Goal: Task Accomplishment & Management: Complete application form

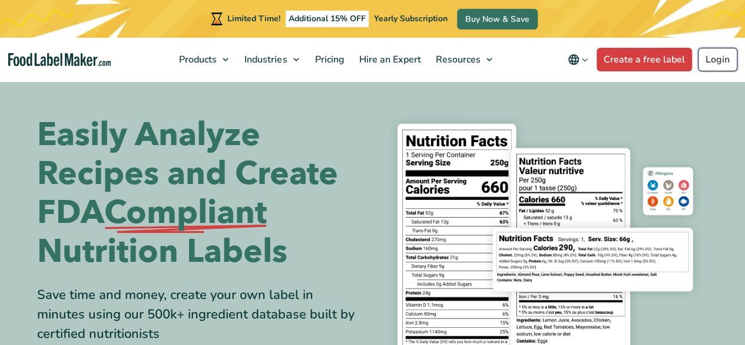
click at [710, 64] on link "Login" at bounding box center [717, 60] width 39 height 24
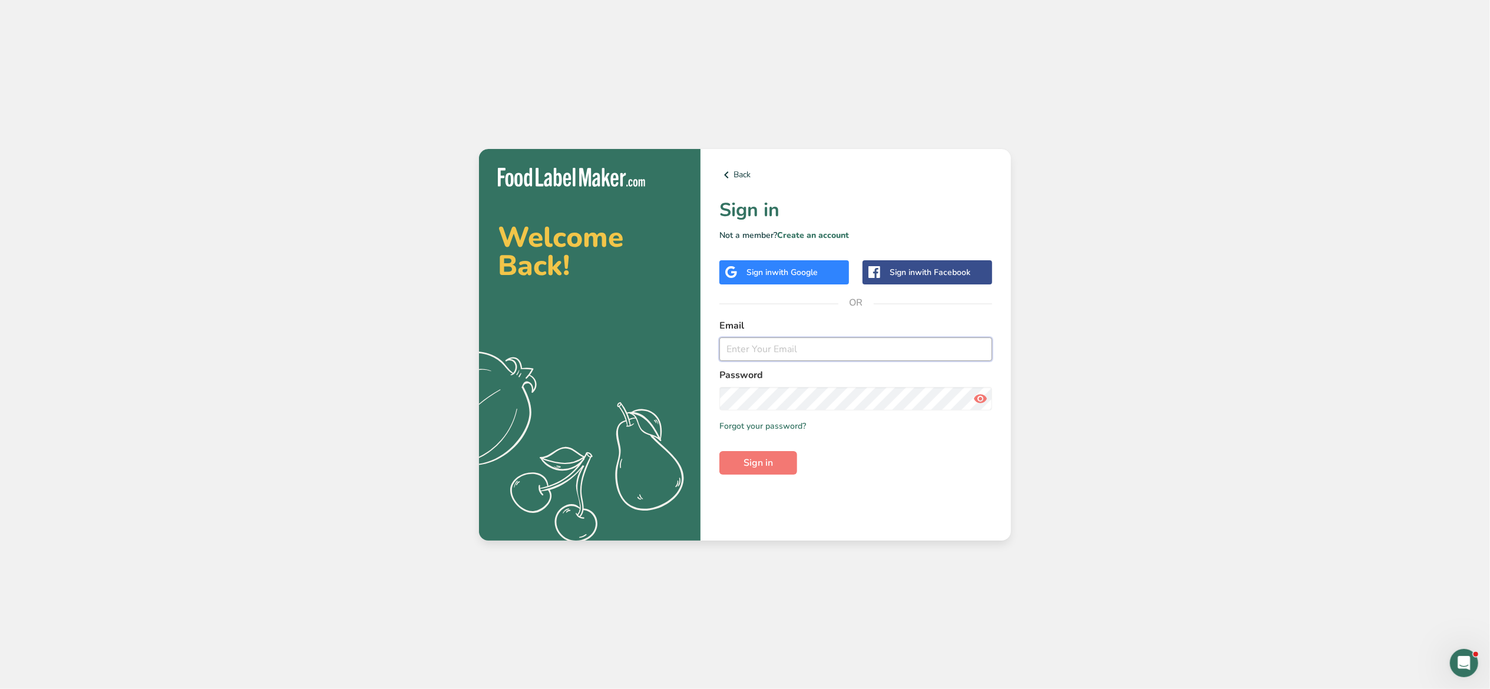
click at [830, 349] on input "email" at bounding box center [855, 350] width 273 height 24
type input "lorentia.halim@harrisspice.com"
click at [791, 452] on button "Sign in" at bounding box center [758, 463] width 78 height 24
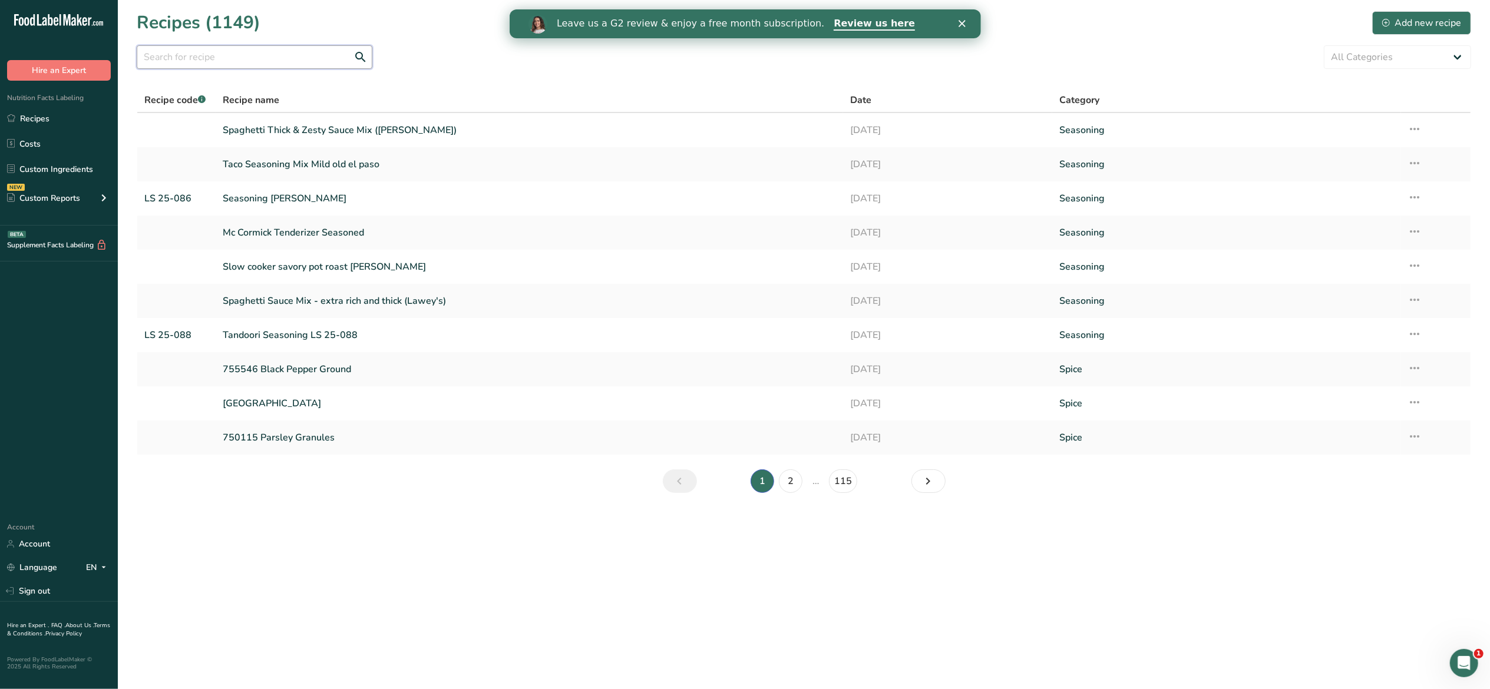
click at [236, 64] on input "text" at bounding box center [255, 57] width 236 height 24
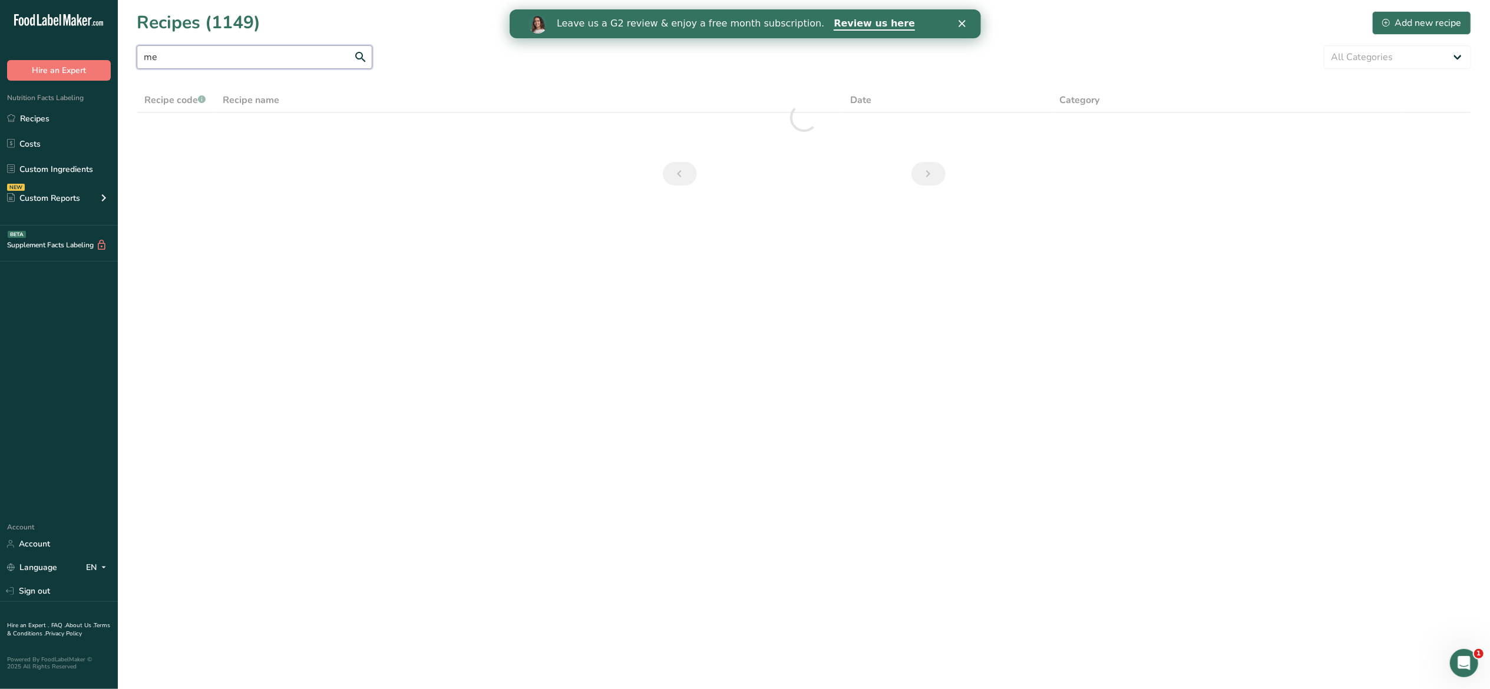
type input "m"
type input "elote"
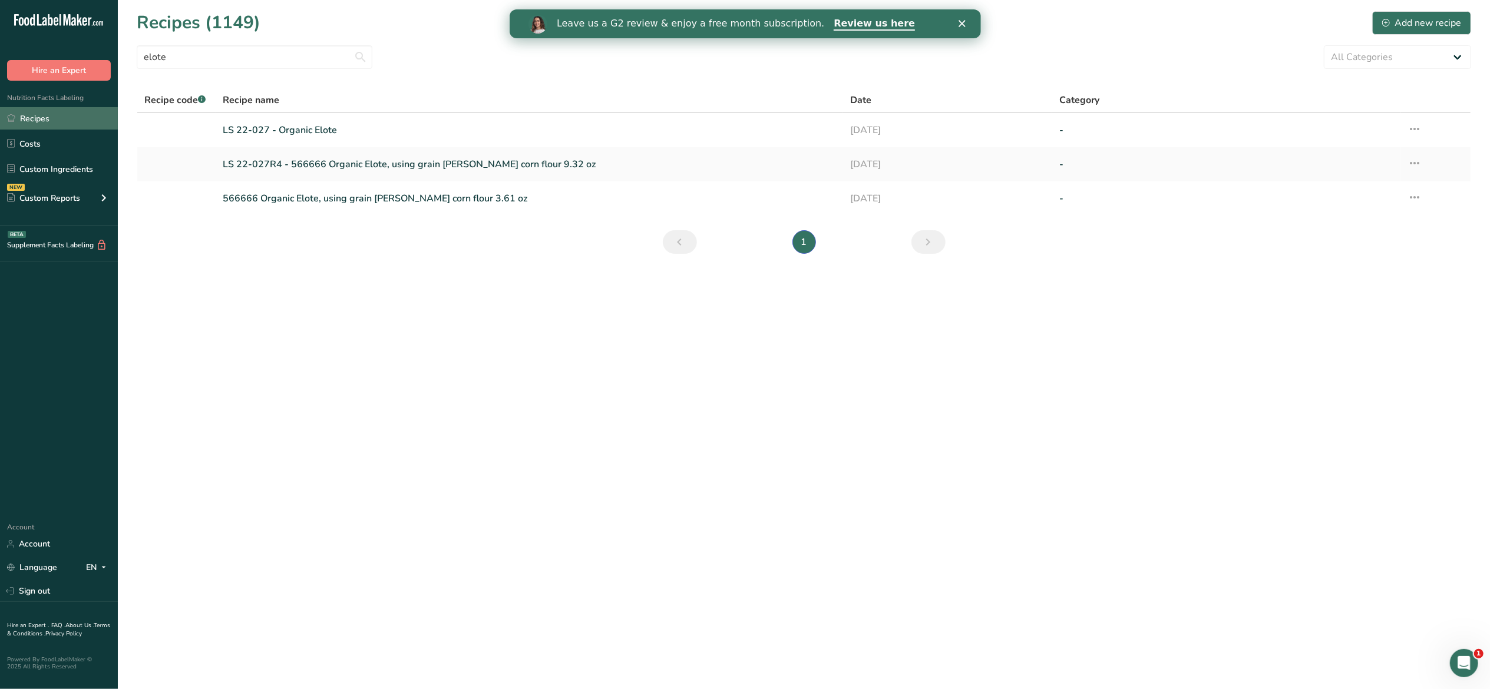
click at [47, 111] on link "Recipes" at bounding box center [59, 118] width 118 height 22
click at [1426, 19] on div "Add new recipe" at bounding box center [1421, 23] width 79 height 14
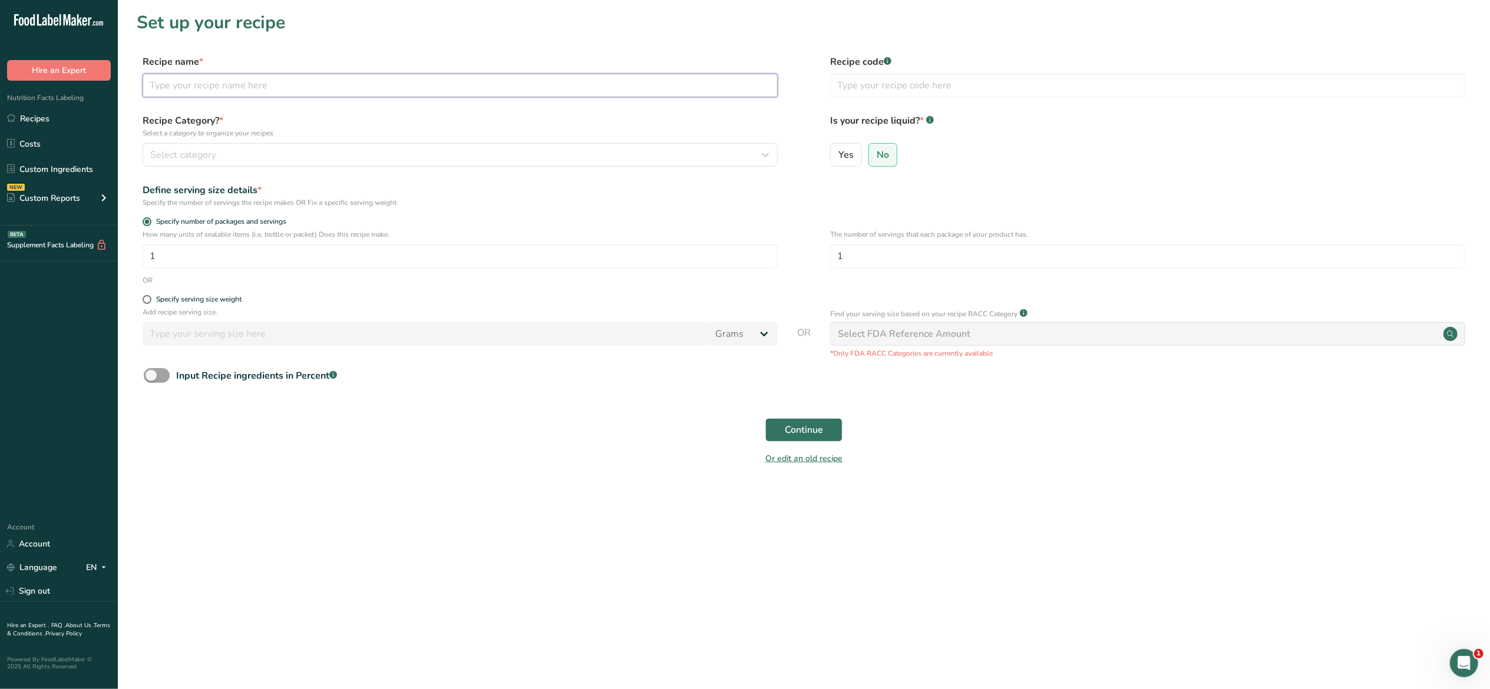
click at [522, 75] on input "text" at bounding box center [460, 86] width 635 height 24
type input "e"
click at [915, 91] on input "text" at bounding box center [1147, 86] width 635 height 24
click at [557, 84] on input "Mexican Street Corn" at bounding box center [460, 86] width 635 height 24
type input "Mexican Street Corn LS 25-052"
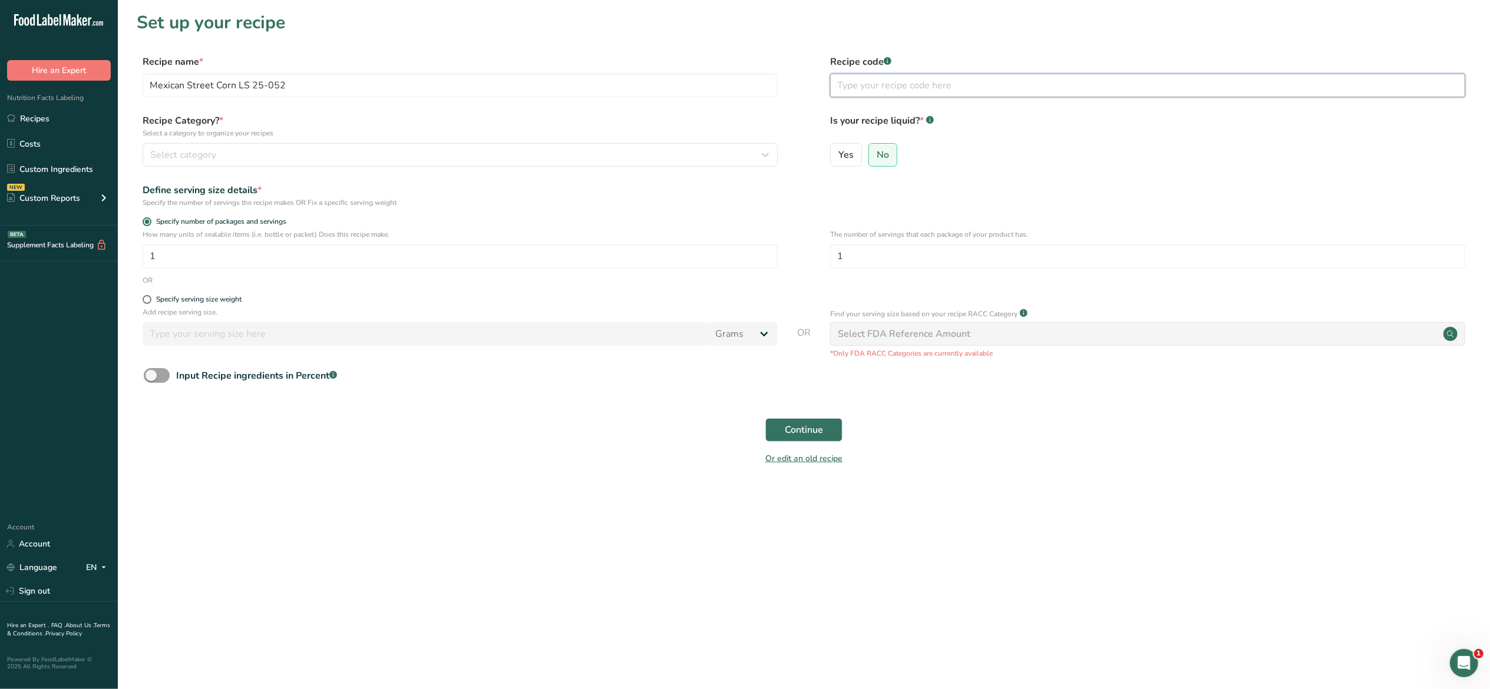
click at [885, 92] on input "text" at bounding box center [1147, 86] width 635 height 24
type input "LS 25-052"
click at [616, 154] on div "Select category" at bounding box center [456, 155] width 613 height 14
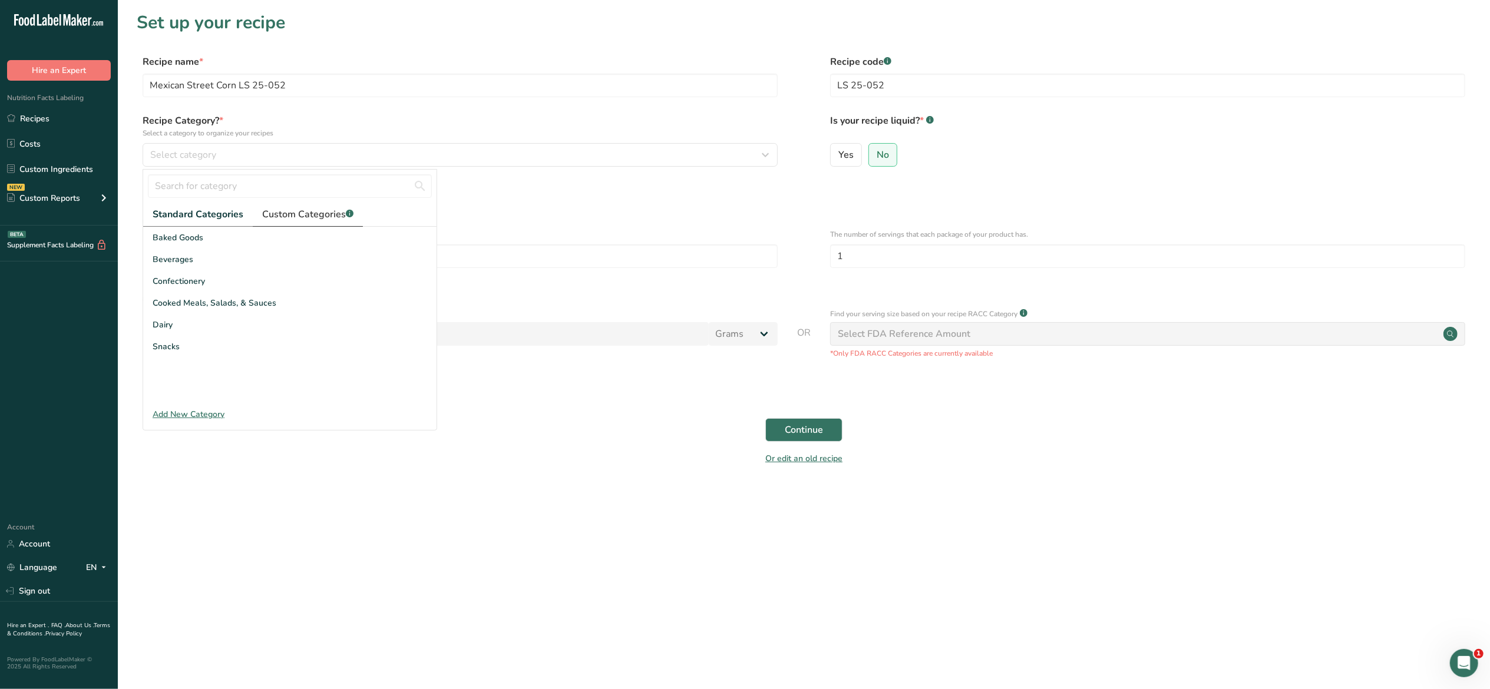
click at [289, 221] on span "Custom Categories .a-a{fill:#347362;}.b-a{fill:#fff;}" at bounding box center [307, 214] width 91 height 14
click at [214, 306] on div "Seasoning" at bounding box center [289, 303] width 293 height 22
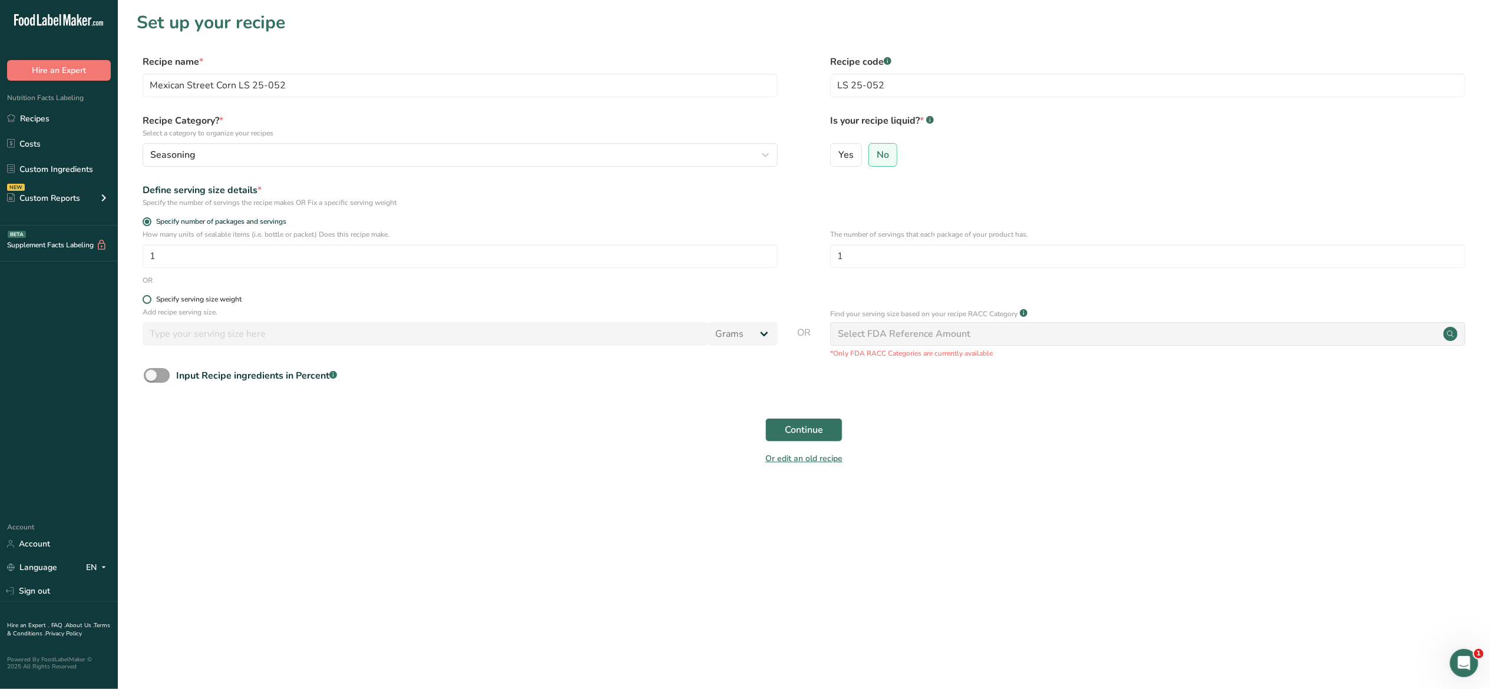
click at [153, 298] on span "Specify serving size weight" at bounding box center [196, 299] width 90 height 9
click at [150, 298] on input "Specify serving size weight" at bounding box center [147, 300] width 8 height 8
radio input "true"
radio input "false"
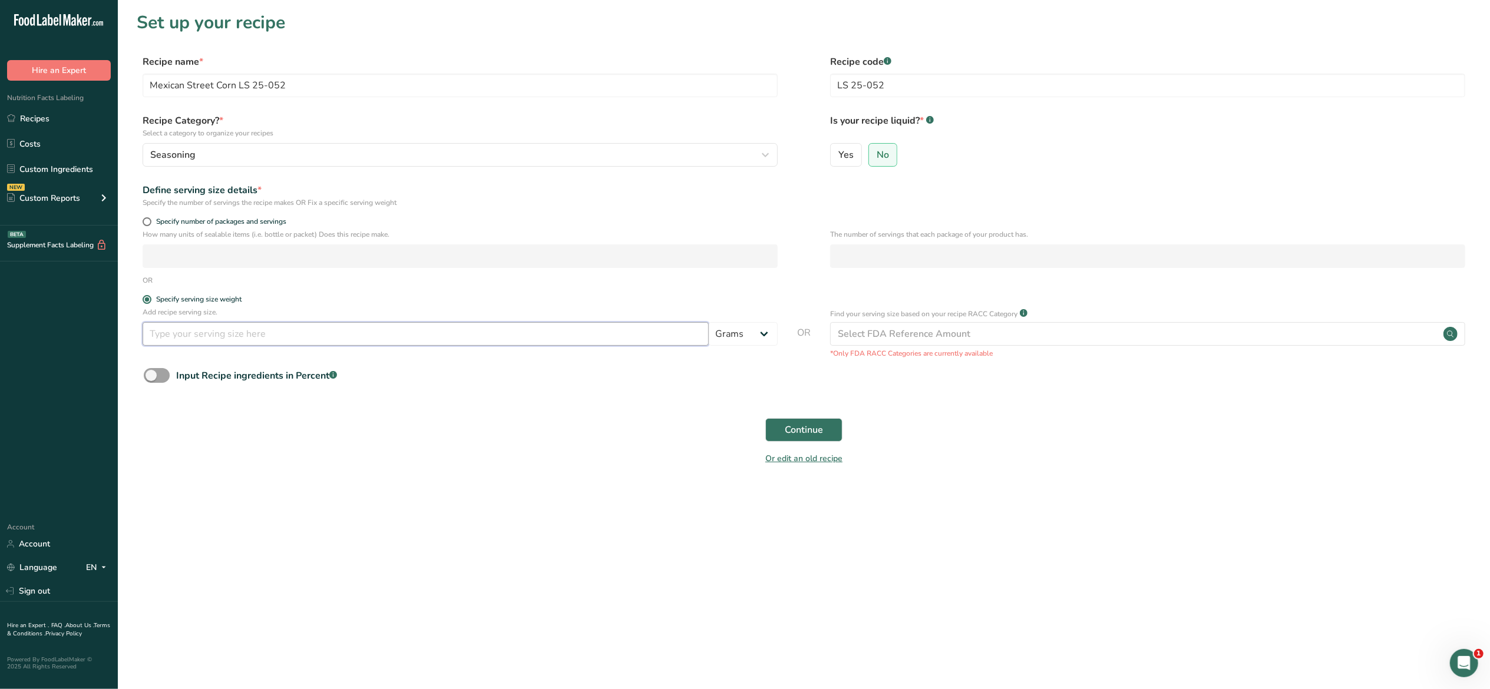
click at [443, 329] on input "number" at bounding box center [426, 334] width 566 height 24
type input "1"
click at [803, 426] on span "Continue" at bounding box center [804, 430] width 38 height 14
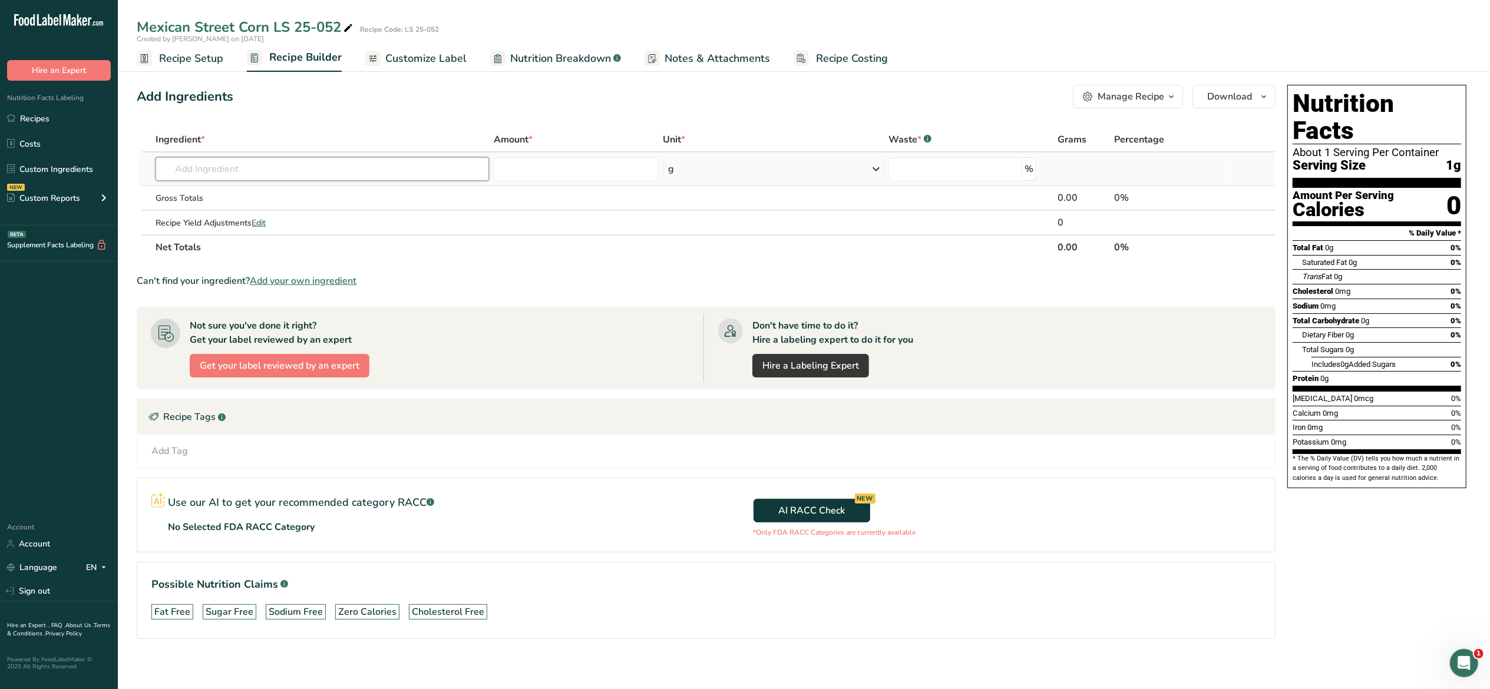
click at [448, 176] on input "text" at bounding box center [322, 169] width 333 height 24
type input "sugar"
click at [398, 271] on div "19335 Sugars, granulated" at bounding box center [313, 270] width 296 height 12
type input "Sugars, granulated"
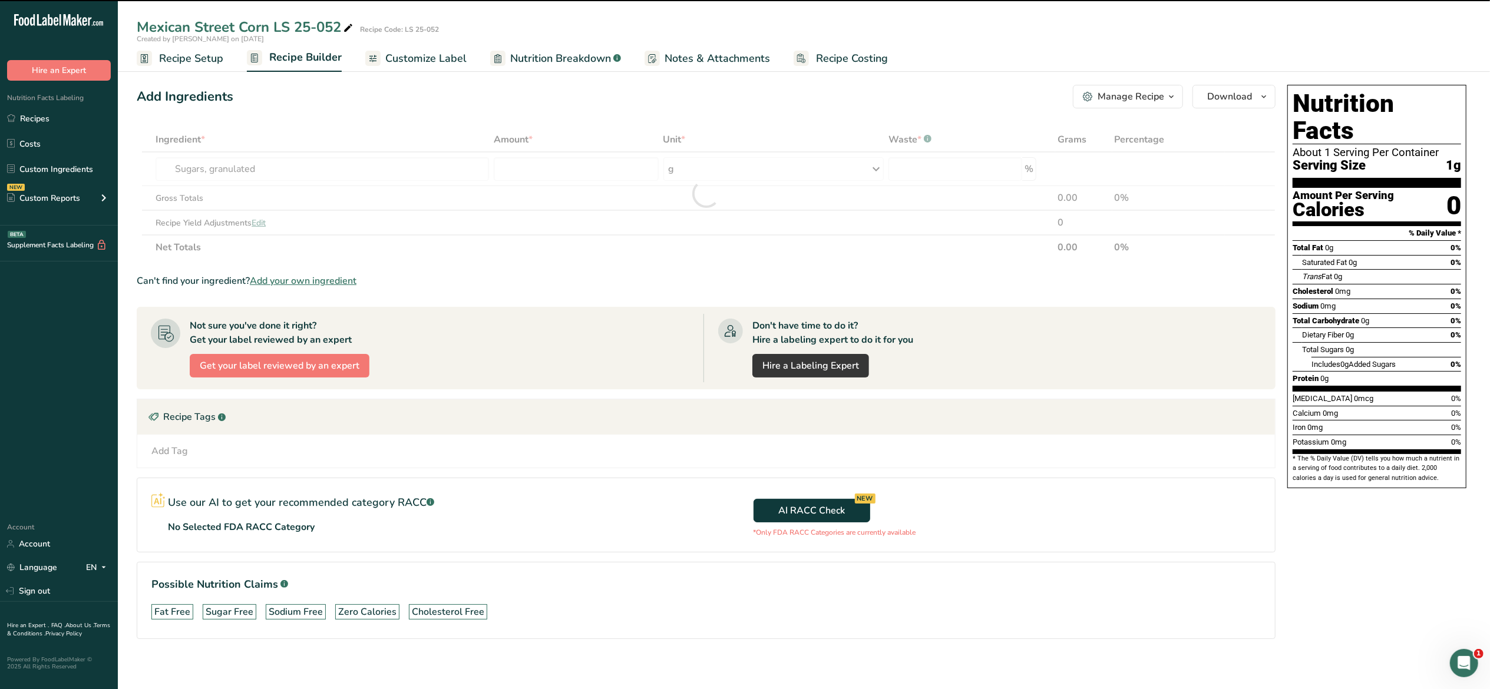
type input "0"
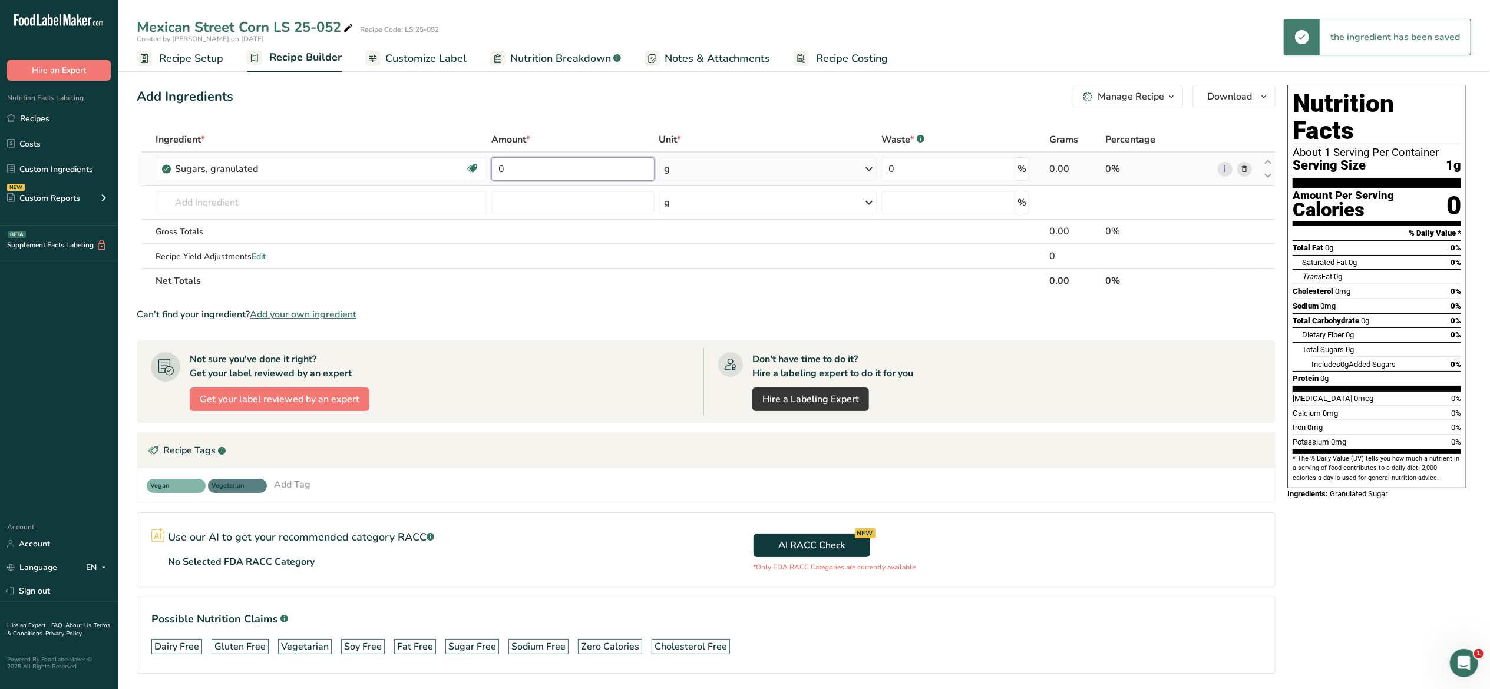
click at [534, 164] on input "0" at bounding box center [572, 169] width 163 height 24
type input "28"
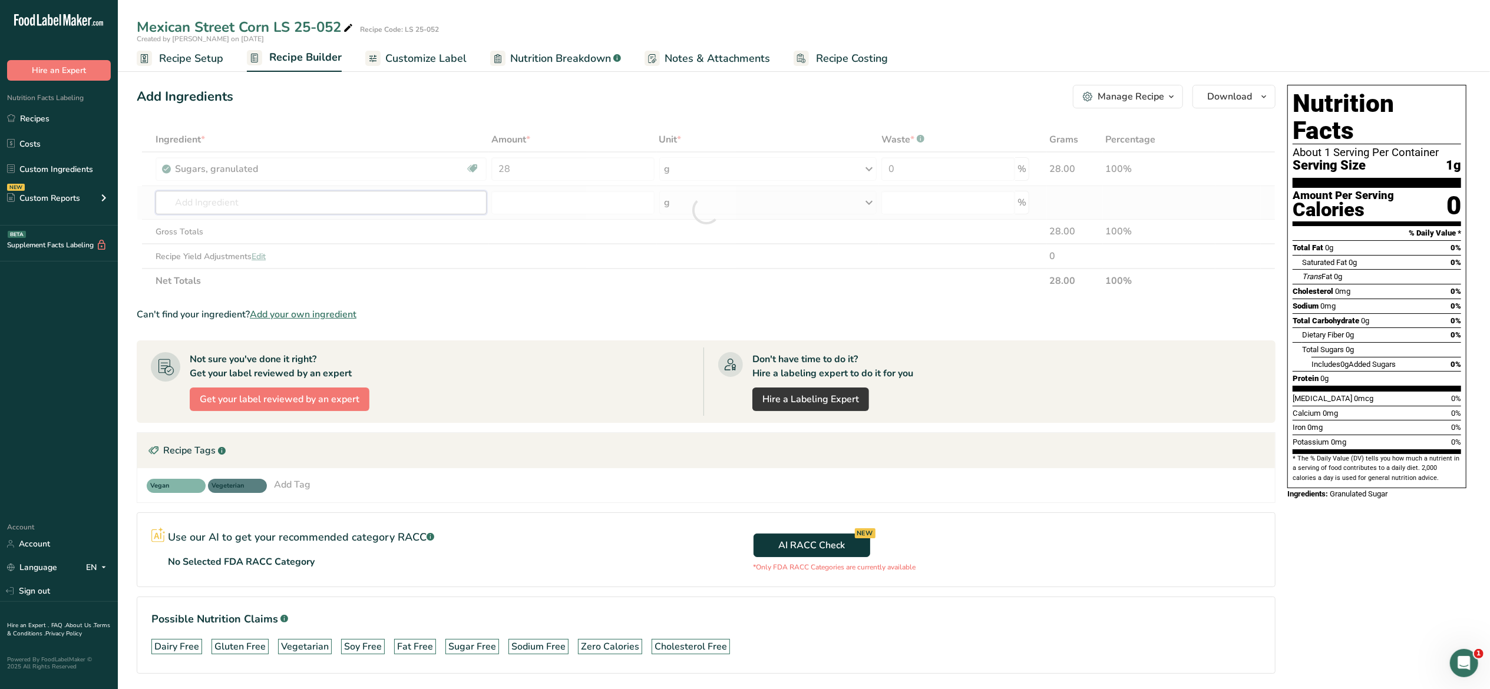
click at [340, 205] on div "Ingredient * Amount * Unit * Waste * .a-a{fill:#347362;}.b-a{fill:#fff;} Grams …" at bounding box center [706, 210] width 1139 height 166
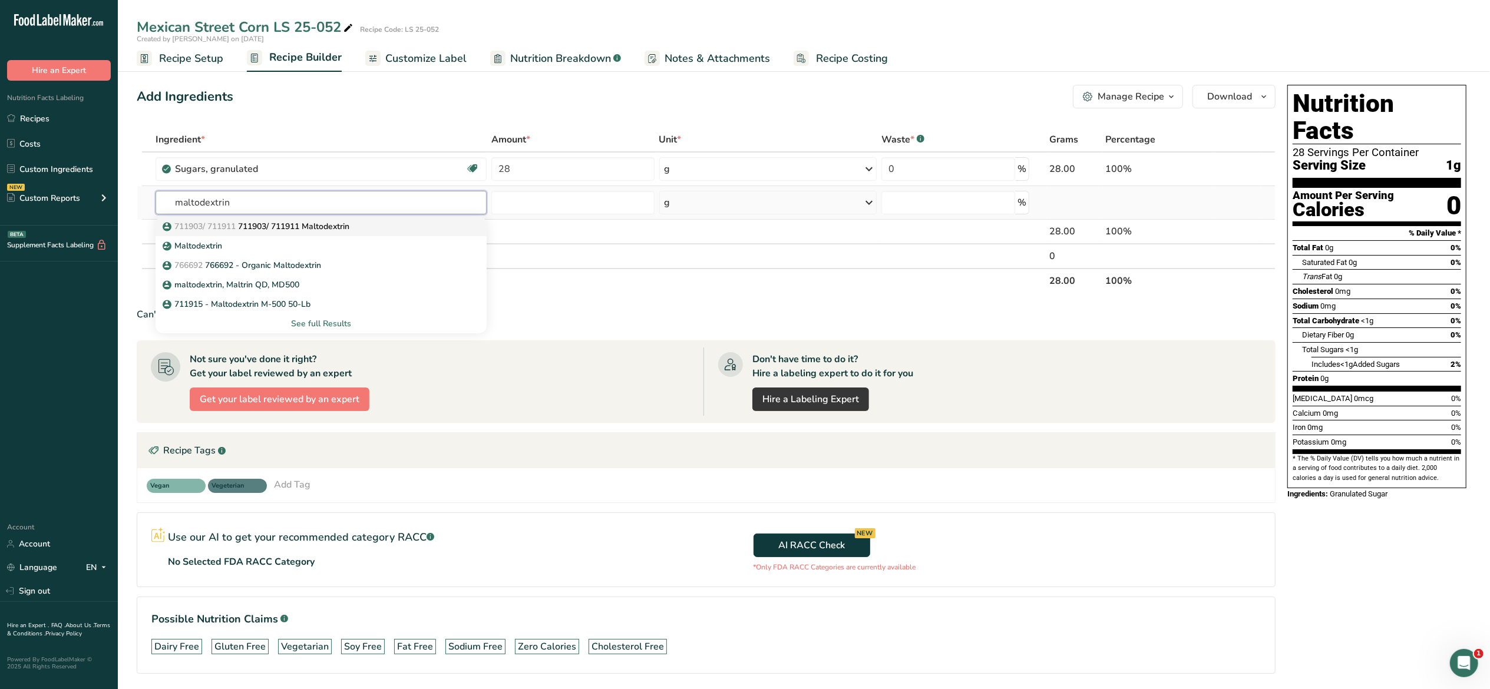
type input "maltodextrin"
click at [343, 226] on p "711903/ 711911 711903/ 711911 Maltodextrin" at bounding box center [257, 226] width 184 height 12
type input "711903/ 711911 Maltodextrin"
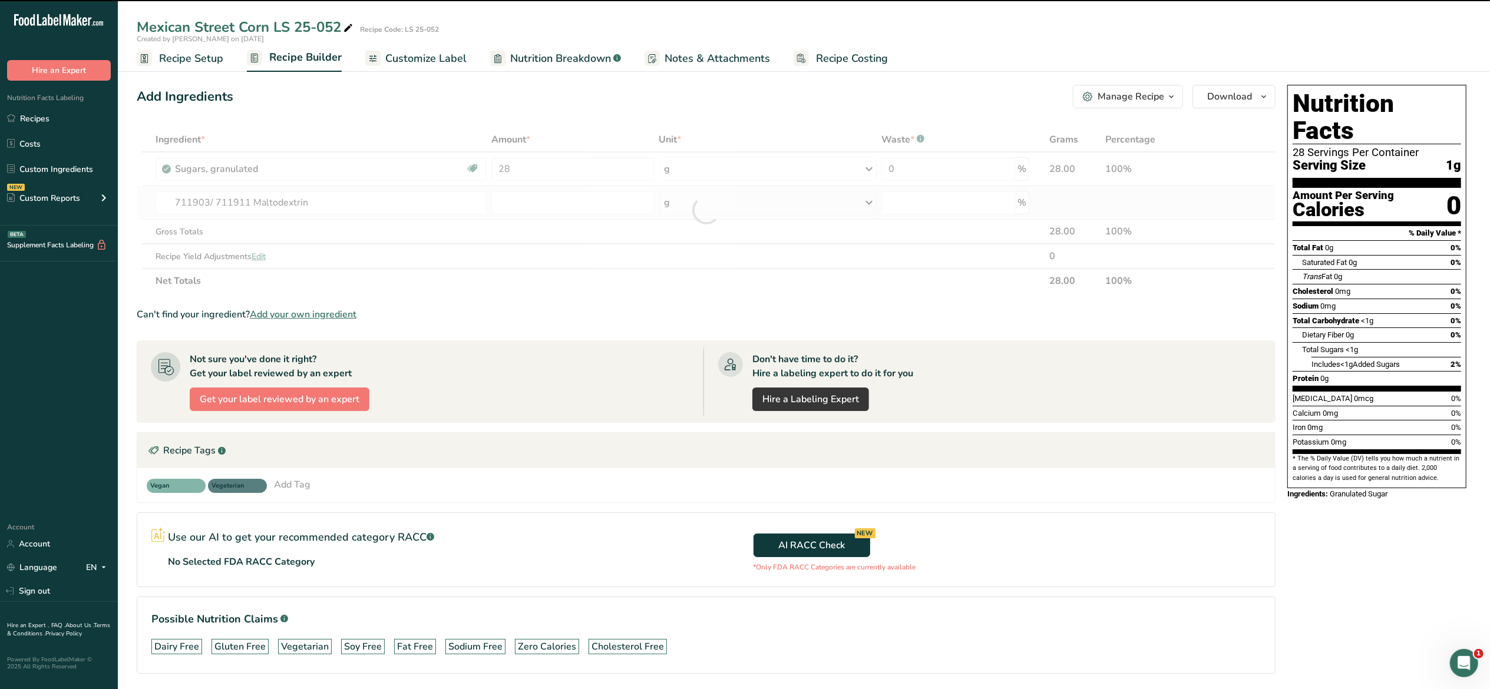
type input "0"
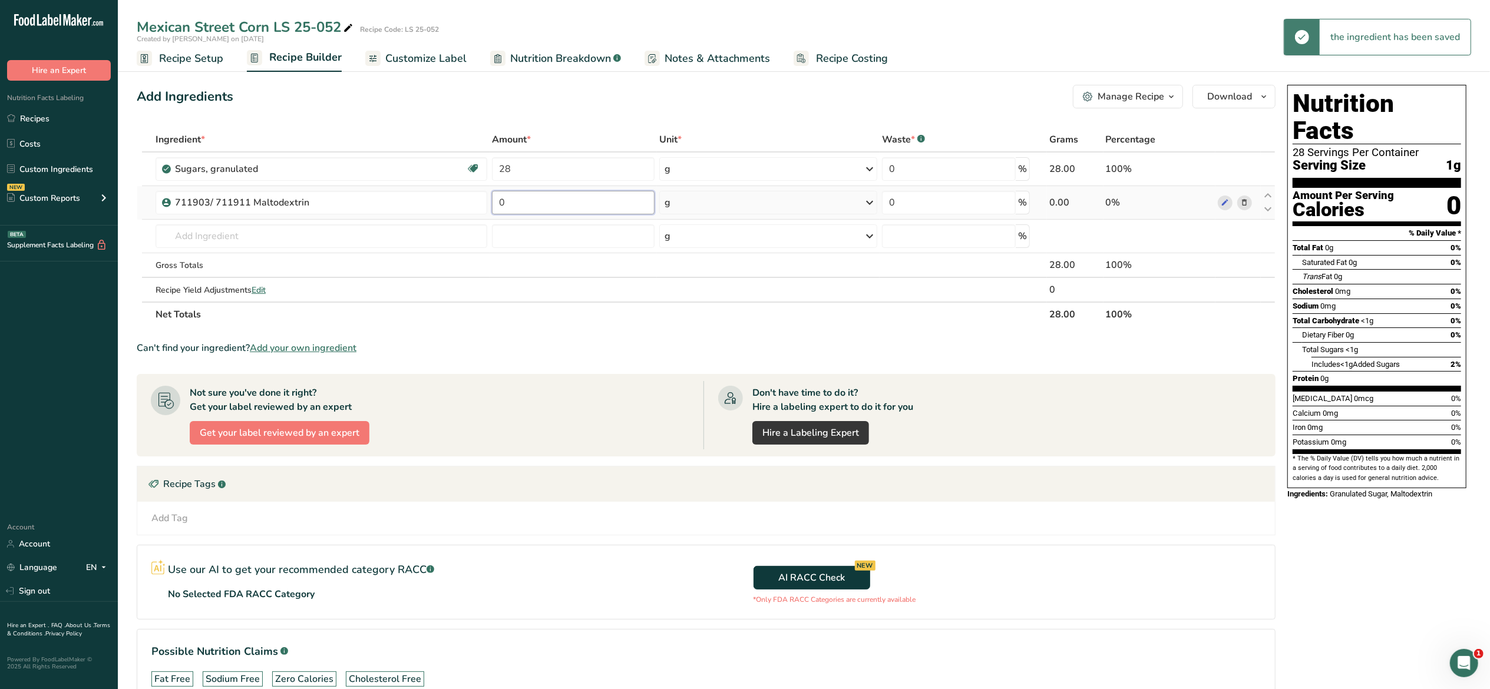
click at [530, 201] on input "0" at bounding box center [573, 203] width 163 height 24
type input "25"
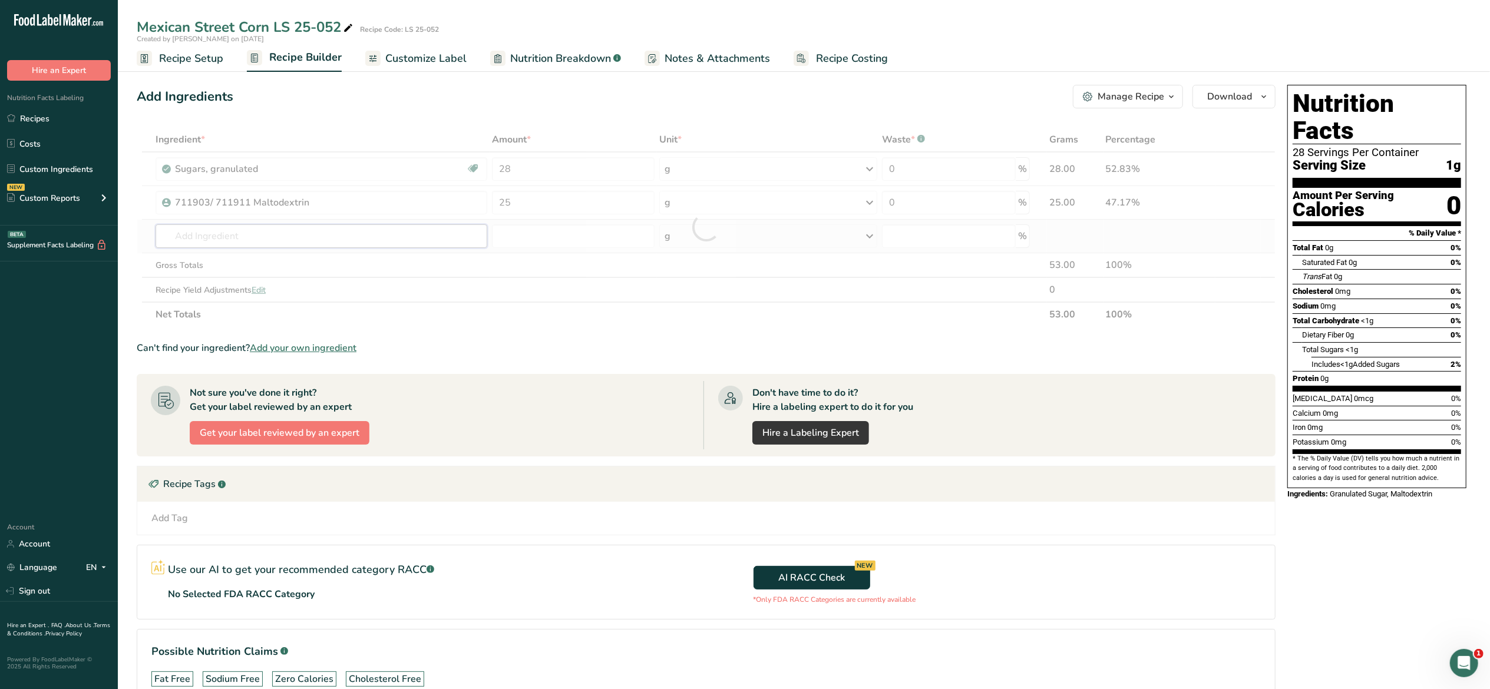
click at [397, 245] on div "Ingredient * Amount * Unit * Waste * .a-a{fill:#347362;}.b-a{fill:#fff;} Grams …" at bounding box center [706, 227] width 1139 height 200
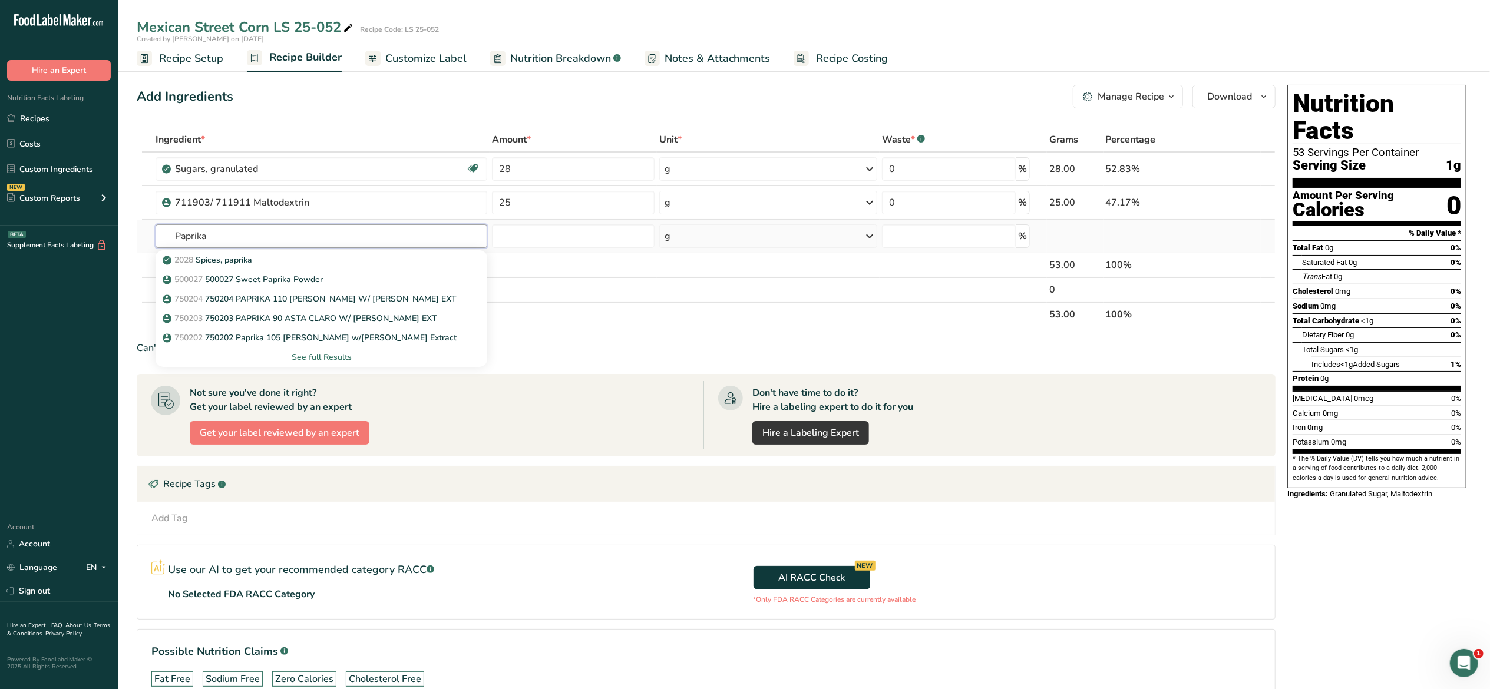
type input "Paprika"
click at [348, 356] on div "See full Results" at bounding box center [321, 357] width 313 height 12
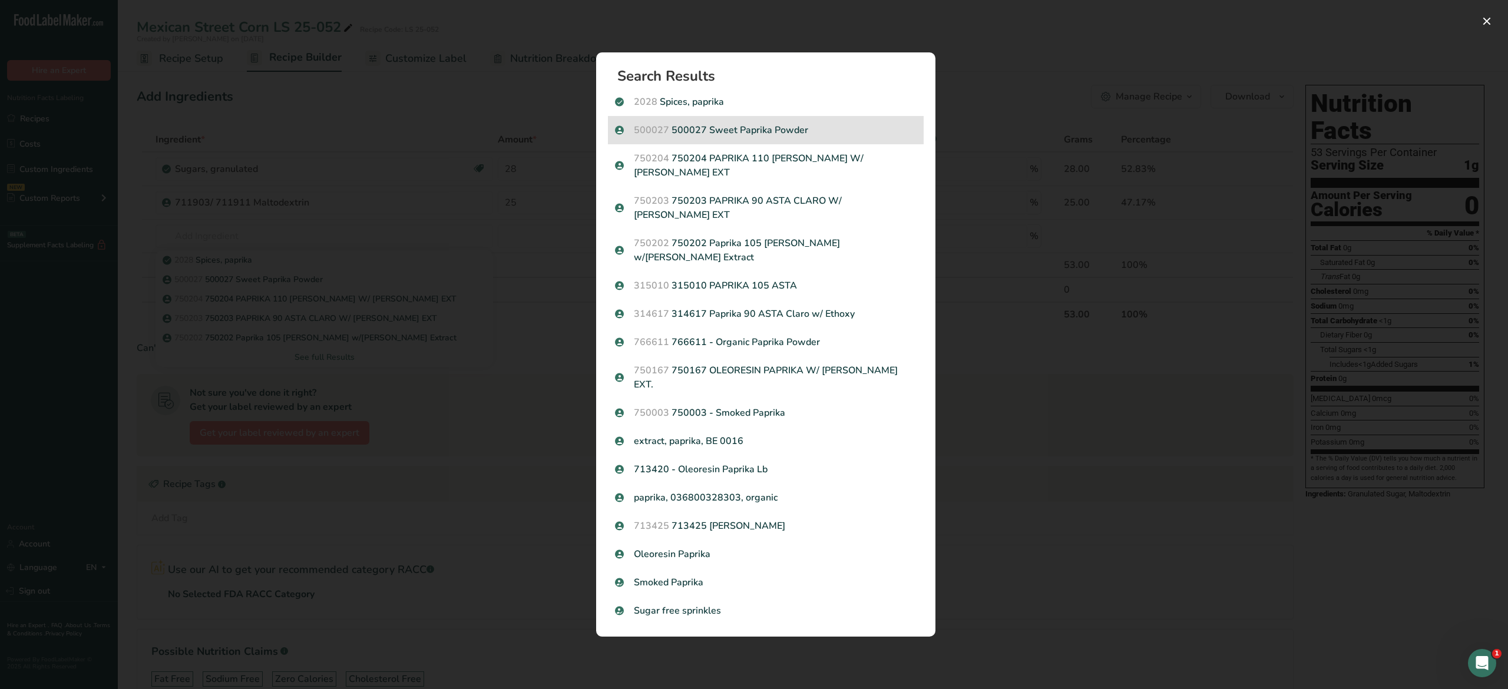
click at [824, 137] on p "500027 500027 Sweet Paprika Powder" at bounding box center [766, 130] width 302 height 14
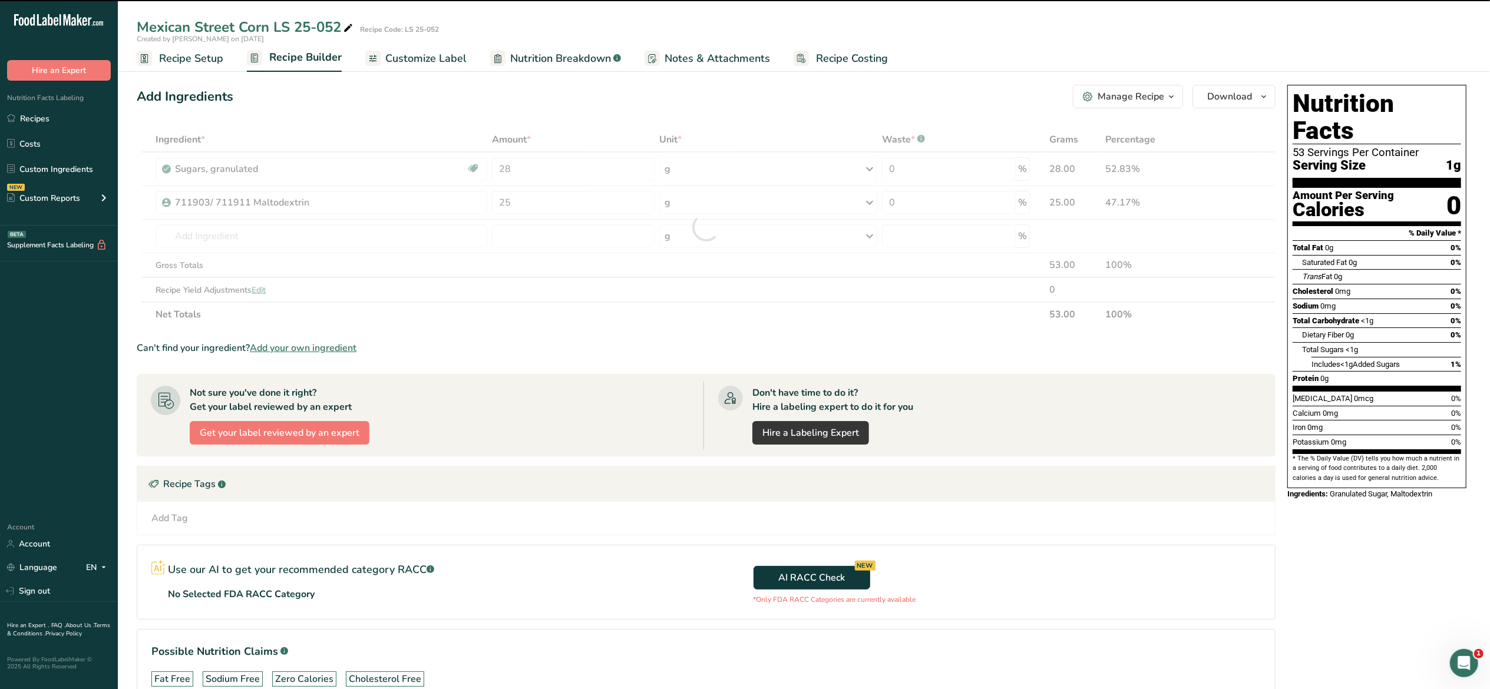
type input "0"
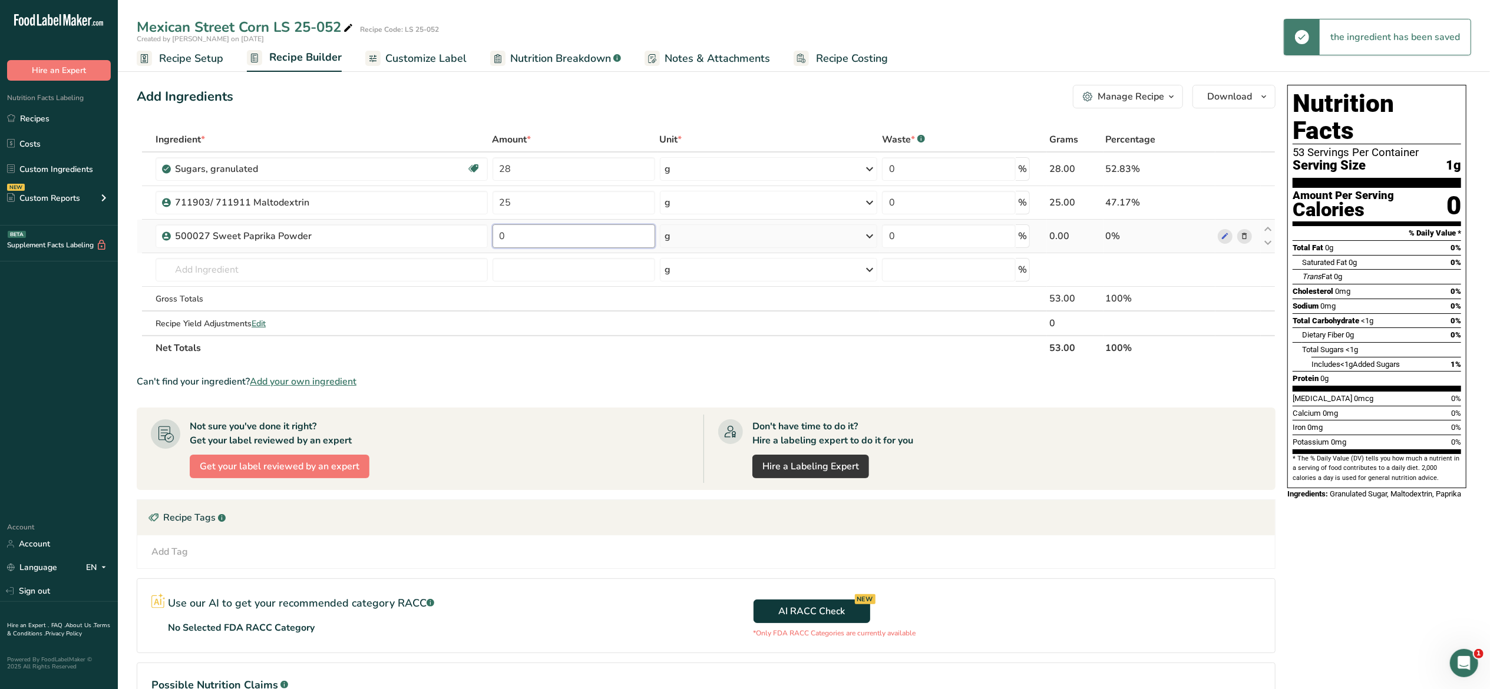
click at [571, 247] on input "0" at bounding box center [573, 236] width 163 height 24
type input "15"
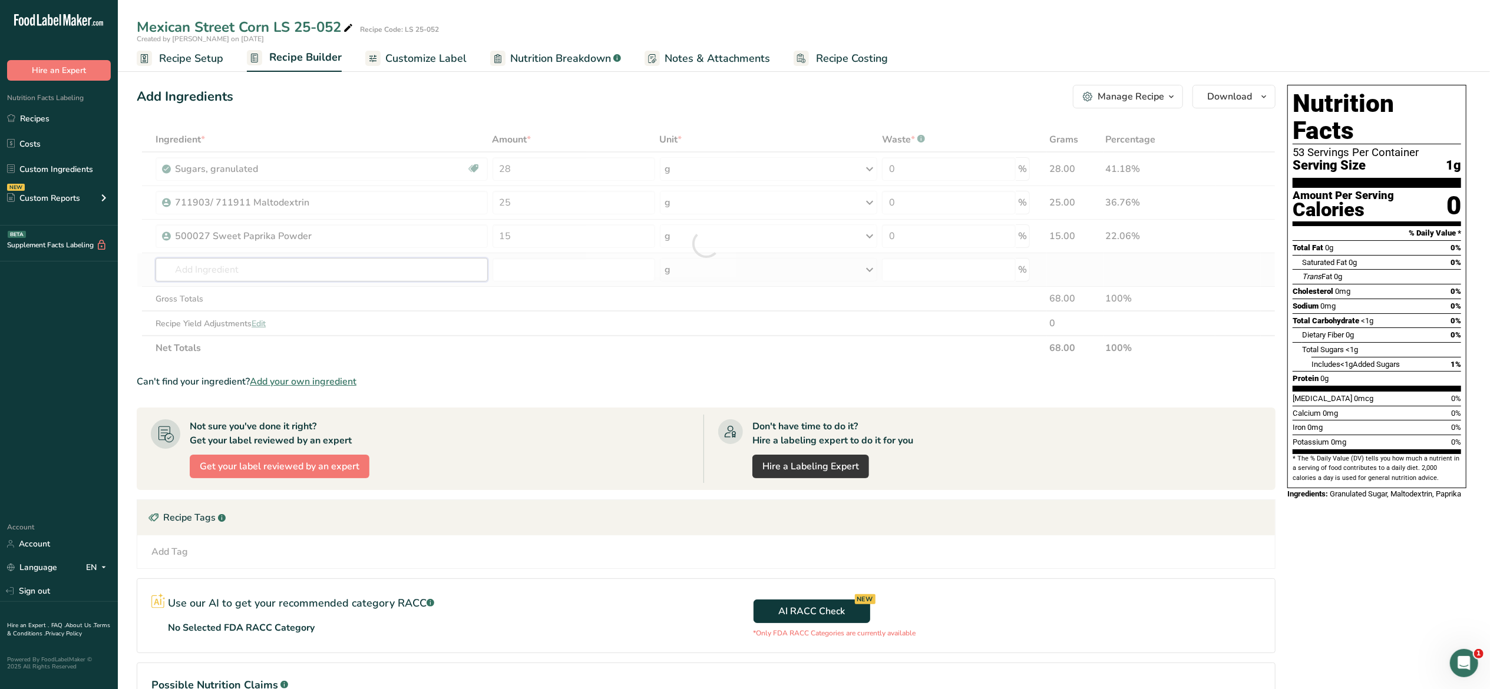
click at [401, 266] on div "Ingredient * Amount * Unit * Waste * .a-a{fill:#347362;}.b-a{fill:#fff;} Grams …" at bounding box center [706, 243] width 1139 height 233
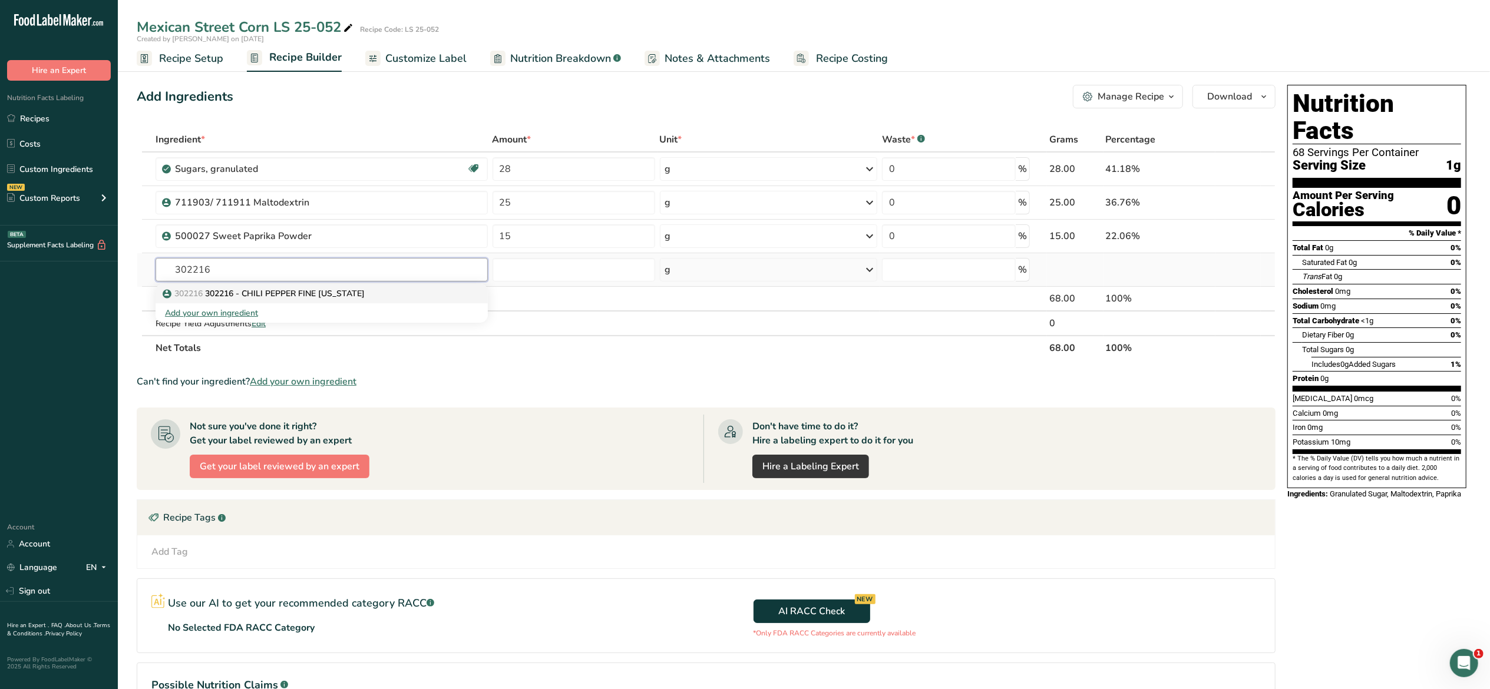
type input "302216"
click at [385, 291] on div "302216 302216 - CHILI PEPPER FINE California" at bounding box center [312, 293] width 295 height 12
type input "302216 - CHILI PEPPER FINE California"
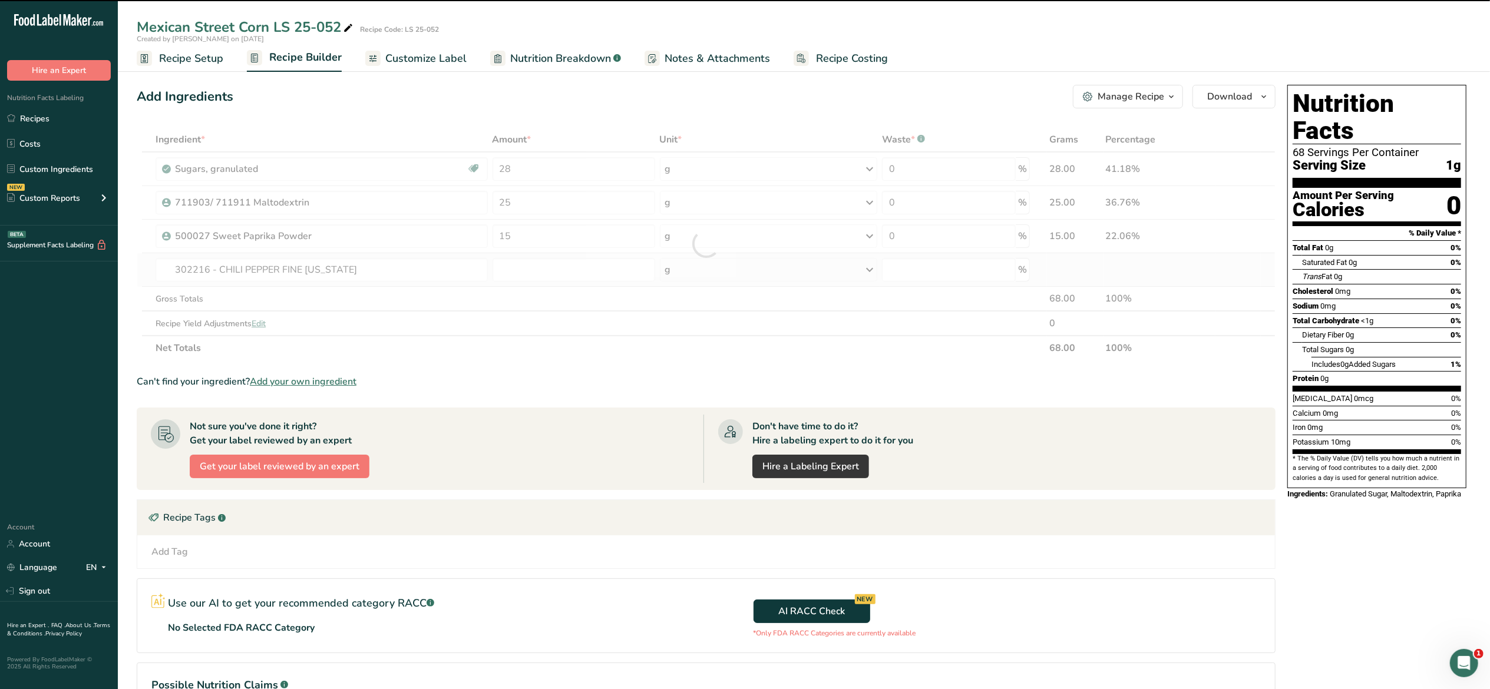
type input "0"
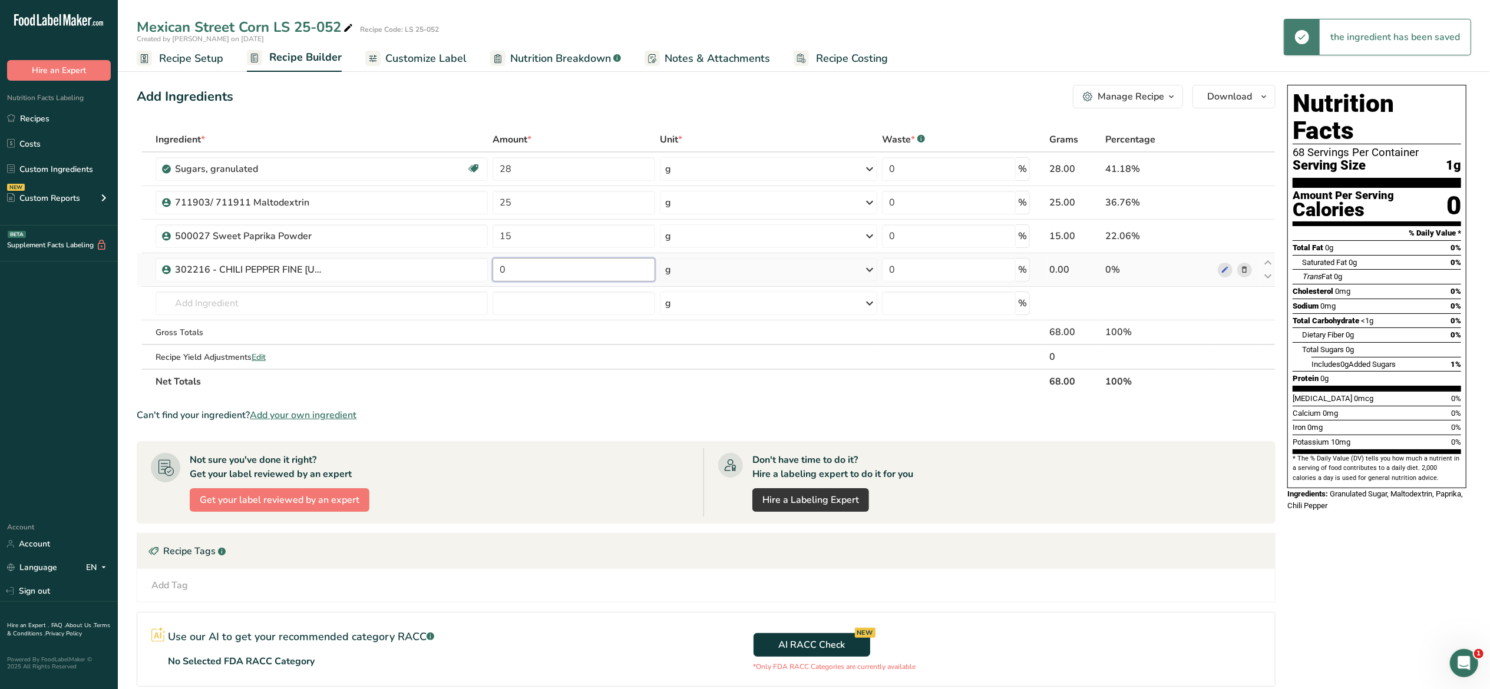
click at [521, 266] on input "0" at bounding box center [573, 270] width 163 height 24
type input "12"
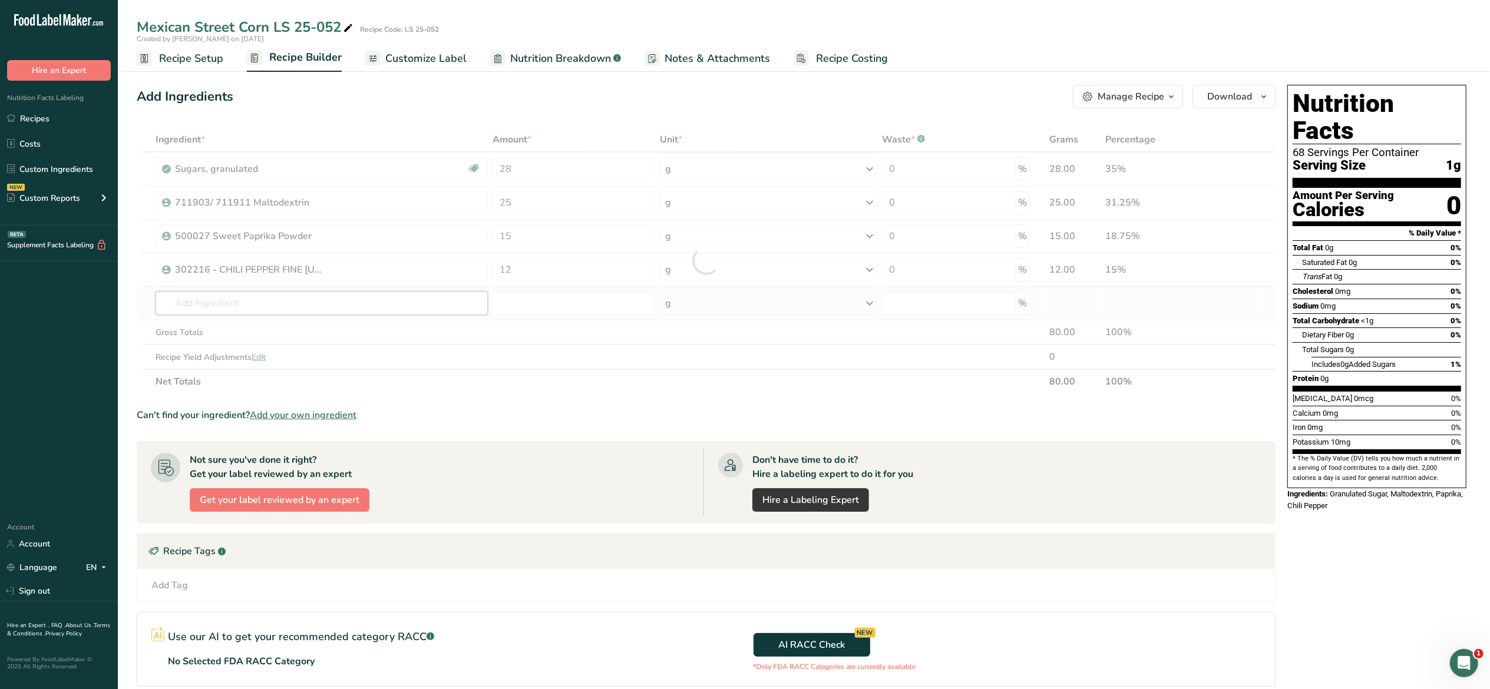
click at [419, 306] on div "Ingredient * Amount * Unit * Waste * .a-a{fill:#347362;}.b-a{fill:#fff;} Grams …" at bounding box center [706, 260] width 1139 height 267
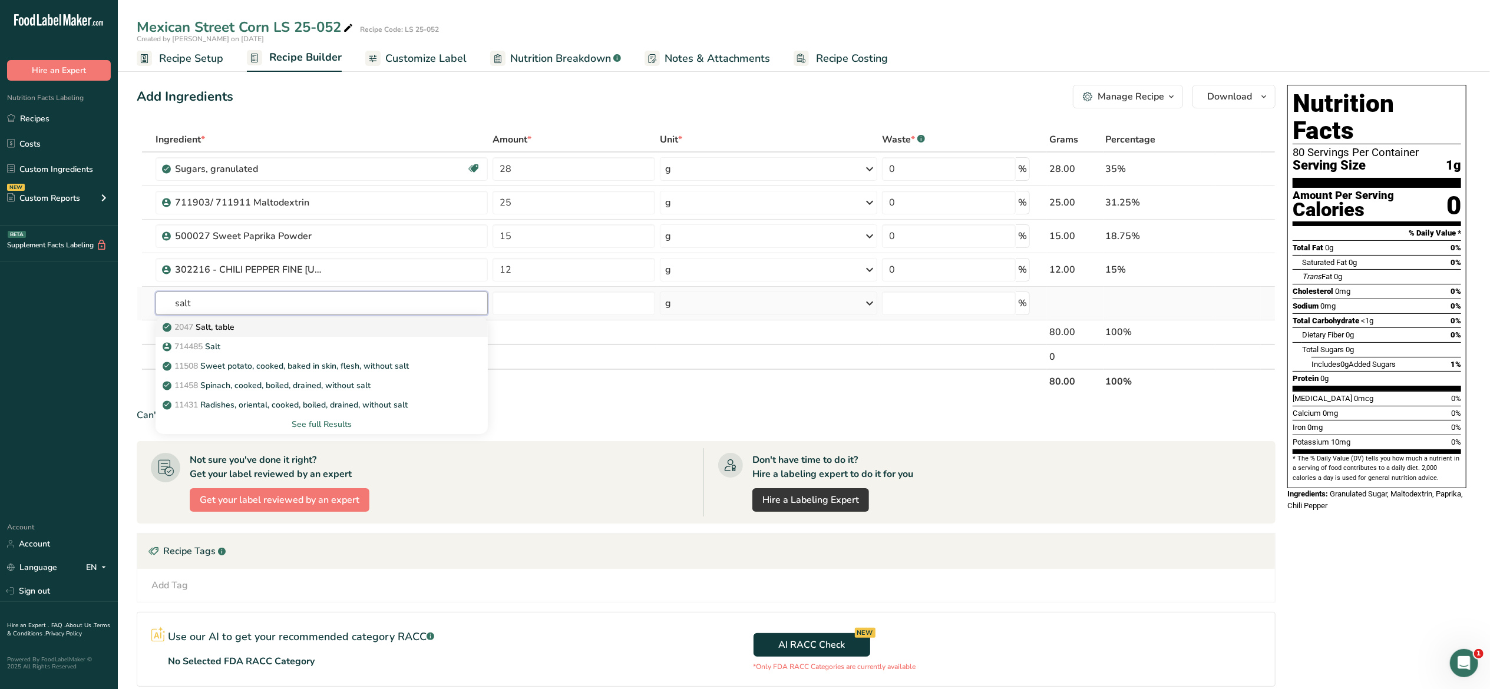
type input "salt"
click at [411, 330] on div "2047 Salt, table" at bounding box center [312, 327] width 295 height 12
type input "Salt, table"
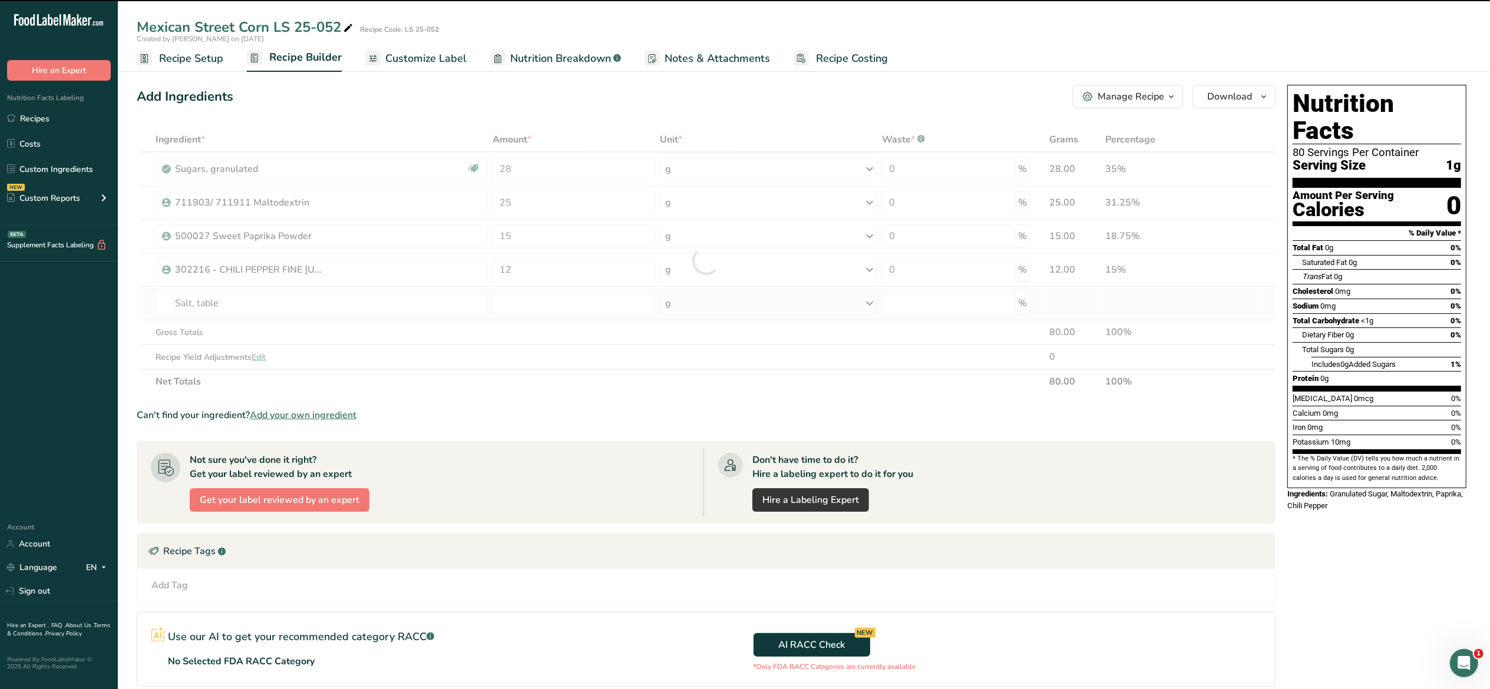
type input "0"
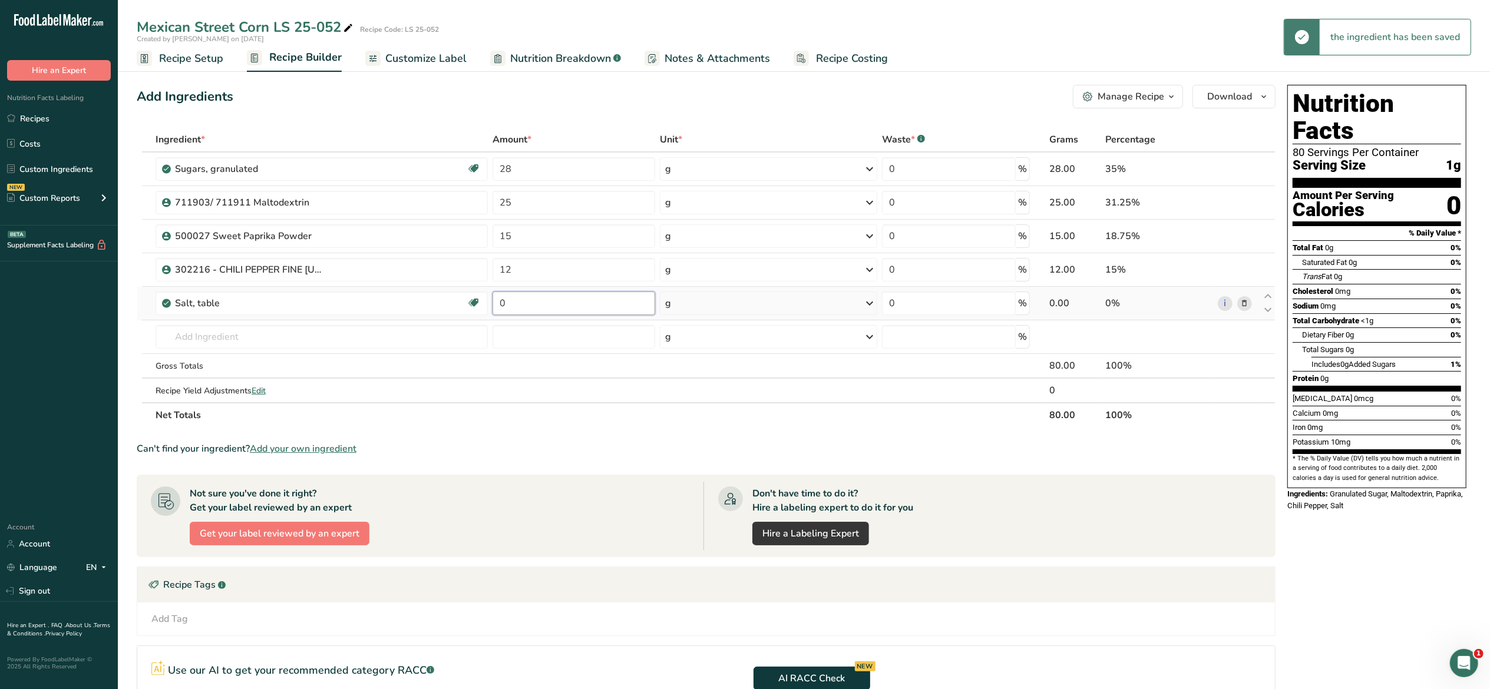
click at [518, 299] on input "0" at bounding box center [573, 304] width 163 height 24
type input "10"
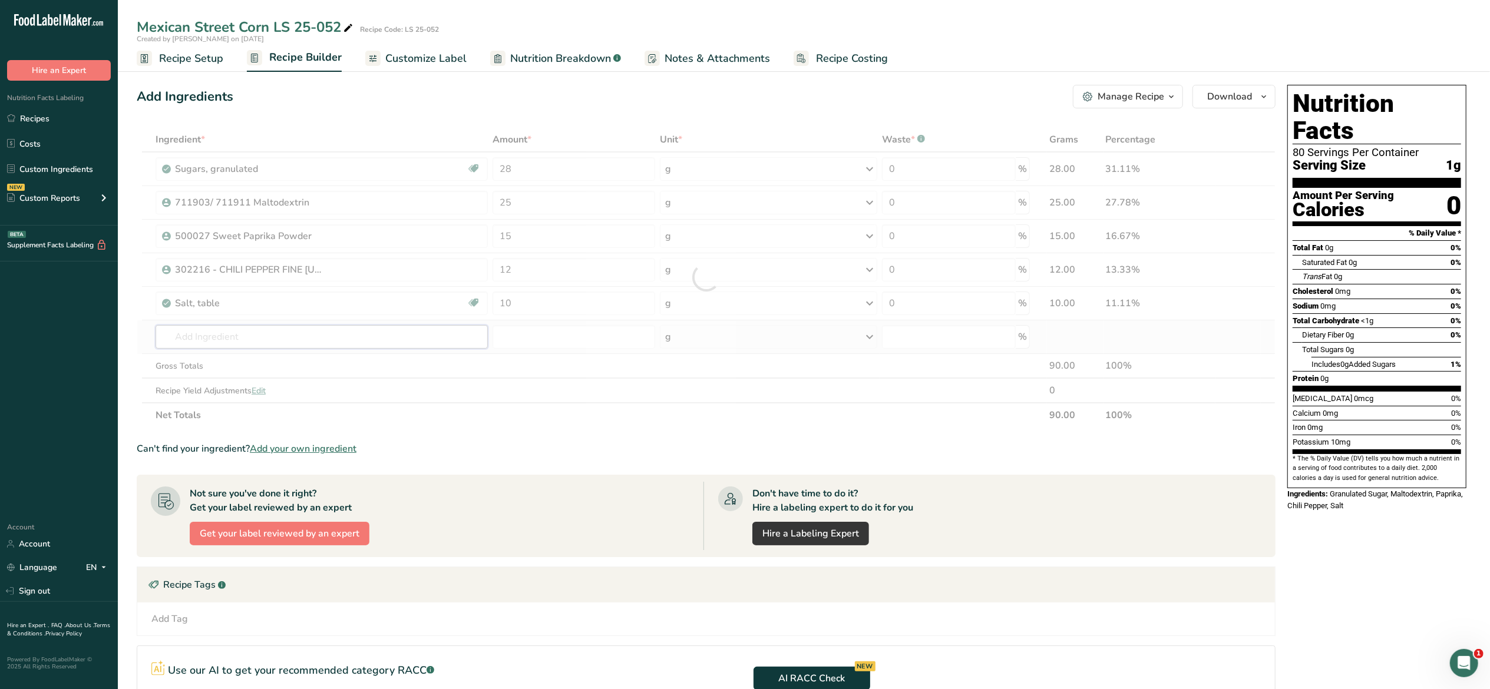
click at [291, 346] on div "Ingredient * Amount * Unit * Waste * .a-a{fill:#347362;}.b-a{fill:#fff;} Grams …" at bounding box center [706, 277] width 1139 height 300
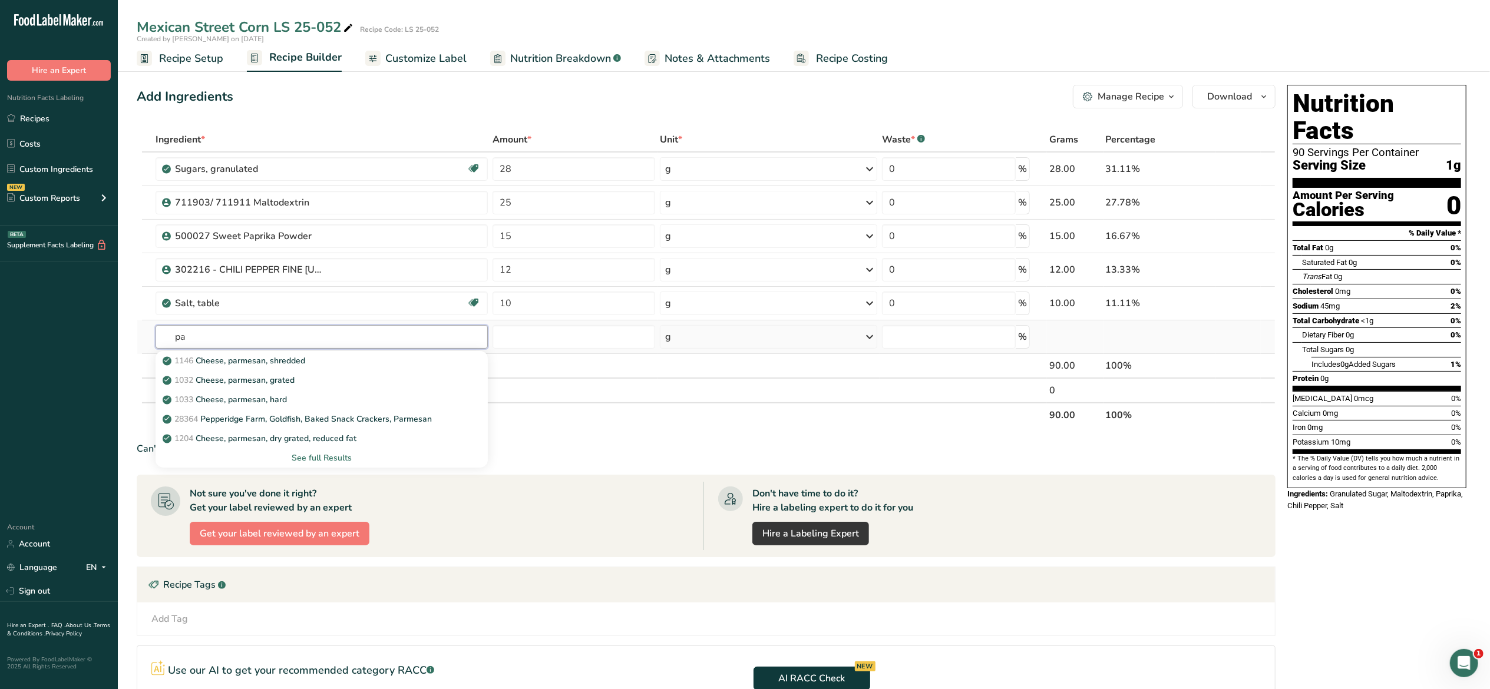
type input "p"
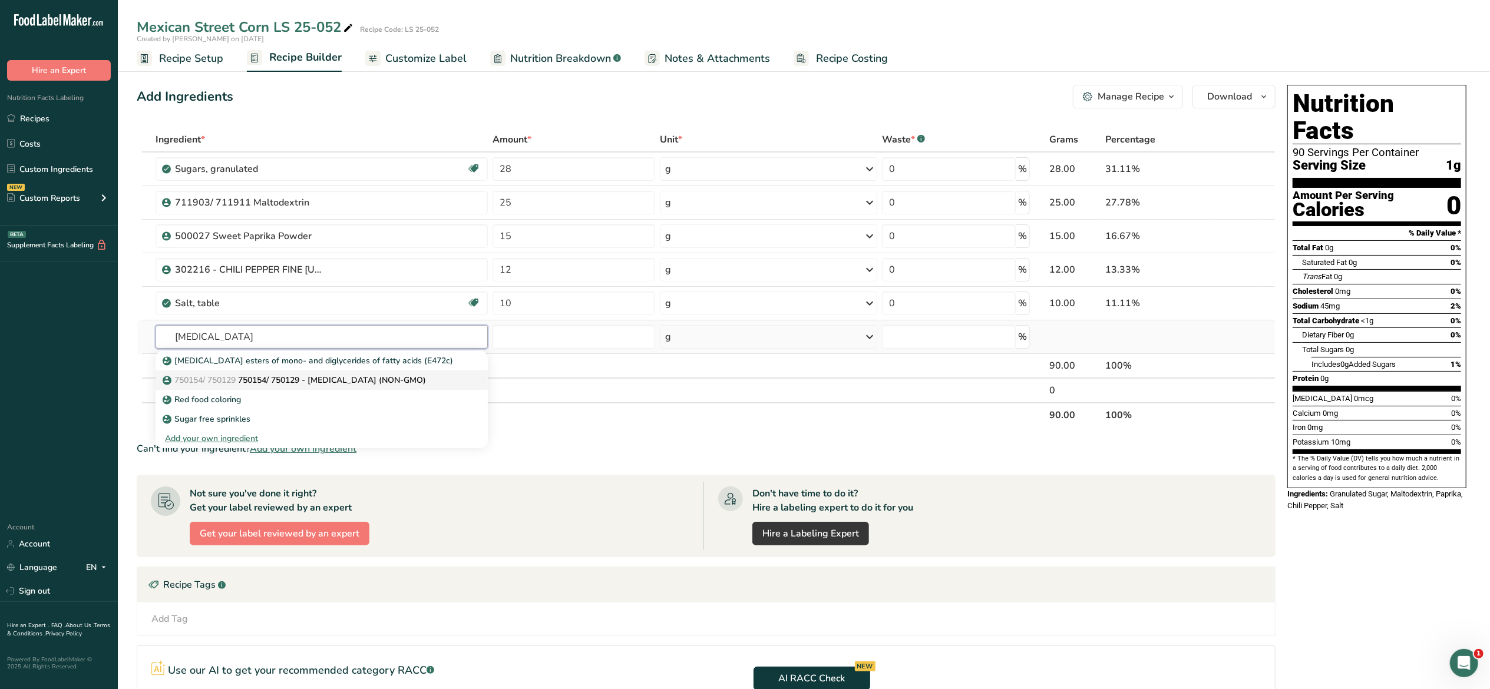
type input "citric acid"
click at [351, 382] on p "750154/ 750129 750154/ 750129 - Citric acid (NON-GMO)" at bounding box center [295, 380] width 261 height 12
type input "750154/ 750129 - Citric acid (NON-GMO)"
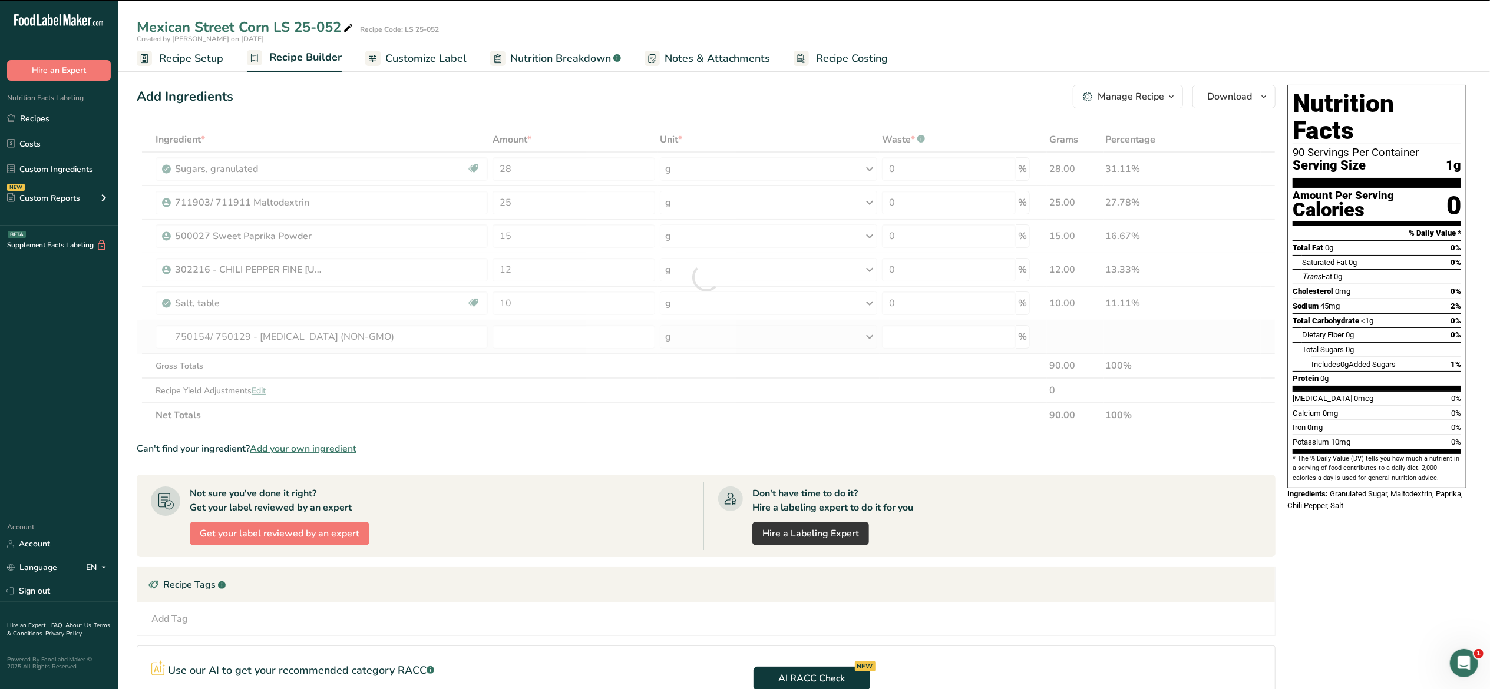
type input "0"
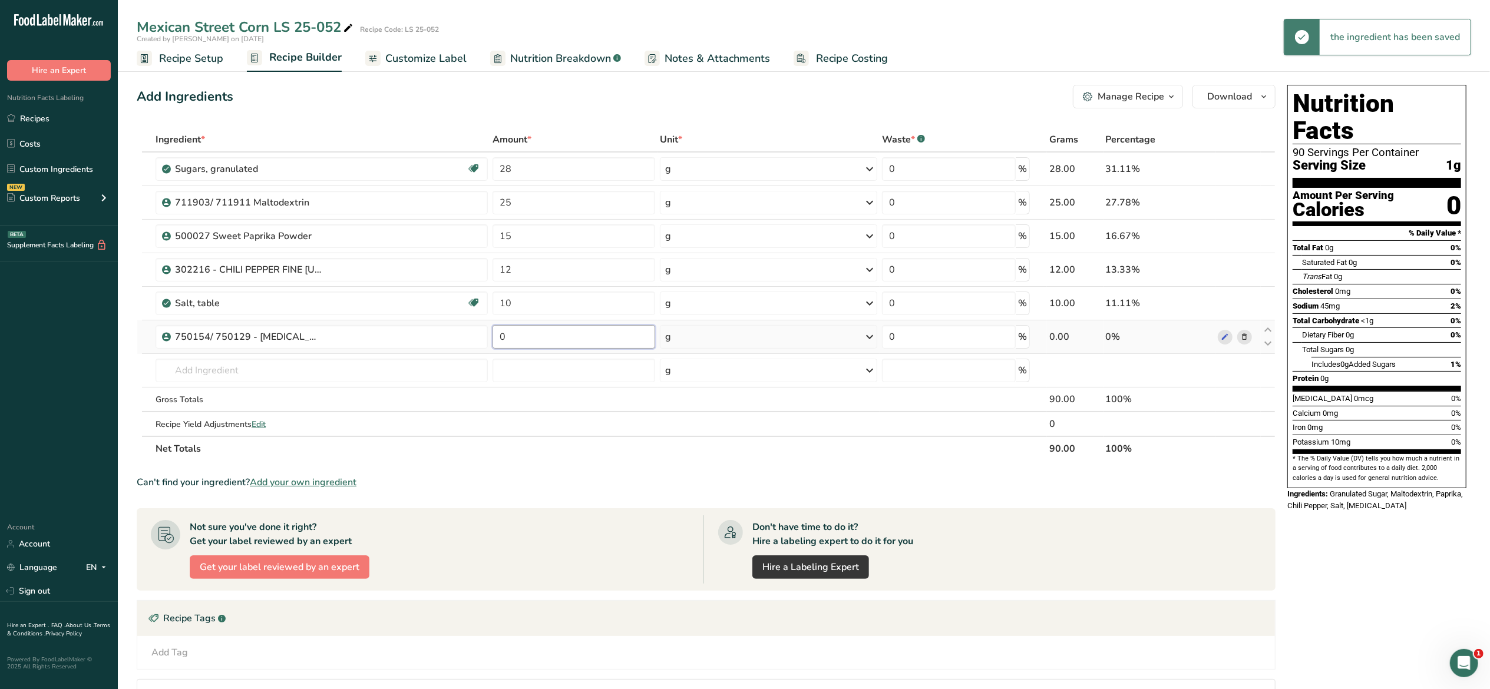
click at [533, 332] on input "0" at bounding box center [573, 337] width 163 height 24
type input "2"
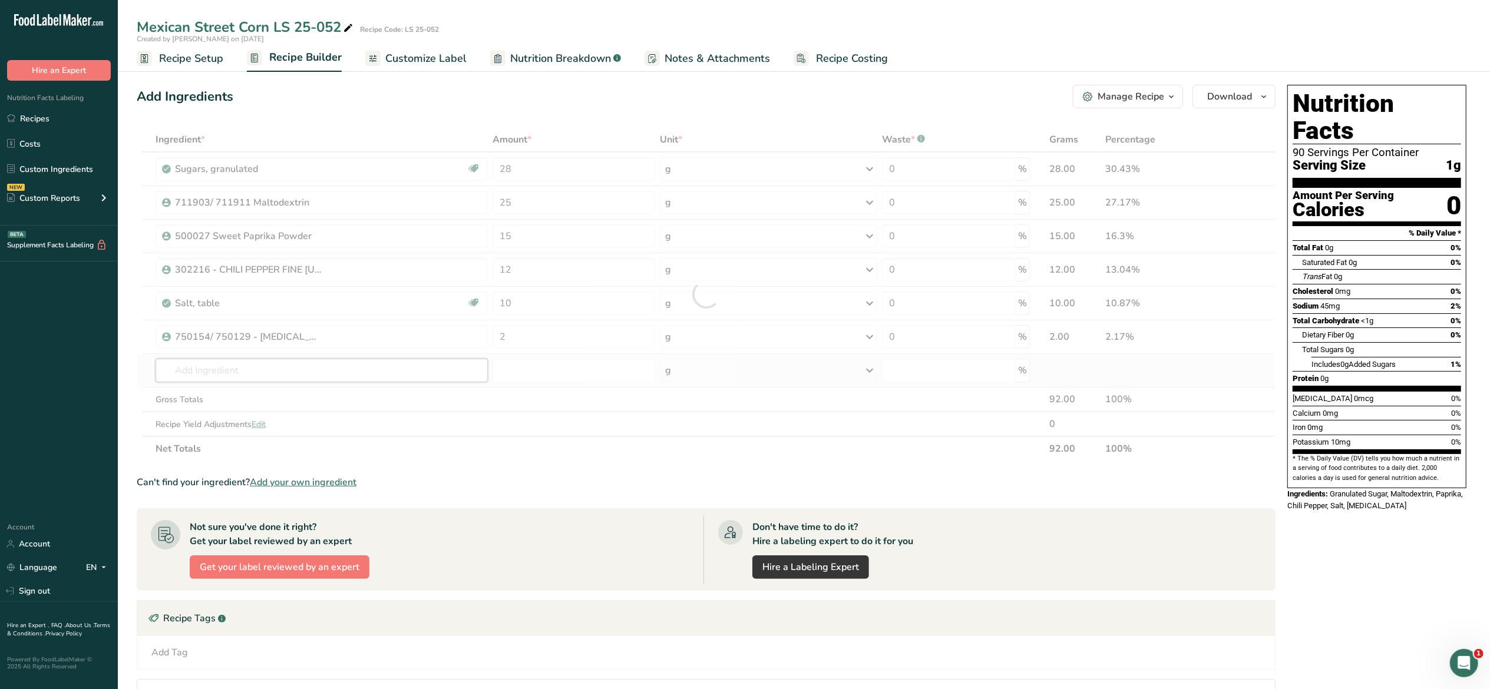
click at [438, 368] on div "Ingredient * Amount * Unit * Waste * .a-a{fill:#347362;}.b-a{fill:#fff;} Grams …" at bounding box center [706, 294] width 1139 height 334
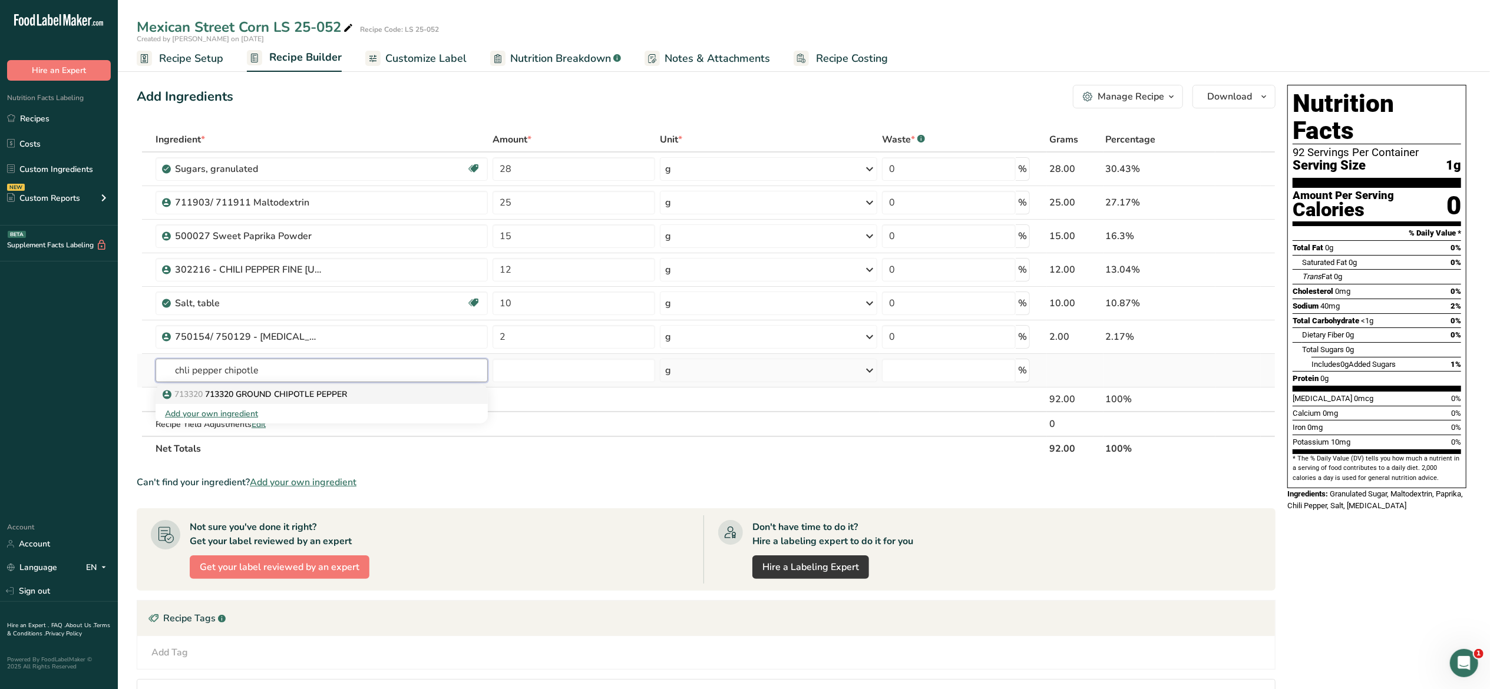
type input "chli pepper chipotle"
click at [411, 388] on link "713320 713320 GROUND CHIPOTLE PEPPER" at bounding box center [322, 394] width 332 height 19
type input "713320 GROUND CHIPOTLE PEPPER"
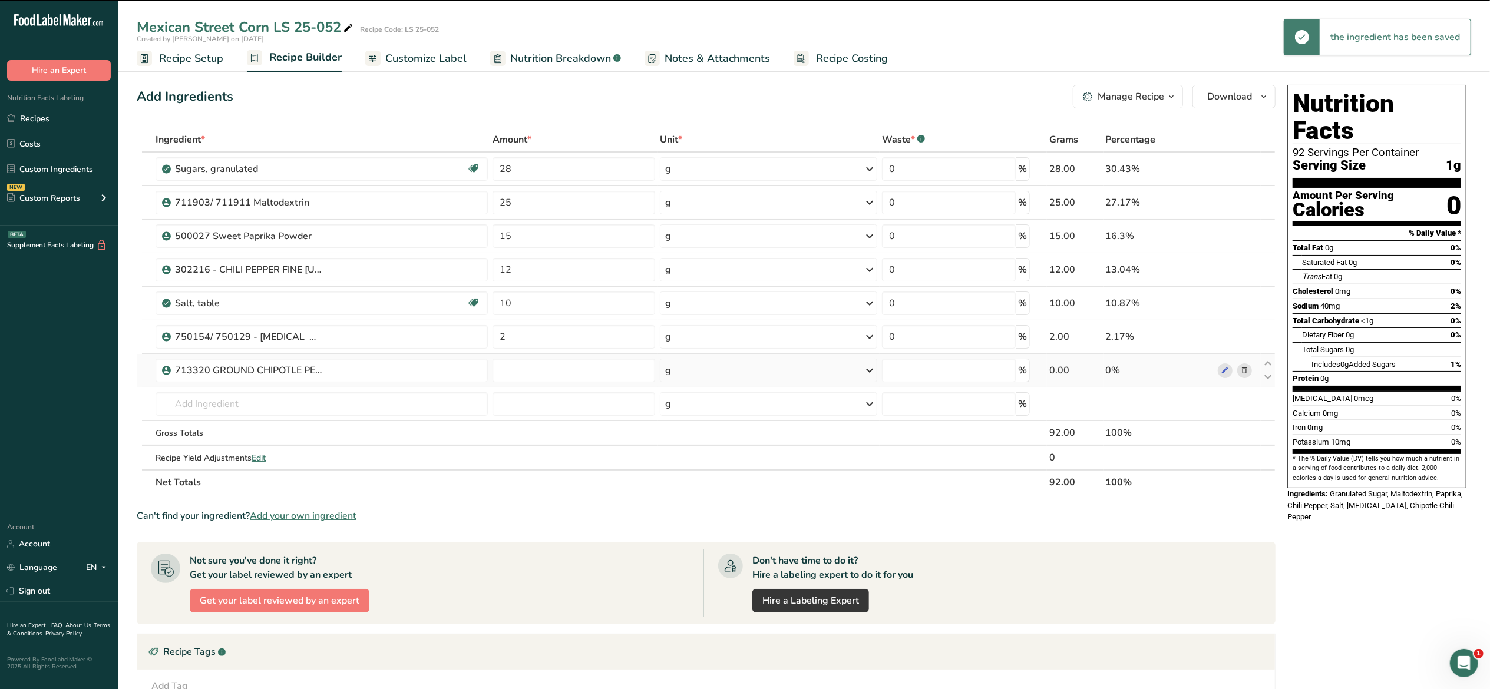
type input "0"
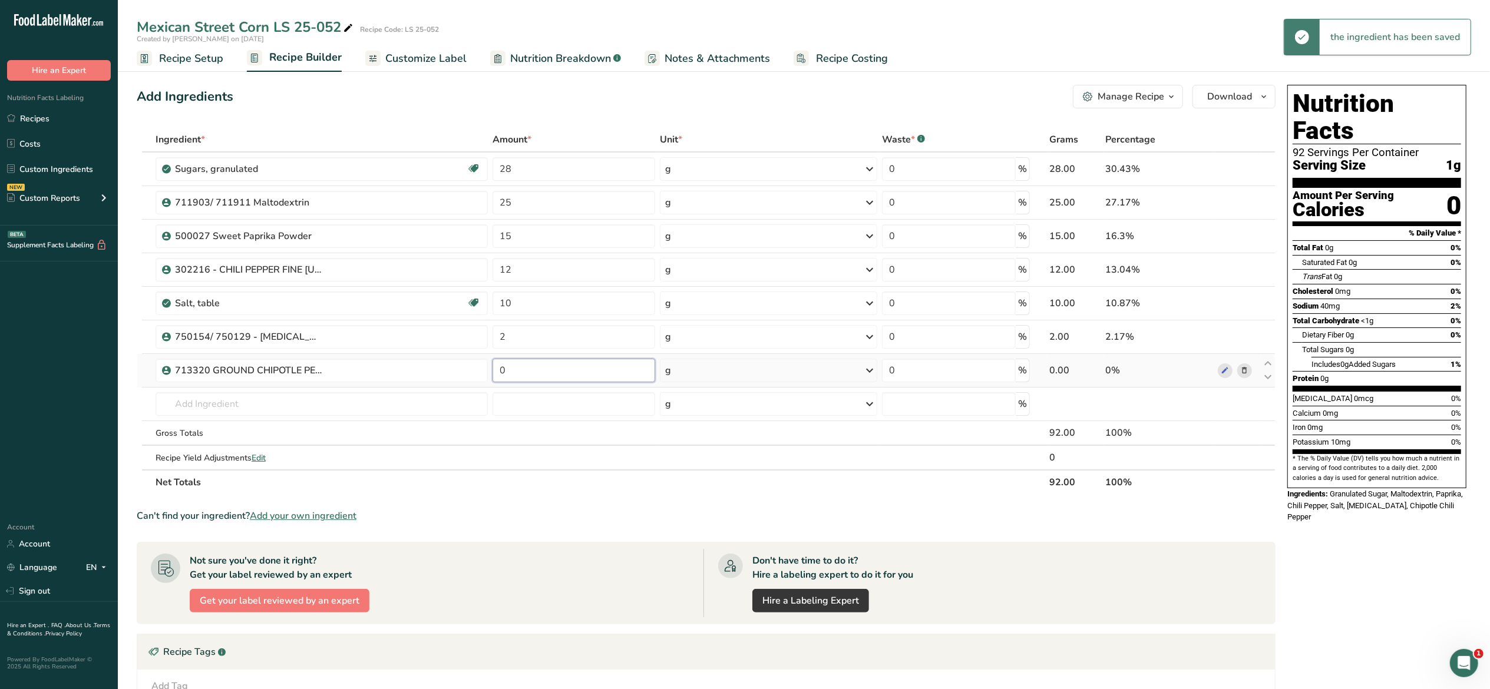
click at [535, 372] on input "0" at bounding box center [573, 371] width 163 height 24
type input "1"
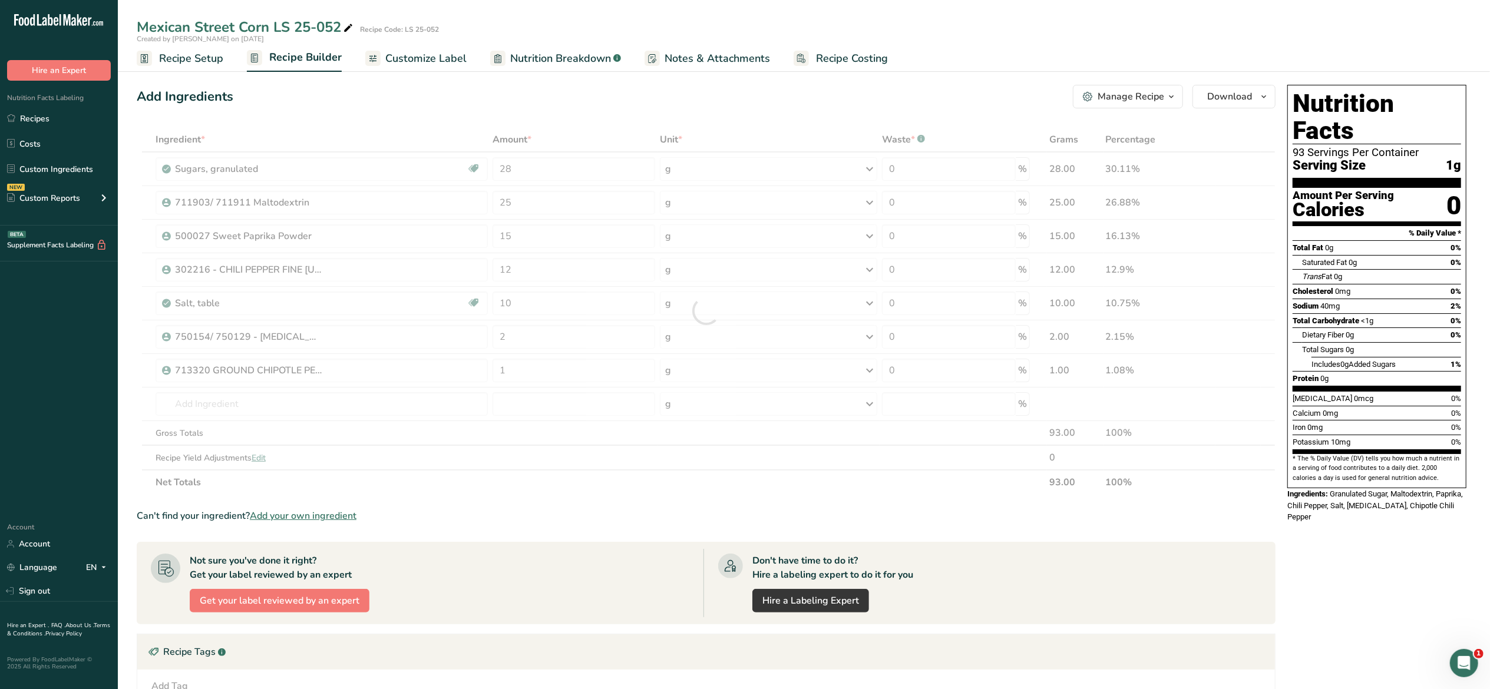
click at [1331, 542] on div "Nutrition Facts 93 Servings Per Container Serving Size 1g Amount Per Serving Ca…" at bounding box center [1376, 496] width 189 height 832
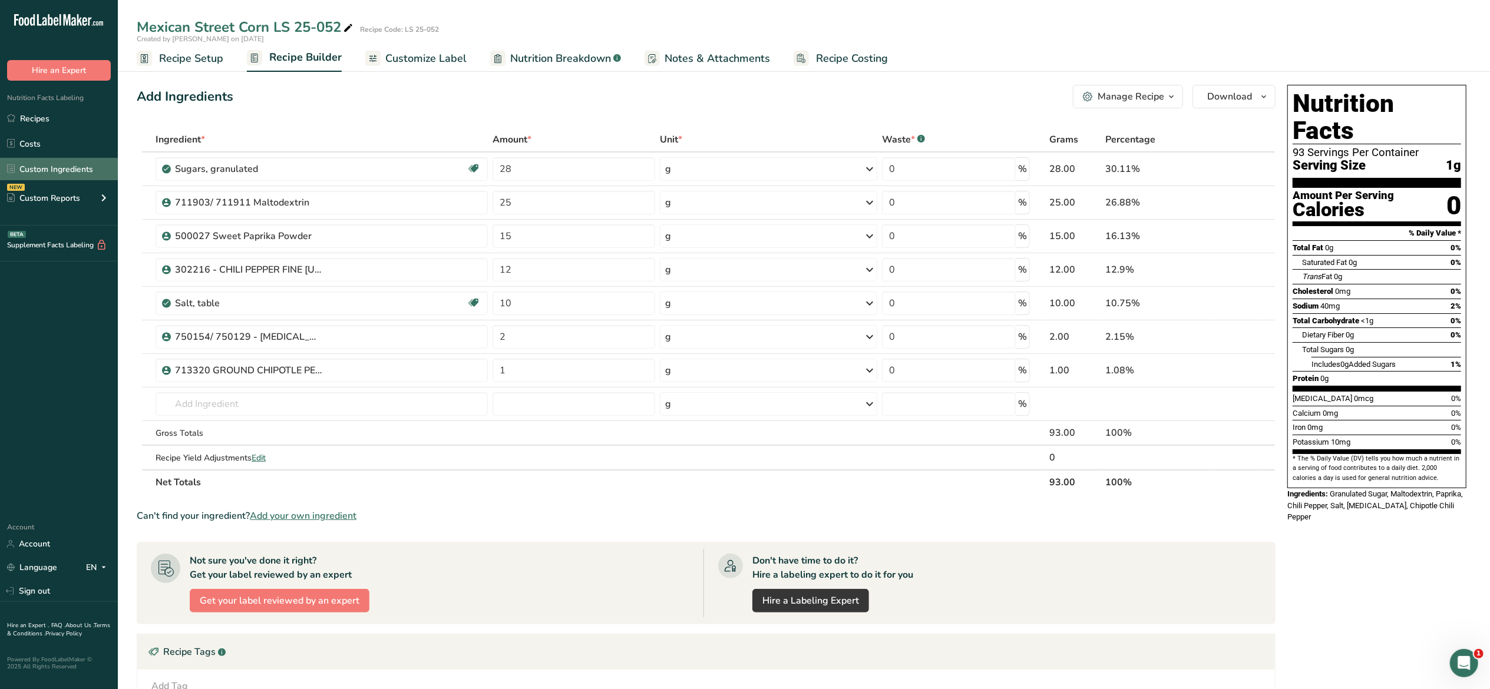
click at [74, 168] on link "Custom Ingredients" at bounding box center [59, 169] width 118 height 22
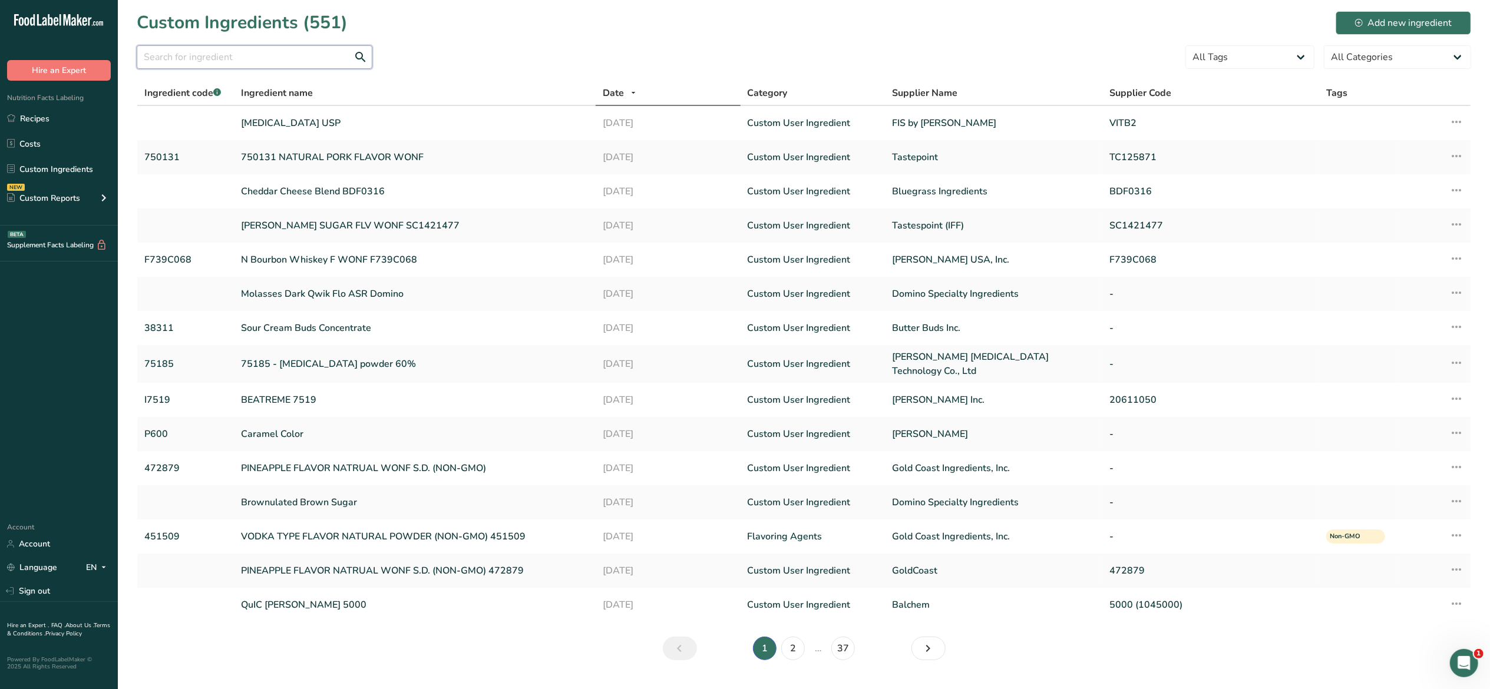
click at [262, 57] on input "text" at bounding box center [255, 57] width 236 height 24
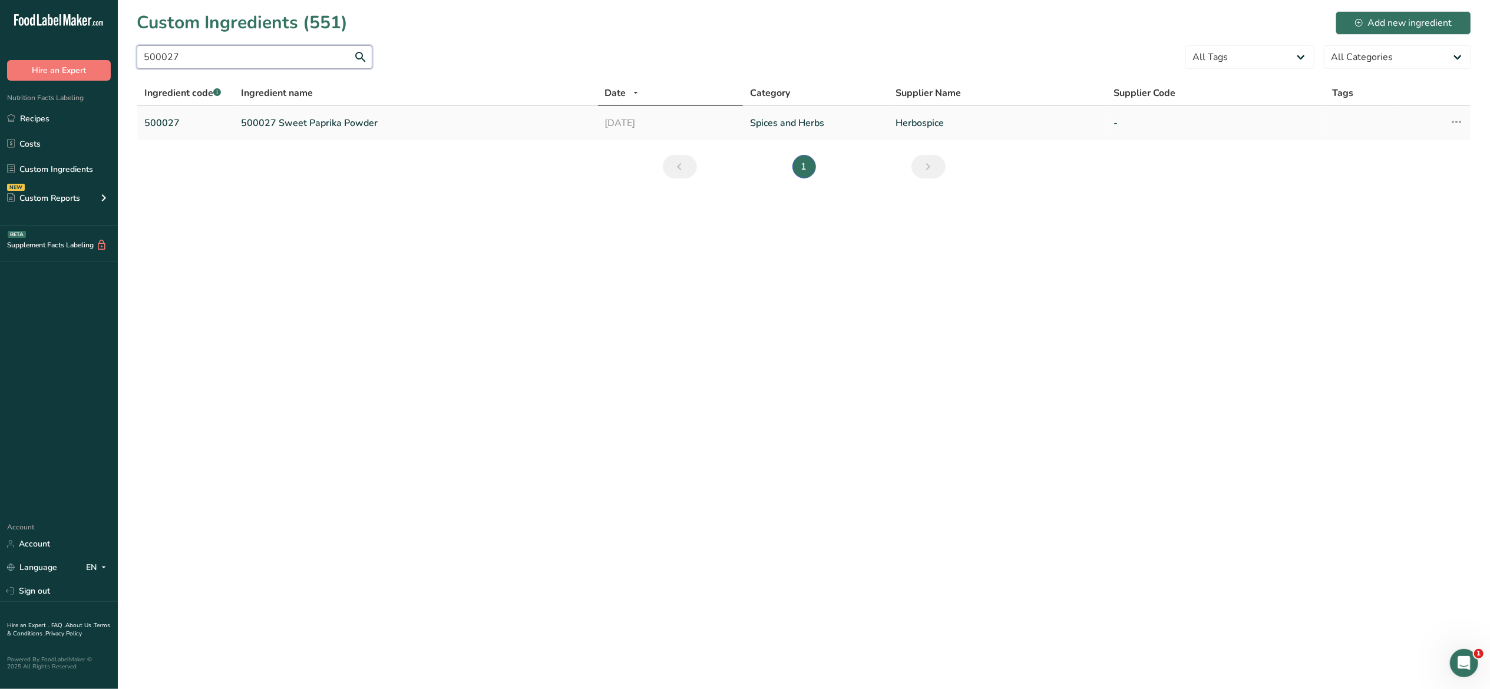
type input "500027"
click at [390, 125] on link "500027 Sweet Paprika Powder" at bounding box center [415, 123] width 349 height 14
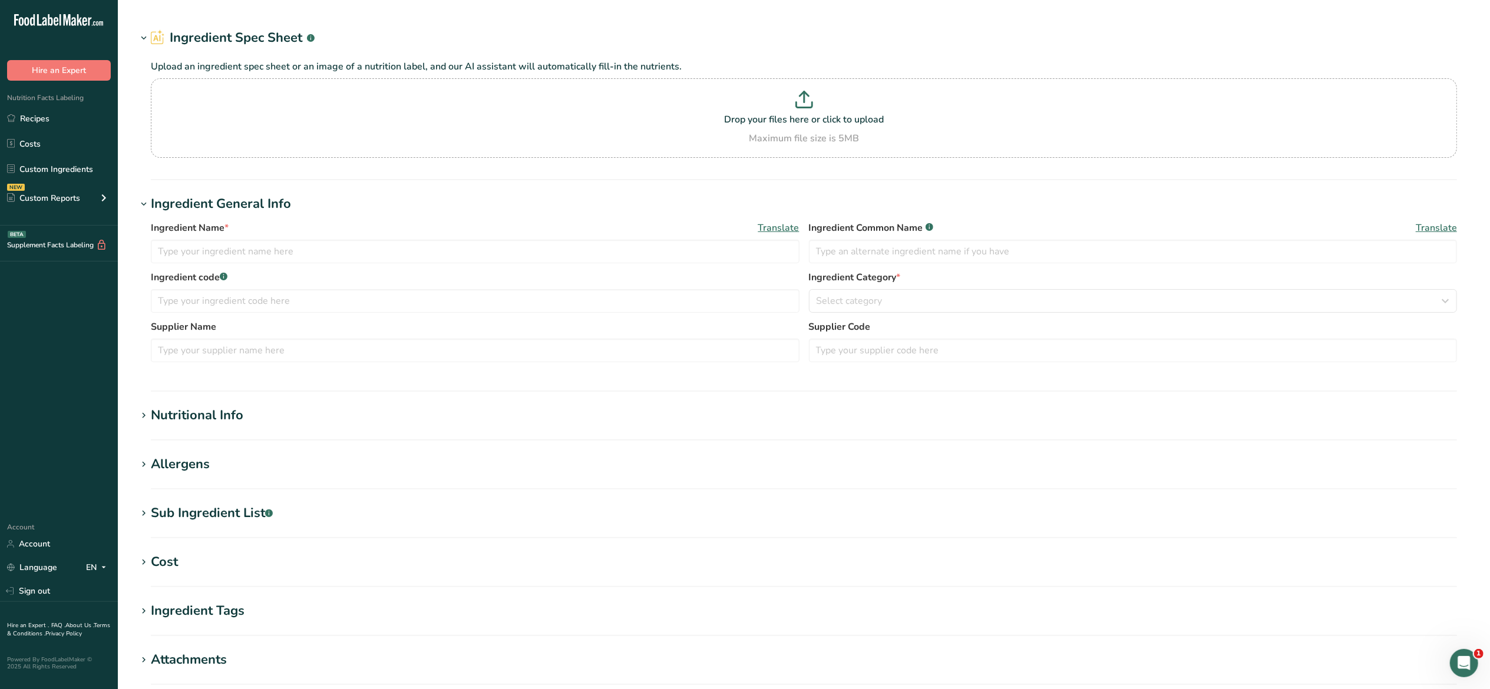
type input "500027 Sweet Paprika Powder"
type input "Paprika"
type input "500027"
type input "Herbospice"
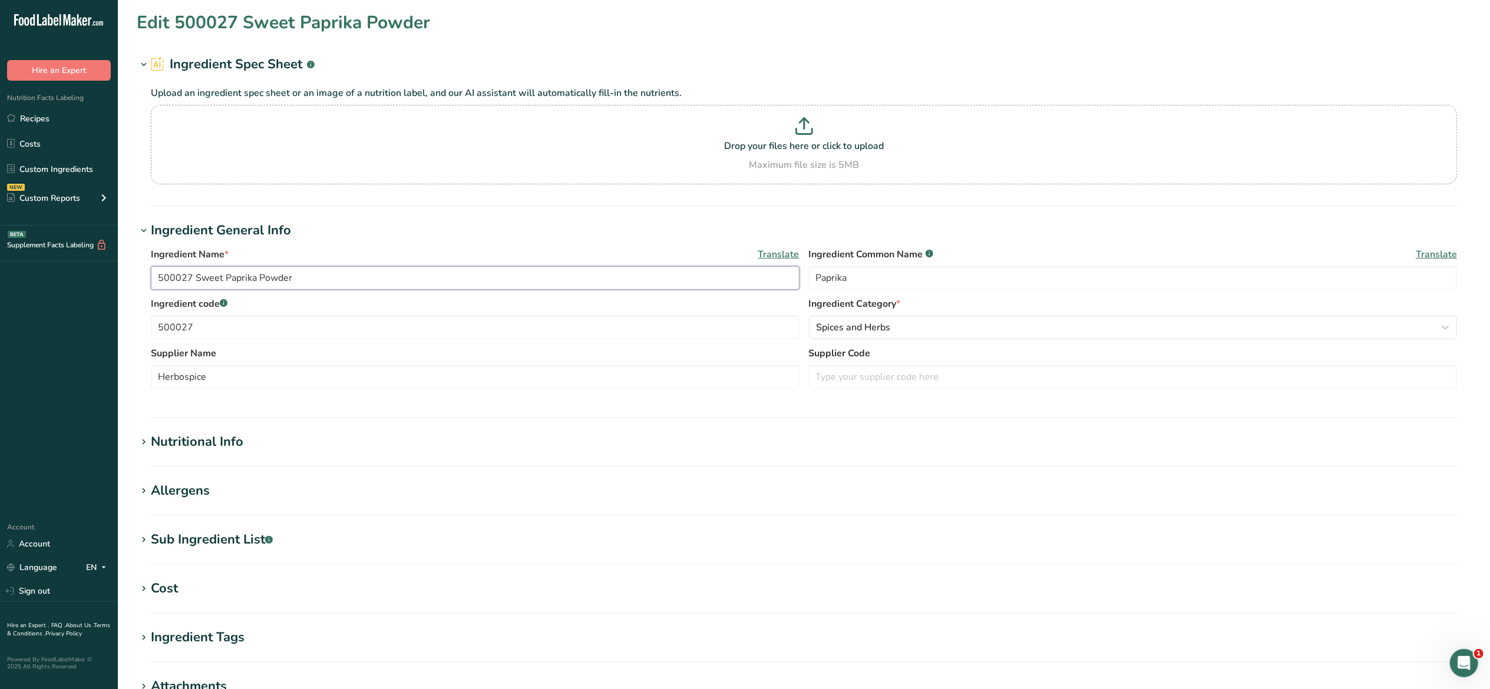
click at [319, 279] on input "500027 Sweet Paprika Powder" at bounding box center [475, 278] width 649 height 24
type input "500027 Paprika ASTA 100 Sweet Paprika"
click at [223, 327] on input "500027" at bounding box center [475, 328] width 649 height 24
click at [163, 328] on input "500027" at bounding box center [475, 328] width 649 height 24
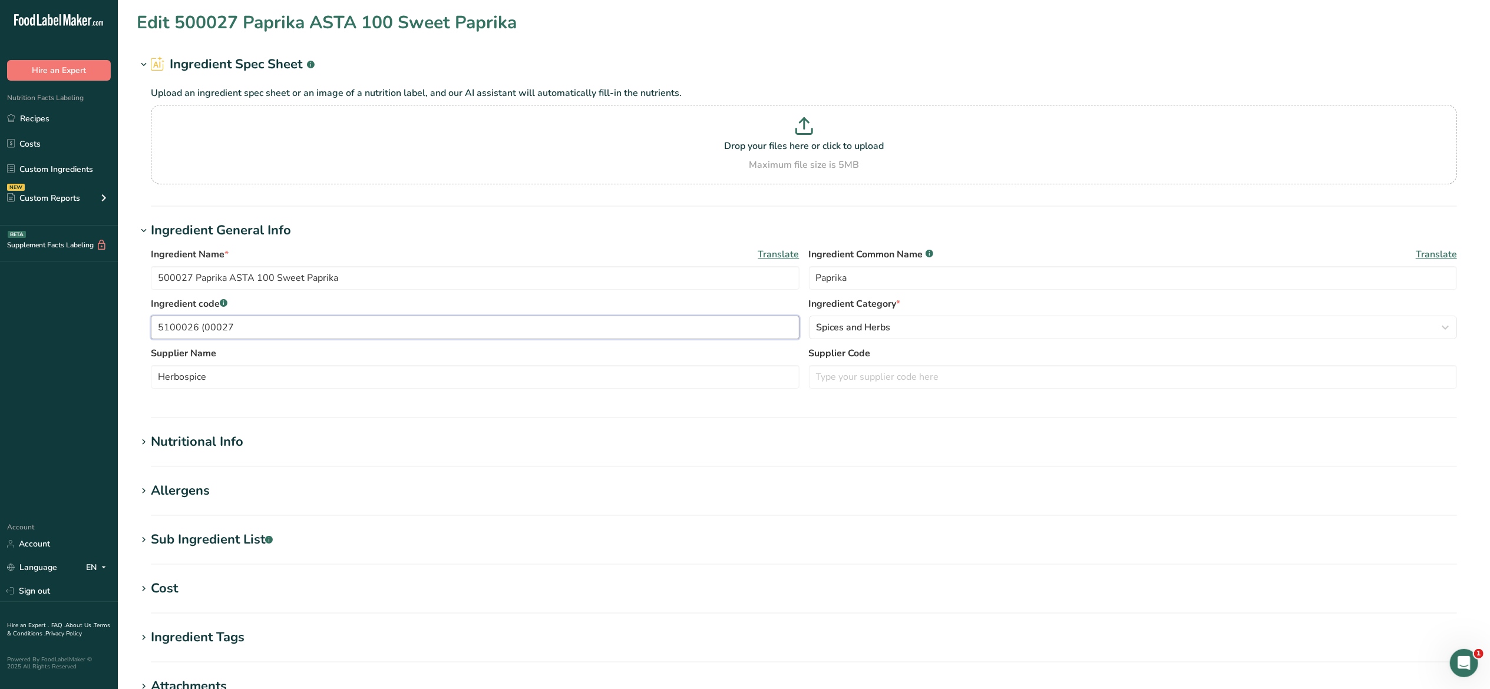
click at [168, 329] on input "5100026 (00027" at bounding box center [475, 328] width 649 height 24
click at [199, 323] on input "100026 (00027" at bounding box center [475, 328] width 649 height 24
click at [269, 327] on input "100026 (500027" at bounding box center [475, 328] width 649 height 24
click at [184, 325] on input "100026 (500027)" at bounding box center [475, 328] width 649 height 24
type input "1000246 (500027)"
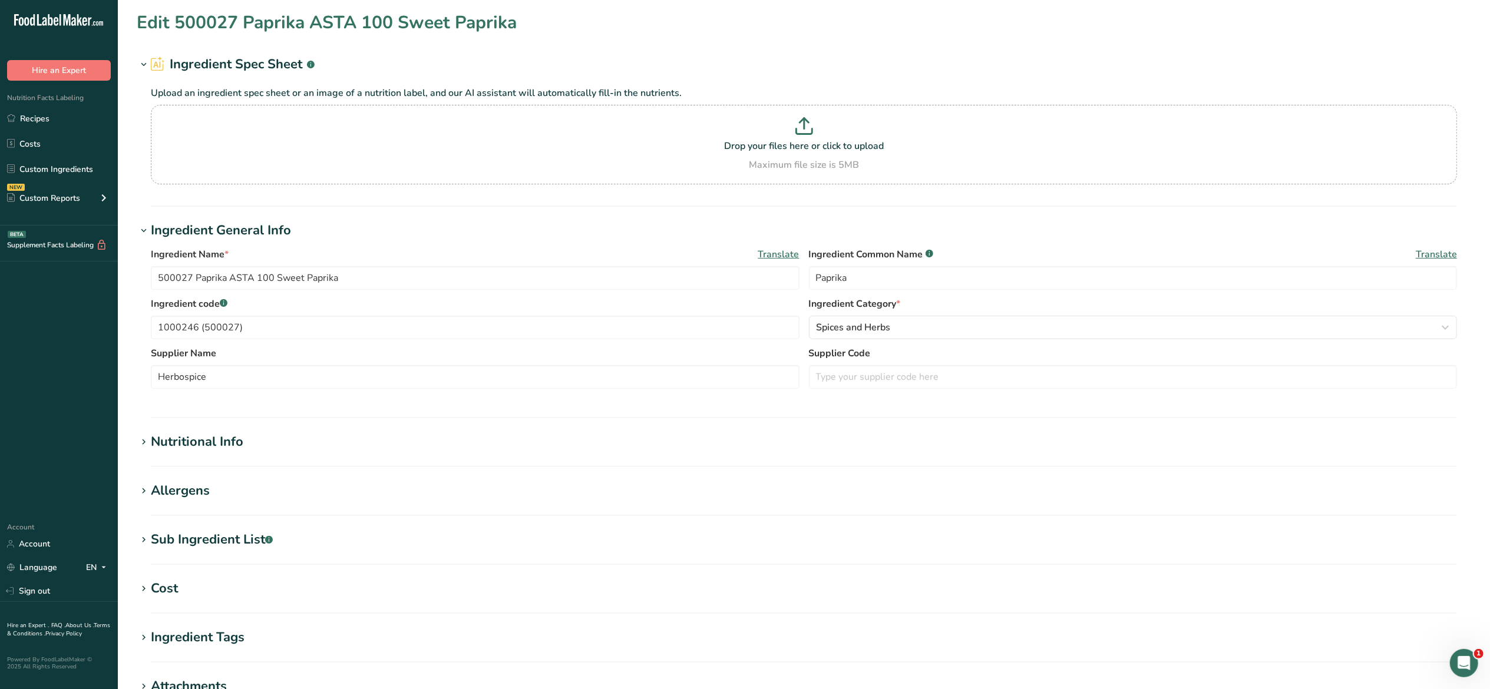
click at [1014, 449] on h1 "Nutritional Info" at bounding box center [804, 441] width 1334 height 19
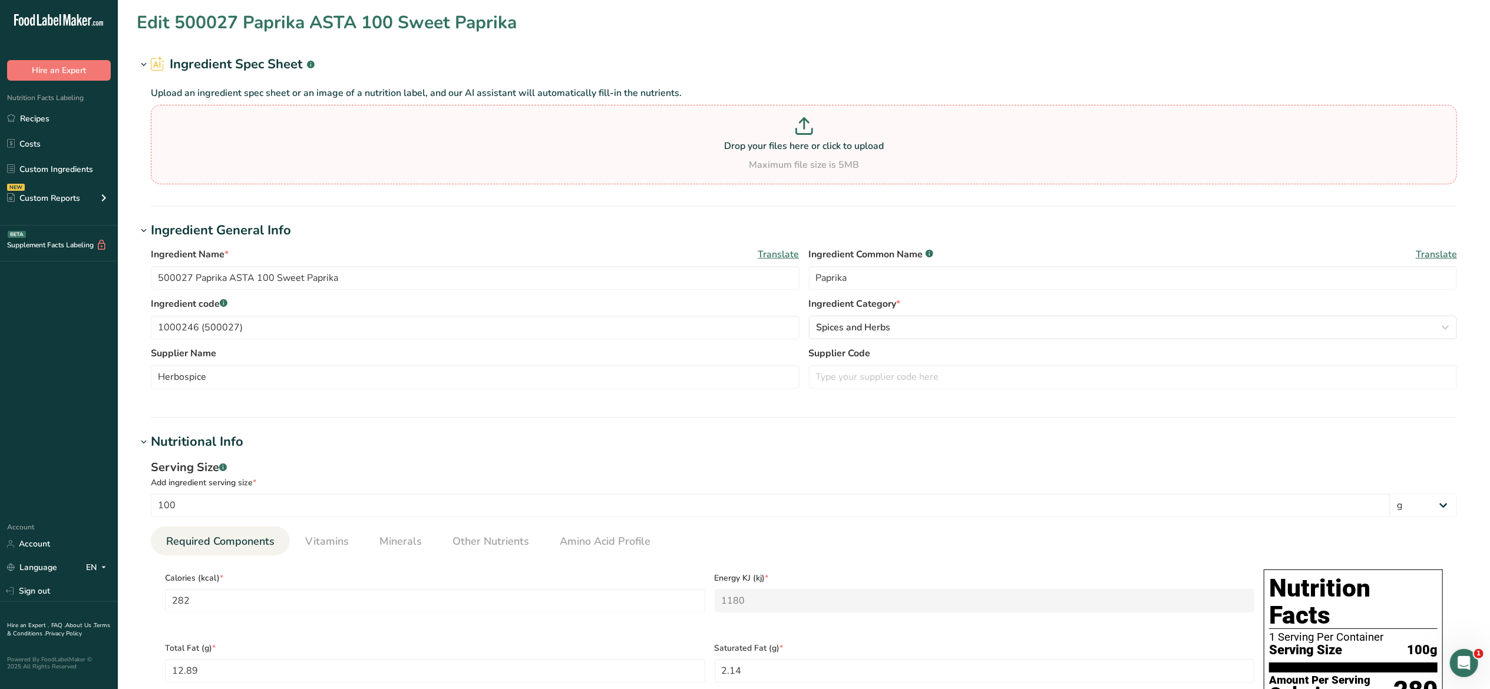
click at [859, 152] on p "Drop your files here or click to upload" at bounding box center [804, 146] width 1300 height 14
click at [859, 152] on input "Drop your files here or click to upload Maximum file size is 5MB" at bounding box center [804, 145] width 1306 height 80
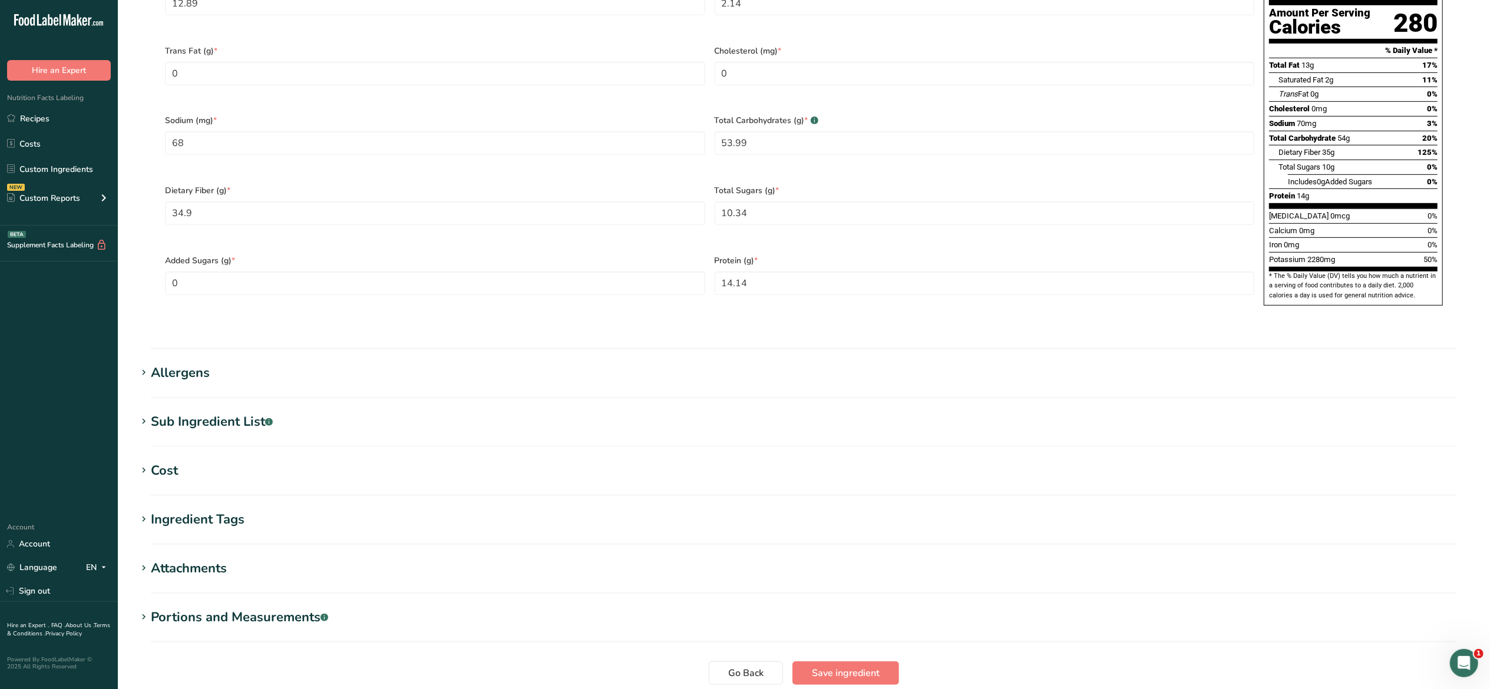
scroll to position [673, 0]
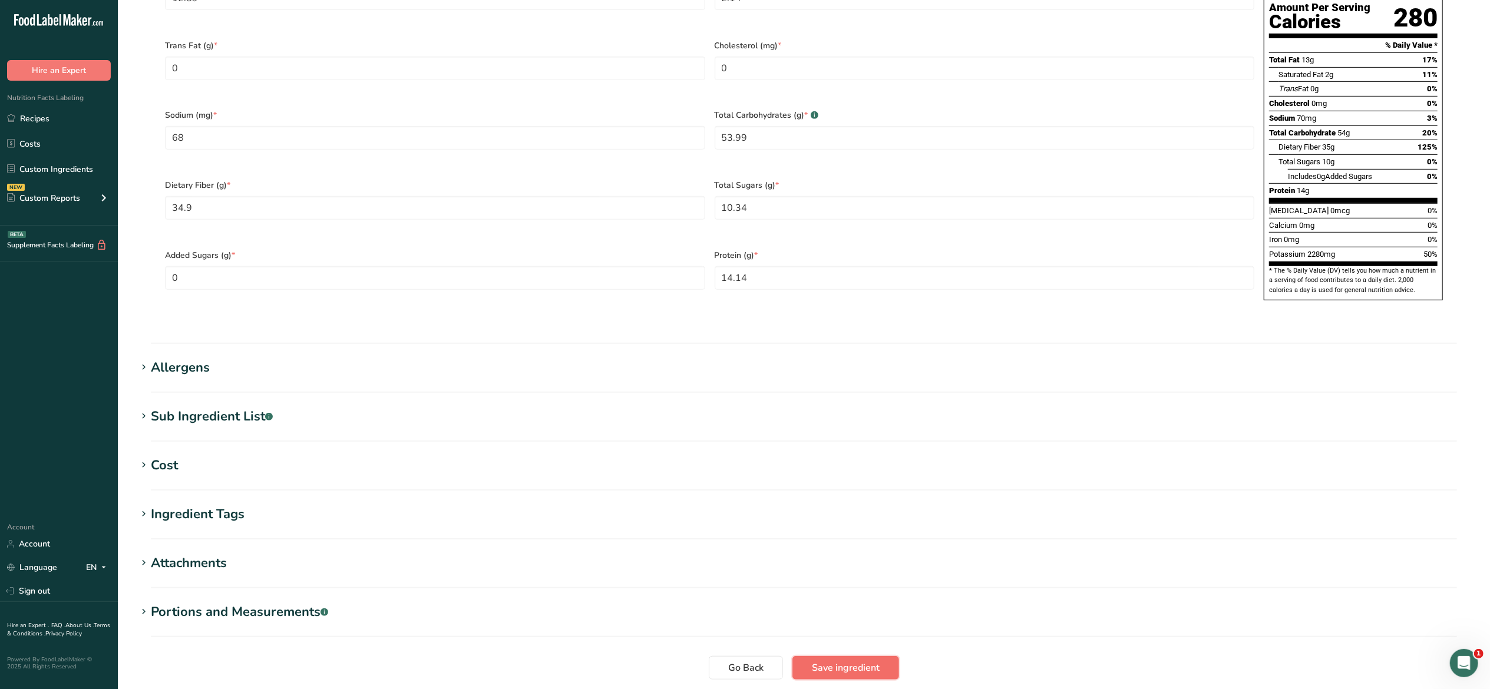
click at [873, 661] on span "Save ingredient" at bounding box center [846, 668] width 68 height 14
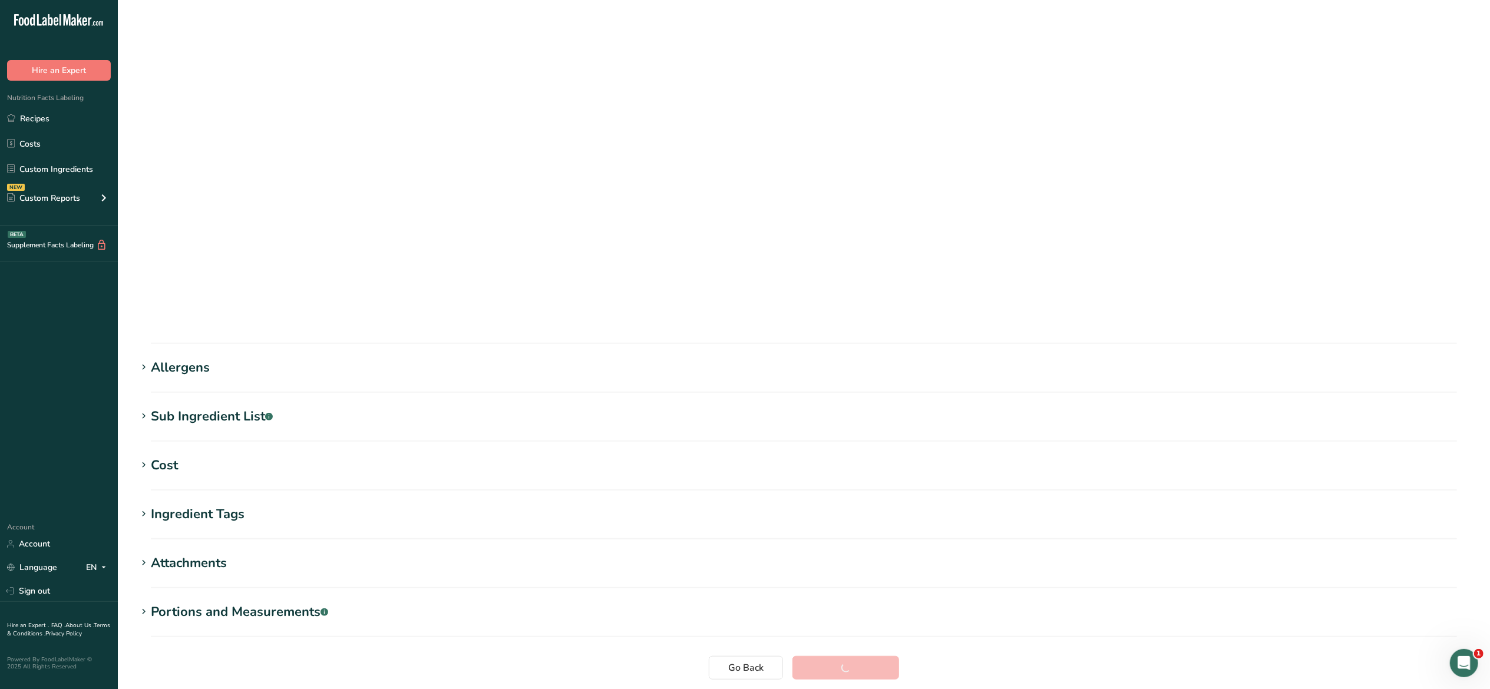
scroll to position [0, 0]
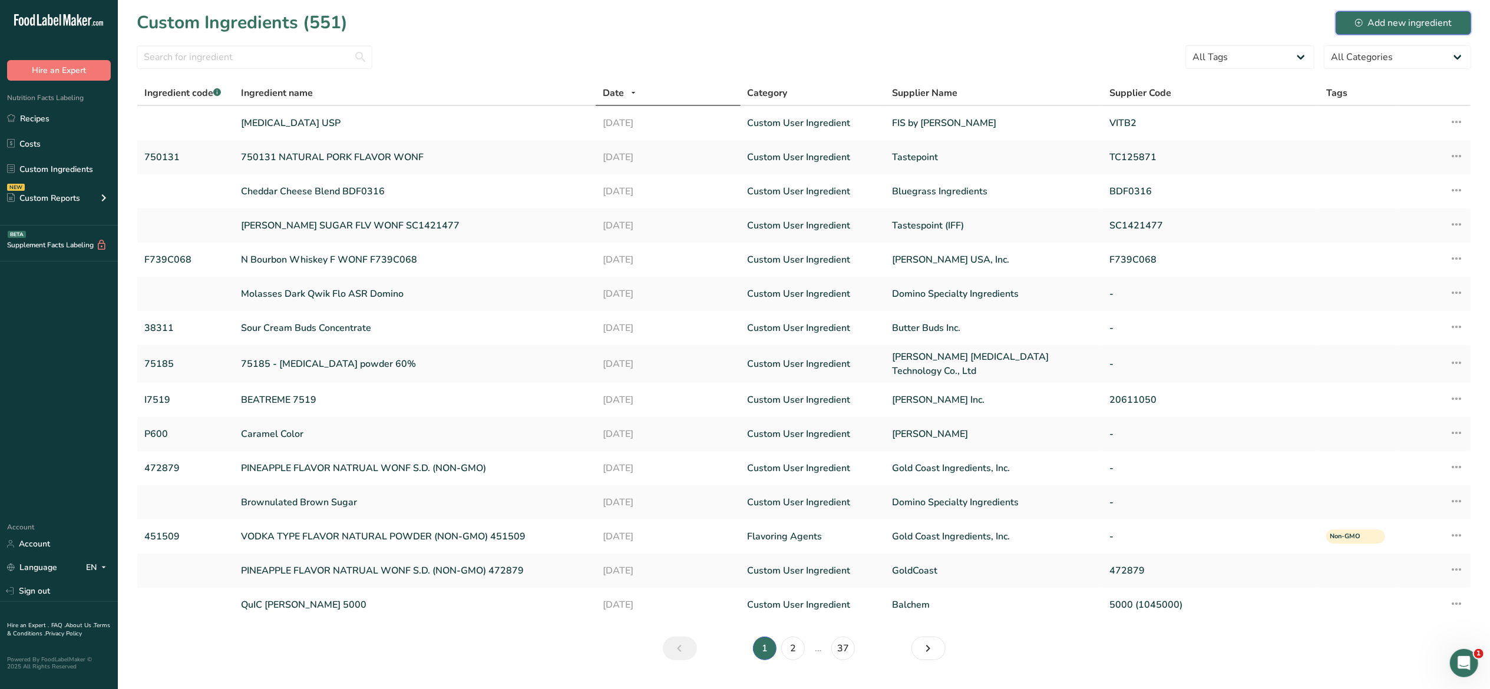
click at [1406, 30] on button "Add new ingredient" at bounding box center [1402, 23] width 135 height 24
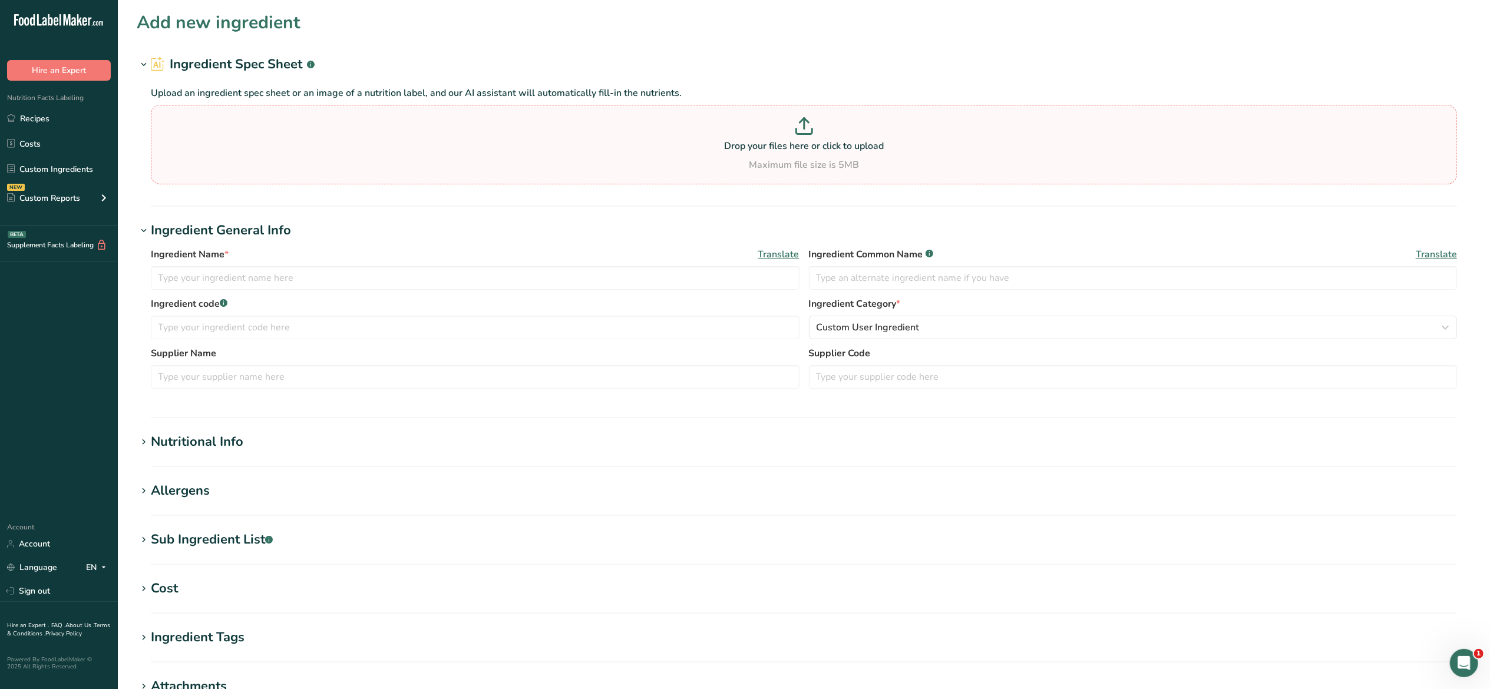
click at [846, 164] on div "Maximum file size is 5MB" at bounding box center [804, 165] width 1300 height 14
click at [846, 164] on input "Drop your files here or click to upload Maximum file size is 5MB" at bounding box center [804, 145] width 1306 height 80
type input "C:\fakepath\Parmesan Cheese Powder 4070KD Nutrient 05-16-23 from Commercial Cre…"
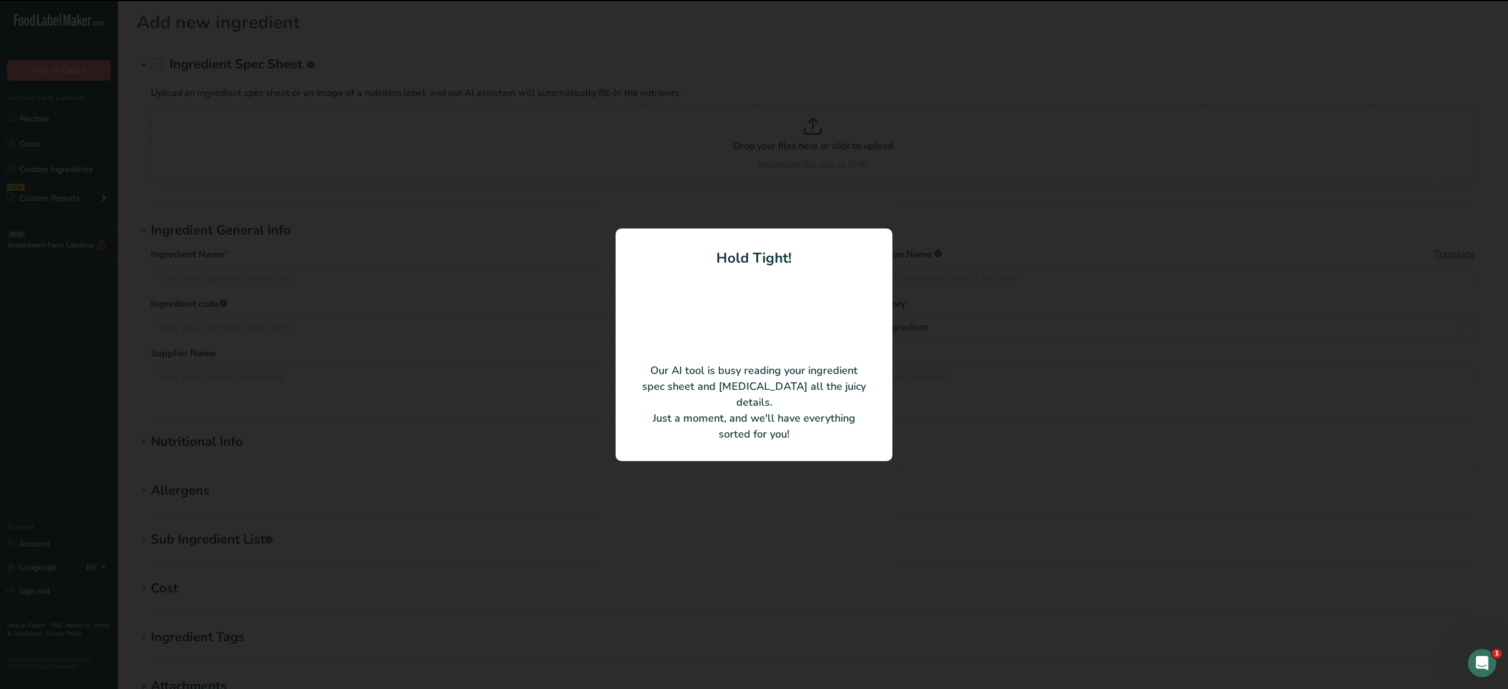
type input "Parmesan Cheese Powder"
type input "Commercial Creamery Company"
type input "4070KD"
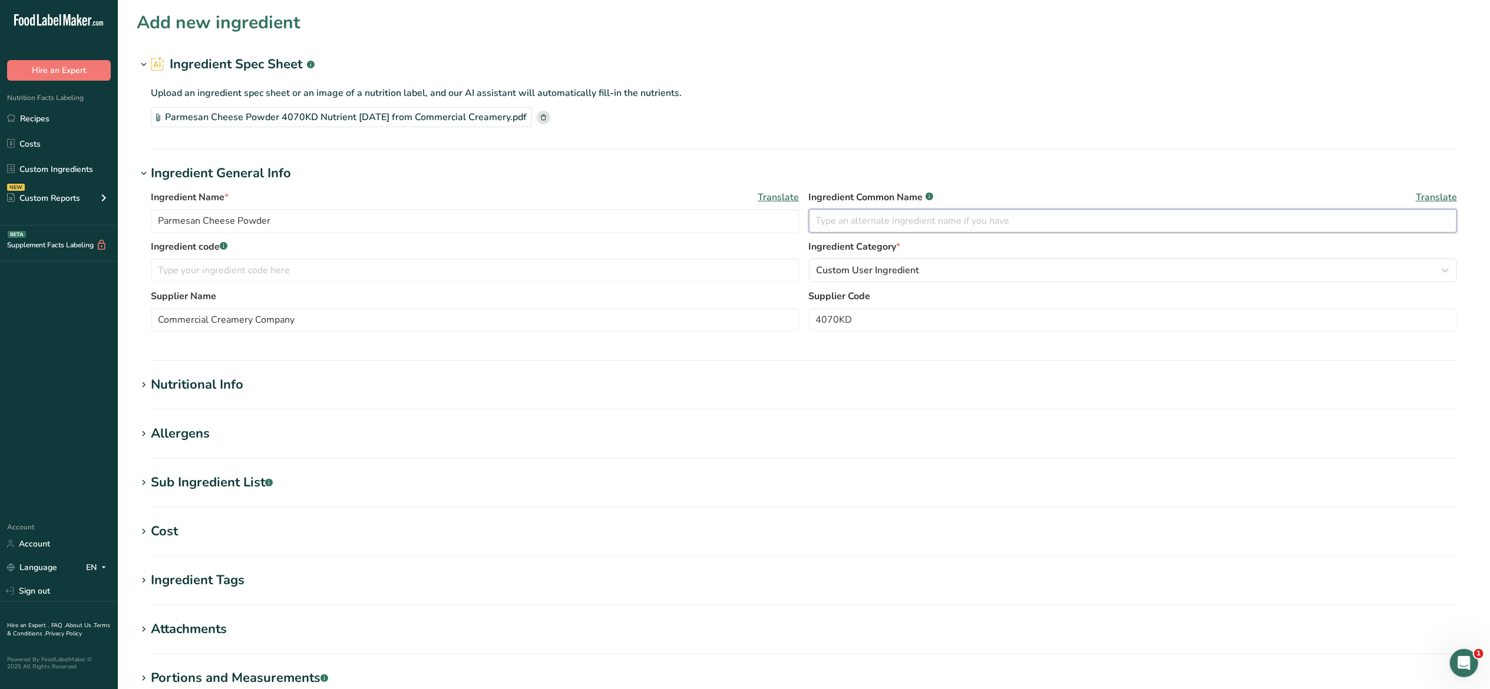
click at [848, 219] on input "text" at bounding box center [1133, 221] width 649 height 24
type input "Parmesan Cheese"
click at [161, 482] on div "Sub Ingredient List .a-a{fill:#347362;}.b-a{fill:#fff;}" at bounding box center [212, 482] width 122 height 19
click at [168, 525] on textarea at bounding box center [804, 542] width 1306 height 57
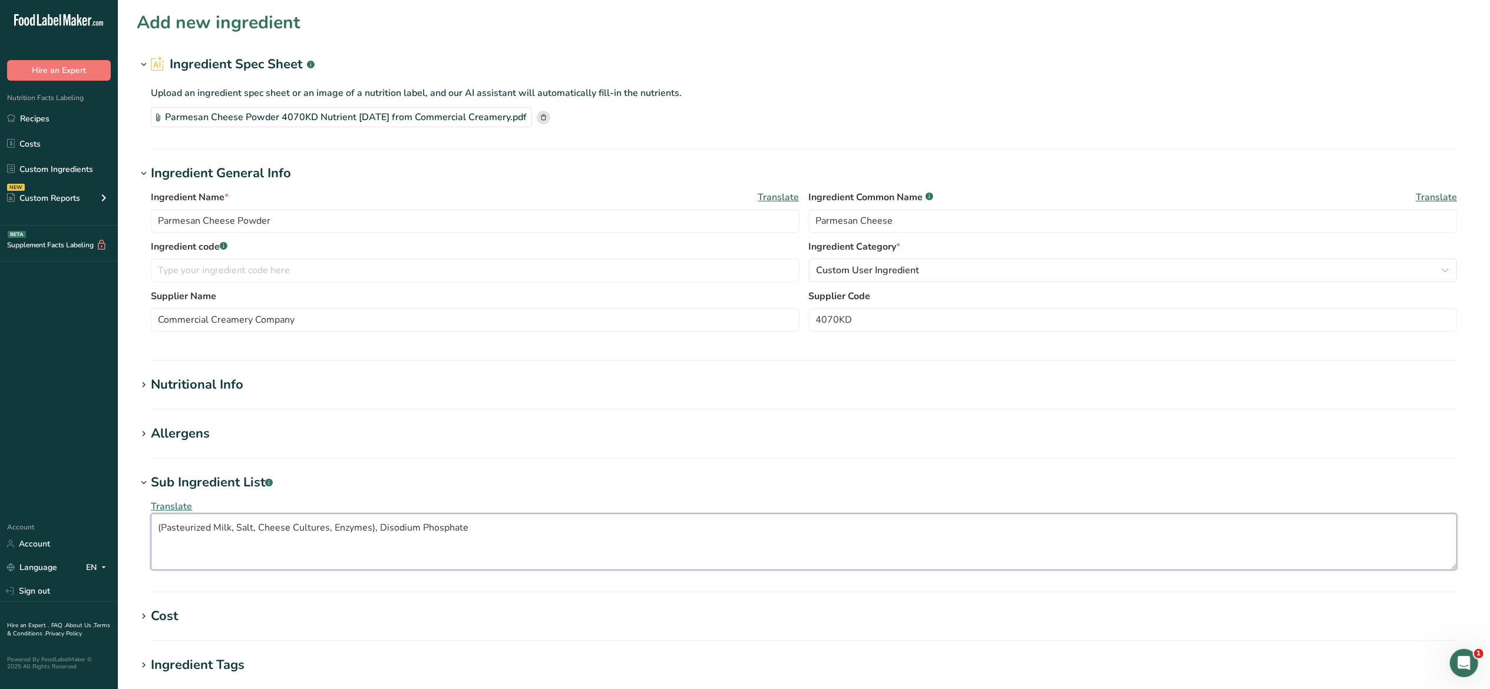
type textarea "(Pasteurized Milk, Salt, Cheese Cultures, Enzymes), Disodium Phosphate"
click at [256, 443] on h1 "Allergens" at bounding box center [804, 433] width 1334 height 19
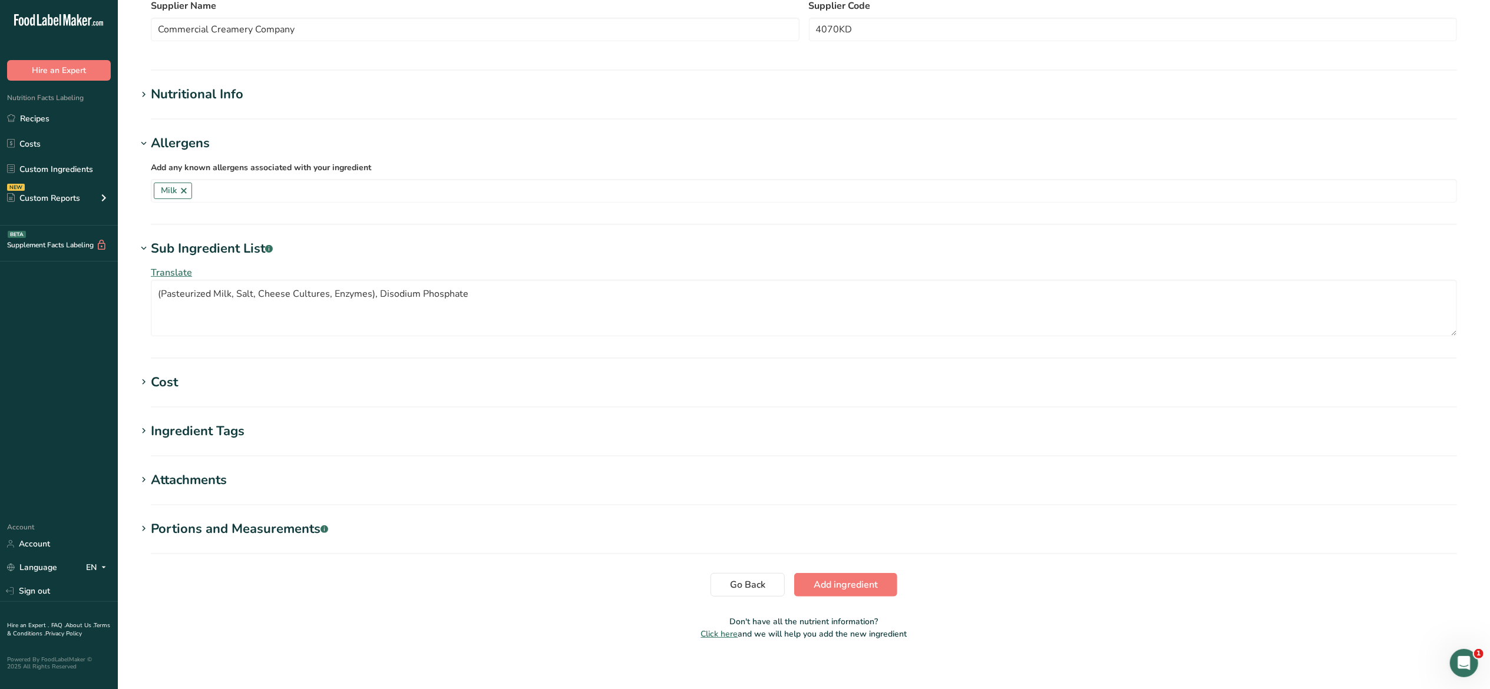
scroll to position [298, 0]
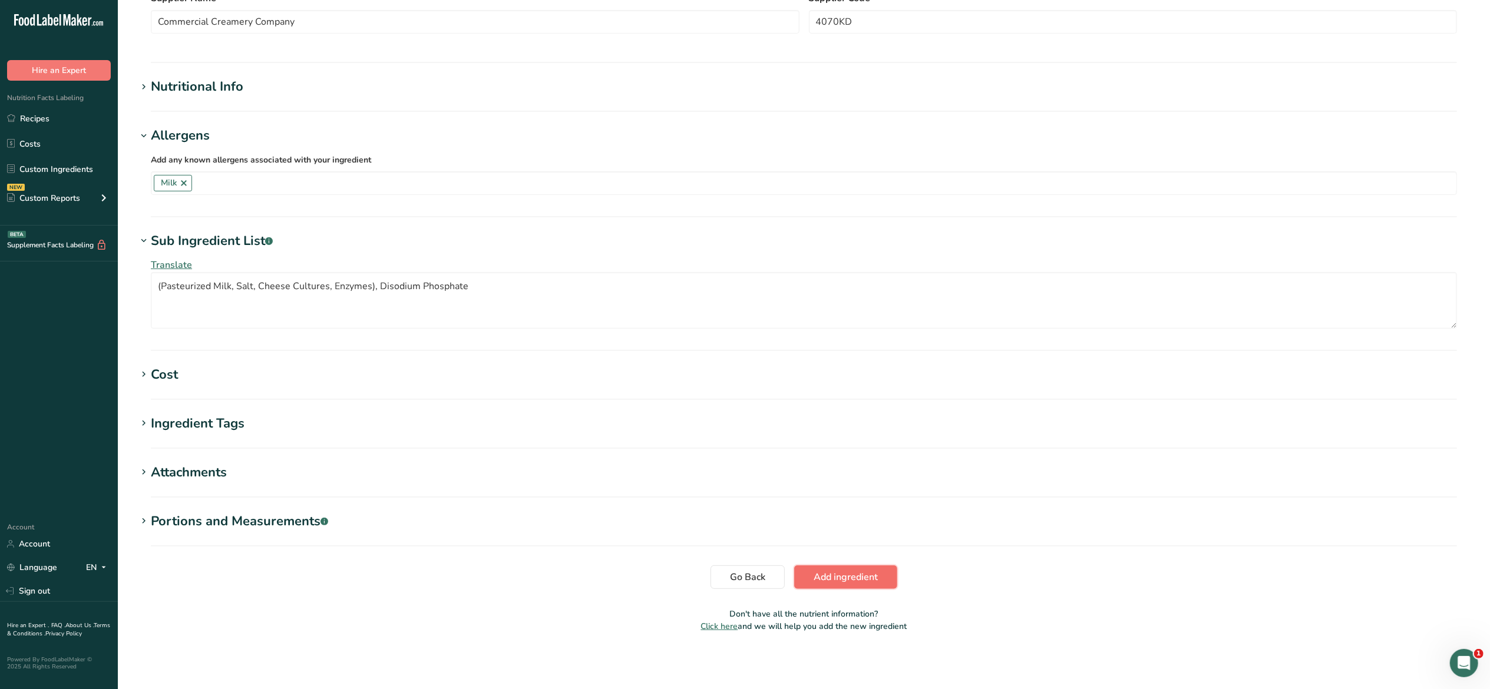
click at [844, 573] on span "Add ingredient" at bounding box center [846, 577] width 64 height 14
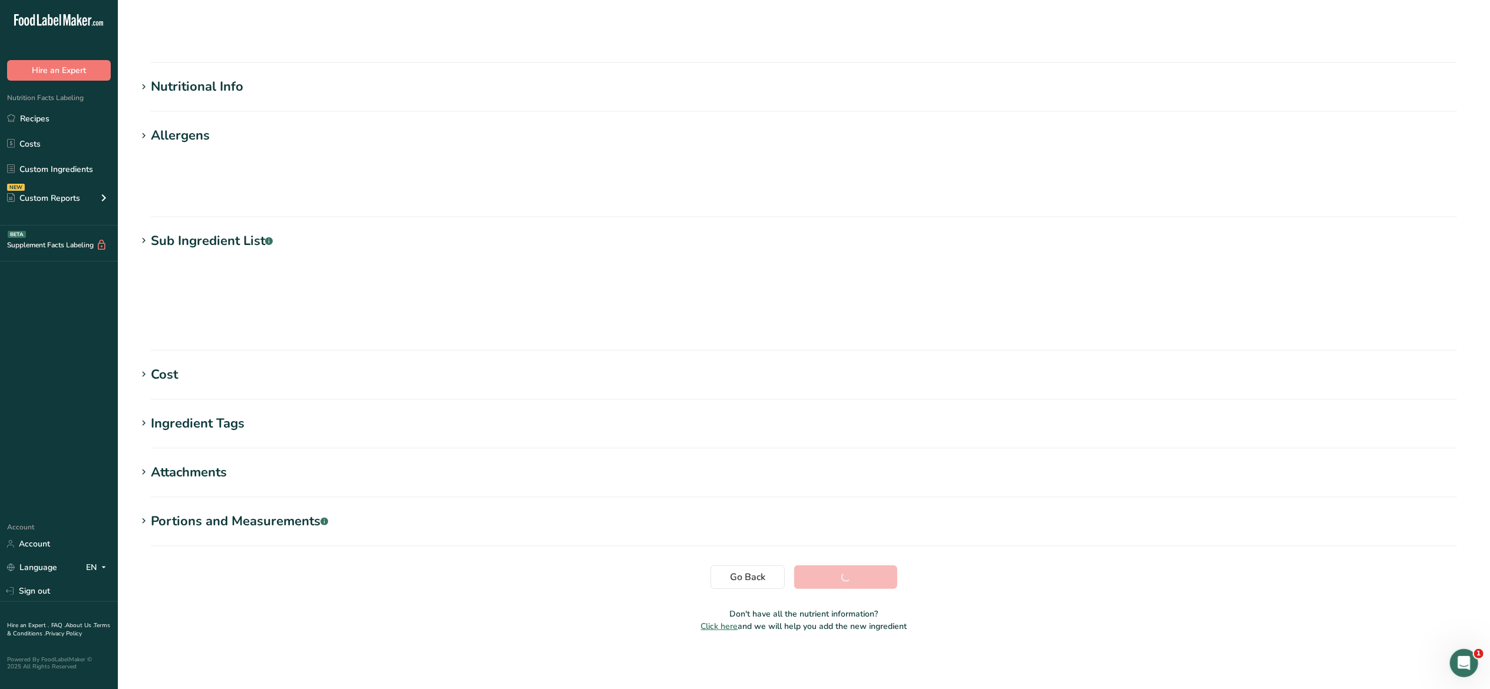
scroll to position [0, 0]
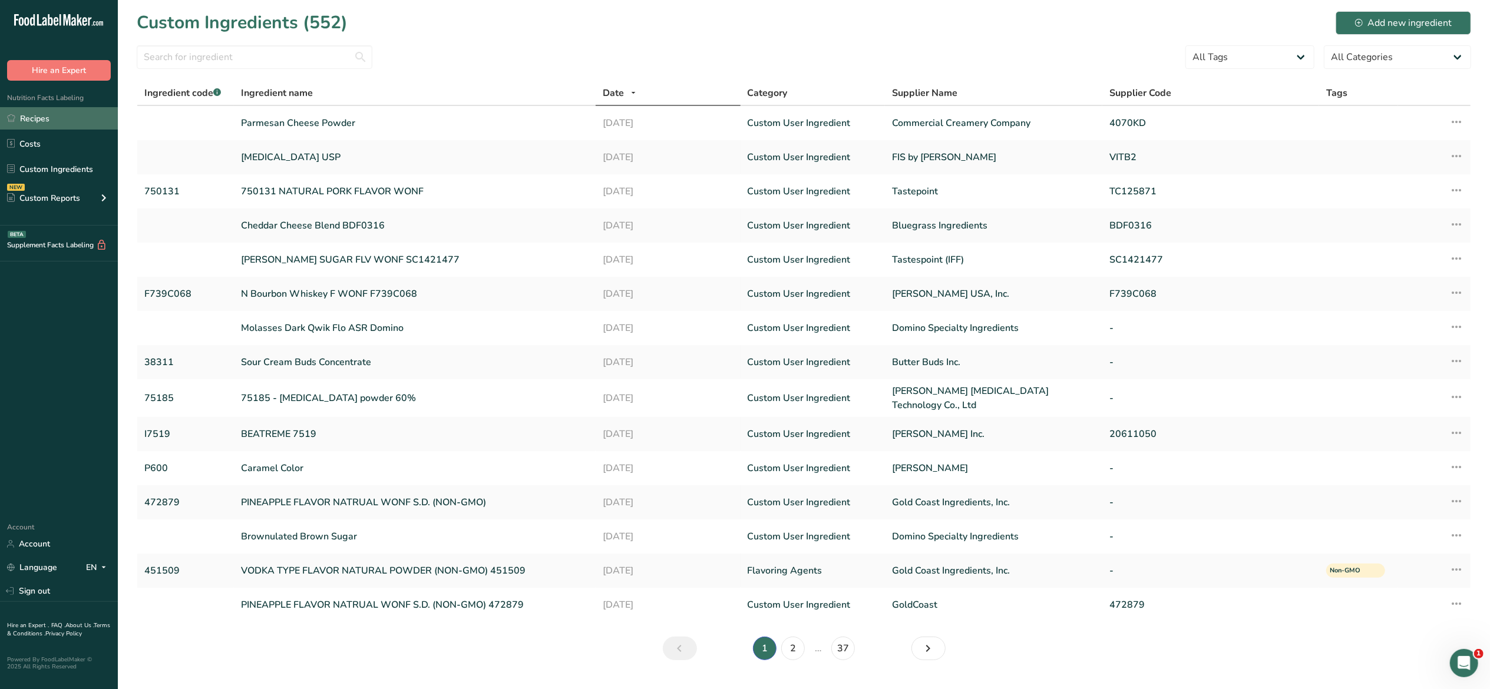
click at [42, 118] on link "Recipes" at bounding box center [59, 118] width 118 height 22
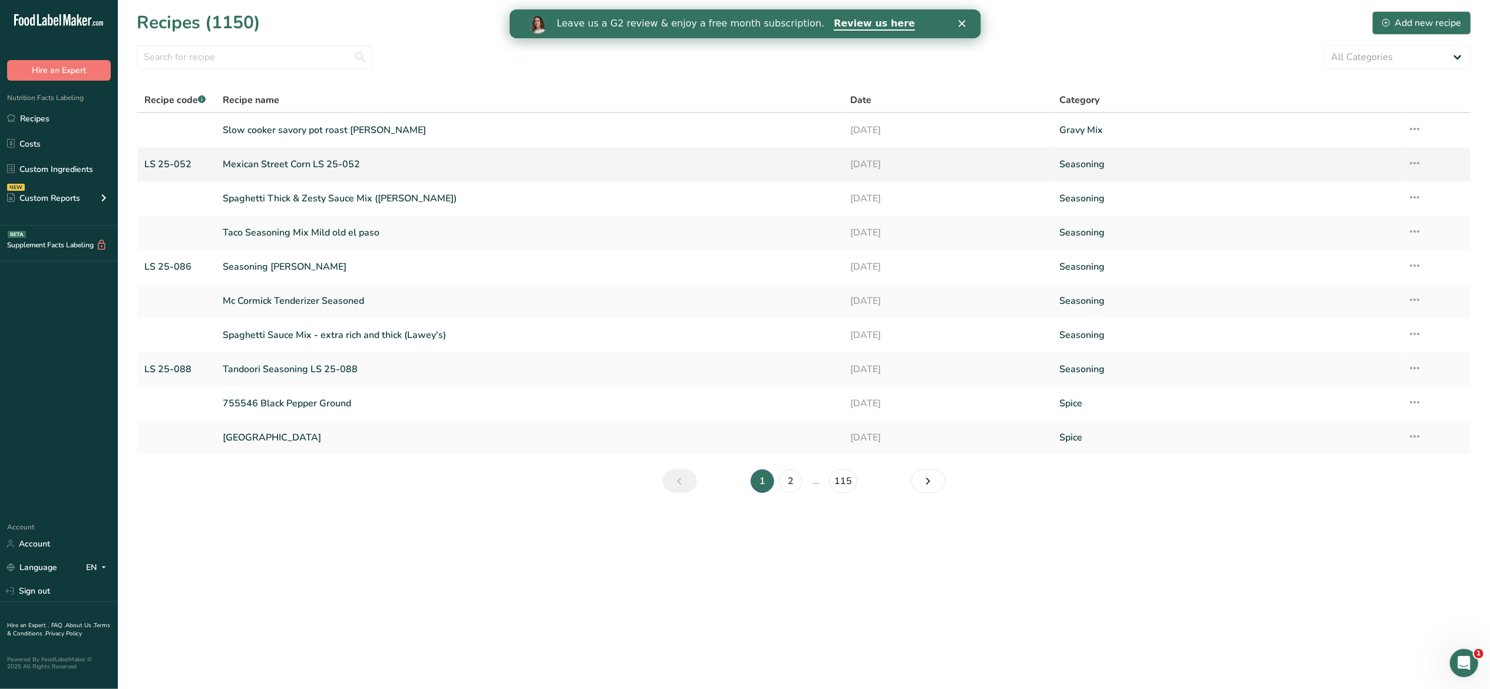
click at [355, 160] on link "Mexican Street Corn LS 25-052" at bounding box center [529, 164] width 613 height 25
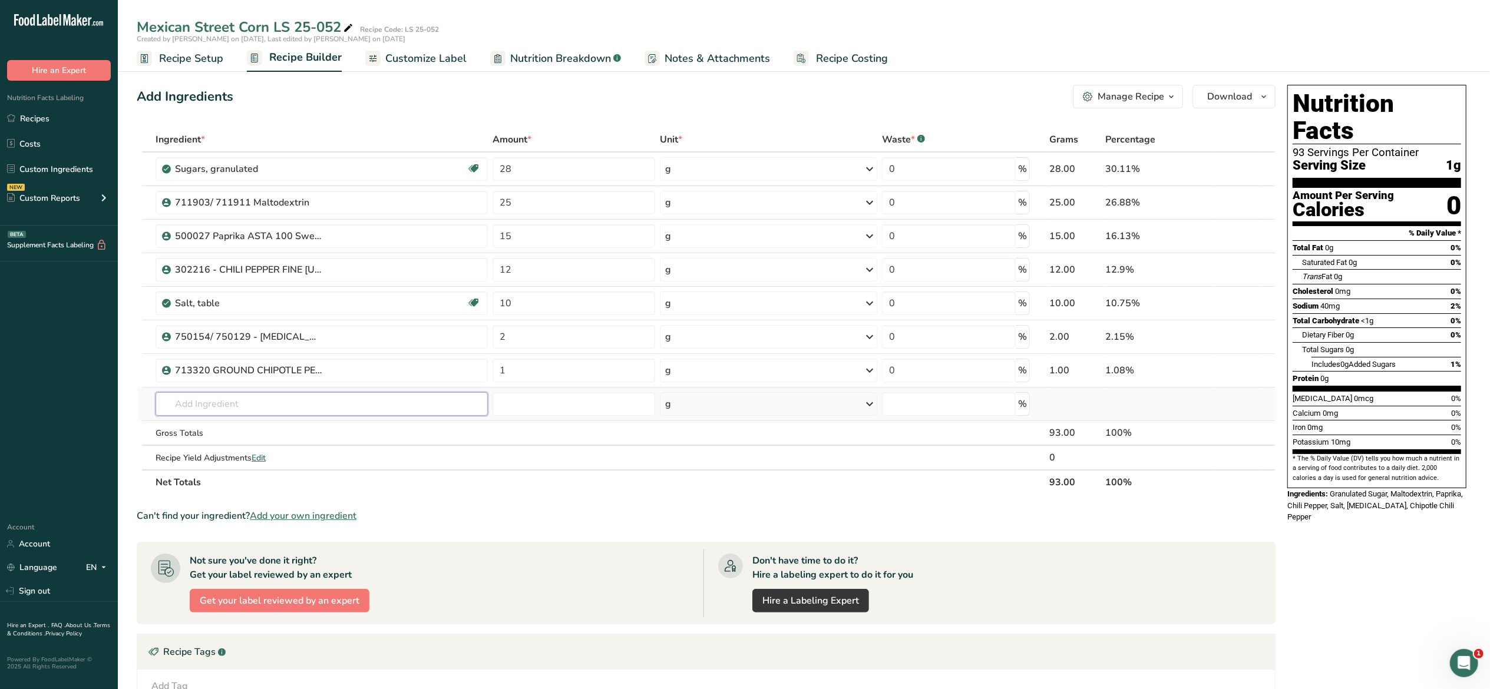
click at [350, 405] on input "text" at bounding box center [322, 404] width 332 height 24
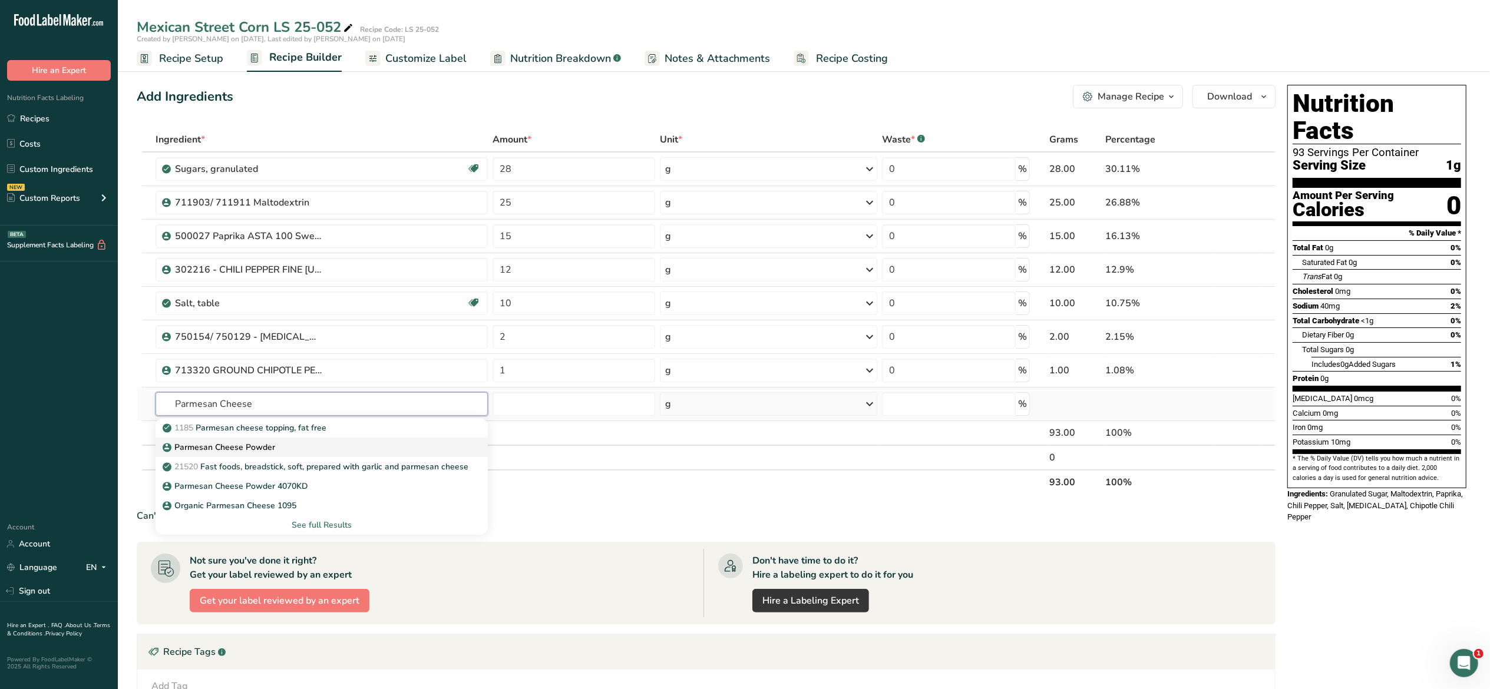
type input "Parmesan Cheese"
click at [332, 445] on div "Parmesan Cheese Powder" at bounding box center [312, 447] width 295 height 12
type input "Parmesan Cheese Powder"
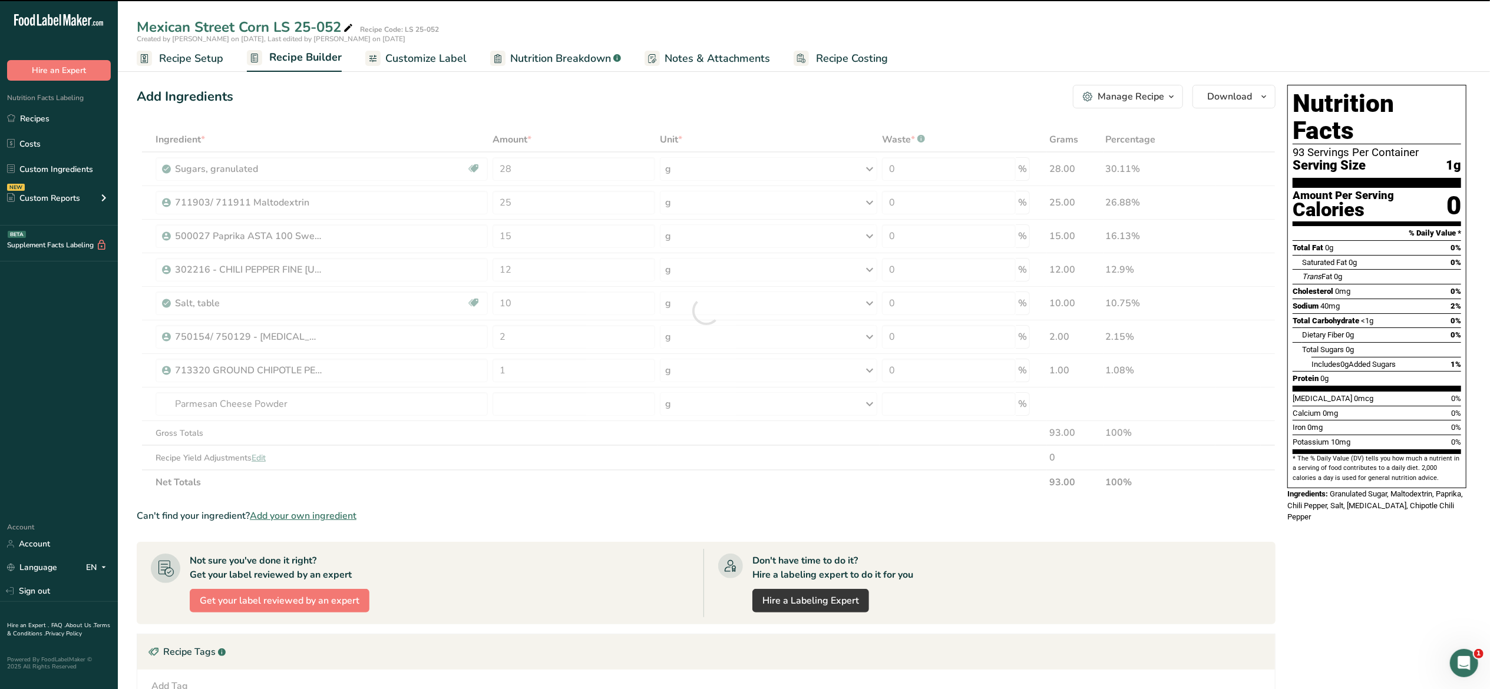
type input "0"
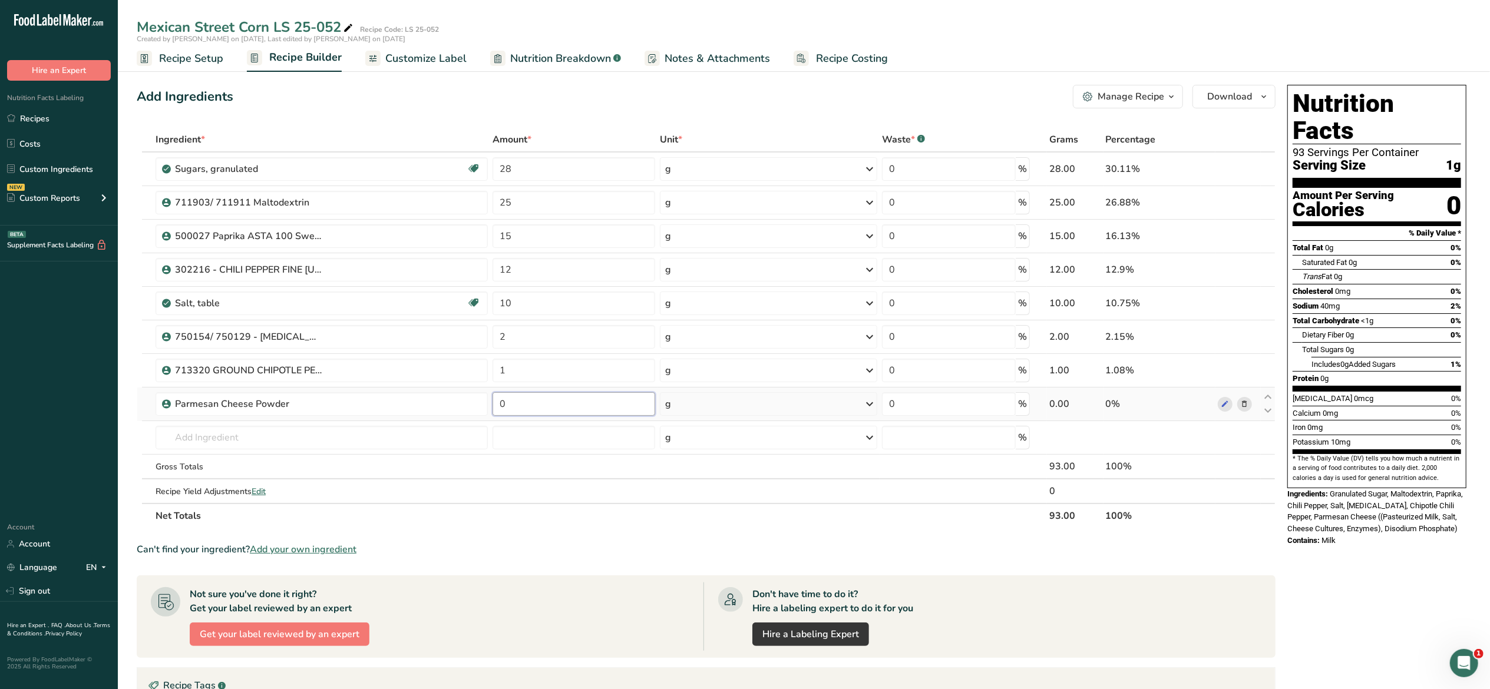
click at [557, 409] on input "0" at bounding box center [573, 404] width 163 height 24
type input "5"
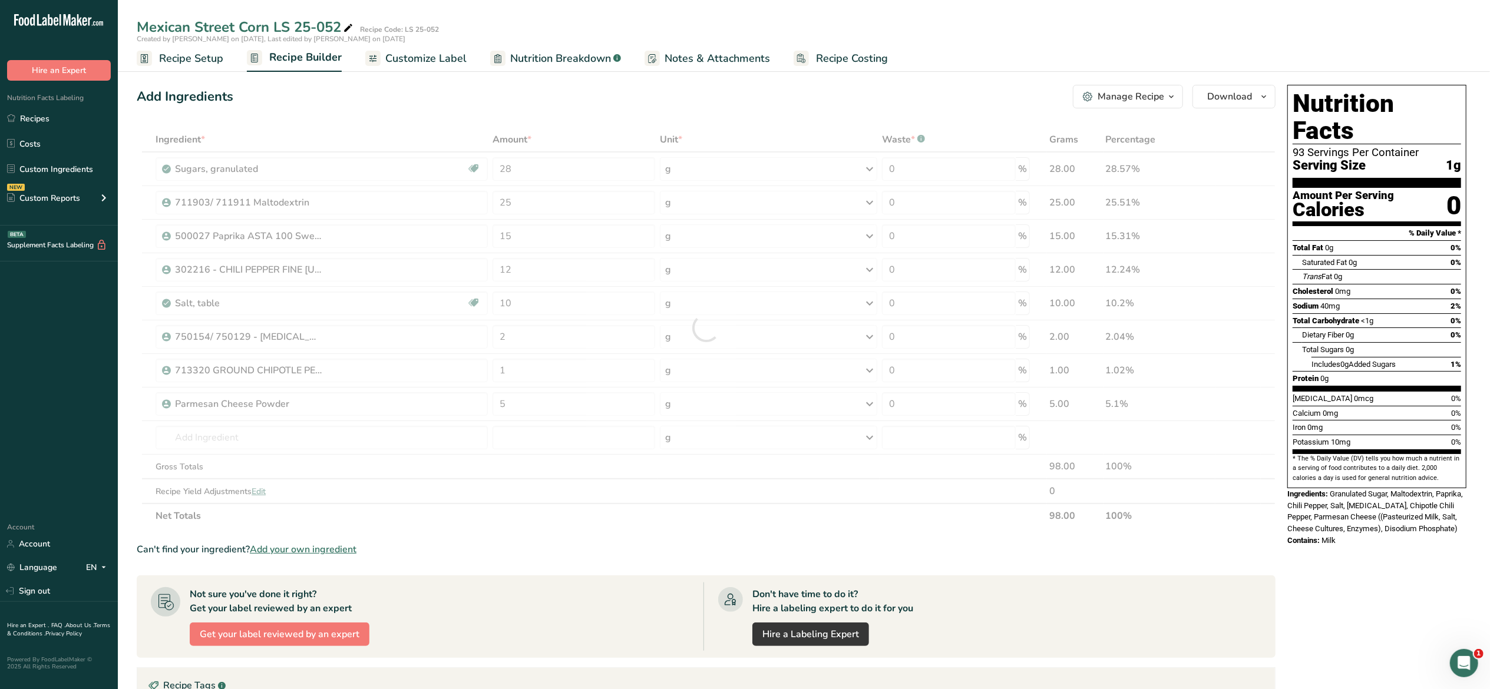
click at [691, 533] on section "Ingredient * Amount * Unit * Waste * .a-a{fill:#347362;}.b-a{fill:#fff;} Grams …" at bounding box center [706, 526] width 1139 height 799
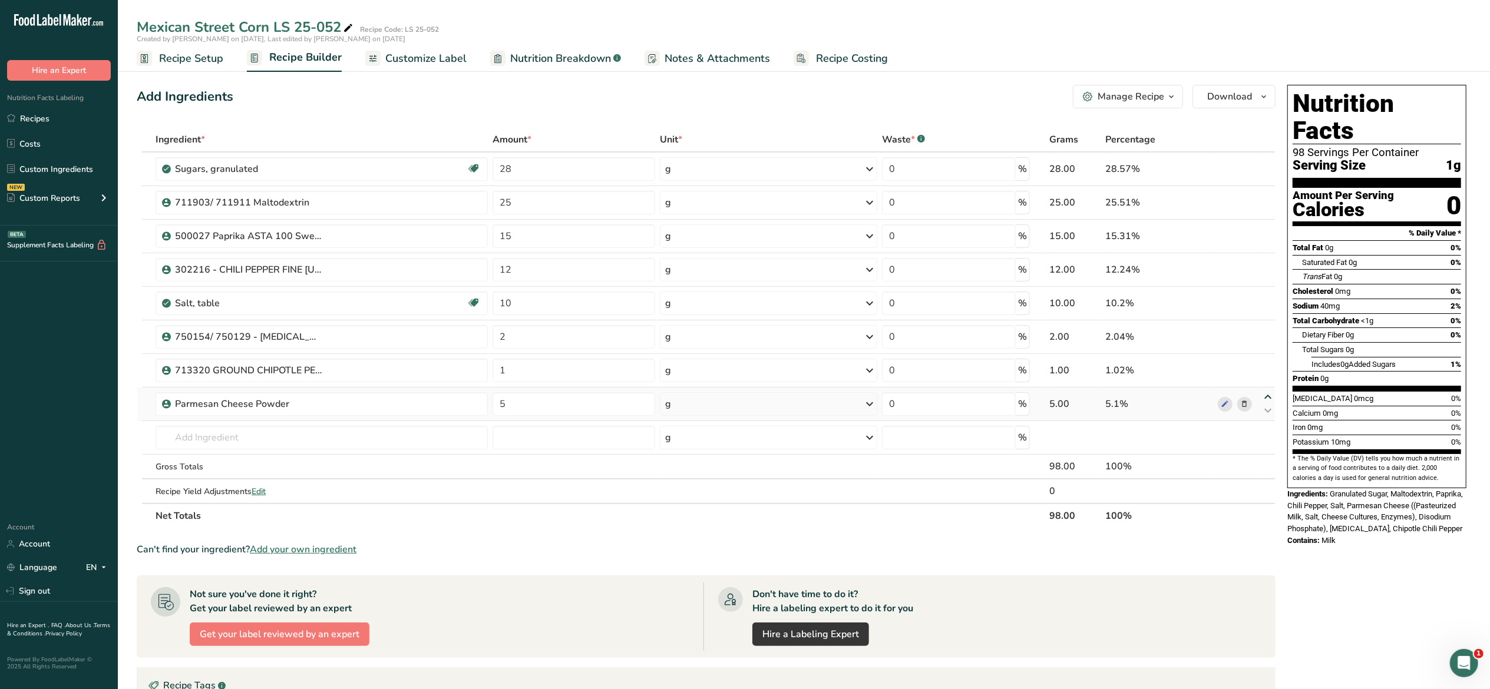
click at [1270, 398] on icon at bounding box center [1268, 397] width 14 height 9
type input "5"
type input "1"
click at [1265, 368] on icon at bounding box center [1268, 363] width 14 height 9
type input "5"
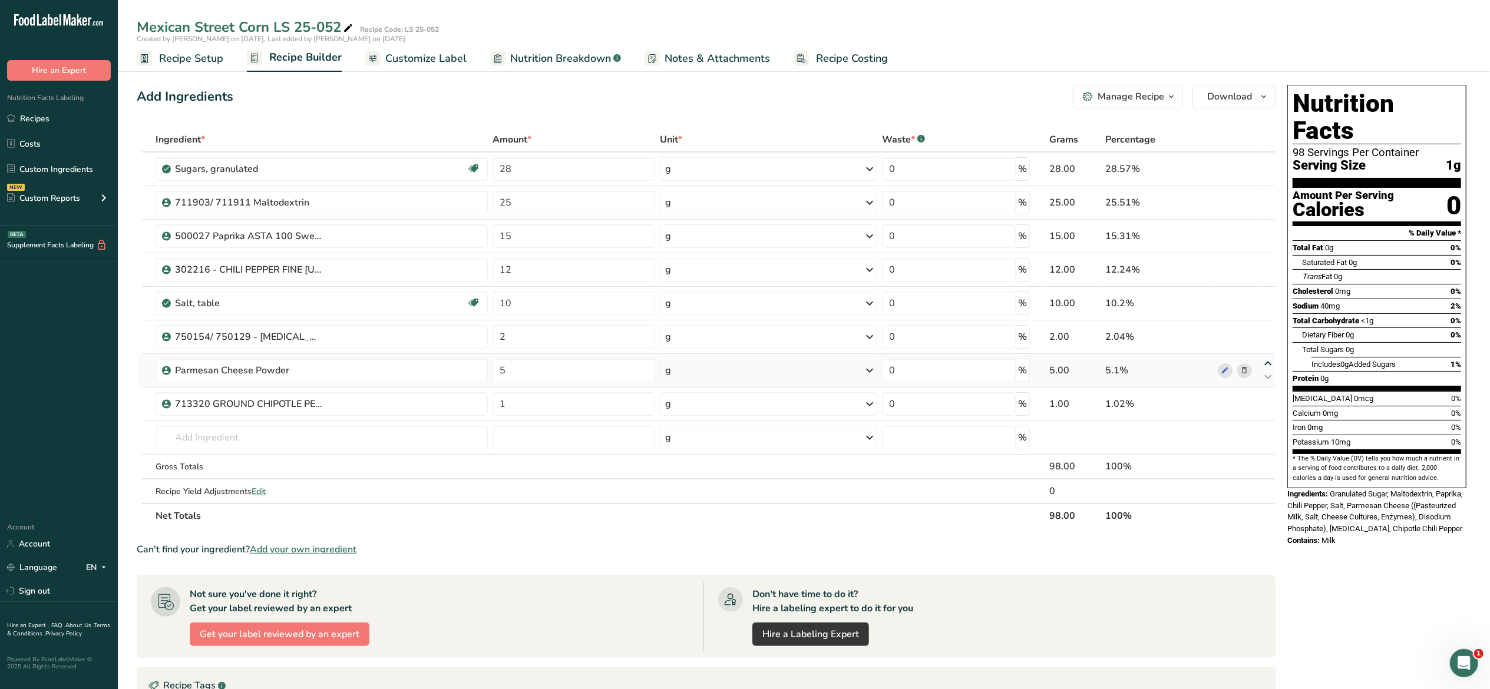
type input "2"
click at [418, 445] on input "text" at bounding box center [322, 438] width 332 height 24
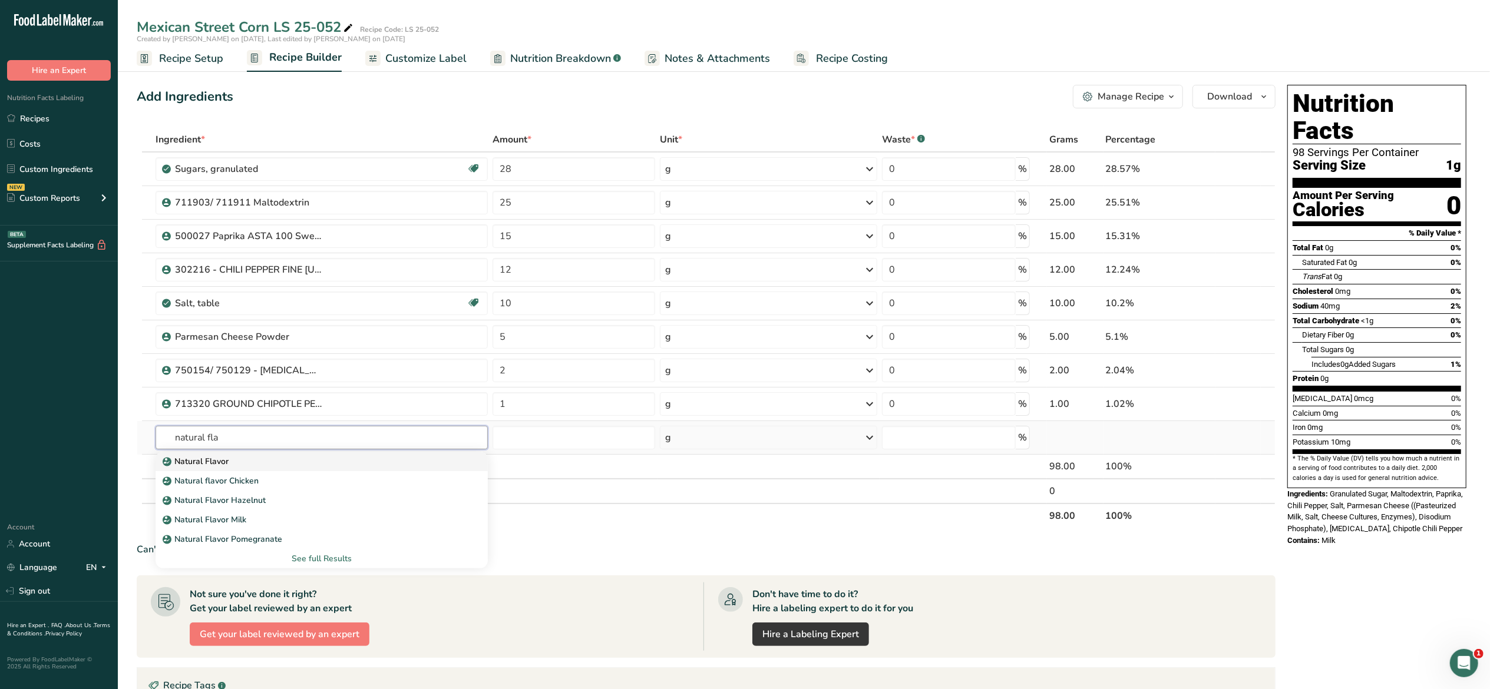
type input "natural fla"
click at [224, 457] on p "Natural Flavor" at bounding box center [197, 461] width 64 height 12
type input "Natural Flavor"
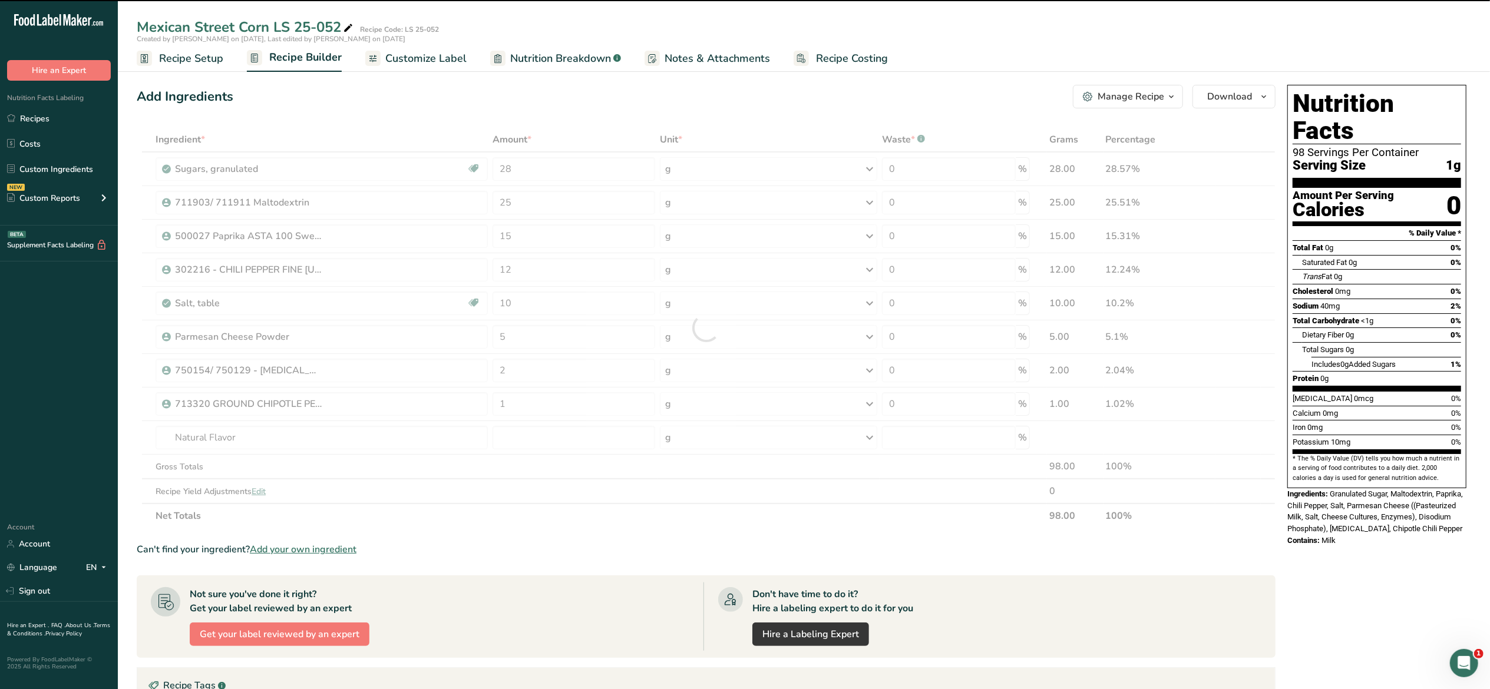
type input "0"
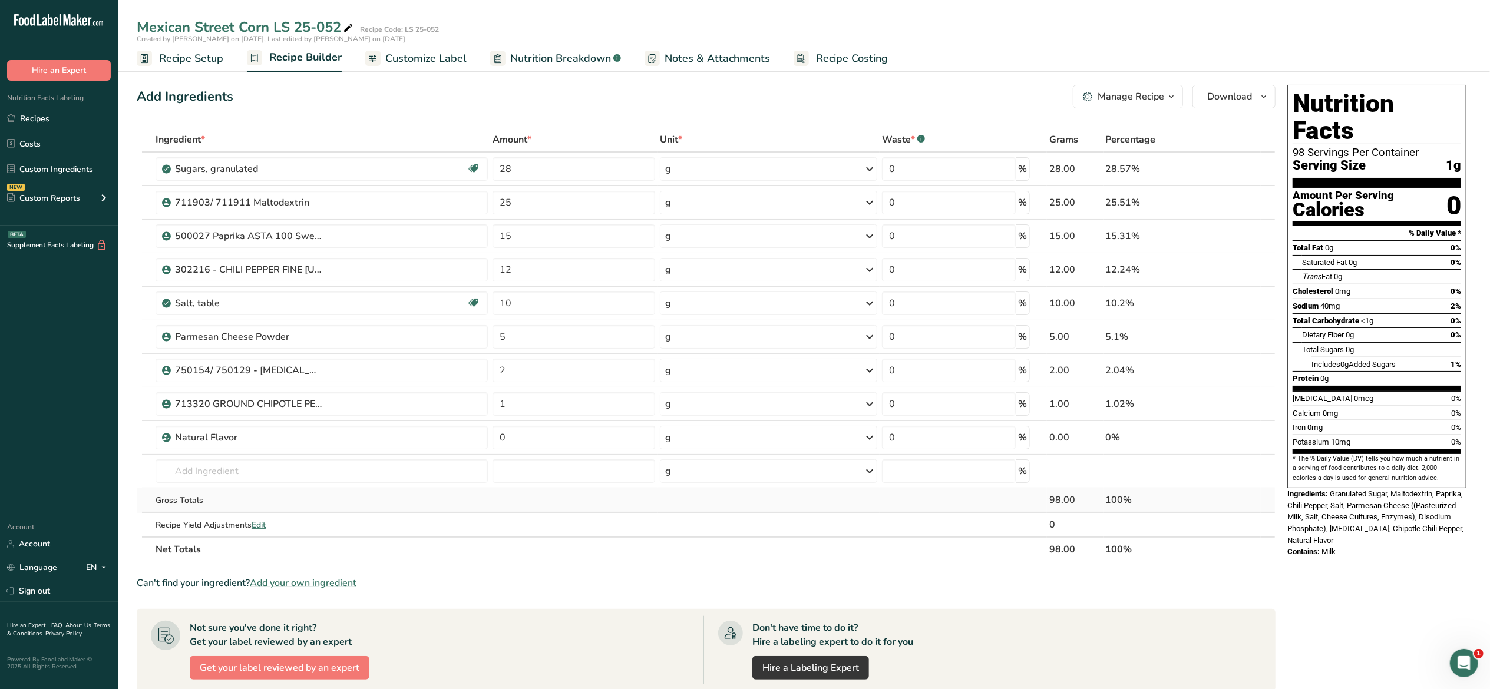
click at [307, 506] on div "Gross Totals" at bounding box center [322, 500] width 332 height 12
click at [960, 561] on th "Net Totals" at bounding box center [600, 549] width 894 height 25
drag, startPoint x: 595, startPoint y: 445, endPoint x: 485, endPoint y: 442, distance: 109.6
click at [485, 442] on tr "Natural Flavor 0 g Weight Units g kg mg See more Volume Units l Volume units re…" at bounding box center [705, 438] width 1137 height 34
type input "2"
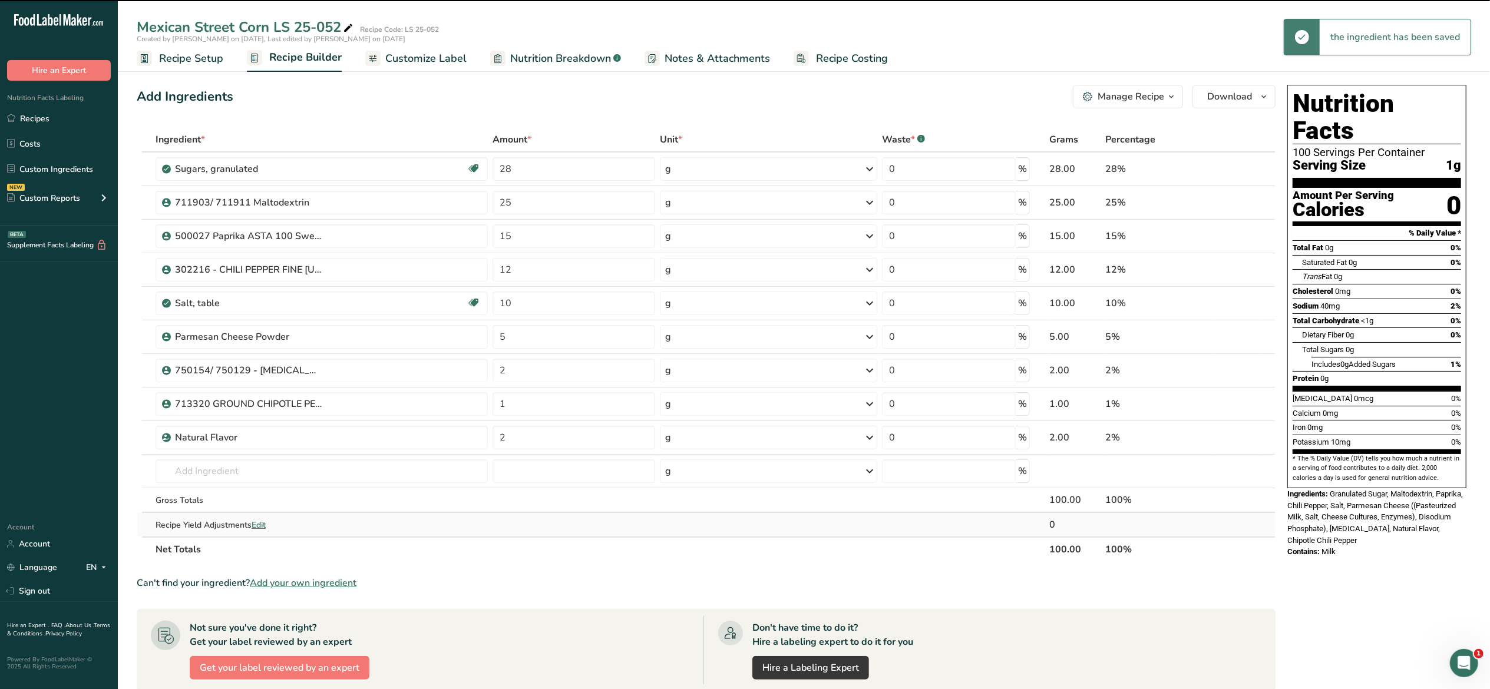
drag, startPoint x: 515, startPoint y: 528, endPoint x: 1218, endPoint y: 530, distance: 703.3
click at [1218, 530] on td at bounding box center [1237, 525] width 45 height 24
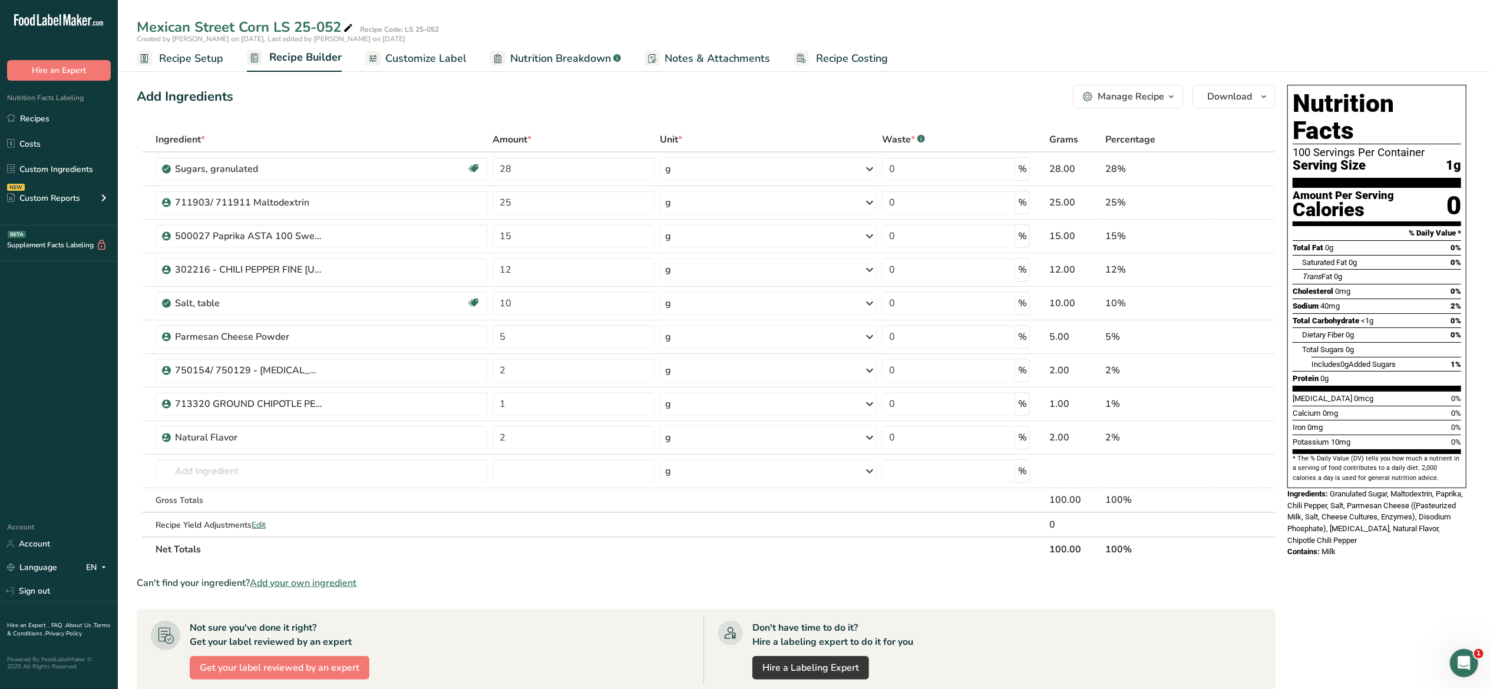
click at [419, 59] on span "Customize Label" at bounding box center [425, 59] width 81 height 16
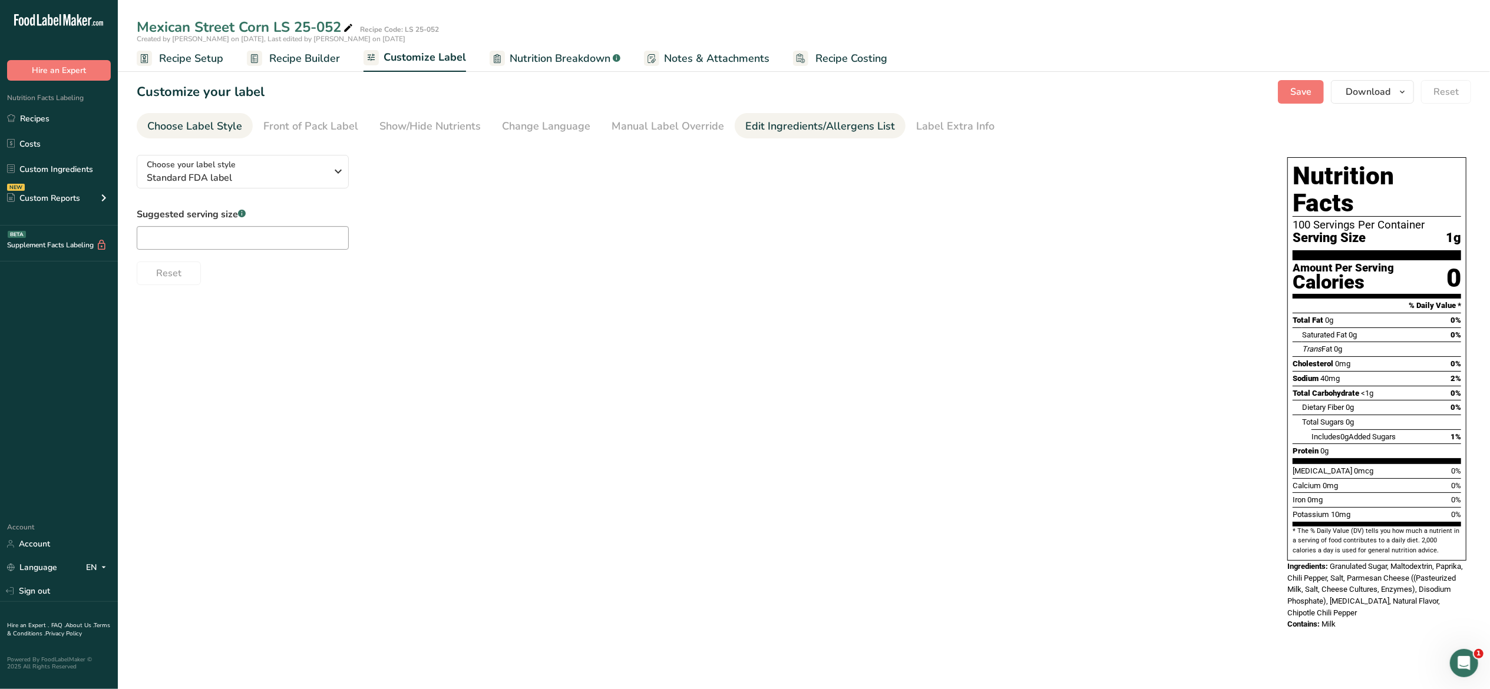
click at [800, 138] on link "Edit Ingredients/Allergens List" at bounding box center [820, 126] width 150 height 27
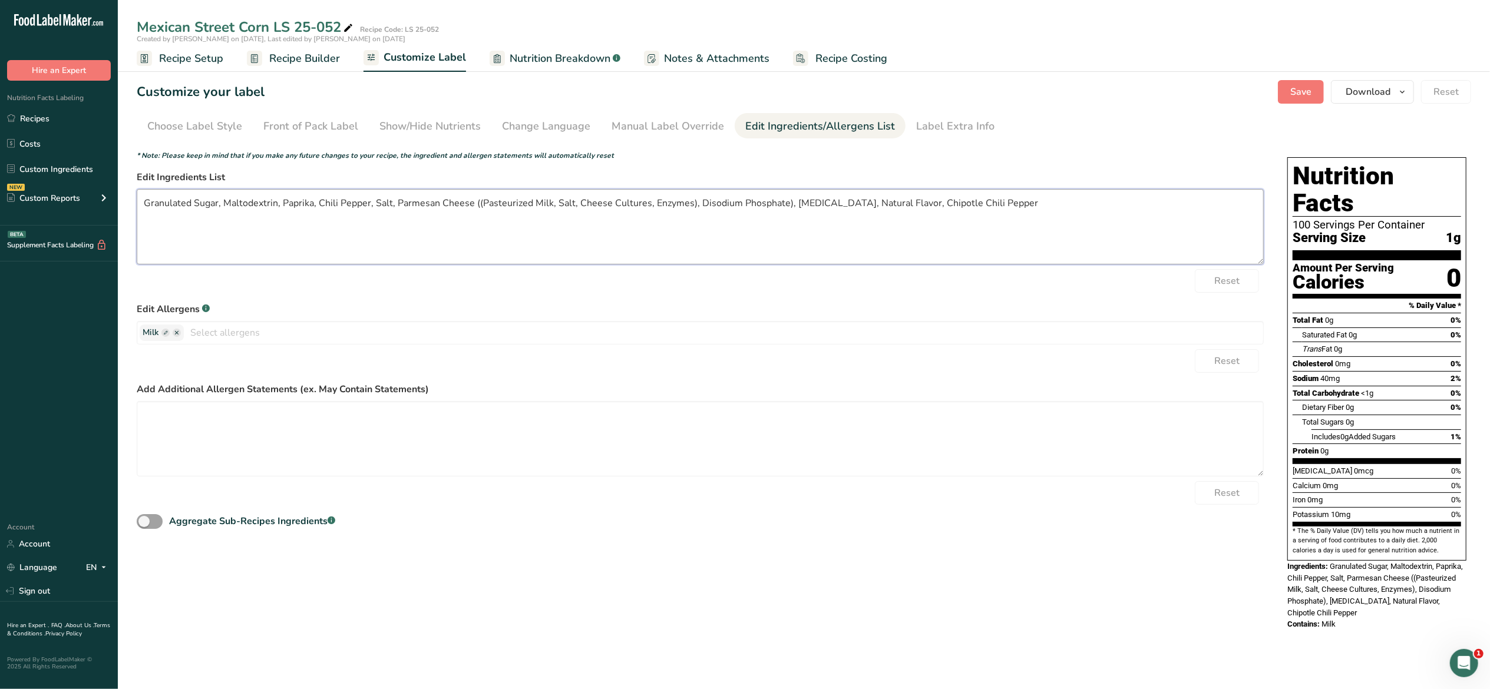
drag, startPoint x: 194, startPoint y: 199, endPoint x: 137, endPoint y: 204, distance: 57.3
click at [137, 204] on textarea "Granulated Sugar, Maltodextrin, Paprika, Chili Pepper, Salt, Parmesan Cheese ((…" at bounding box center [700, 226] width 1127 height 75
drag, startPoint x: 269, startPoint y: 201, endPoint x: 318, endPoint y: 204, distance: 49.6
click at [318, 204] on textarea "Sugar, Maltodextrin, Paprika, Chili Pepper, Salt, Parmesan Cheese ((Pasteurized…" at bounding box center [700, 226] width 1127 height 75
drag, startPoint x: 826, startPoint y: 204, endPoint x: 1059, endPoint y: 204, distance: 232.7
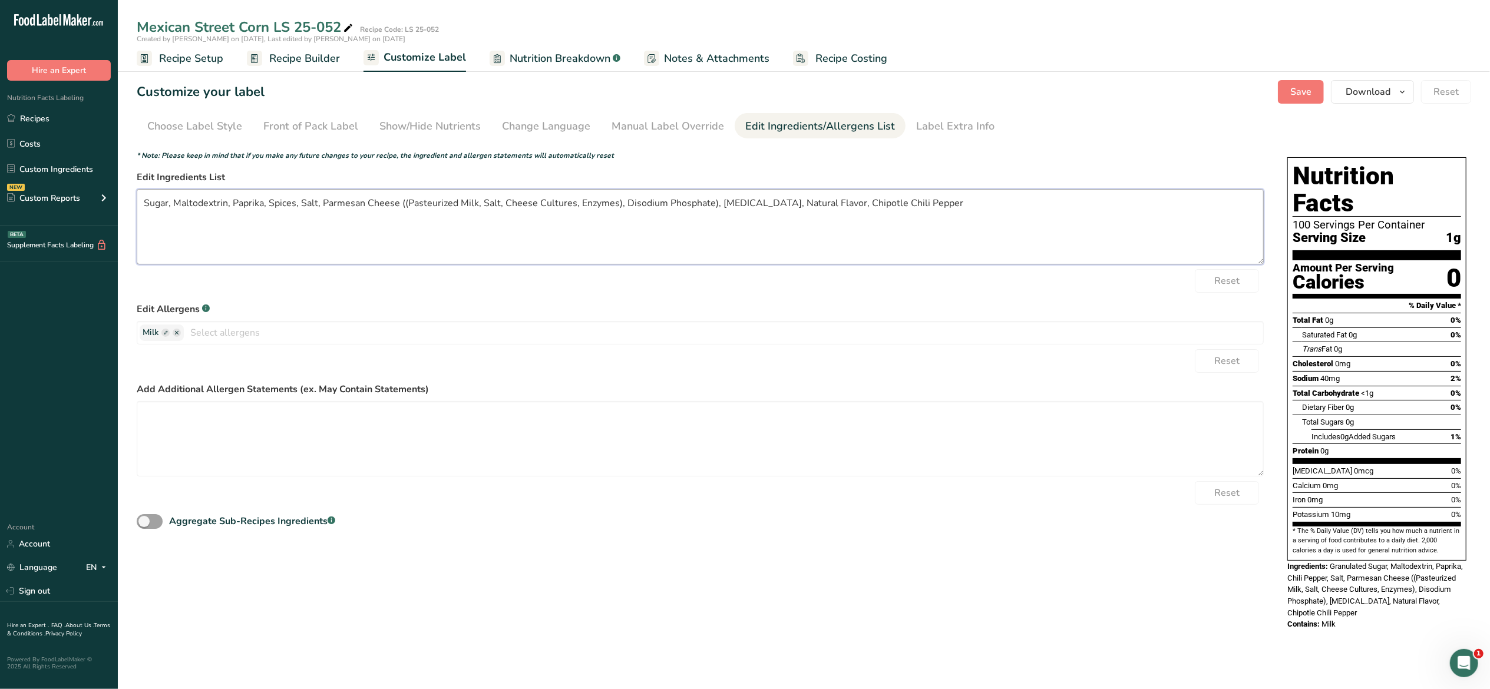
click at [1059, 204] on textarea "Sugar, Maltodextrin, Paprika, Spices, Salt, Parmesan Cheese ((Pasteurized Milk,…" at bounding box center [700, 226] width 1127 height 75
type textarea "Sugar, Maltodextrin, Paprika, Spices, Salt, Parmesan Cheese ((Pasteurized Milk,…"
click at [1299, 91] on span "Save" at bounding box center [1300, 92] width 21 height 14
click at [347, 25] on icon at bounding box center [348, 28] width 11 height 16
type input "Mexican Street Corn LS 25-052 (Need Nat. Flavor's"
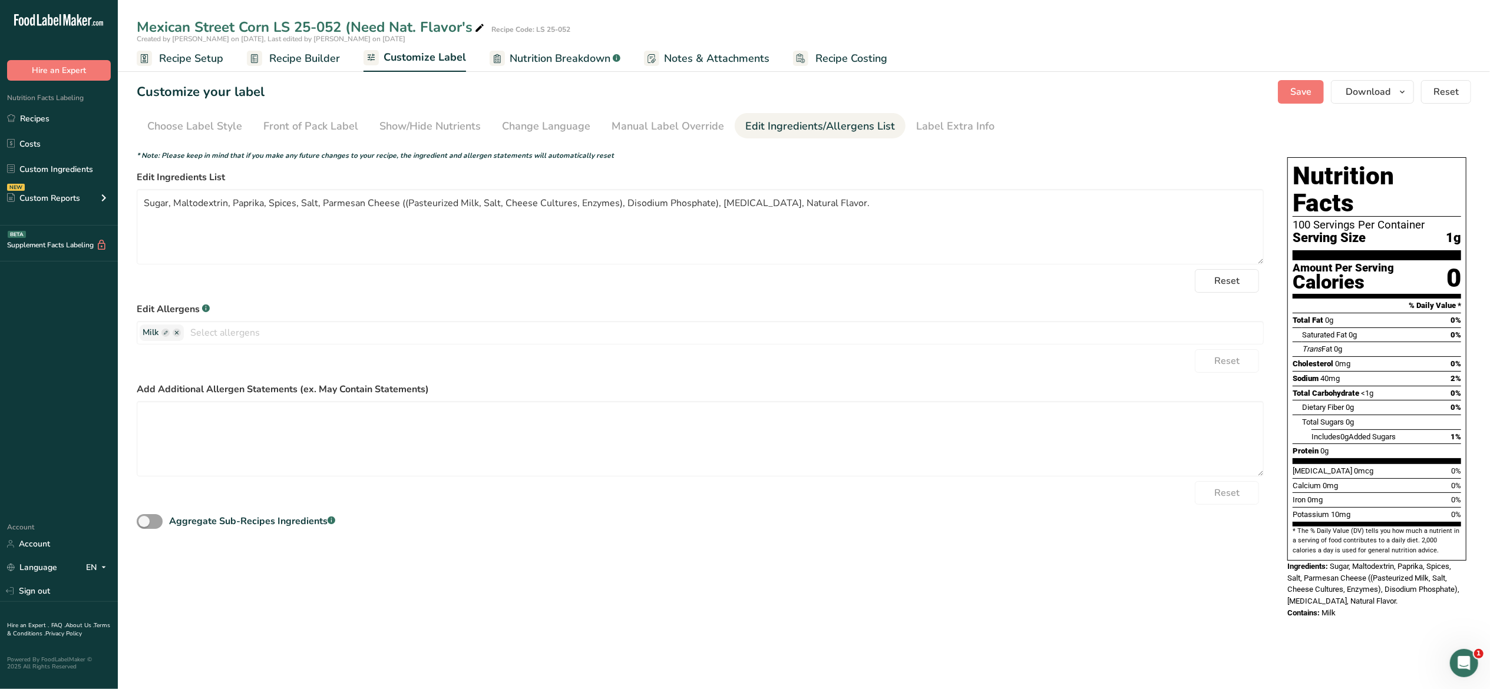
click at [480, 31] on icon at bounding box center [479, 28] width 11 height 16
drag, startPoint x: 423, startPoint y: 27, endPoint x: 471, endPoint y: 25, distance: 48.3
click at [471, 25] on input "Mexican Street Corn LS 25-052 (Need Nat. Flavor's" at bounding box center [762, 26] width 1251 height 21
type input "Mexican Street Corn LS 25-052 (Need Nat. Mexican Street Corn Doc.)"
click at [1119, 160] on div "* Note: Please keep in mind that if you make any future changes to your recipe,…" at bounding box center [700, 155] width 1127 height 11
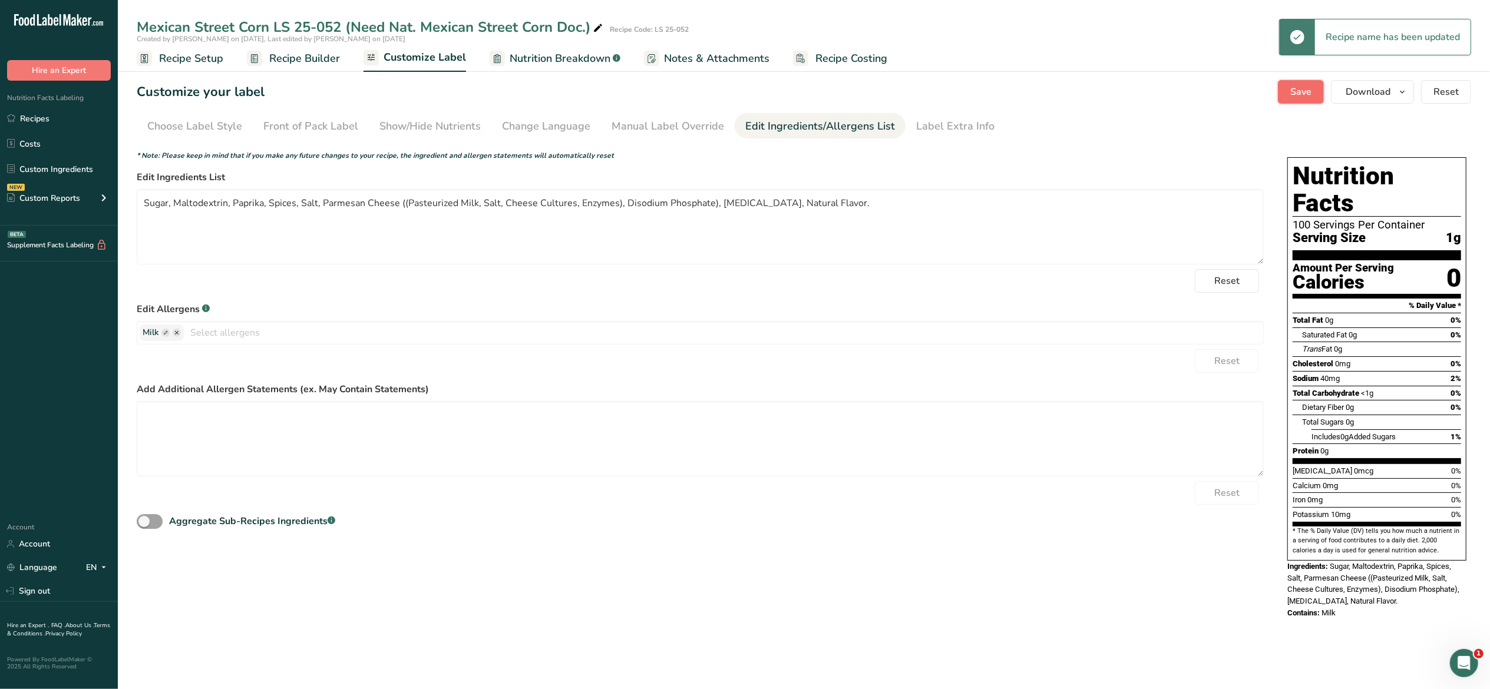
click at [1297, 103] on button "Save" at bounding box center [1301, 92] width 46 height 24
click at [27, 123] on link "Recipes" at bounding box center [59, 118] width 118 height 22
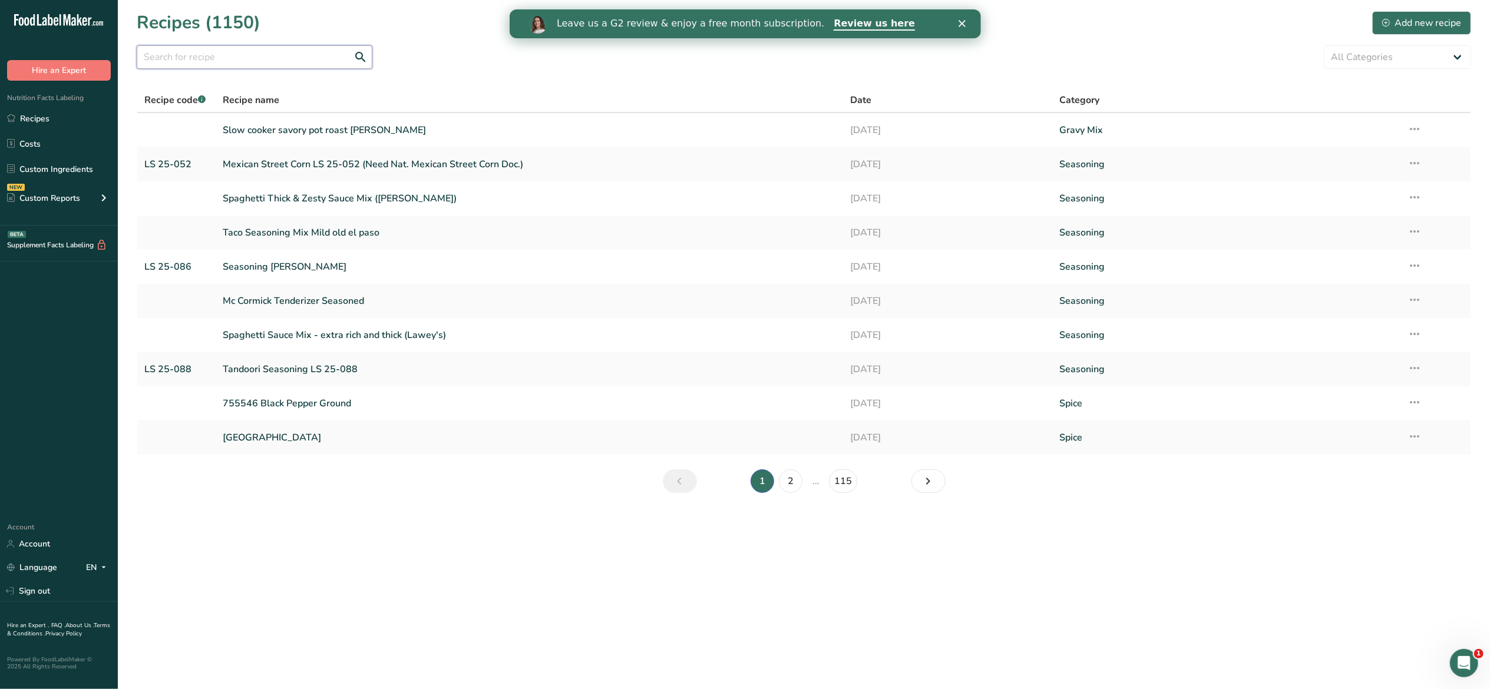
click at [280, 66] on input "text" at bounding box center [255, 57] width 236 height 24
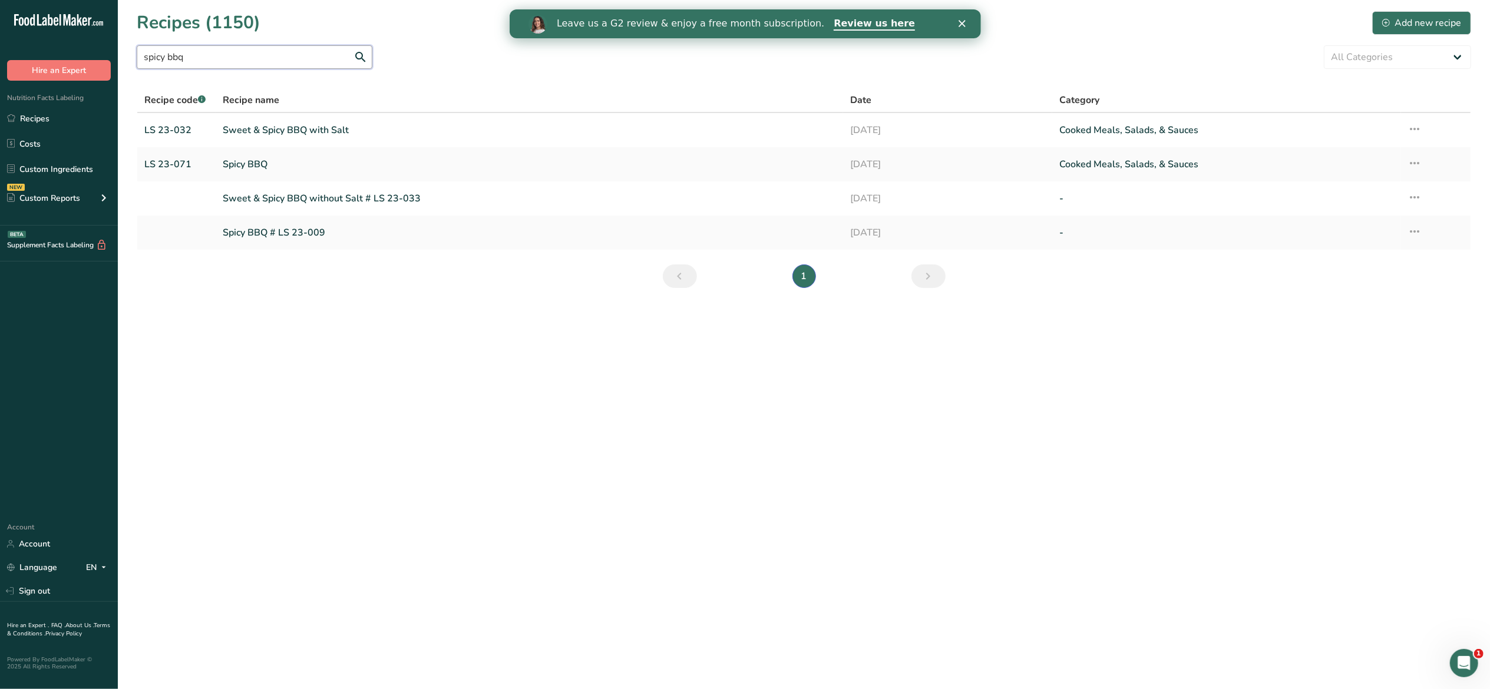
type input "spicy bbq"
click at [248, 160] on link "Spicy BBQ" at bounding box center [529, 164] width 613 height 25
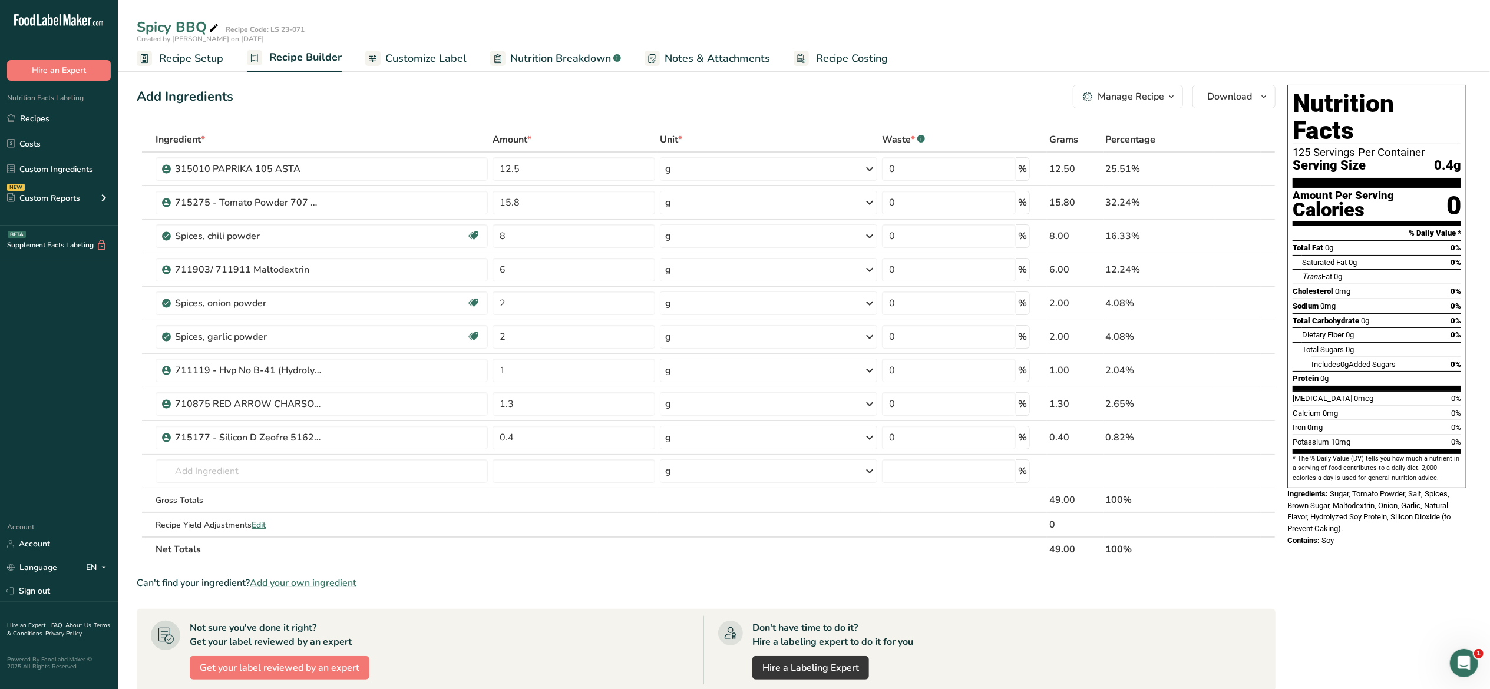
click at [1176, 98] on span "button" at bounding box center [1171, 97] width 14 height 14
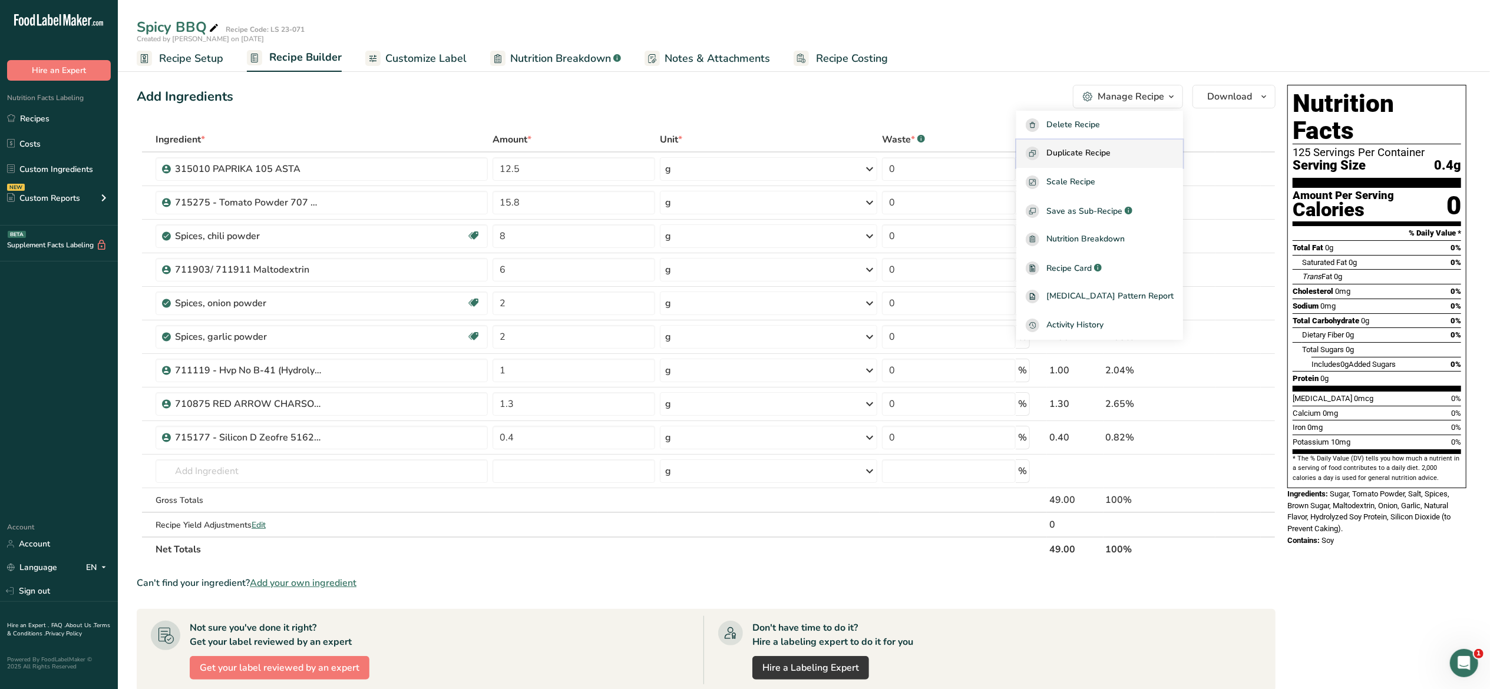
click at [1110, 155] on span "Duplicate Recipe" at bounding box center [1078, 154] width 64 height 14
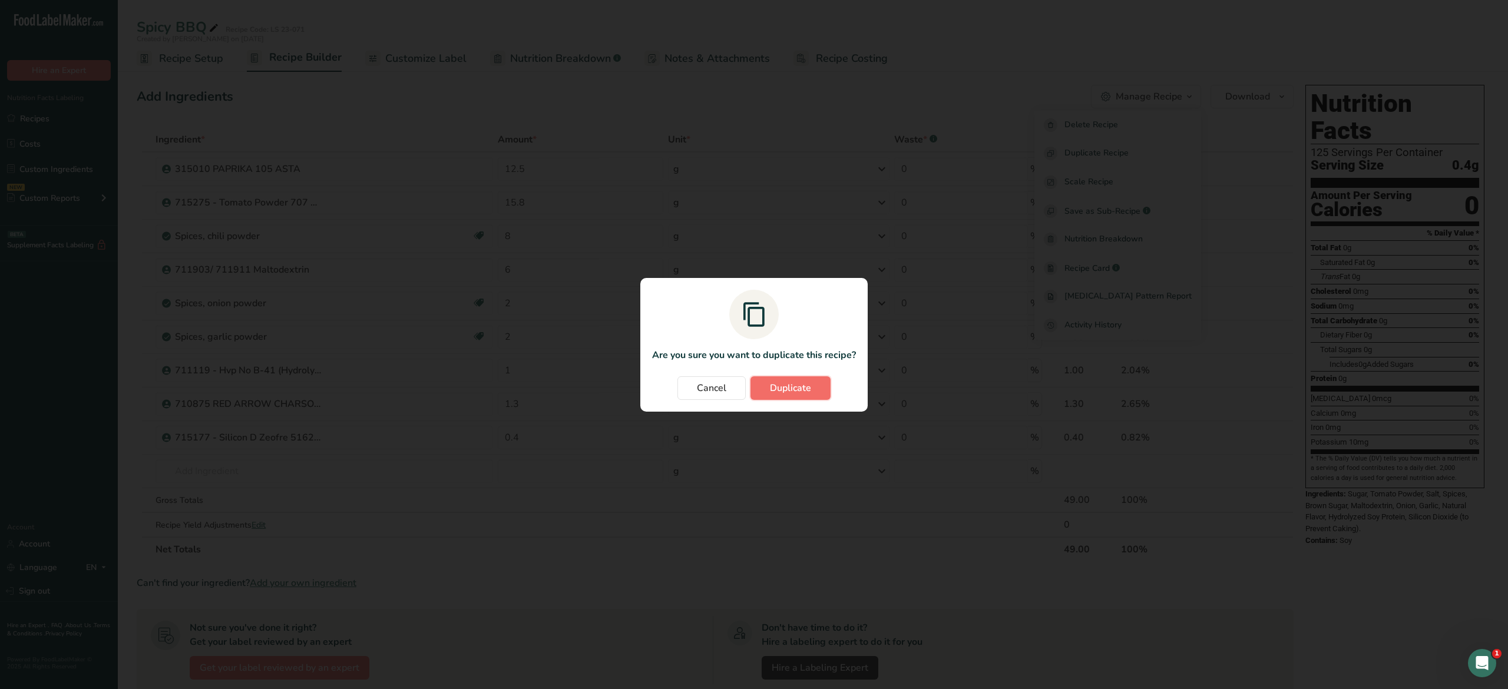
click at [783, 388] on span "Duplicate" at bounding box center [790, 388] width 41 height 14
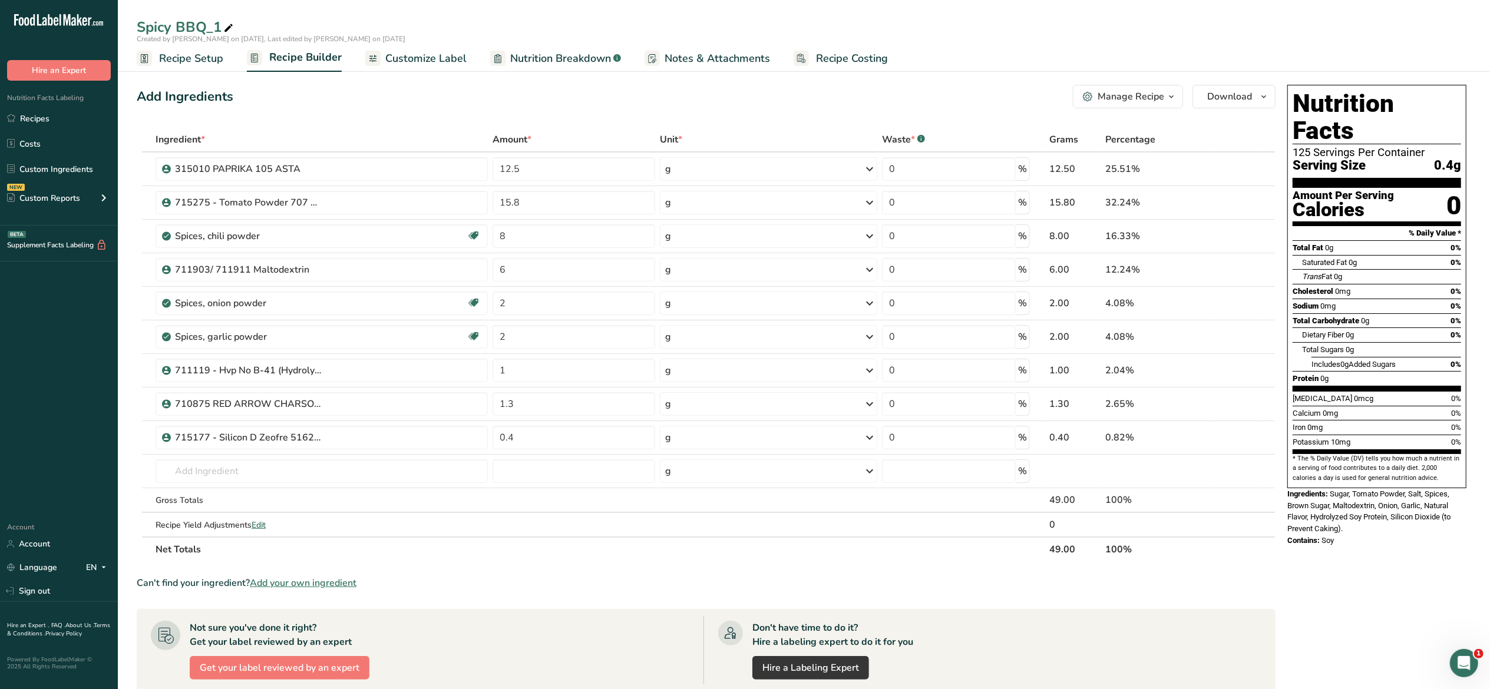
click at [227, 24] on icon at bounding box center [228, 28] width 11 height 16
type input "S"
type input "Smokey Barbecue LS 25-094"
click at [703, 115] on div "Add Ingredients Manage Recipe Delete Recipe Duplicate Recipe Scale Recipe Save …" at bounding box center [710, 529] width 1146 height 899
drag, startPoint x: 545, startPoint y: 169, endPoint x: 484, endPoint y: 157, distance: 62.4
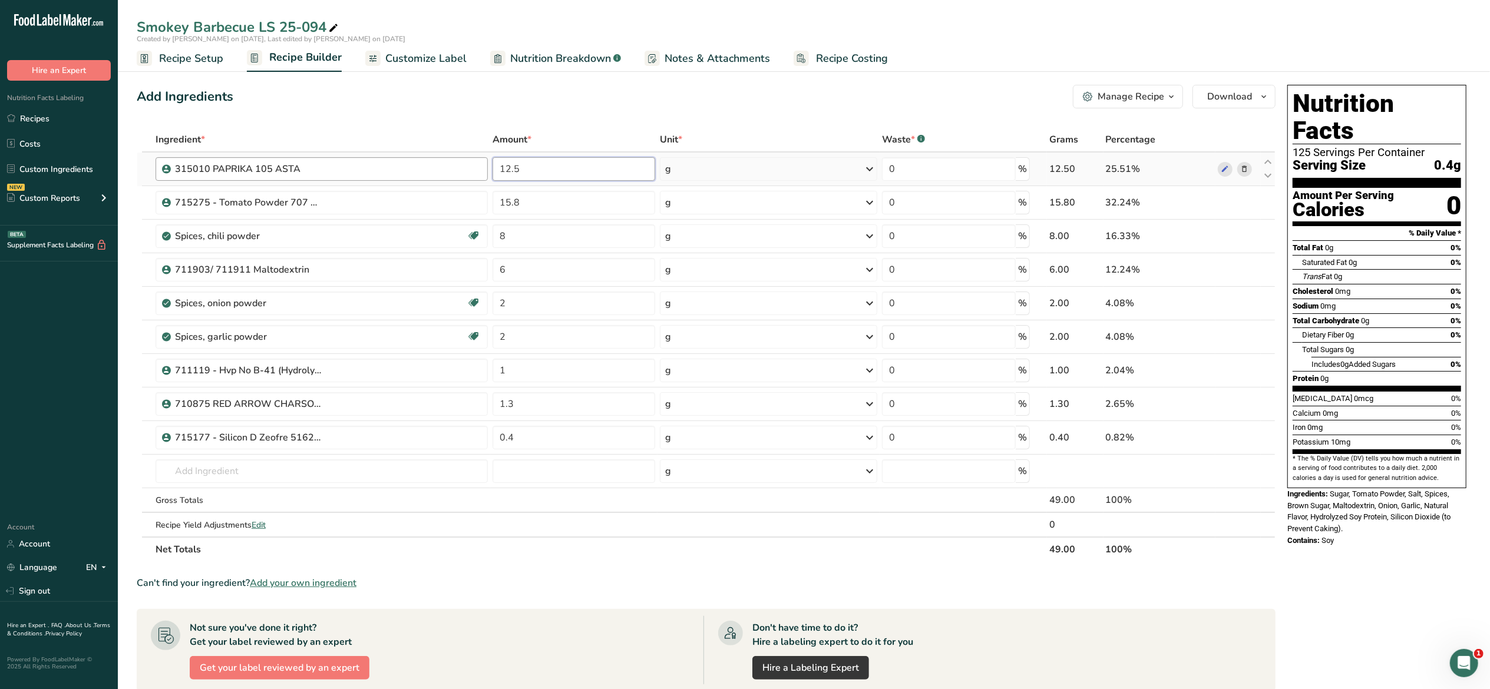
click at [484, 157] on tr "315010 PAPRIKA 105 ASTA 12.5 g Weight Units g kg mg See more Volume Units l Vol…" at bounding box center [705, 170] width 1137 height 34
type input "14"
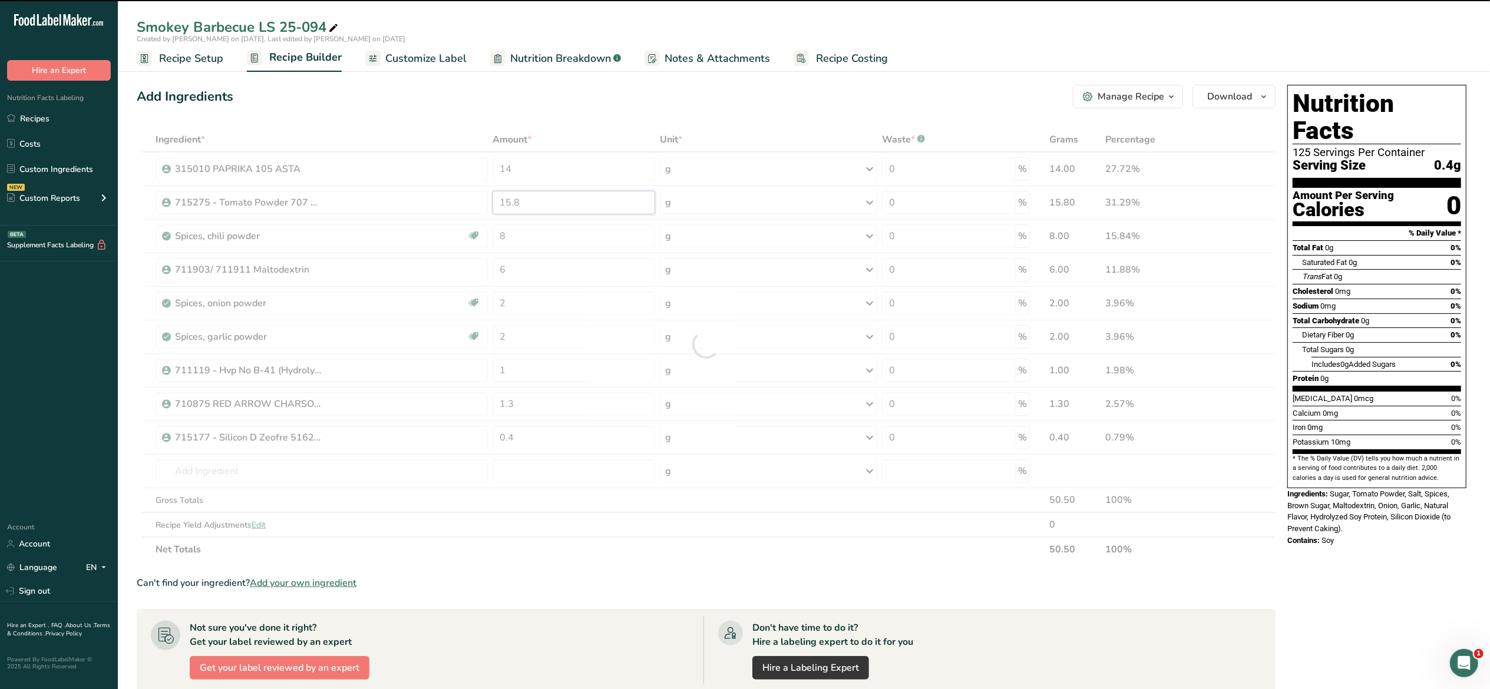
drag, startPoint x: 557, startPoint y: 204, endPoint x: 470, endPoint y: 196, distance: 87.0
click at [470, 196] on div "Ingredient * Amount * Unit * Waste * .a-a{fill:#347362;}.b-a{fill:#fff;} Grams …" at bounding box center [706, 344] width 1139 height 435
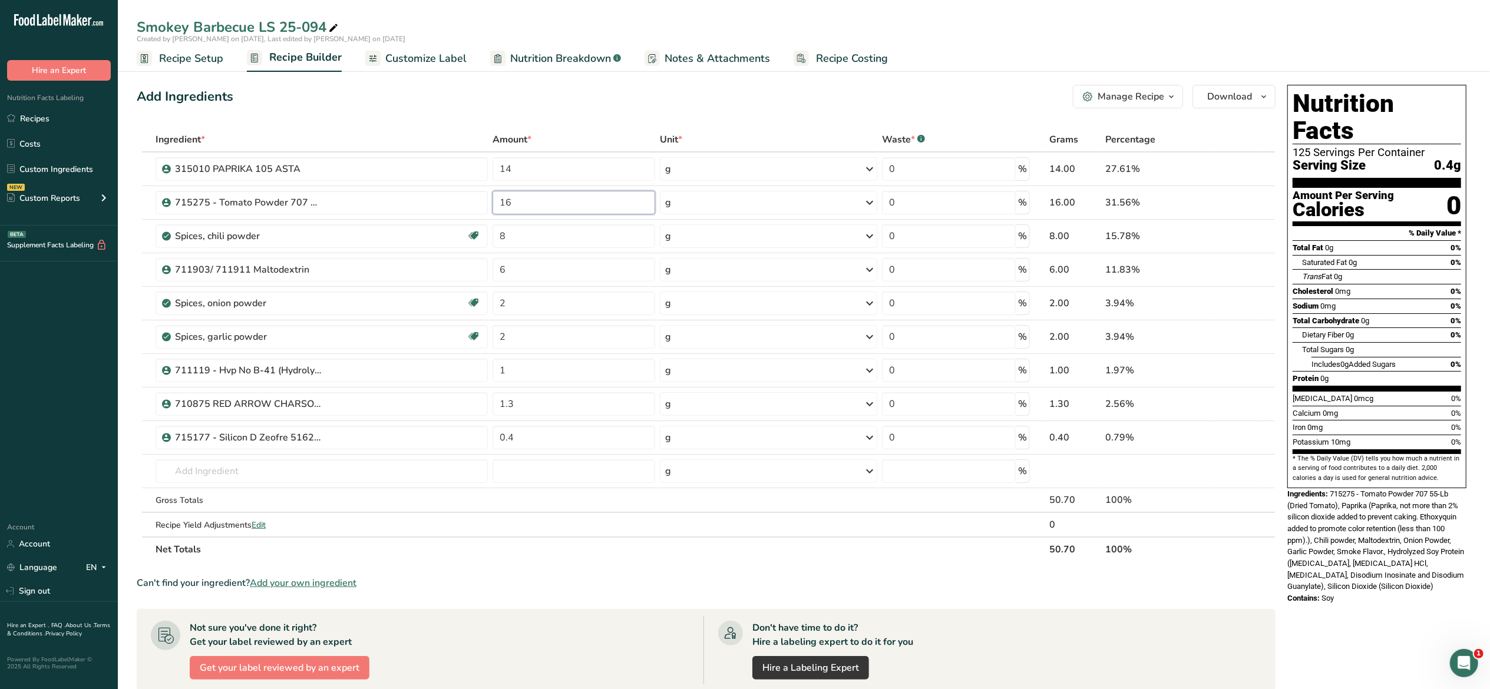
type input "16"
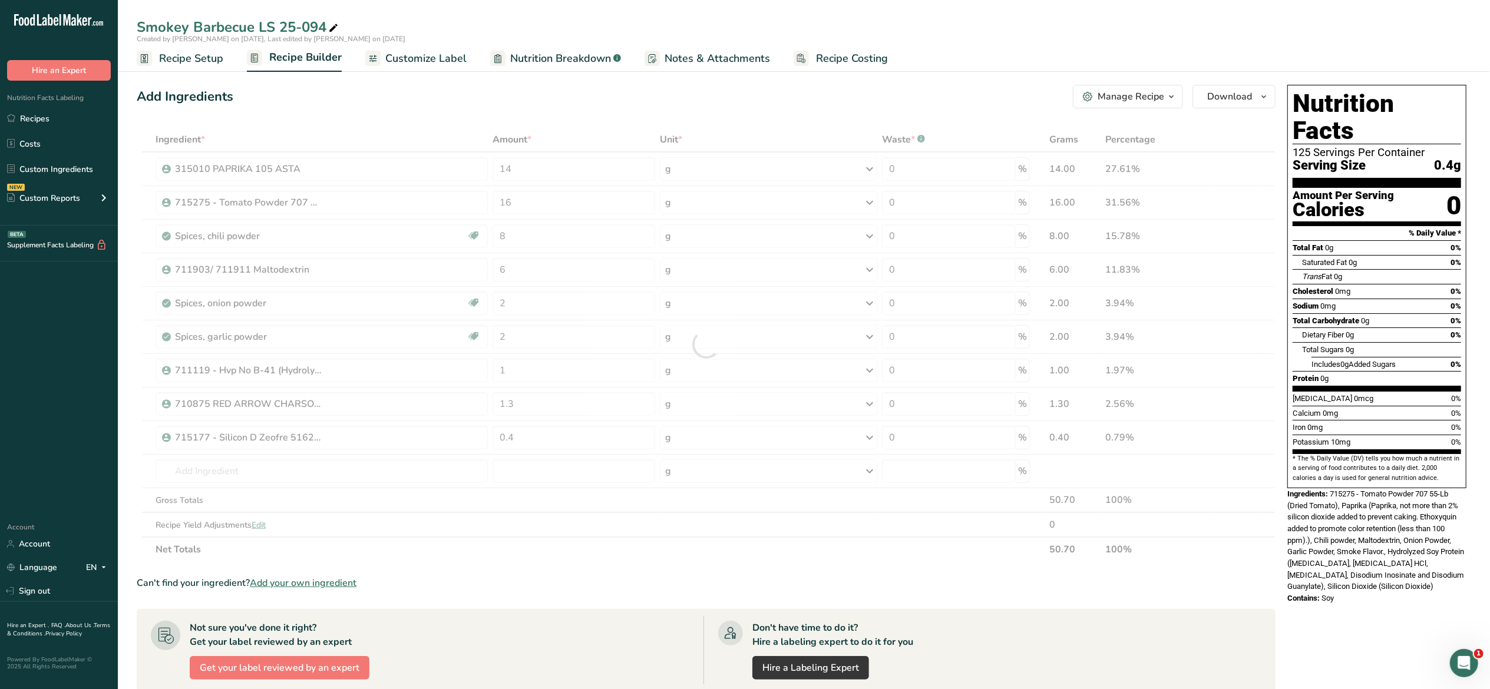
click at [590, 108] on div "Add Ingredients Manage Recipe Delete Recipe Duplicate Recipe Scale Recipe Save …" at bounding box center [710, 529] width 1146 height 899
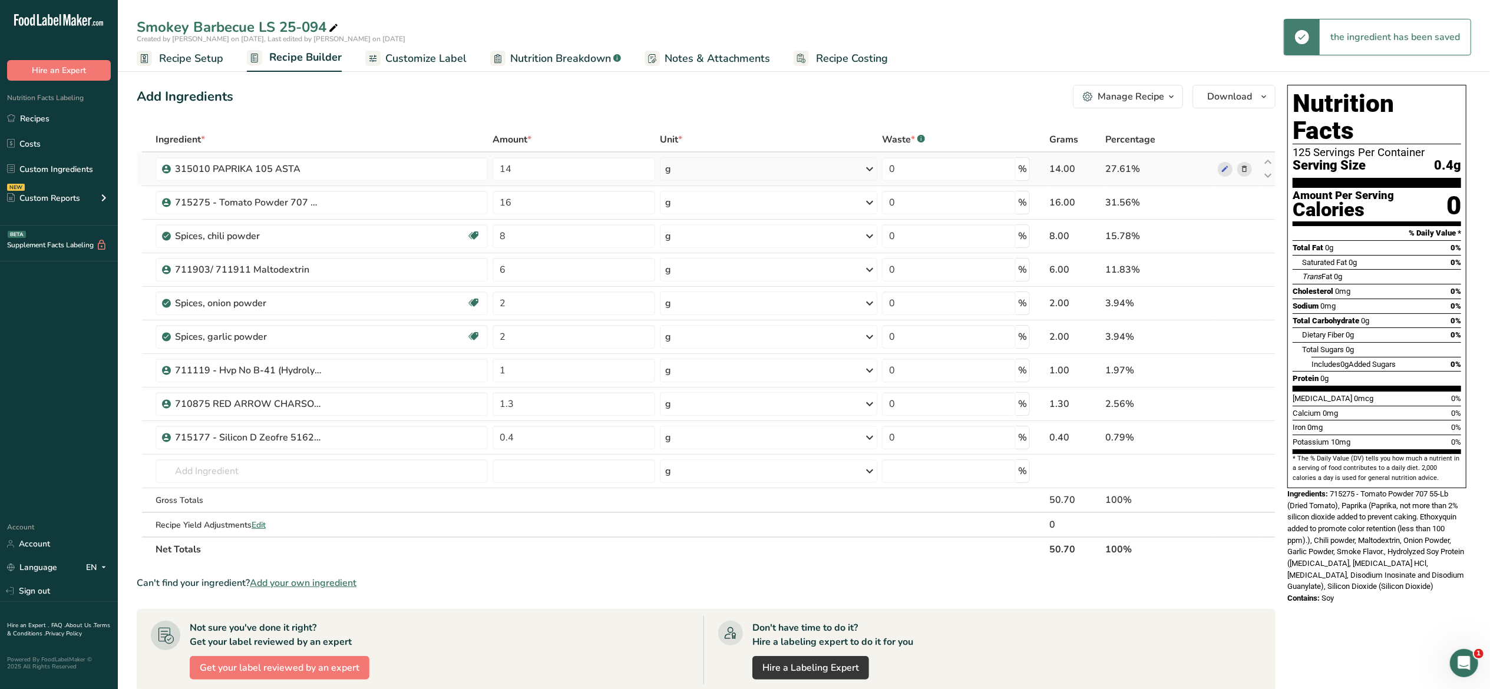
click at [1201, 153] on td "27.61%" at bounding box center [1159, 170] width 112 height 34
click at [1268, 196] on icon at bounding box center [1268, 195] width 14 height 9
type input "16"
type input "14"
click at [296, 471] on input "text" at bounding box center [322, 471] width 332 height 24
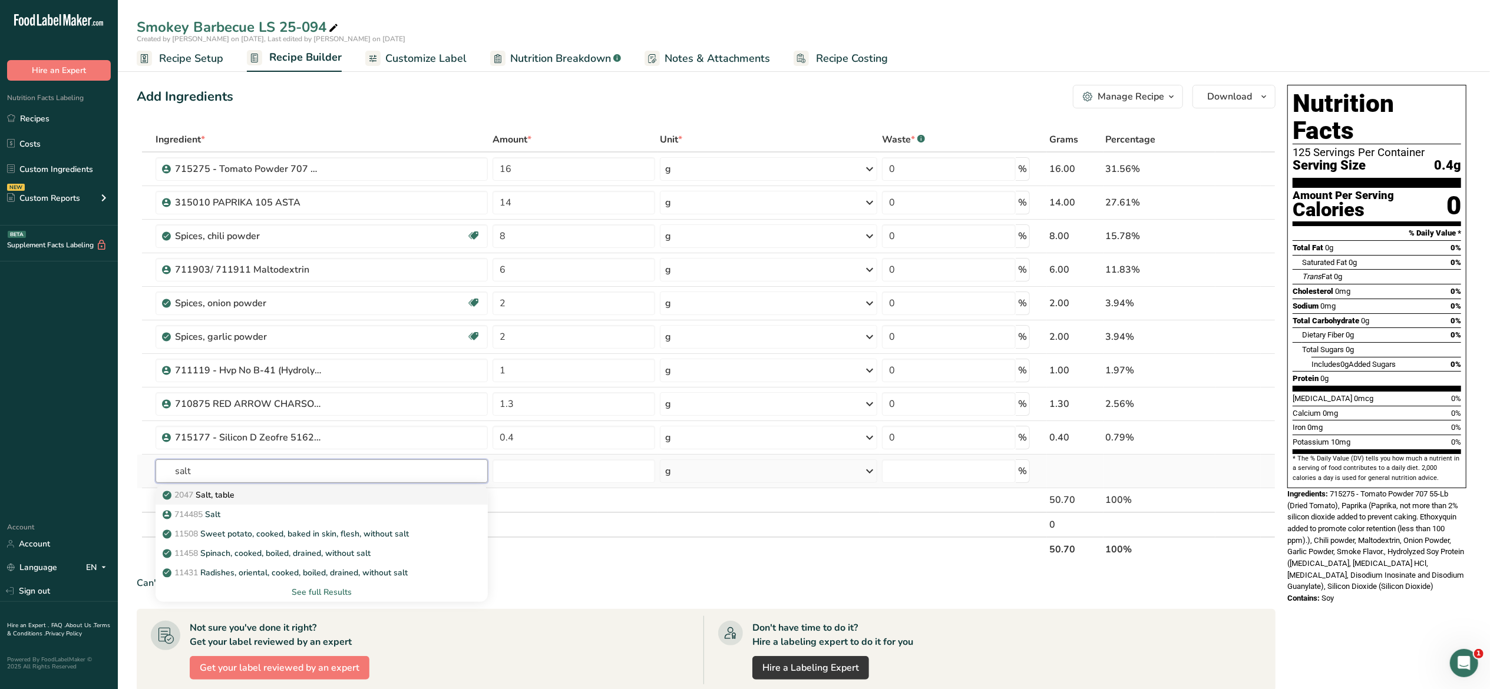
type input "salt"
click at [297, 500] on div "2047 Salt, table" at bounding box center [312, 495] width 295 height 12
type input "Salt, table"
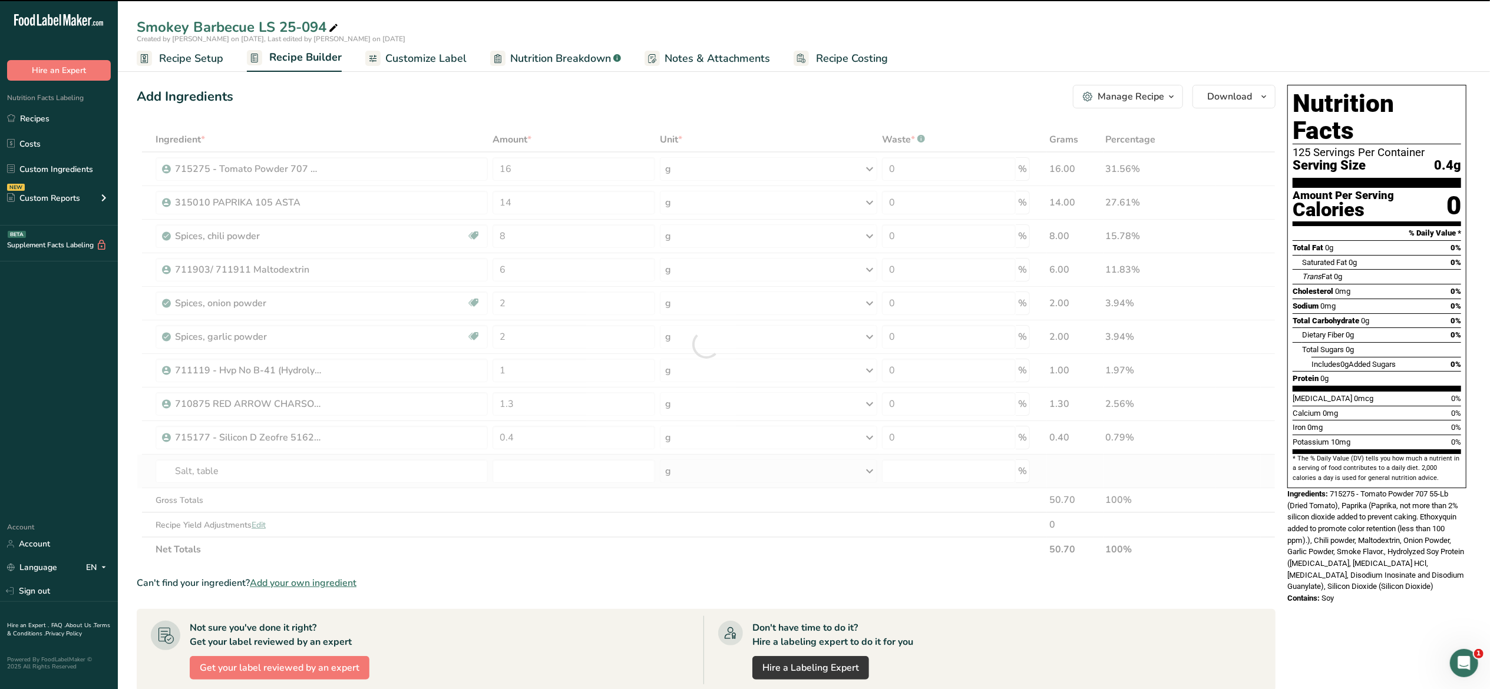
type input "0"
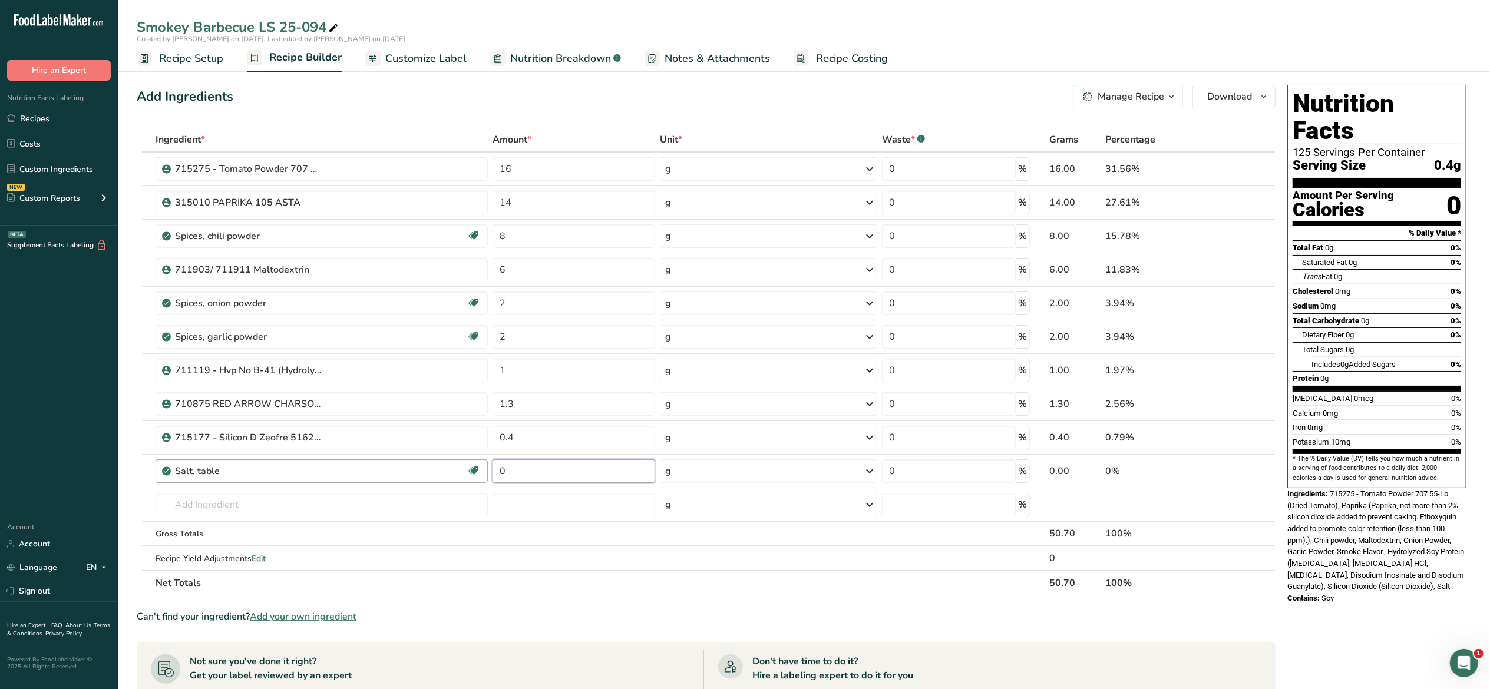
drag, startPoint x: 521, startPoint y: 478, endPoint x: 463, endPoint y: 465, distance: 59.2
click at [463, 465] on tr "Salt, table Dairy free Gluten free Vegan Vegetarian Soy free 0 g Portions 1 tsp…" at bounding box center [705, 472] width 1137 height 34
type input "15"
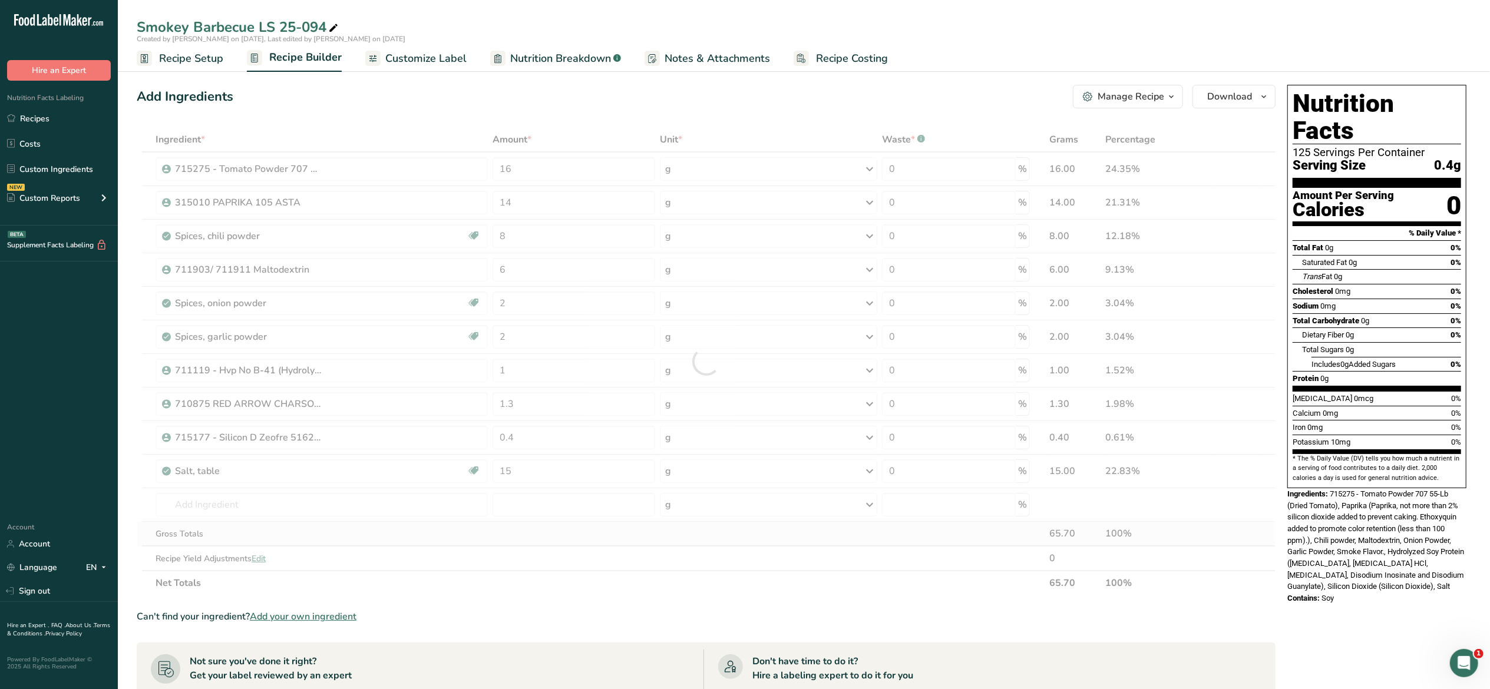
click at [511, 537] on div "Ingredient * Amount * Unit * Waste * .a-a{fill:#347362;}.b-a{fill:#fff;} Grams …" at bounding box center [706, 361] width 1139 height 468
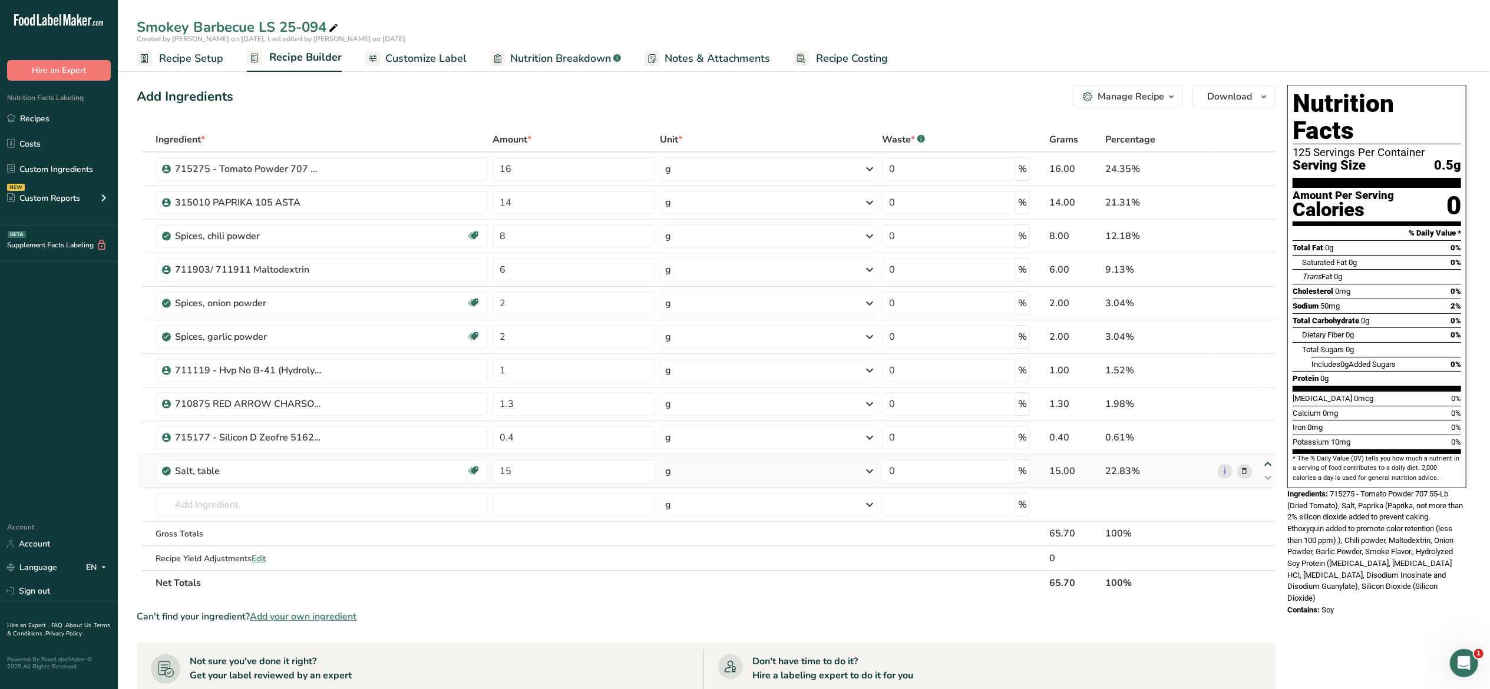
click at [1268, 469] on icon at bounding box center [1268, 464] width 14 height 9
type input "15"
type input "0.4"
click at [1268, 461] on icon at bounding box center [1268, 464] width 14 height 9
type input "0.4"
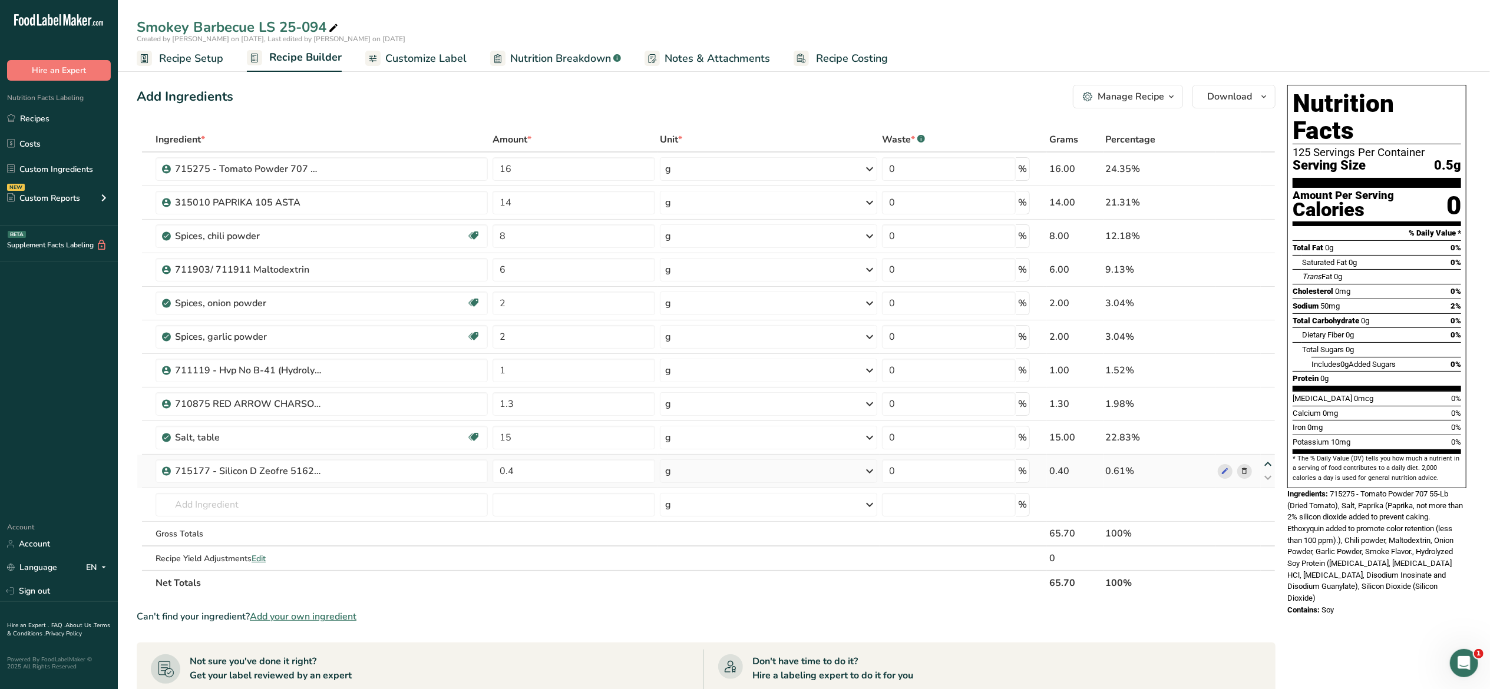
type input "15"
click at [1266, 468] on icon at bounding box center [1268, 464] width 14 height 9
type input "15"
type input "0.4"
click at [1262, 431] on icon at bounding box center [1268, 430] width 14 height 9
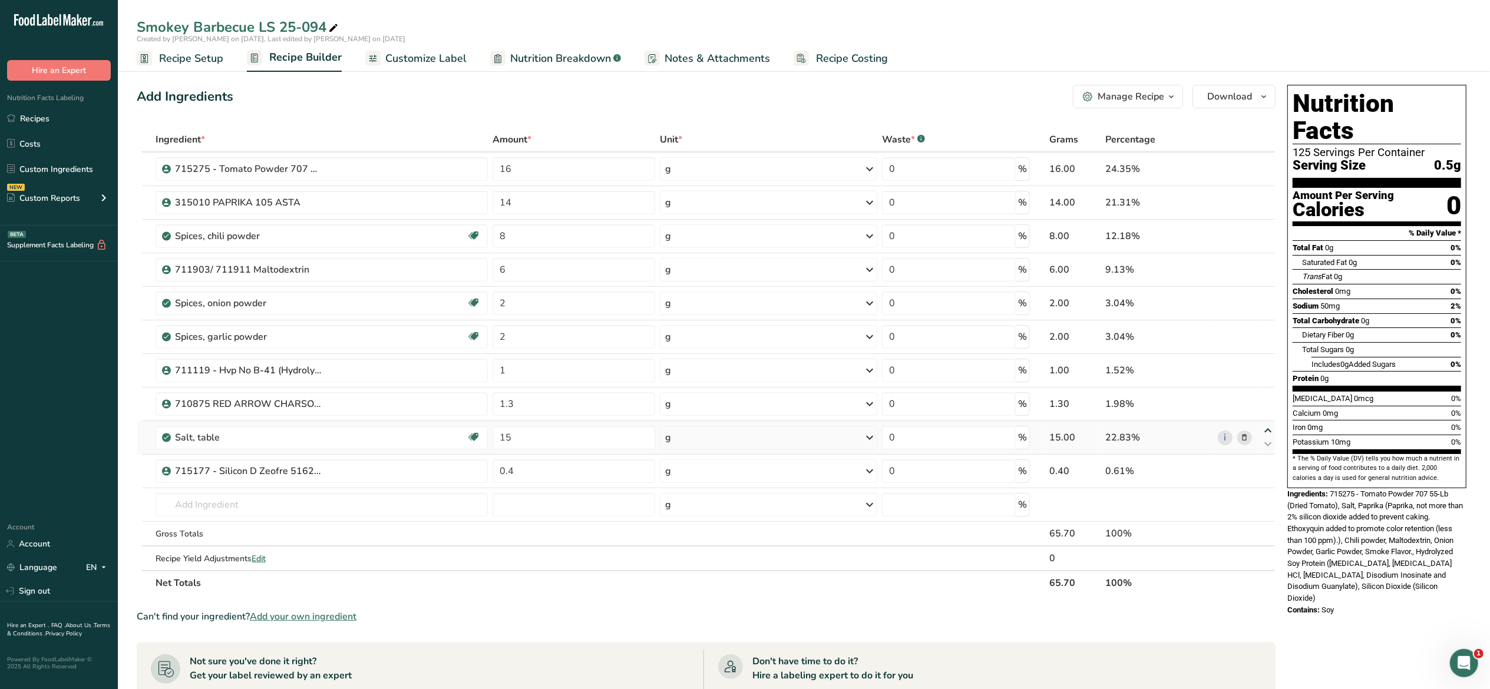
type input "15"
type input "1.3"
click at [1268, 396] on icon at bounding box center [1268, 397] width 14 height 9
type input "15"
type input "1"
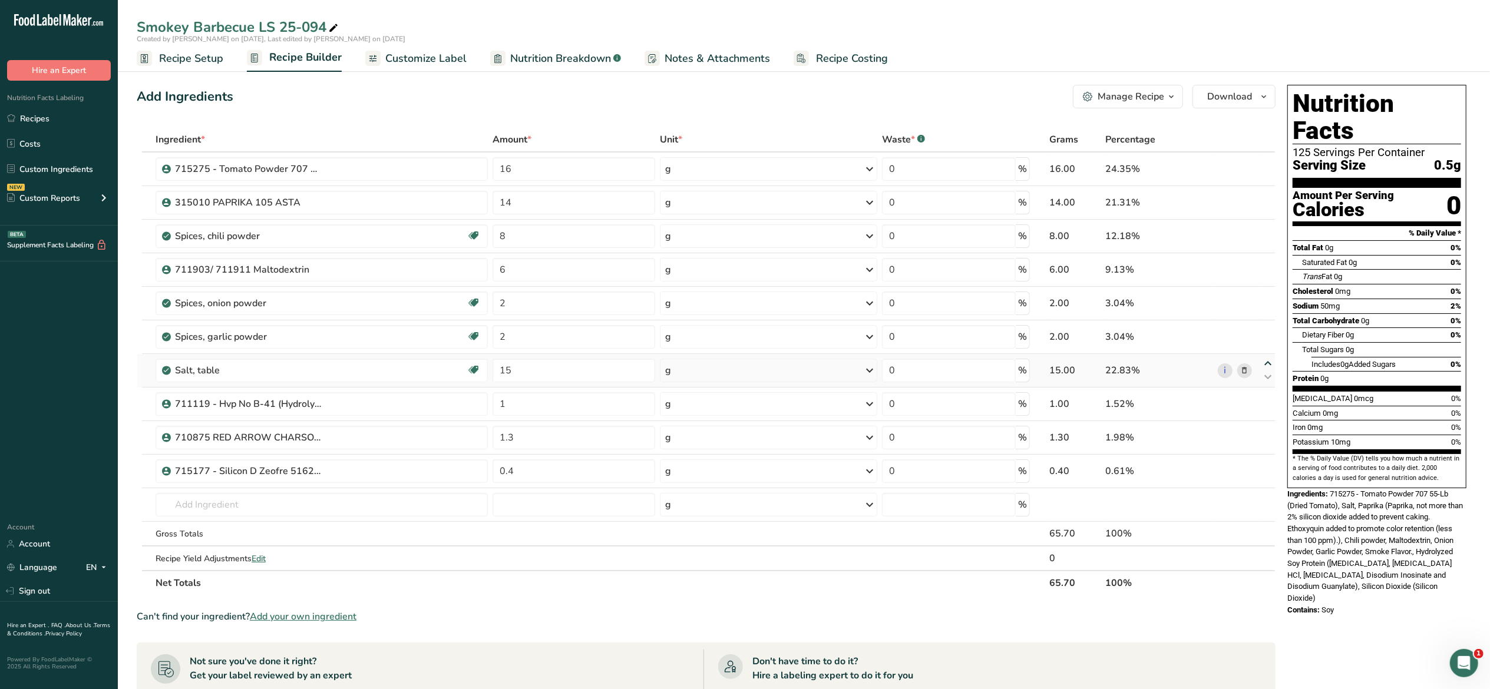
click at [1270, 361] on icon at bounding box center [1268, 363] width 14 height 9
type input "15"
type input "2"
click at [1265, 331] on icon at bounding box center [1268, 330] width 14 height 9
type input "15"
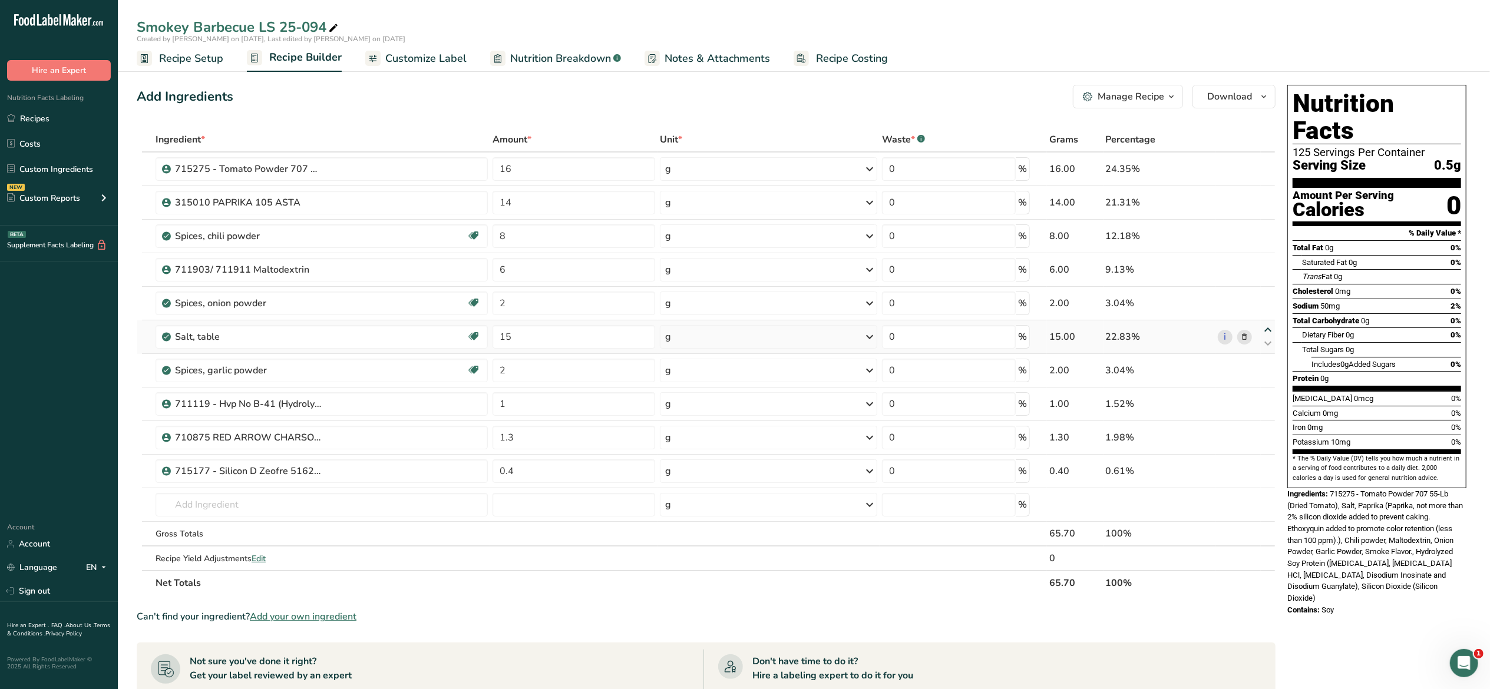
type input "2"
click at [1263, 294] on icon at bounding box center [1268, 296] width 14 height 9
type input "15"
type input "6"
click at [1262, 267] on icon at bounding box center [1268, 263] width 14 height 9
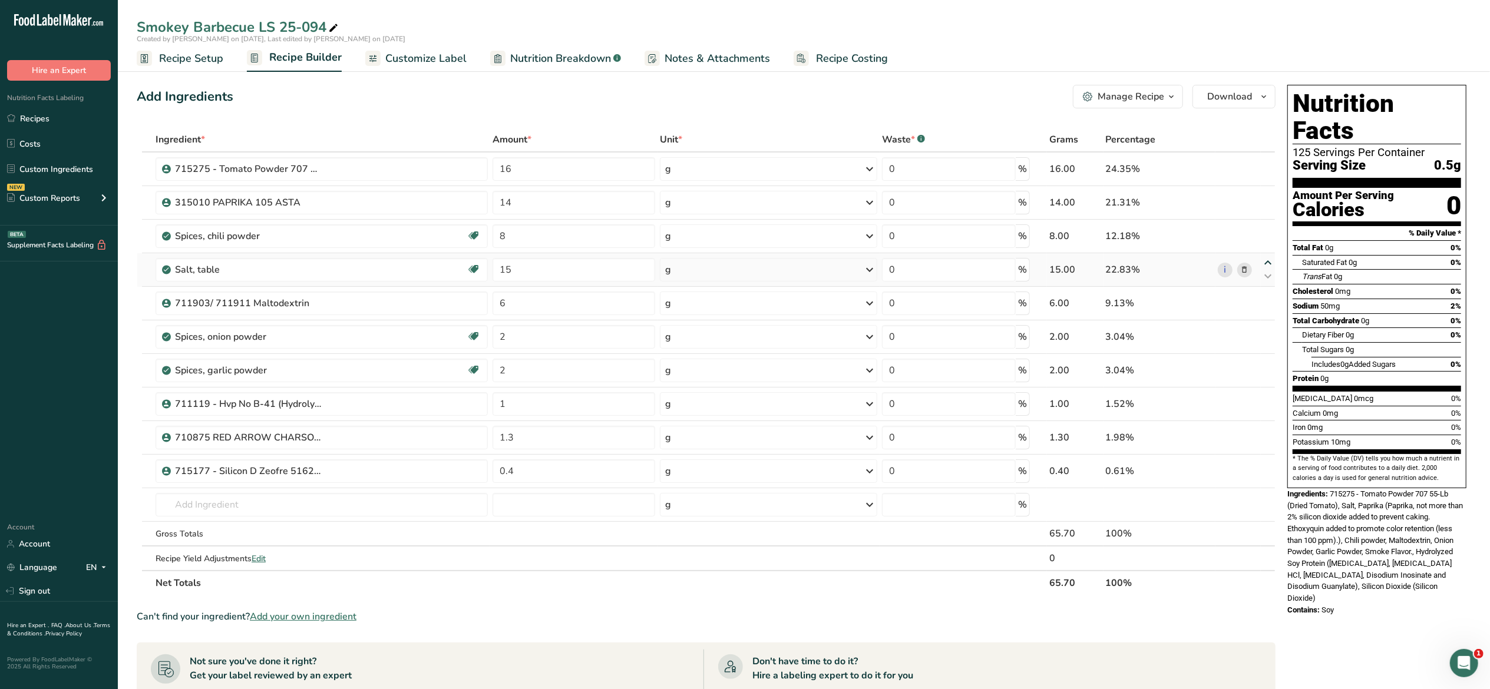
type input "15"
type input "8"
click at [1264, 231] on icon at bounding box center [1268, 229] width 14 height 9
type input "15"
type input "14"
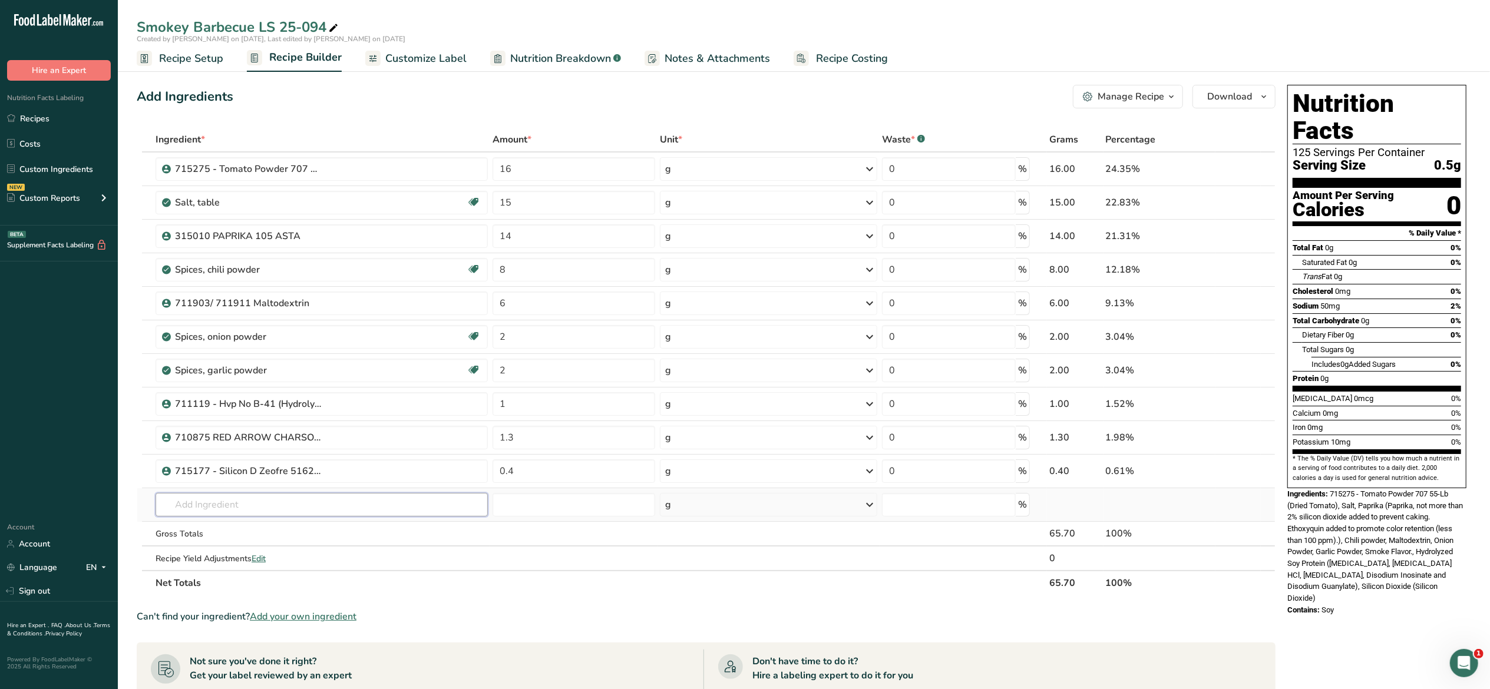
click at [305, 501] on input "text" at bounding box center [322, 505] width 332 height 24
type input "sugar"
click at [278, 607] on div "19335 Sugars, granulated" at bounding box center [312, 606] width 295 height 12
type input "Sugars, granulated"
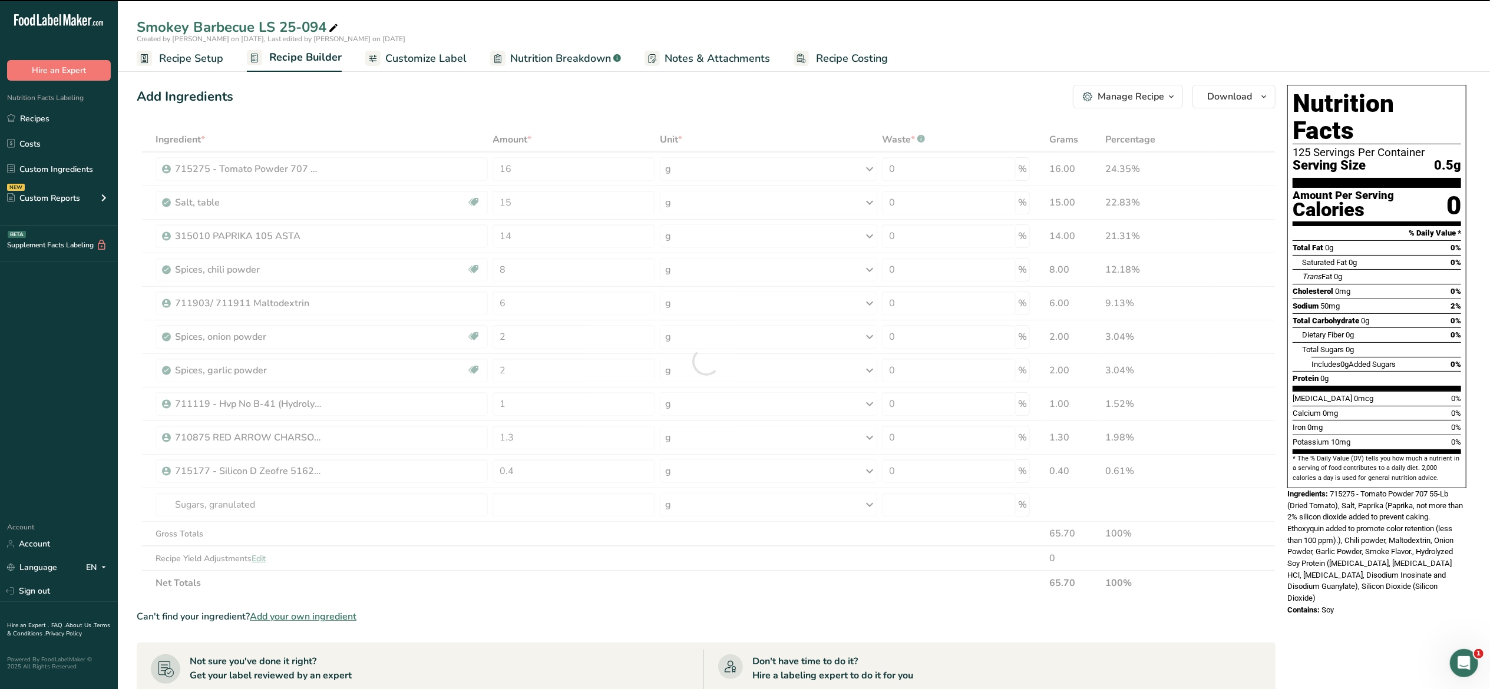
type input "0"
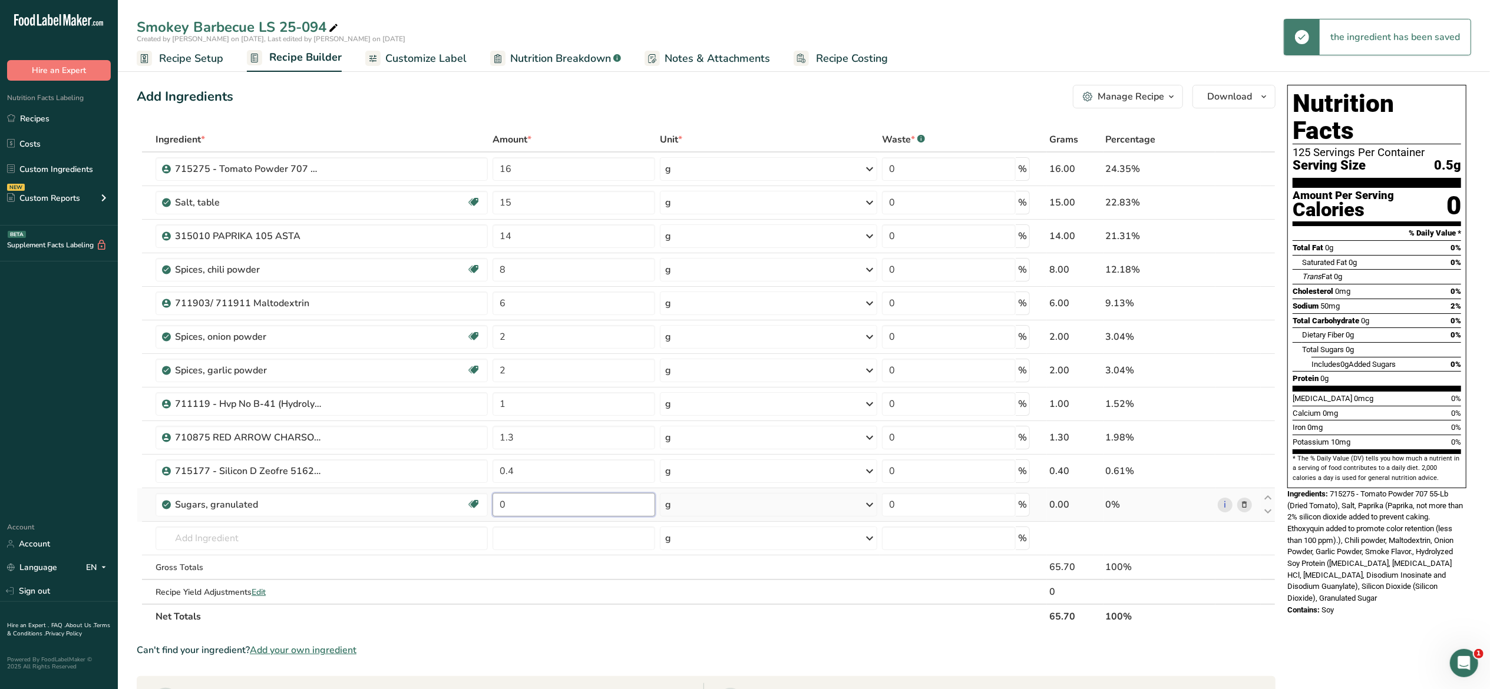
drag, startPoint x: 528, startPoint y: 501, endPoint x: 493, endPoint y: 501, distance: 34.8
click at [493, 501] on input "0" at bounding box center [573, 505] width 163 height 24
type input "32"
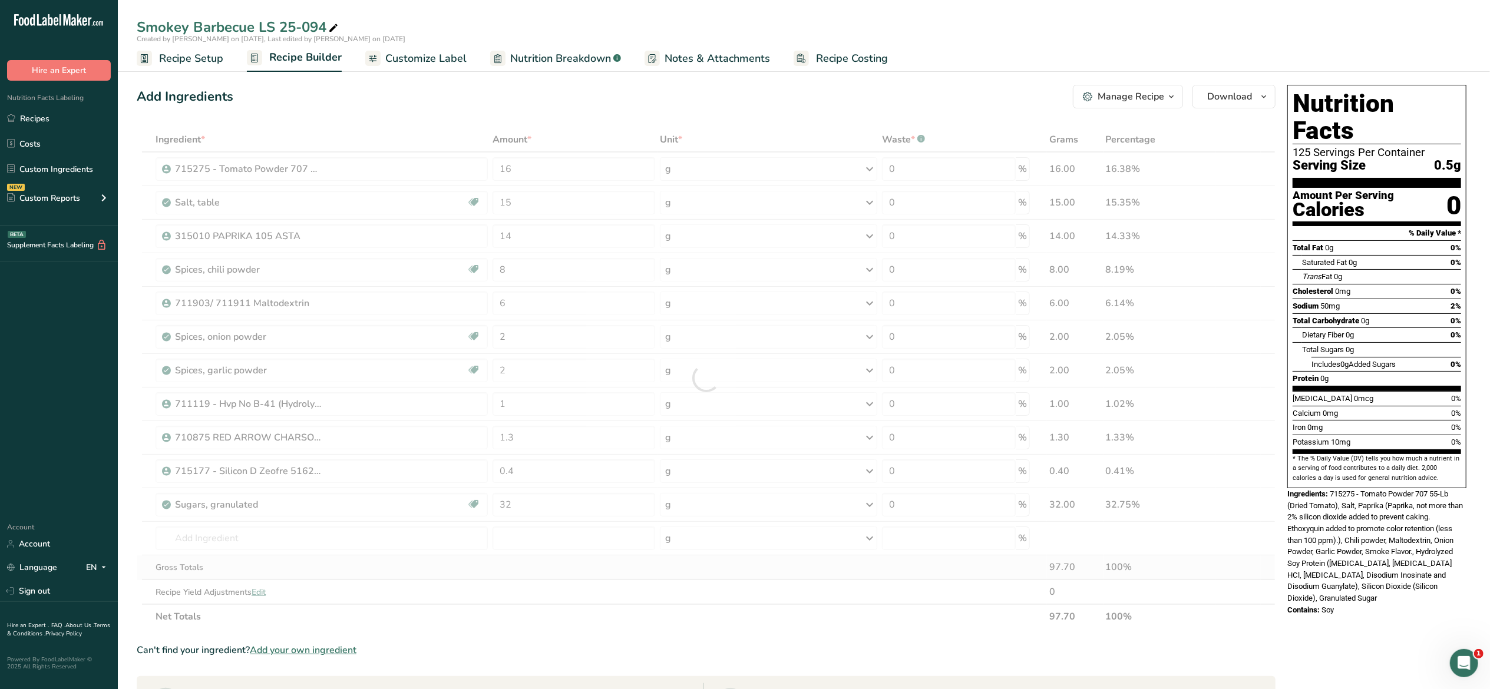
click at [752, 575] on div "Ingredient * Amount * Unit * Waste * .a-a{fill:#347362;}.b-a{fill:#fff;} Grams …" at bounding box center [706, 378] width 1139 height 502
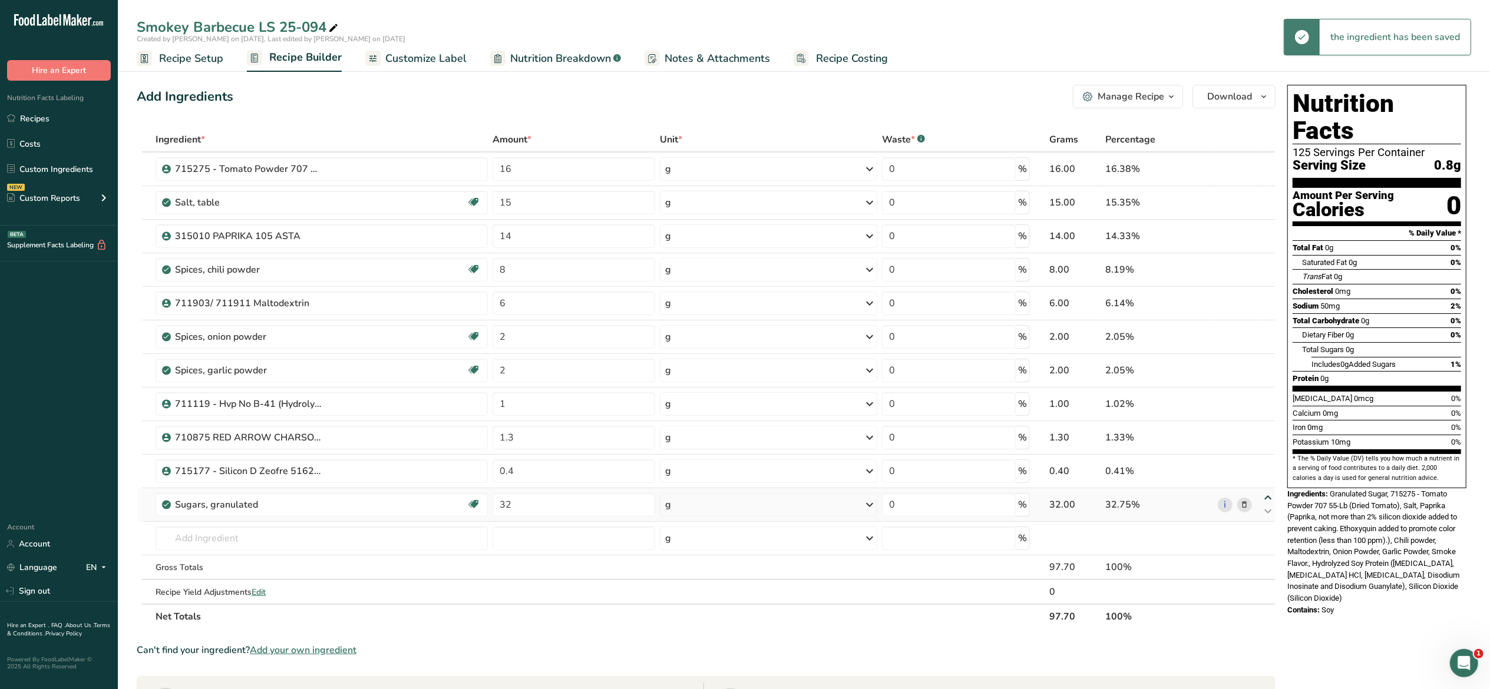
click at [1266, 497] on icon at bounding box center [1268, 498] width 14 height 9
type input "32"
type input "0.4"
click at [1266, 466] on icon at bounding box center [1268, 464] width 14 height 9
type input "32"
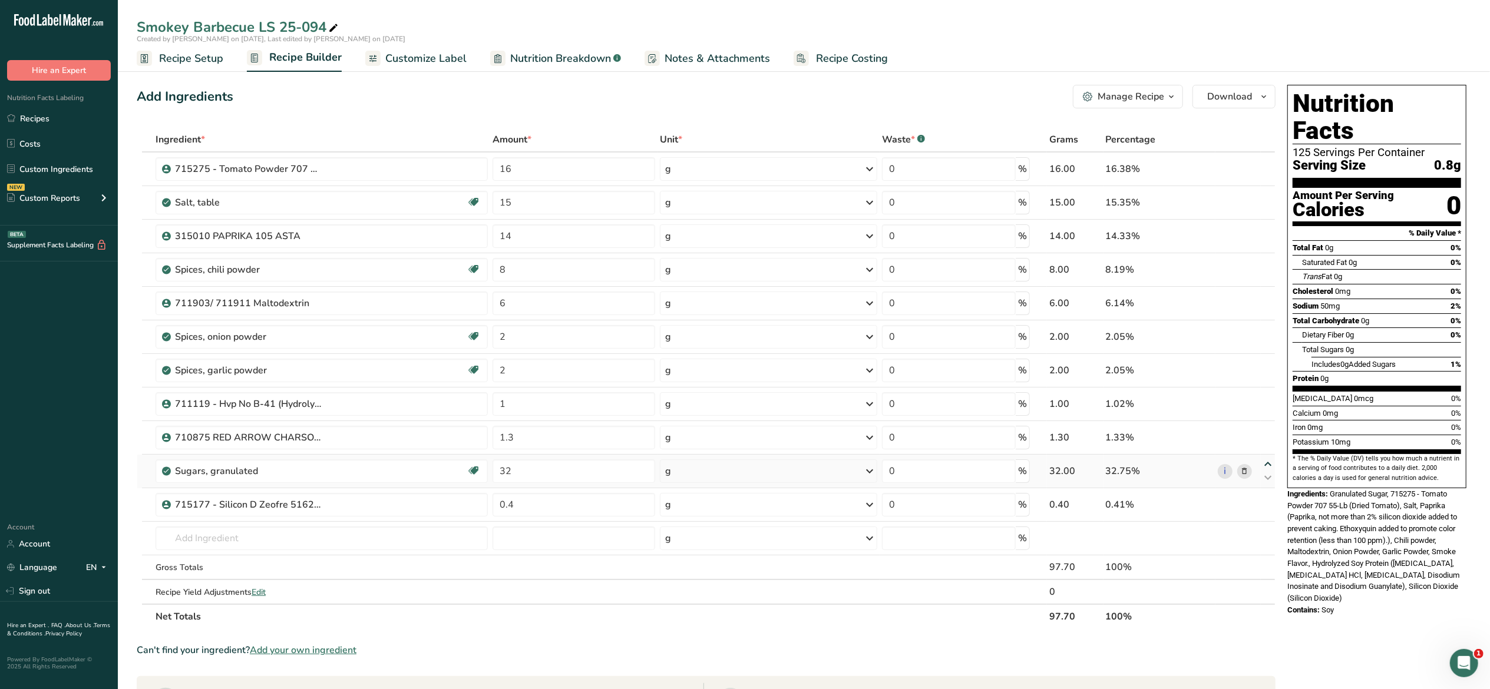
type input "1.3"
click at [1271, 428] on icon at bounding box center [1268, 430] width 14 height 9
type input "32"
type input "1"
click at [1264, 402] on icon at bounding box center [1268, 397] width 14 height 9
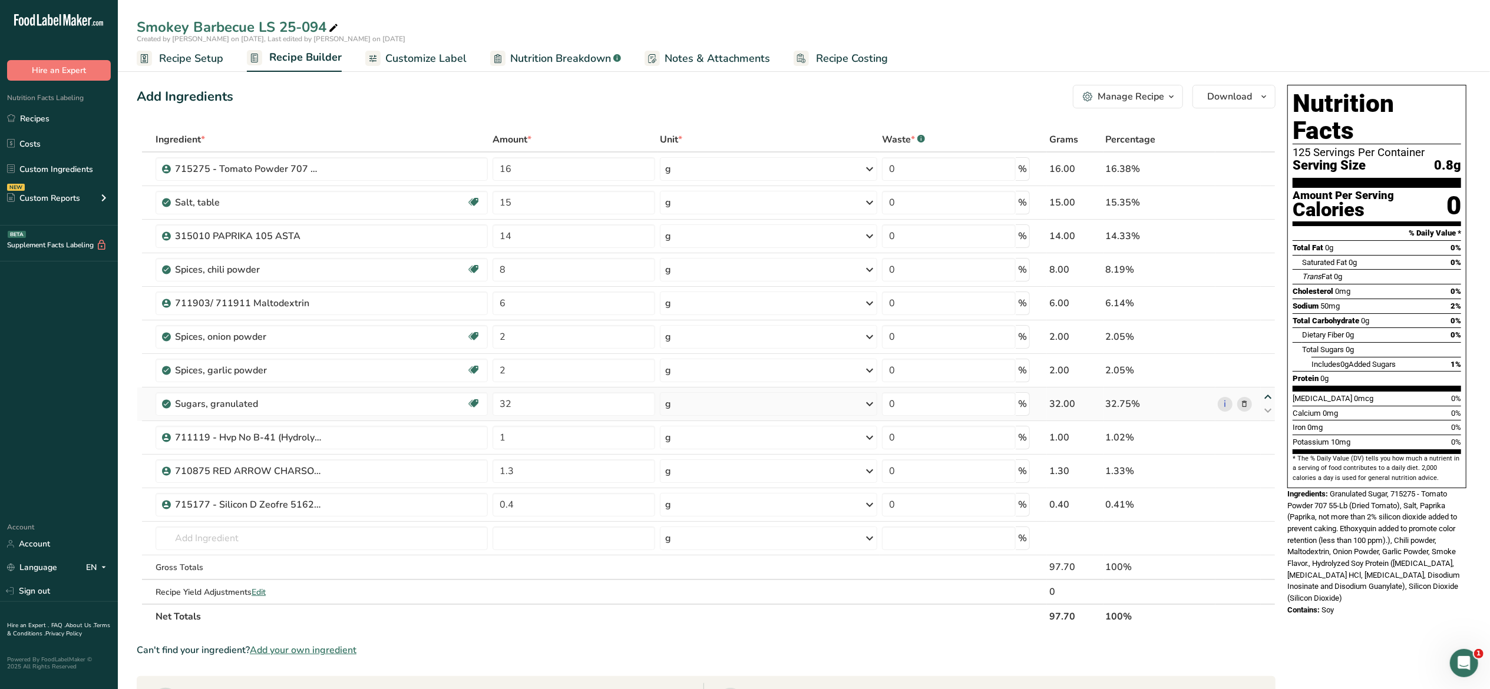
type input "32"
type input "2"
click at [1268, 363] on icon at bounding box center [1268, 363] width 14 height 9
type input "32"
type input "2"
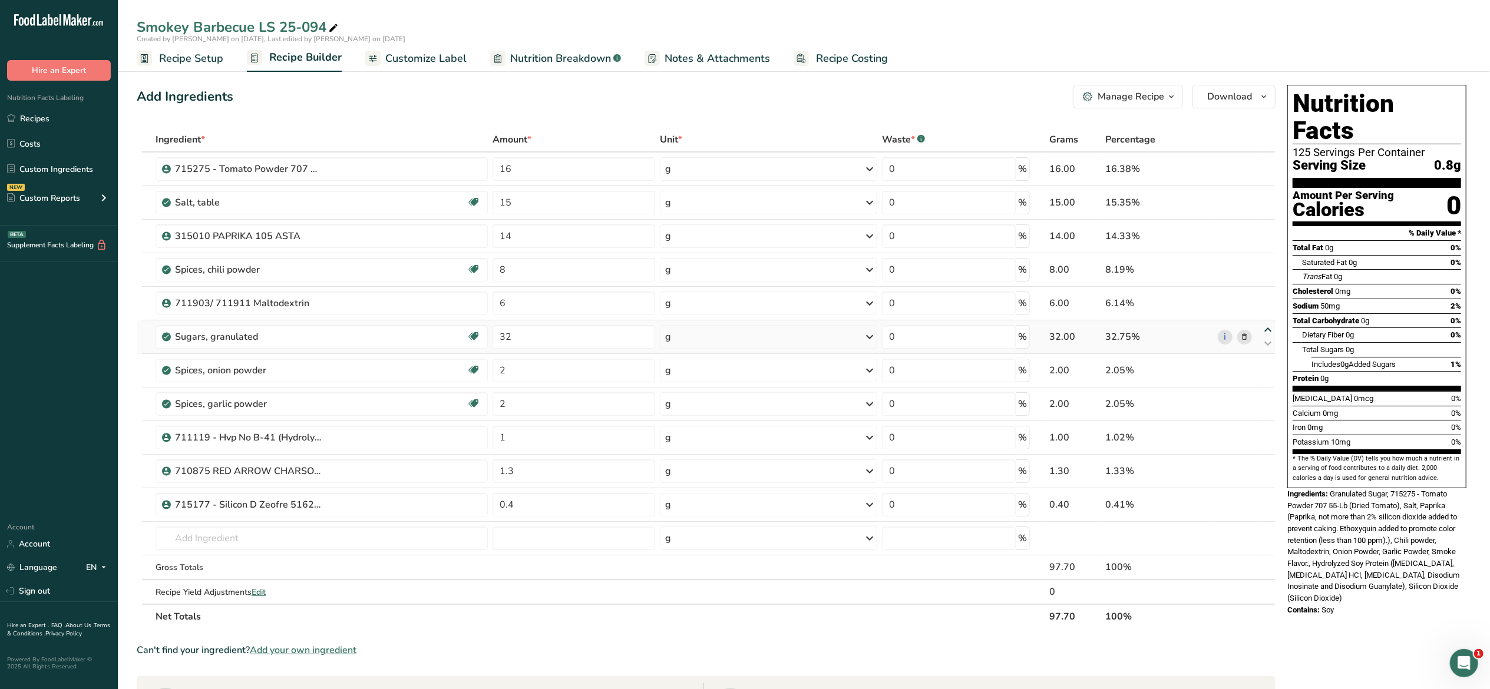
click at [1266, 327] on icon at bounding box center [1268, 330] width 14 height 9
type input "32"
type input "6"
click at [1266, 294] on icon at bounding box center [1268, 296] width 14 height 9
type input "32"
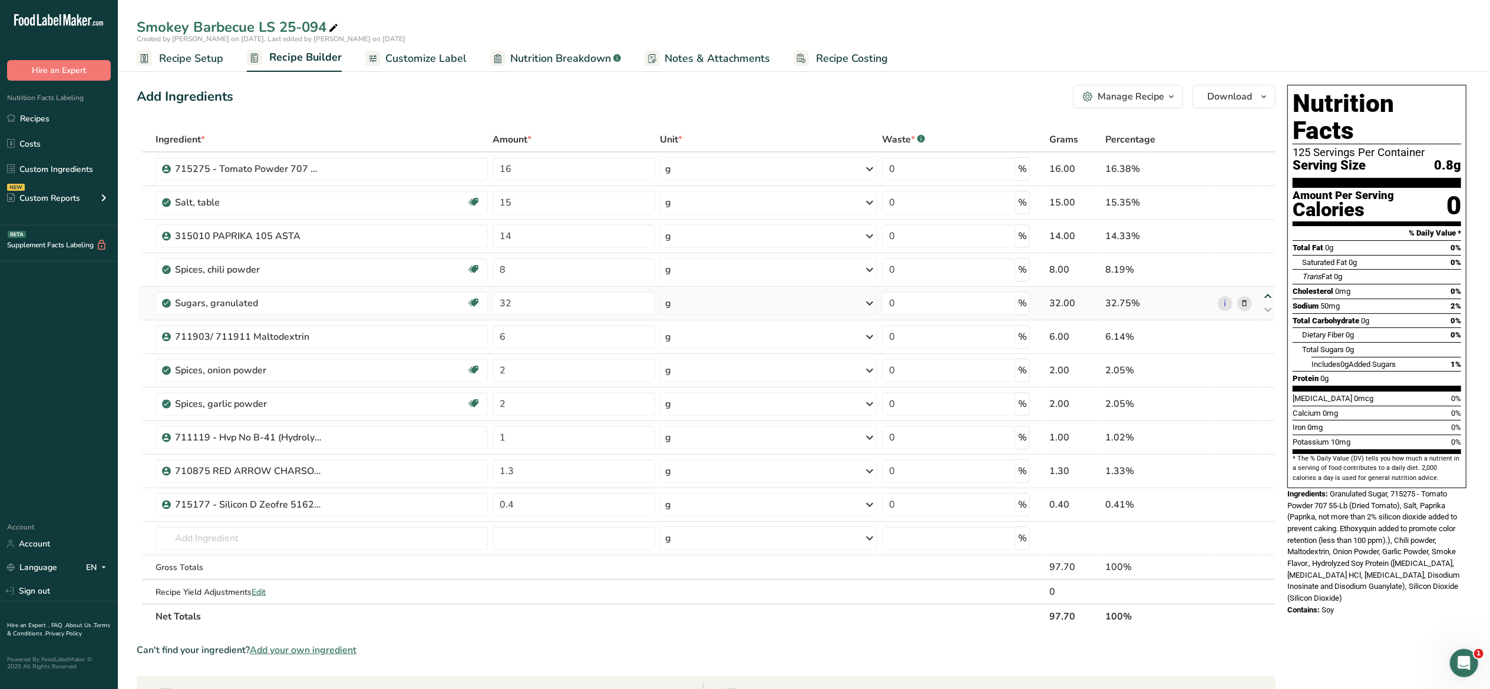
type input "8"
click at [1271, 262] on icon at bounding box center [1268, 263] width 14 height 9
type input "32"
type input "14"
click at [1268, 229] on icon at bounding box center [1268, 229] width 14 height 9
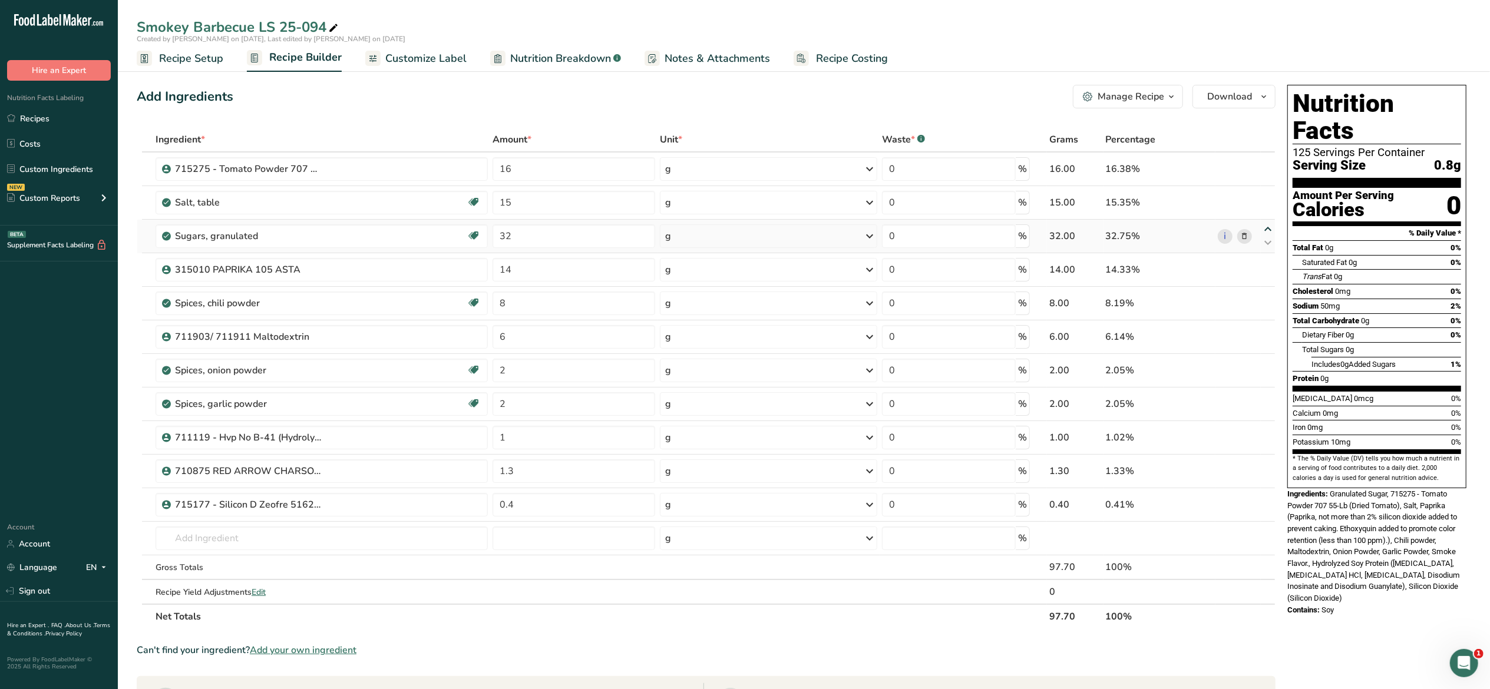
type input "32"
type input "15"
click at [1266, 205] on icon at bounding box center [1268, 209] width 14 height 9
type input "15"
type input "32"
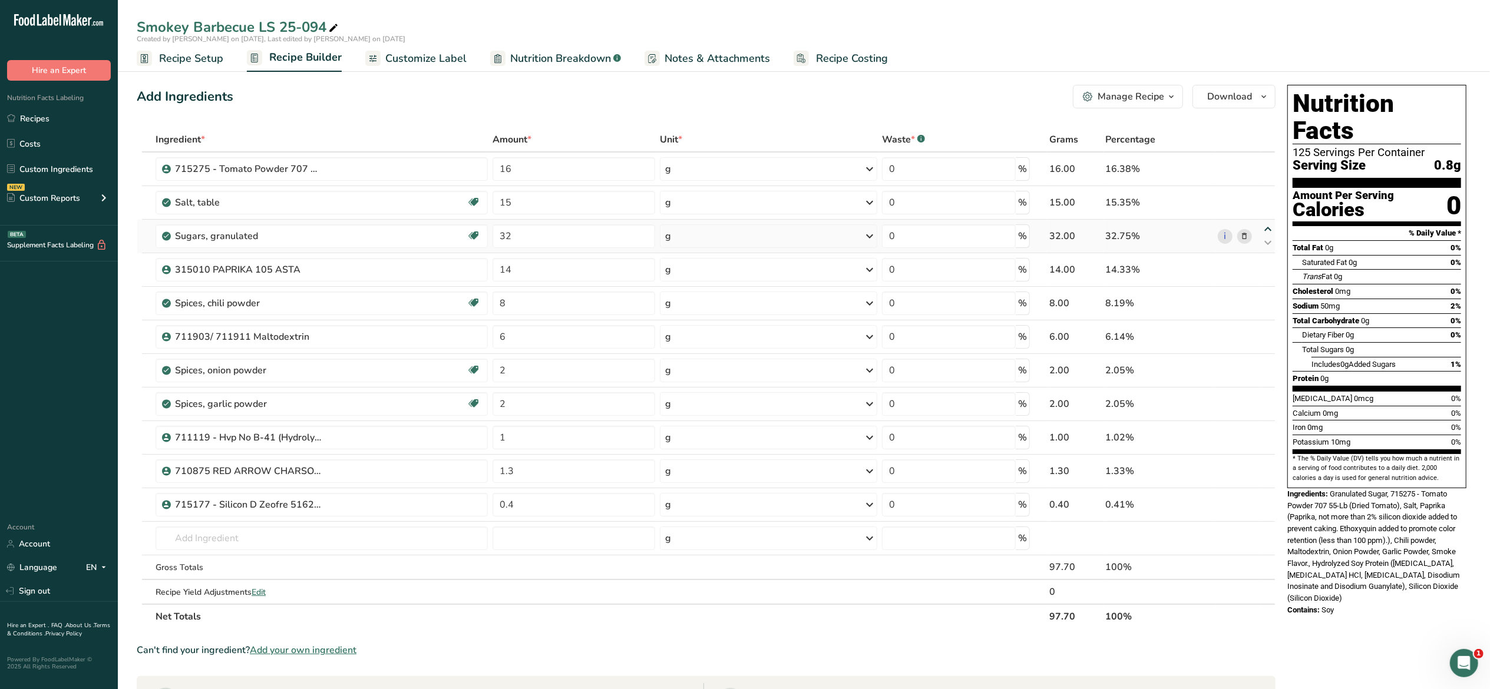
click at [1264, 230] on icon at bounding box center [1268, 229] width 14 height 9
type input "32"
type input "15"
click at [1269, 195] on icon at bounding box center [1268, 195] width 14 height 9
type input "32"
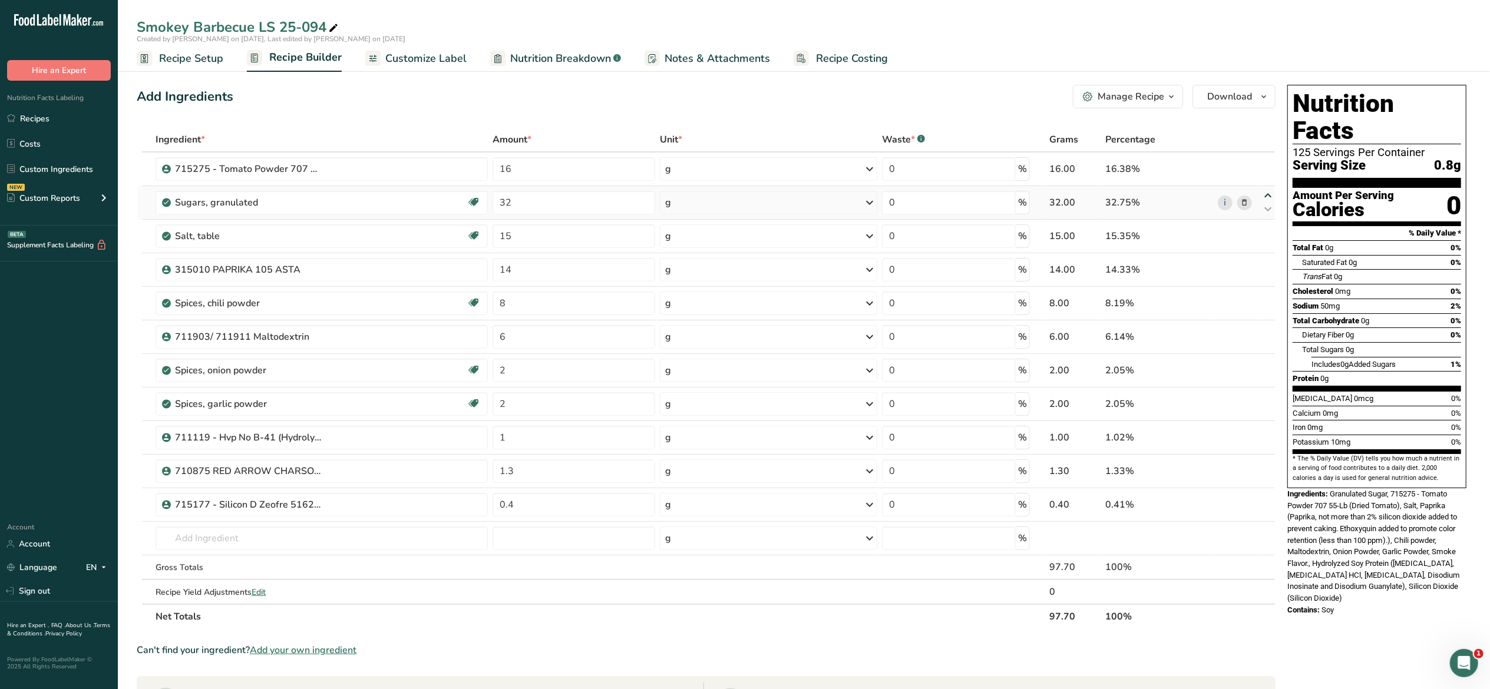
type input "16"
click at [408, 544] on input "text" at bounding box center [322, 539] width 332 height 24
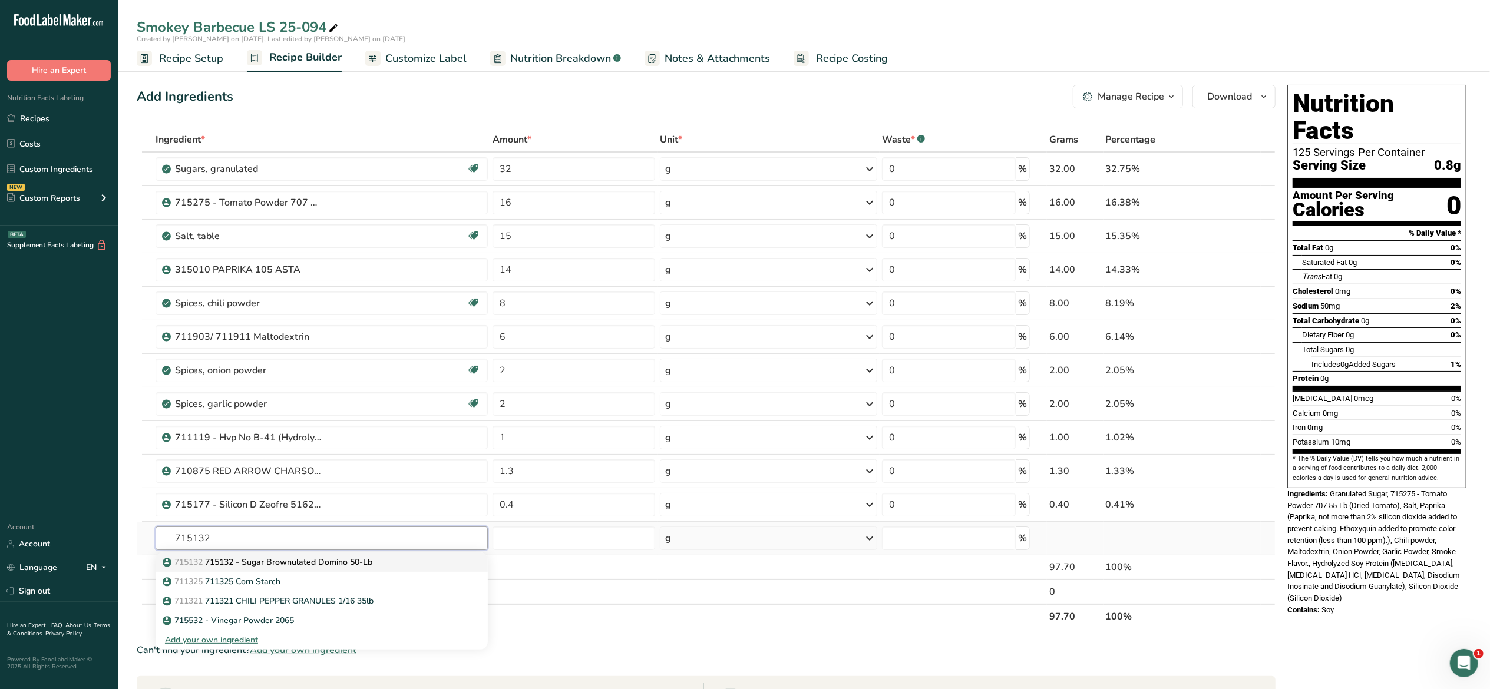
type input "715132"
click at [398, 561] on div "715132 715132 - Sugar Brownulated Domino 50-Lb" at bounding box center [312, 562] width 295 height 12
type input "715132 - Sugar Brownulated Domino 50-Lb"
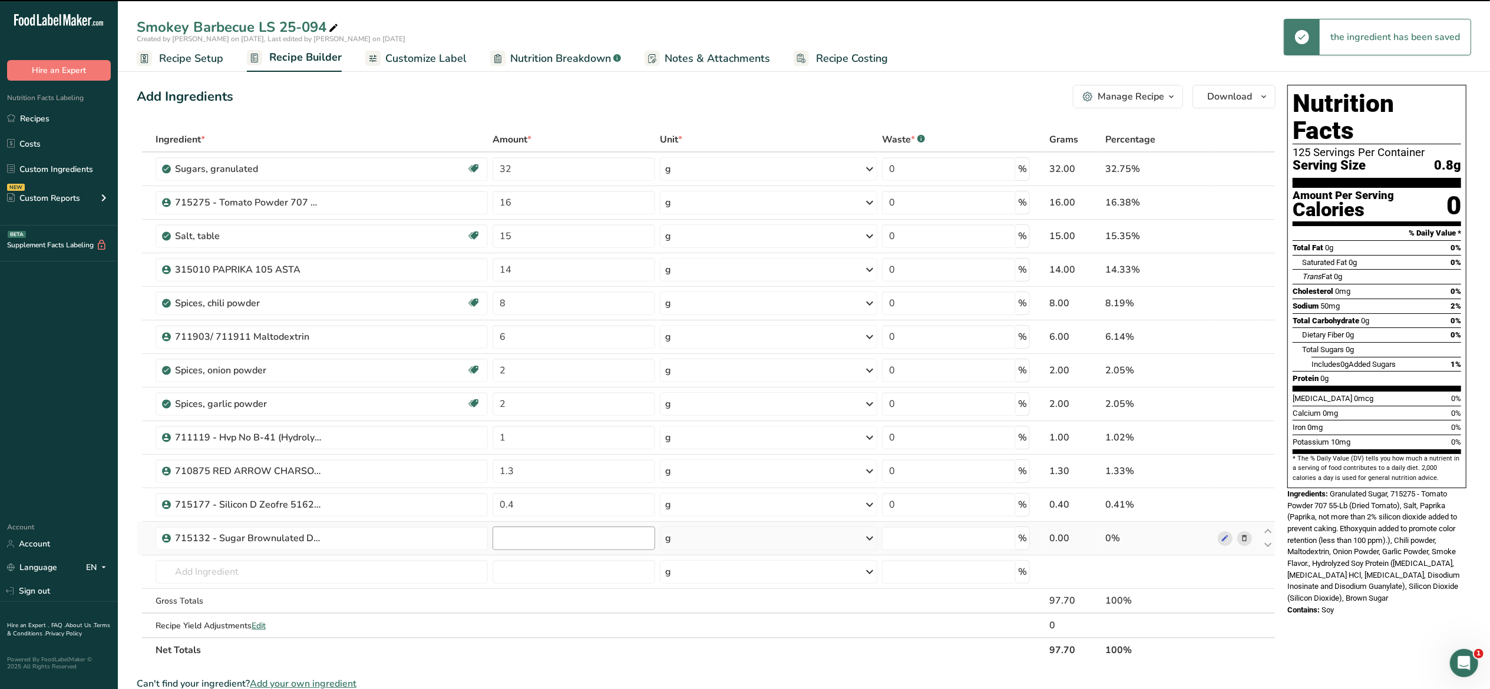
type input "0"
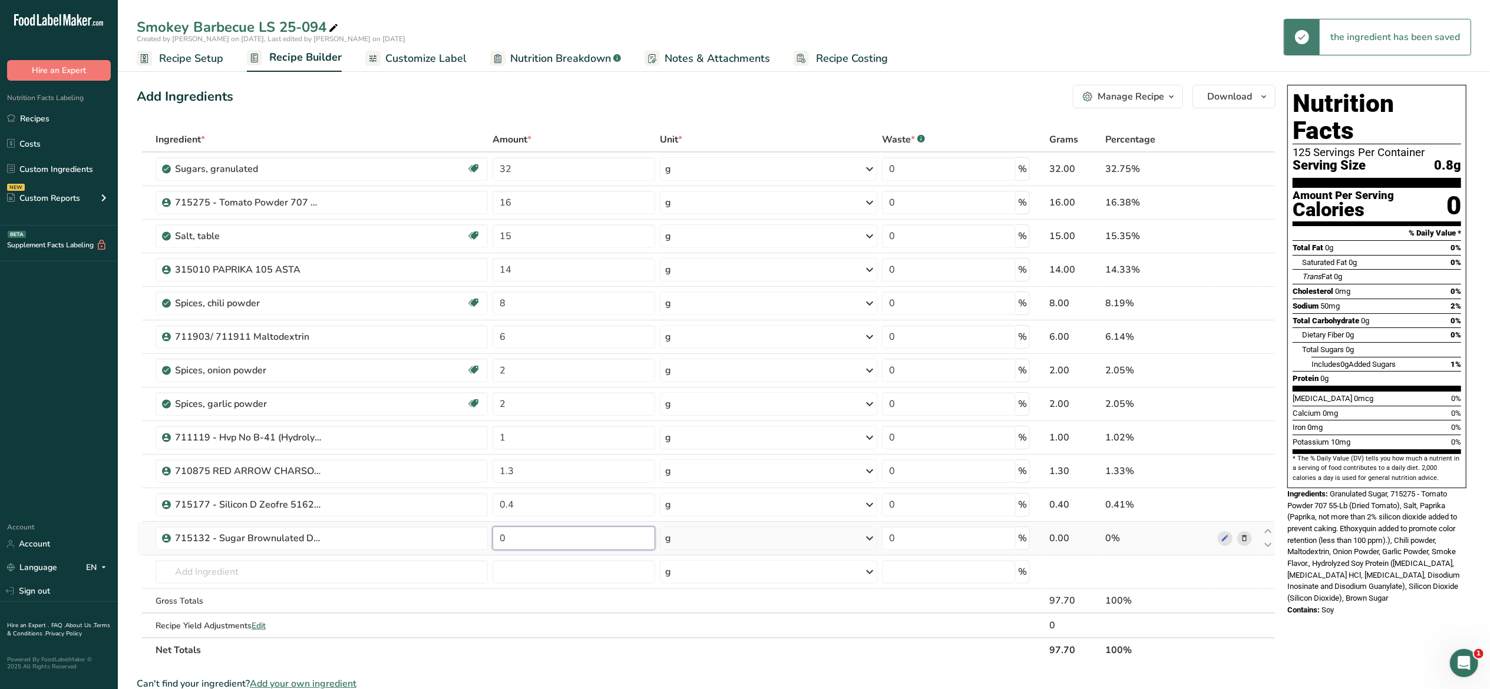
click at [554, 543] on input "0" at bounding box center [573, 539] width 163 height 24
drag, startPoint x: 554, startPoint y: 544, endPoint x: 460, endPoint y: 548, distance: 94.4
click at [460, 548] on tr "715132 - Sugar Brownulated Domino 50-Lb 0 g Weight Units g kg mg See more Volum…" at bounding box center [705, 539] width 1137 height 34
type input "6"
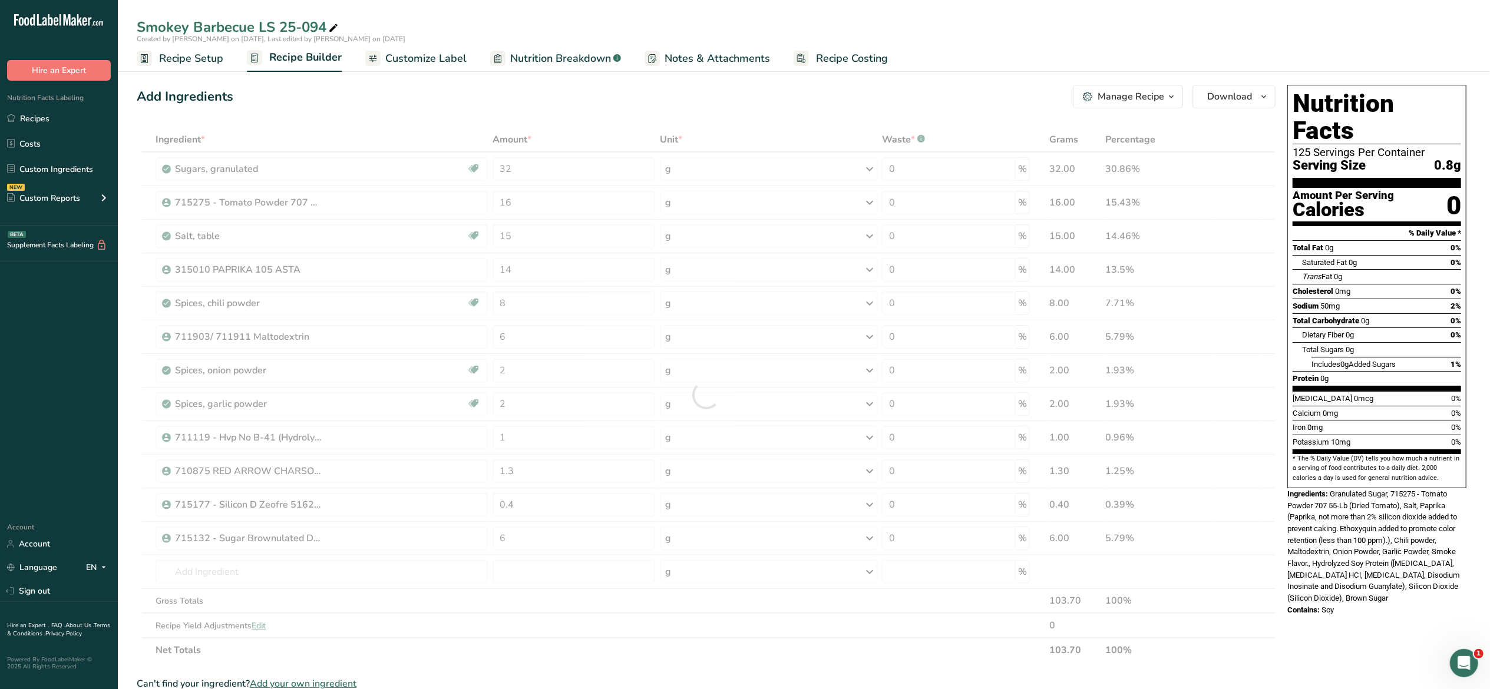
click at [1287, 663] on div "Nutrition Facts 125 Servings Per Container Serving Size 0.8g Amount Per Serving…" at bounding box center [1376, 580] width 189 height 1000
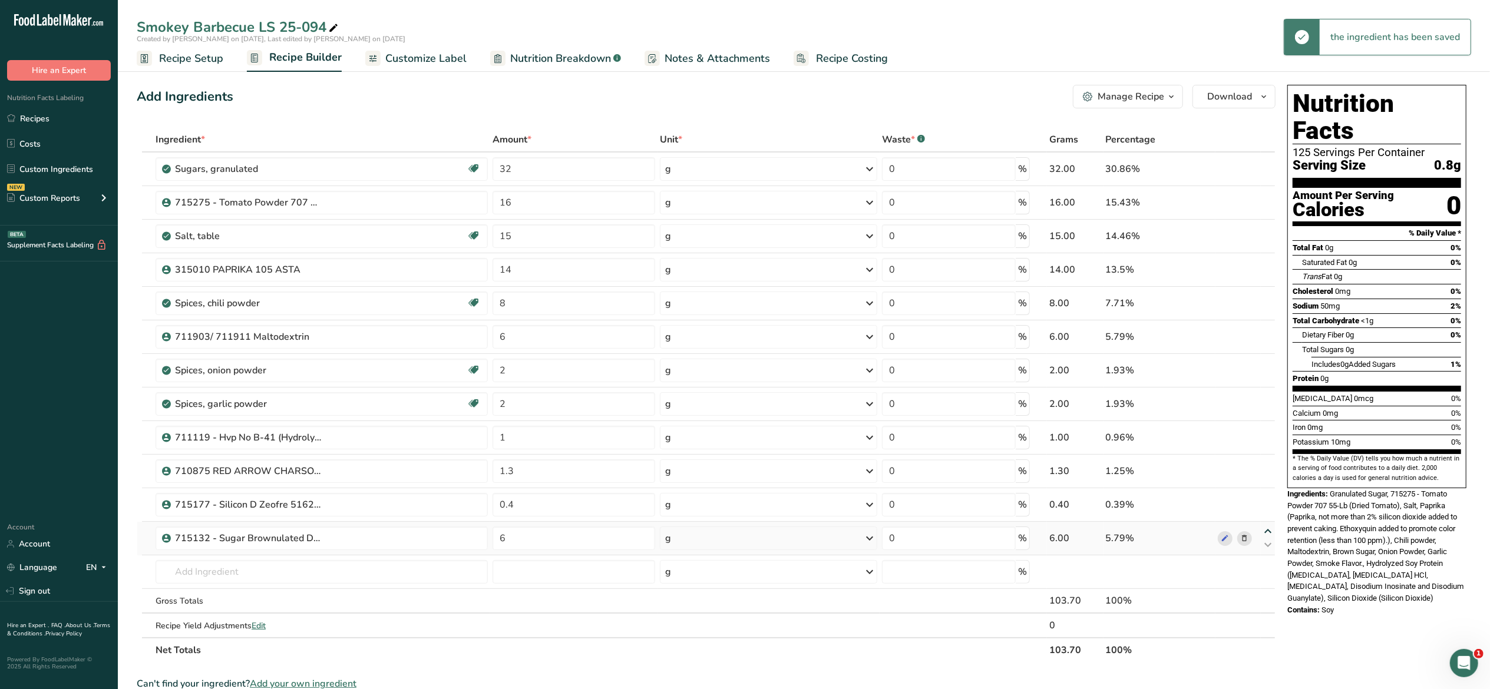
click at [1263, 531] on icon at bounding box center [1268, 531] width 14 height 9
type input "6"
type input "0.4"
click at [1264, 500] on icon at bounding box center [1268, 498] width 14 height 9
type input "6"
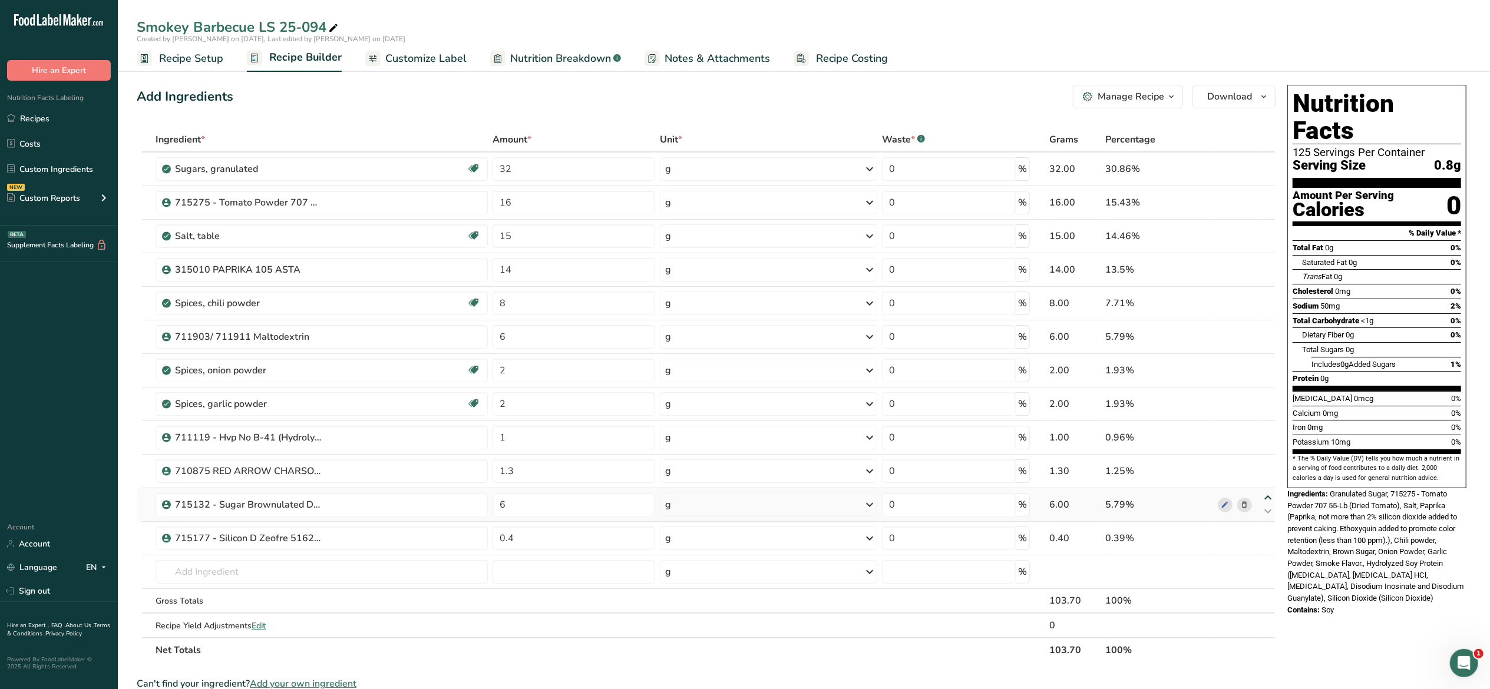
type input "1.3"
click at [1264, 466] on icon at bounding box center [1268, 464] width 14 height 9
type input "6"
type input "1"
click at [1268, 433] on icon at bounding box center [1268, 430] width 14 height 9
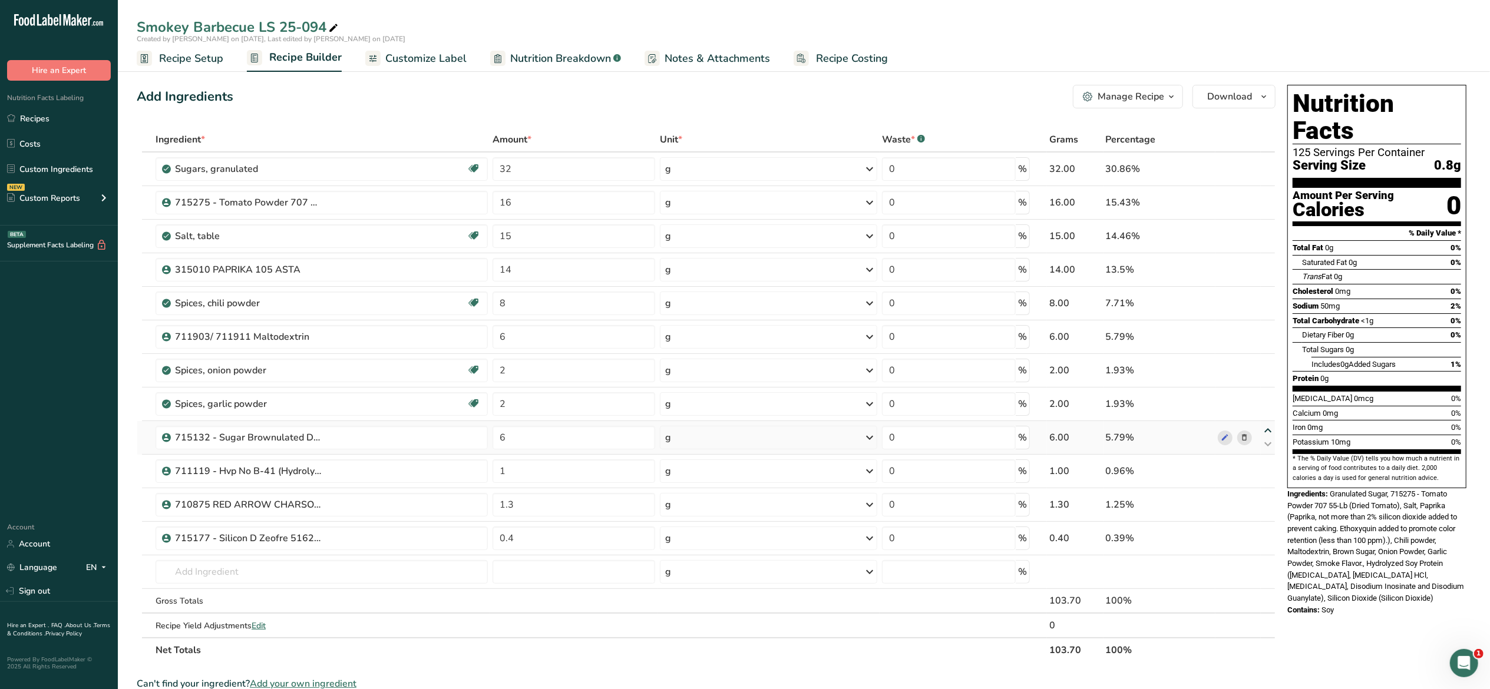
type input "6"
type input "2"
click at [1271, 401] on icon at bounding box center [1268, 397] width 14 height 9
type input "6"
type input "2"
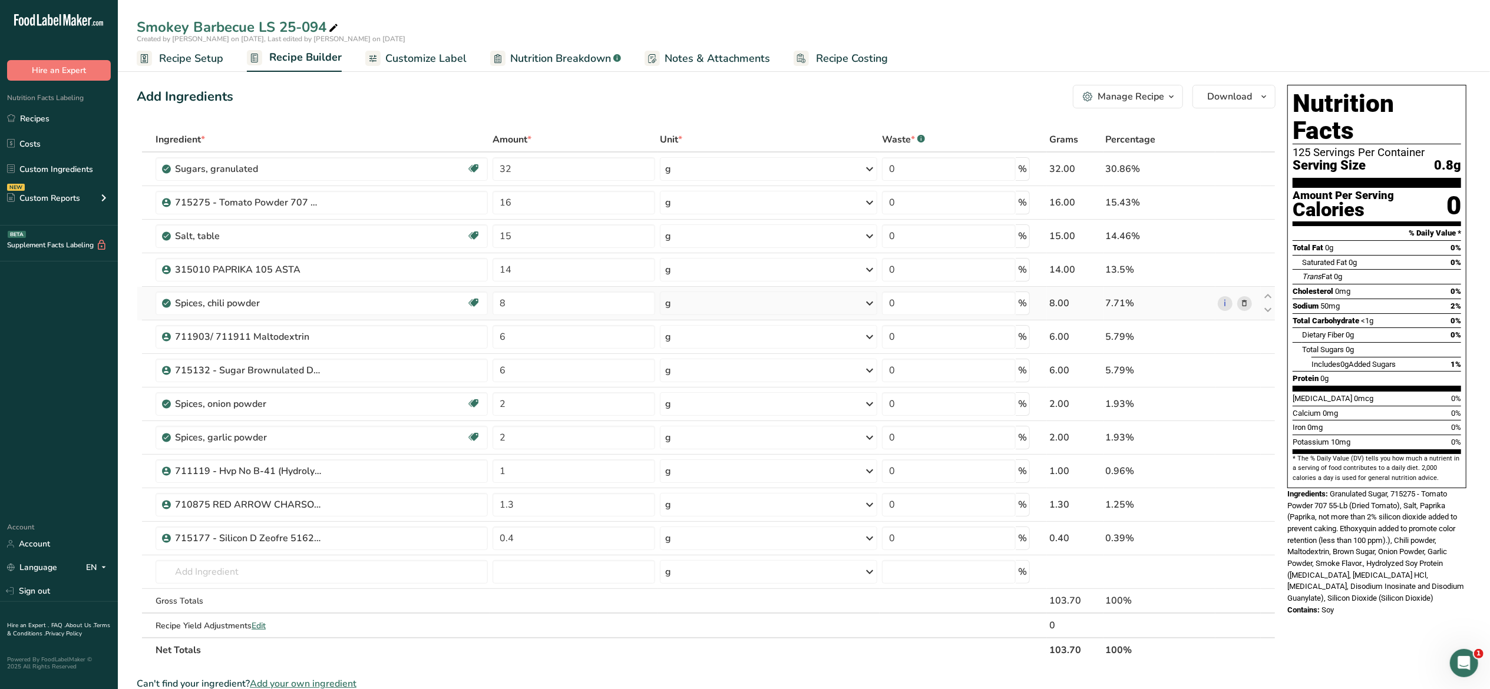
click at [1242, 303] on icon at bounding box center [1245, 303] width 8 height 12
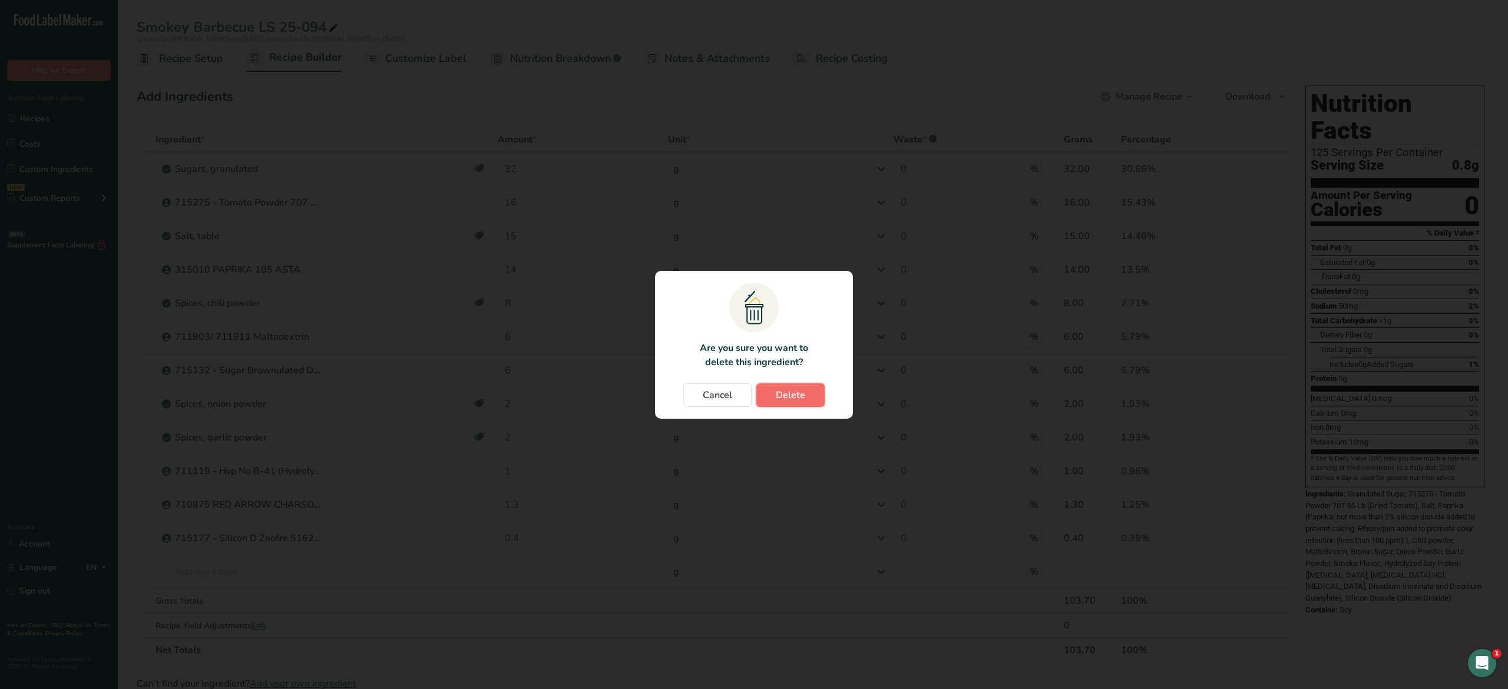
click at [811, 386] on button "Delete" at bounding box center [790, 395] width 68 height 24
type input "6"
type input "2"
type input "1"
type input "1.3"
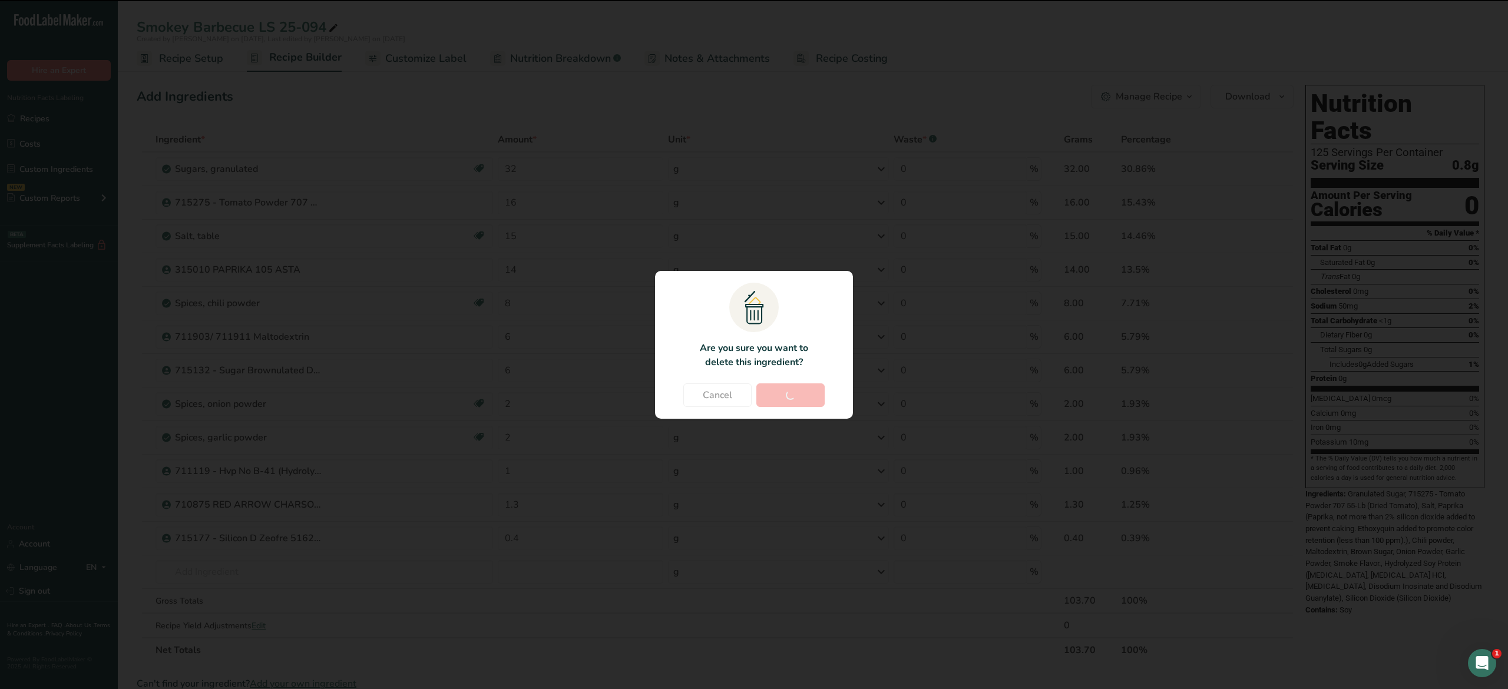
type input "0.4"
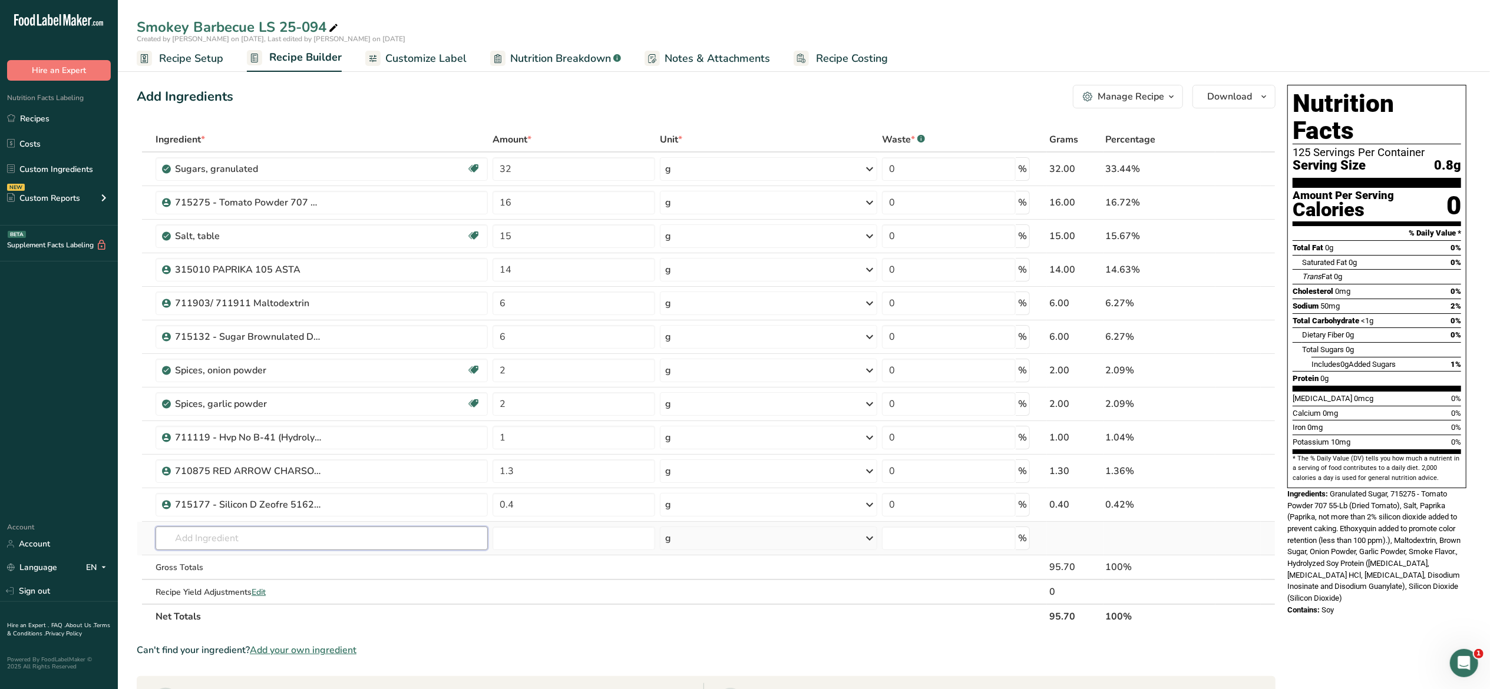
click at [362, 548] on input "text" at bounding box center [322, 539] width 332 height 24
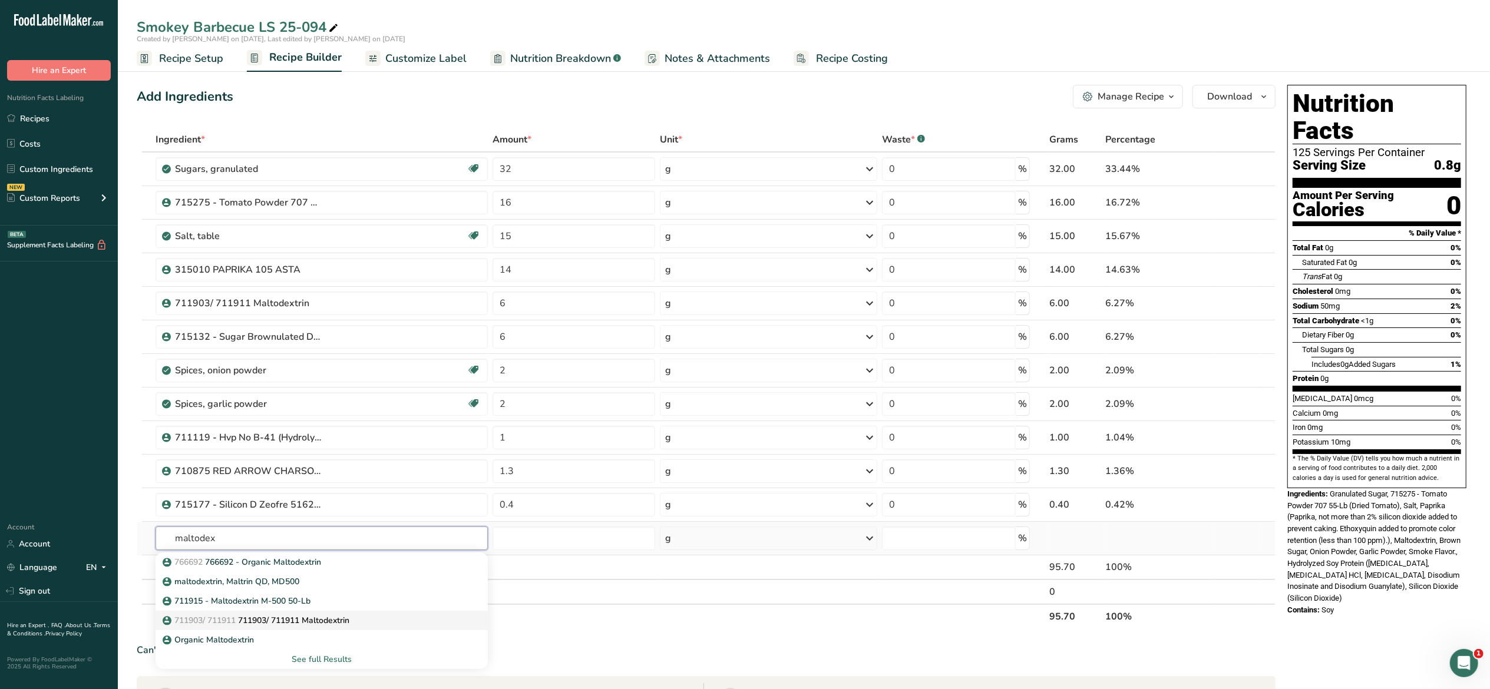
type input "maltodex"
click at [331, 620] on p "711903/ 711911 711903/ 711911 Maltodextrin" at bounding box center [257, 620] width 184 height 12
type input "711903/ 711911 Maltodextrin"
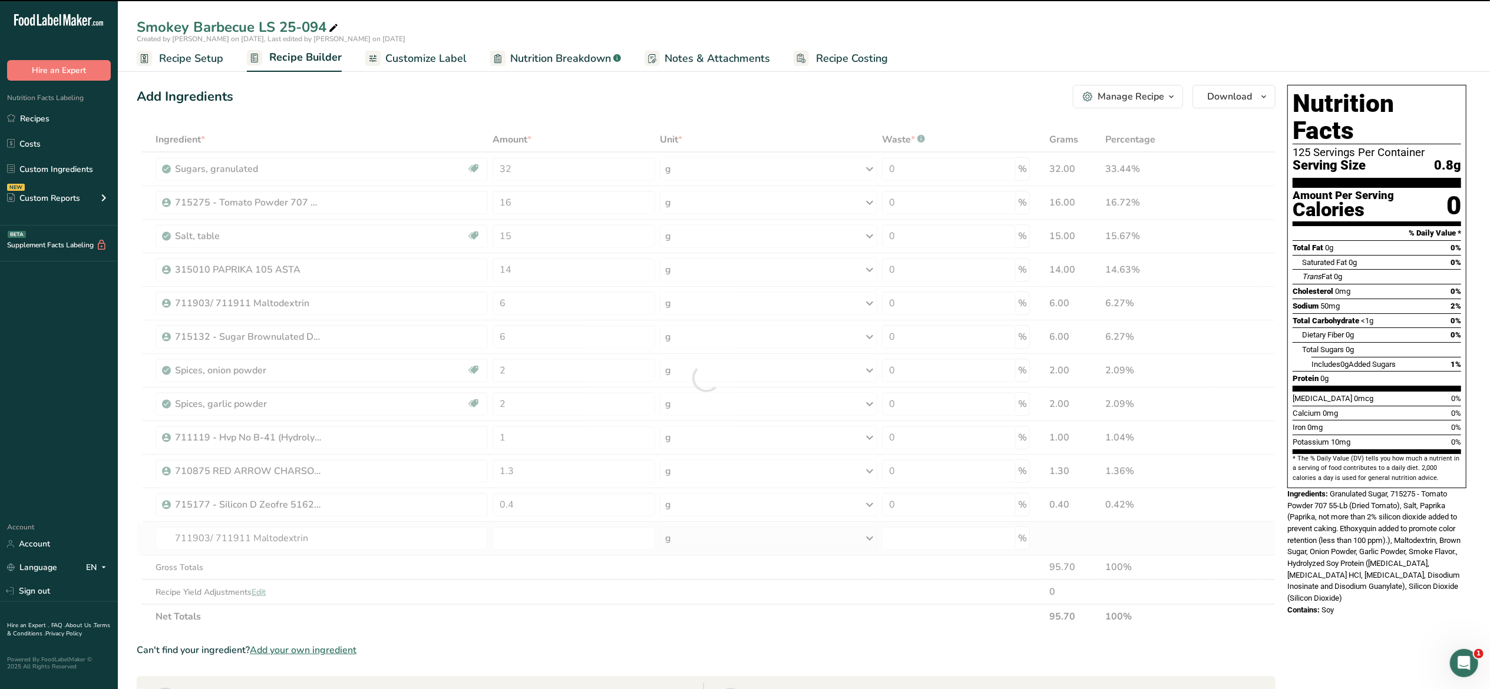
type input "0"
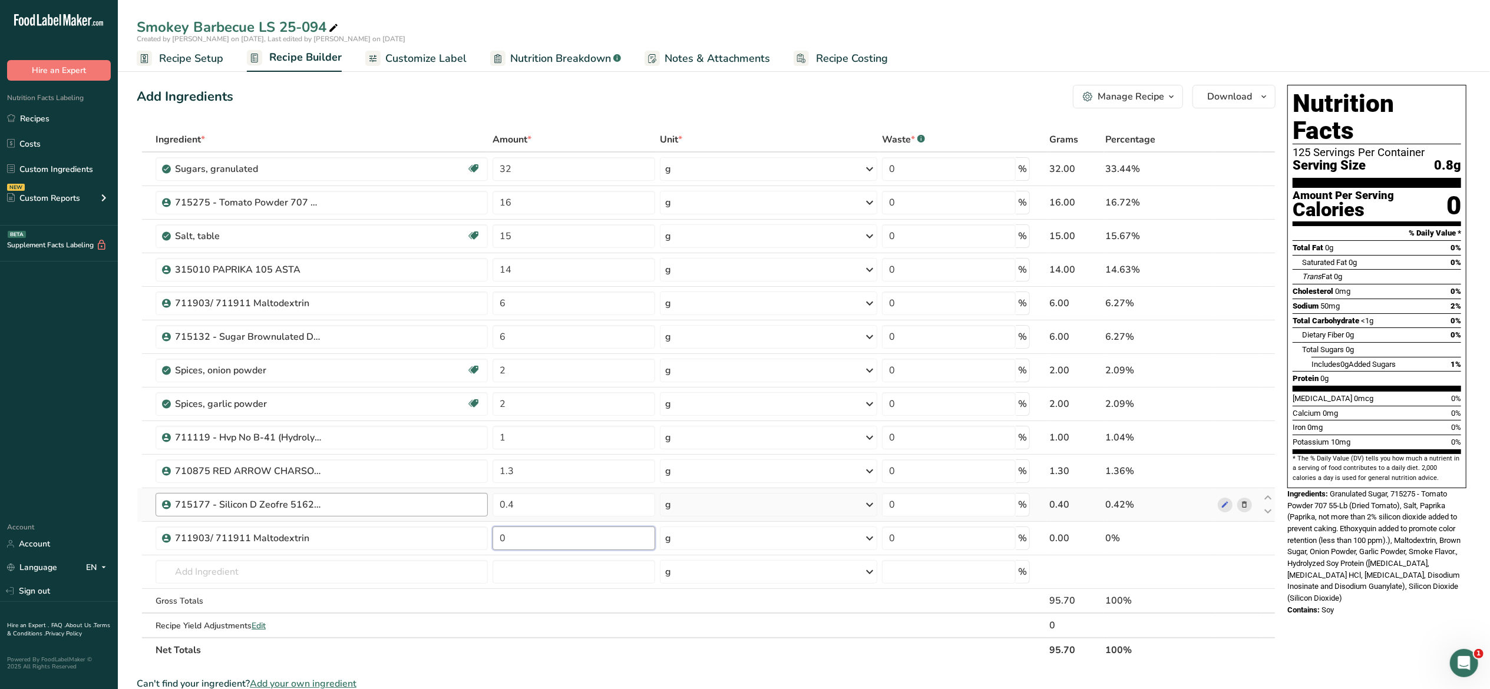
drag, startPoint x: 517, startPoint y: 536, endPoint x: 464, endPoint y: 511, distance: 58.0
click at [464, 511] on tbody "Sugars, granulated Dairy free Gluten free Vegan Vegetarian Soy free 32 g Portio…" at bounding box center [705, 395] width 1137 height 485
type input "7.7"
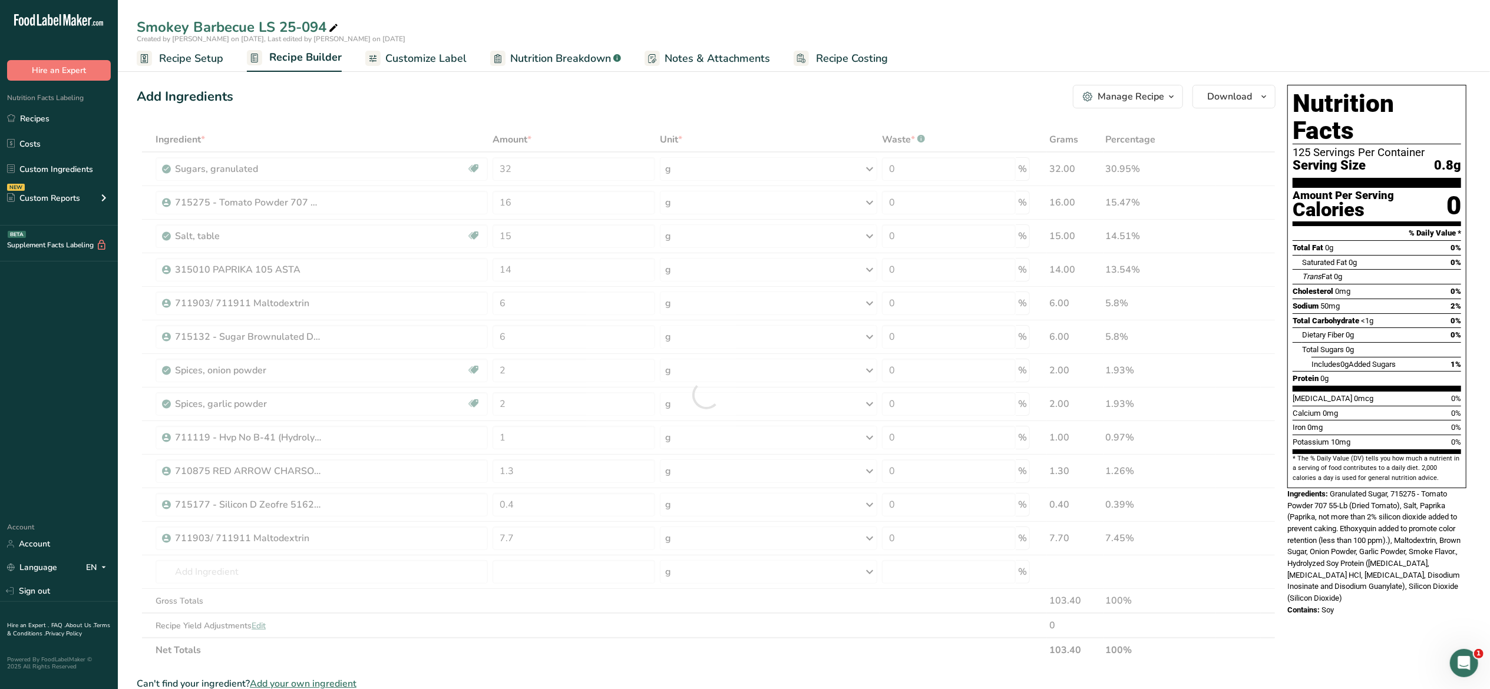
click at [1370, 634] on div "Nutrition Facts 125 Servings Per Container Serving Size 0.8g Amount Per Serving…" at bounding box center [1376, 580] width 189 height 1000
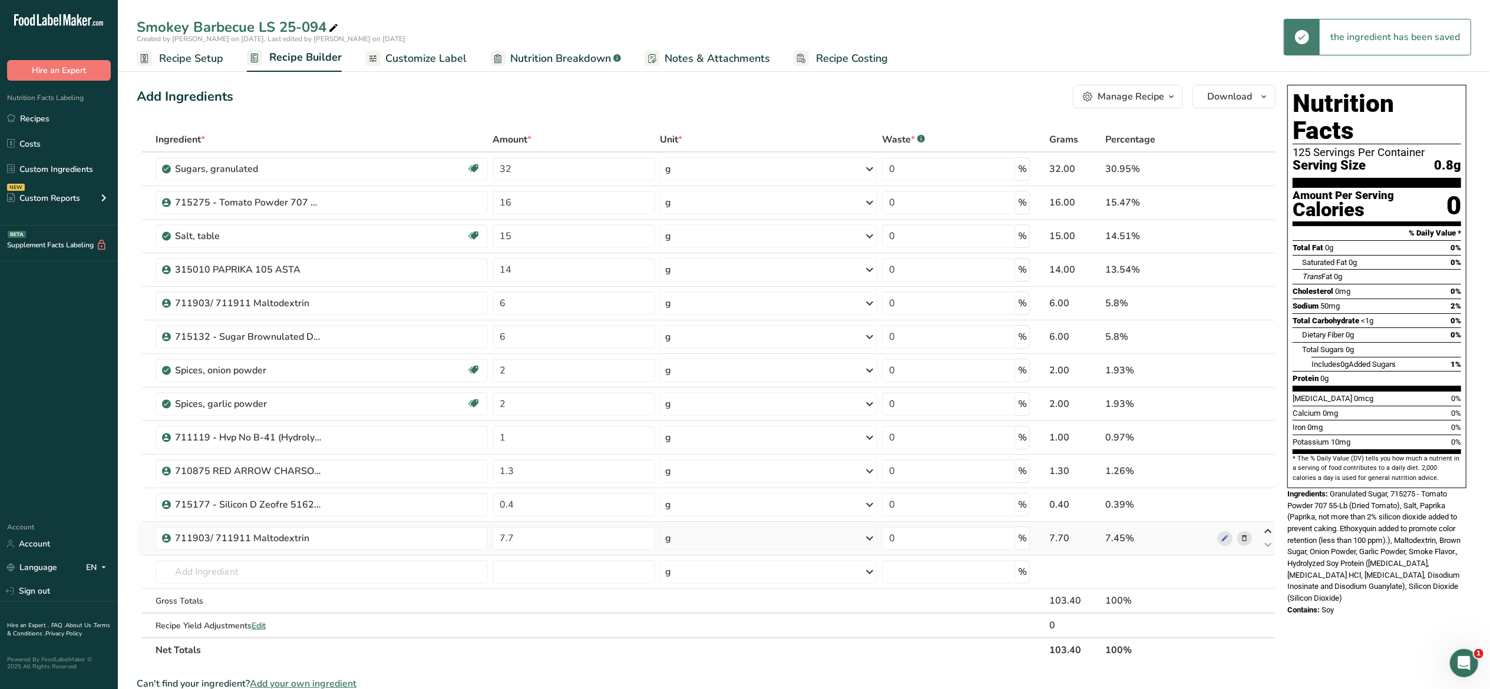
click at [1268, 535] on icon at bounding box center [1268, 531] width 14 height 9
type input "7.7"
type input "0.4"
click at [1265, 500] on icon at bounding box center [1268, 498] width 14 height 9
type input "7.7"
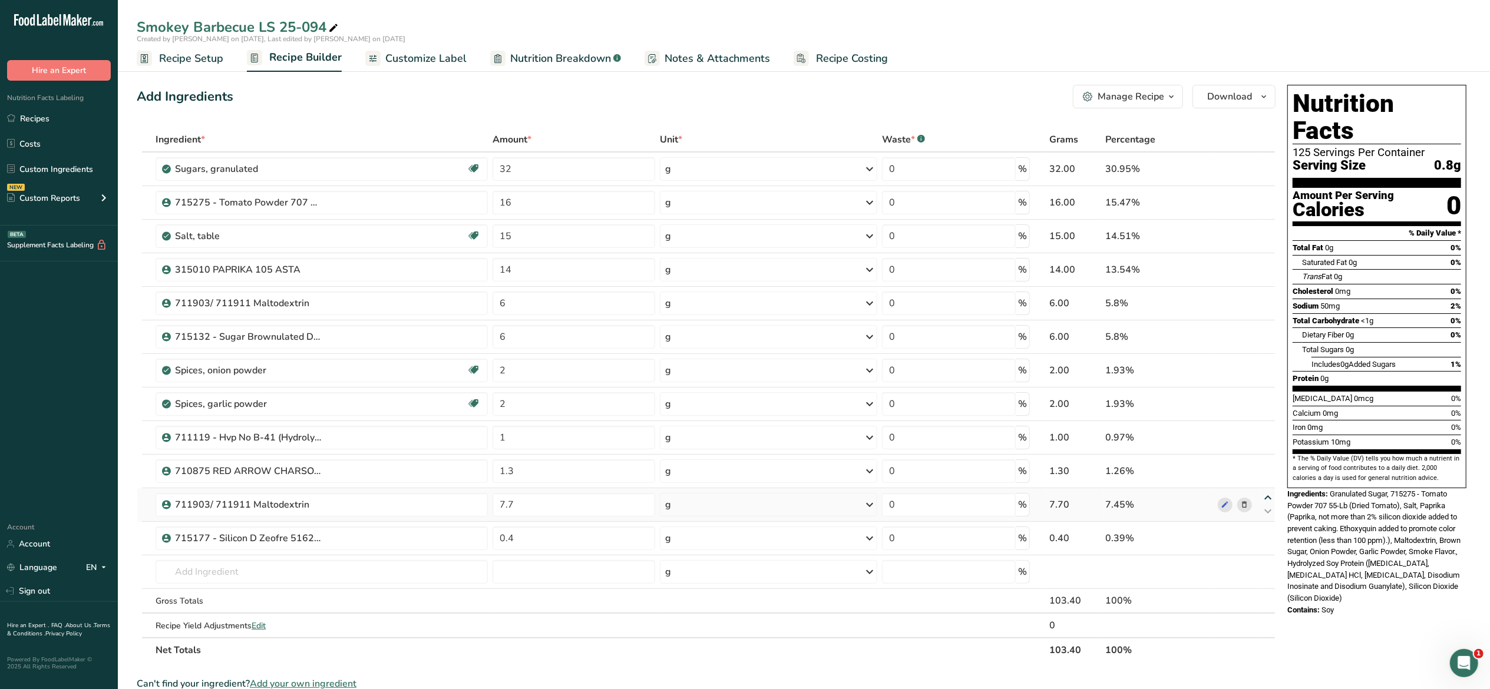
type input "1.3"
click at [1265, 464] on icon at bounding box center [1268, 464] width 14 height 9
type input "7.7"
type input "1"
click at [1270, 431] on icon at bounding box center [1268, 430] width 14 height 9
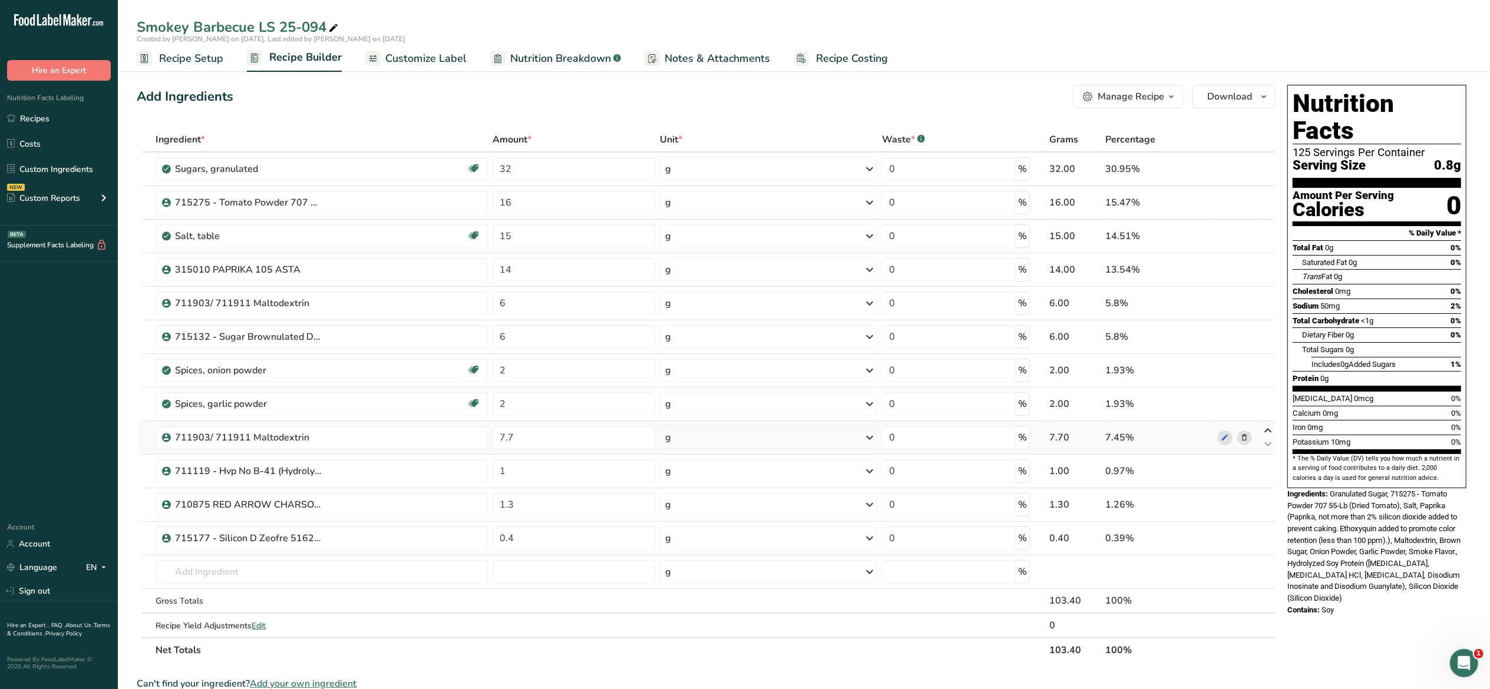
type input "7.7"
type input "2"
click at [1265, 398] on icon at bounding box center [1268, 397] width 14 height 9
type input "7.7"
type input "2"
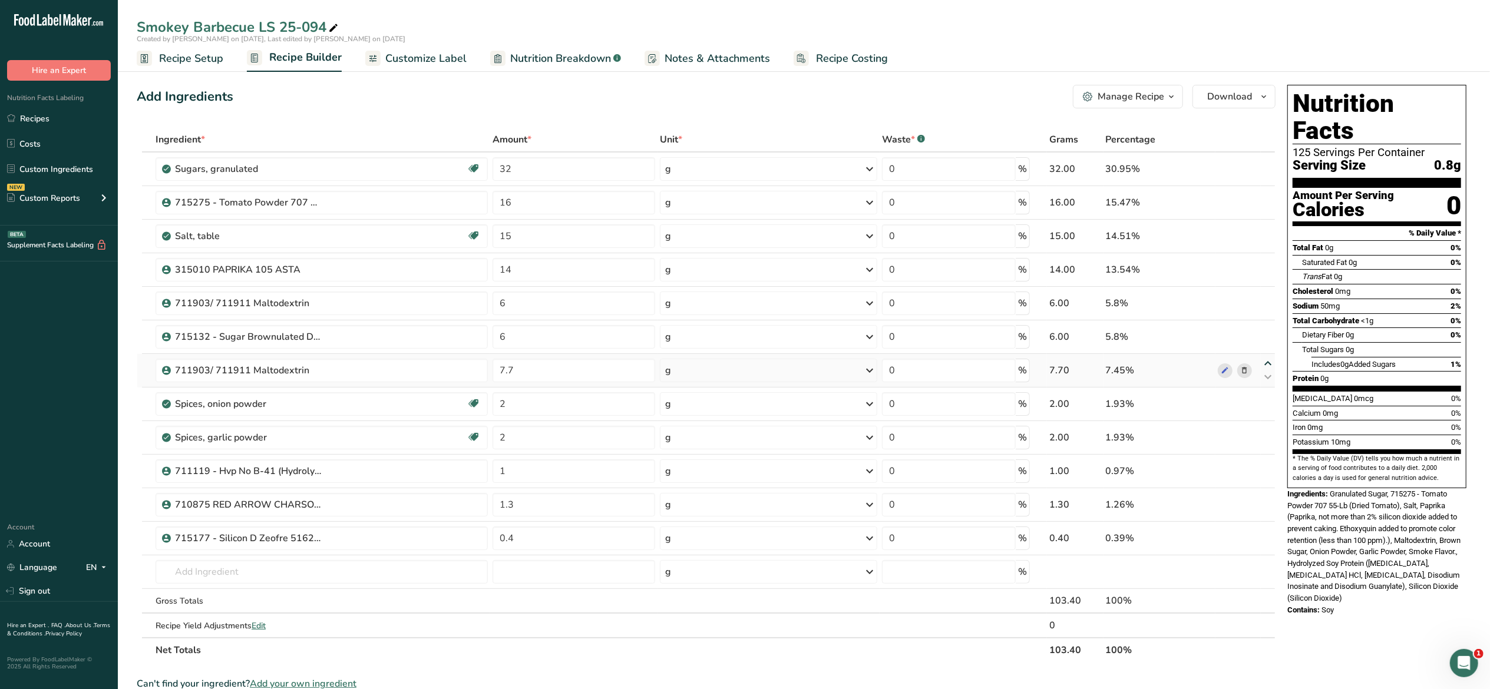
click at [1269, 362] on icon at bounding box center [1268, 363] width 14 height 9
type input "7.7"
type input "6"
click at [1252, 301] on div at bounding box center [1238, 303] width 41 height 15
click at [1245, 301] on icon at bounding box center [1245, 303] width 8 height 12
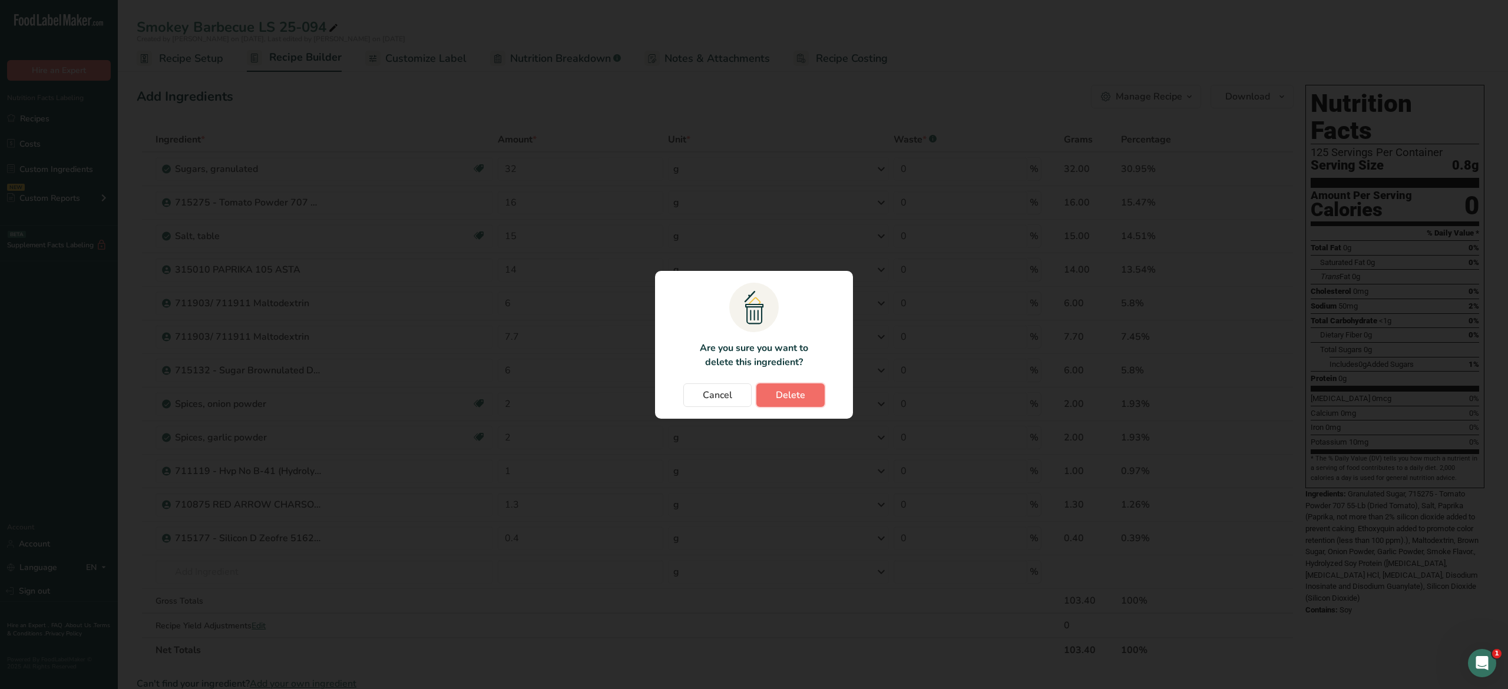
click at [802, 396] on span "Delete" at bounding box center [790, 395] width 29 height 14
type input "7.7"
type input "6"
type input "2"
type input "1"
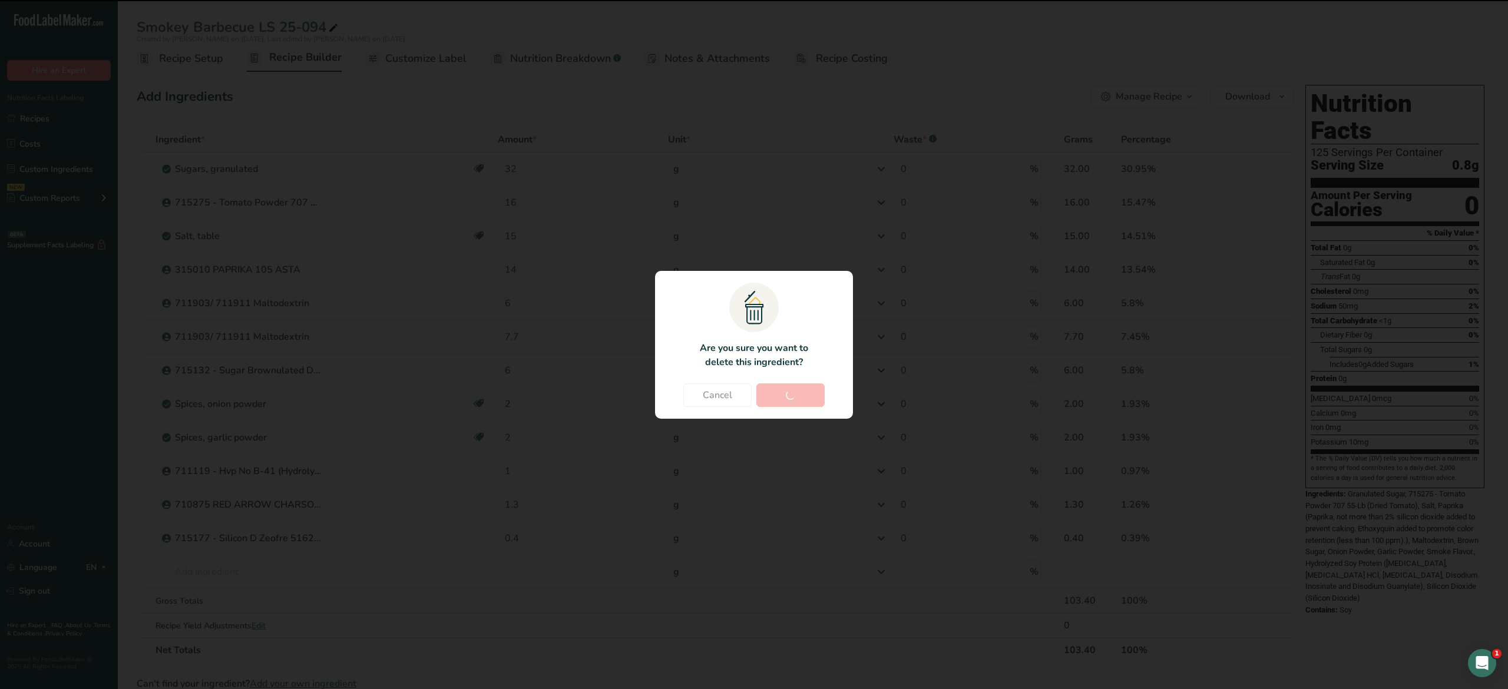
type input "1.3"
type input "0.4"
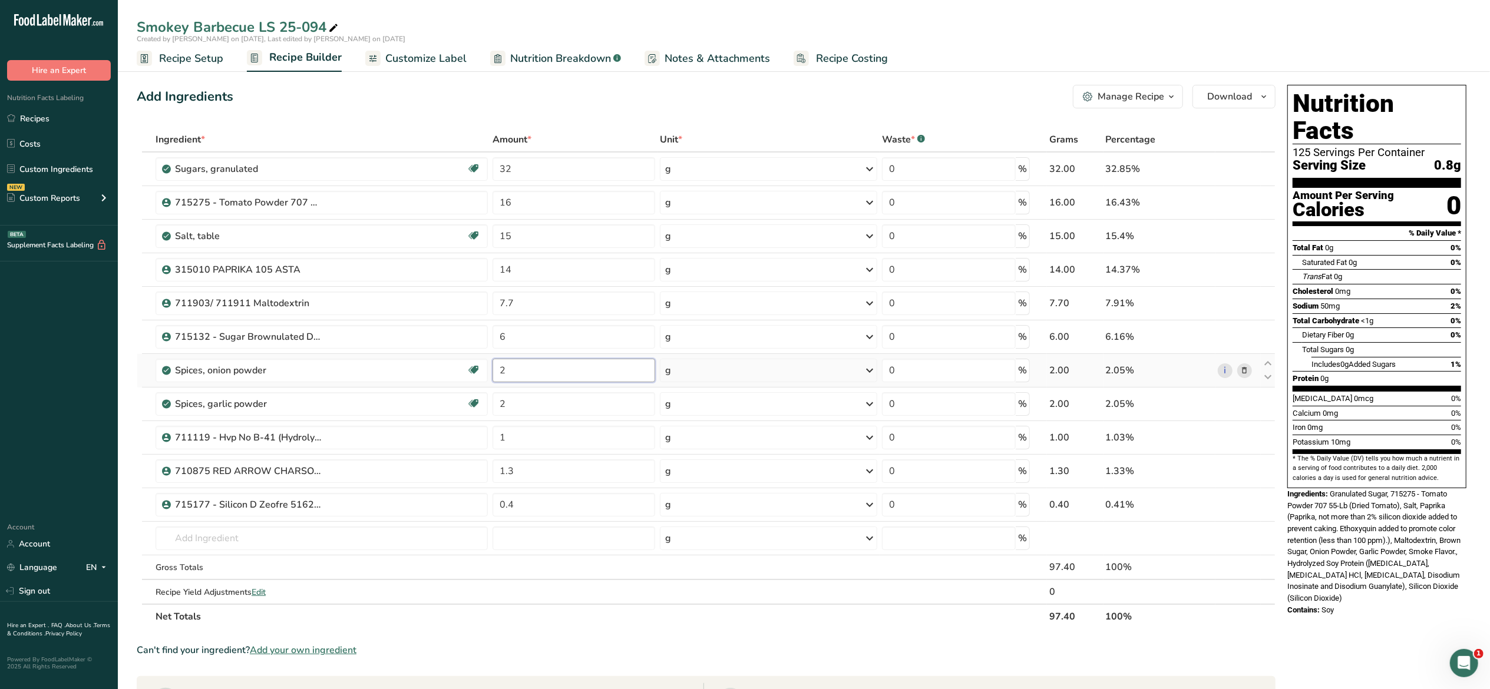
drag, startPoint x: 518, startPoint y: 372, endPoint x: 501, endPoint y: 369, distance: 17.8
click at [501, 369] on input "2" at bounding box center [573, 371] width 163 height 24
type input "4"
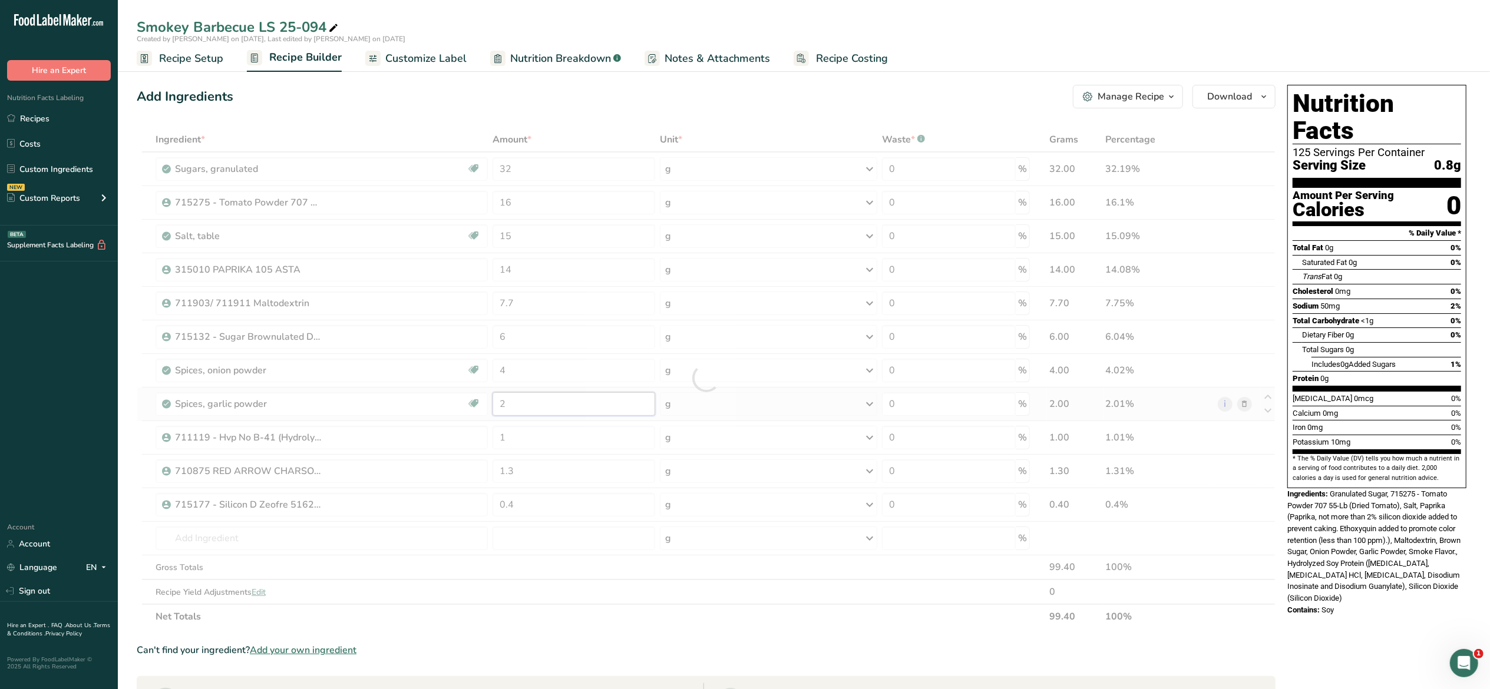
click at [535, 410] on div "Ingredient * Amount * Unit * Waste * .a-a{fill:#347362;}.b-a{fill:#fff;} Grams …" at bounding box center [706, 378] width 1139 height 502
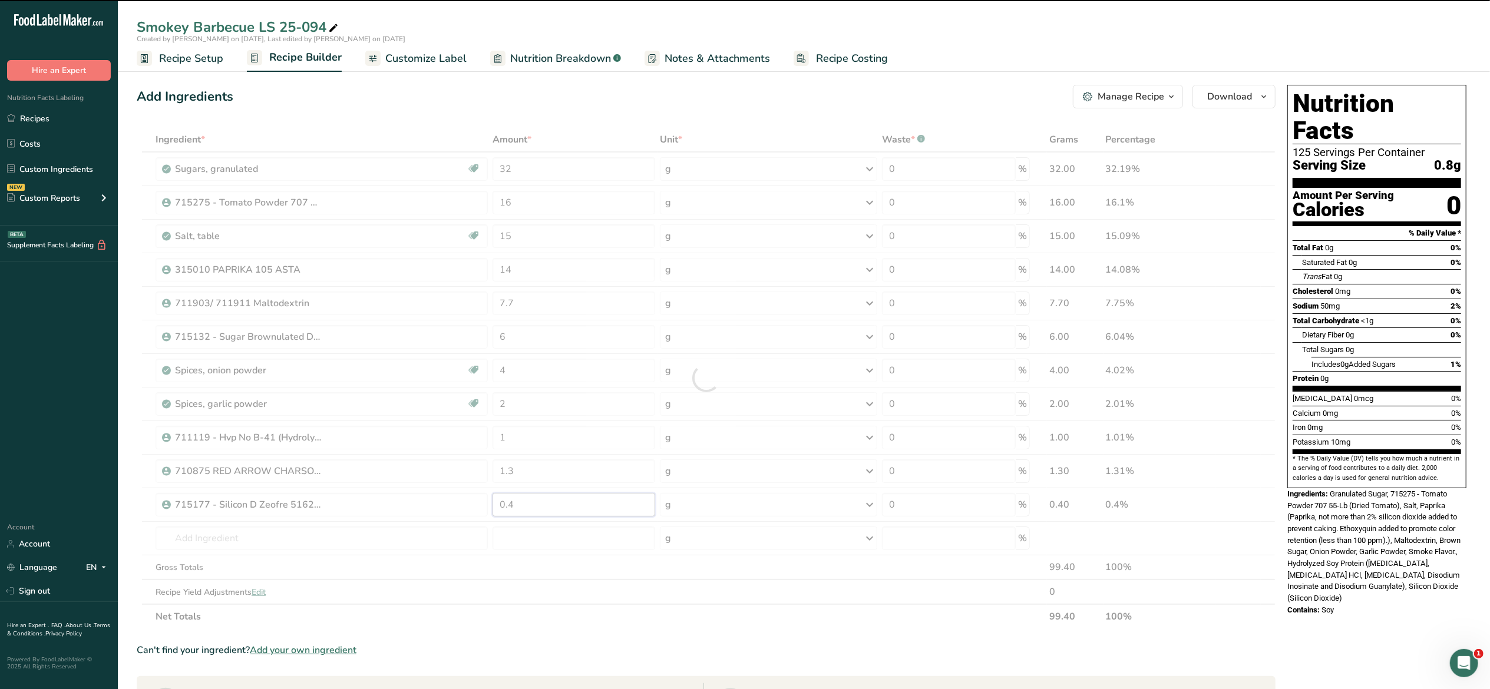
drag, startPoint x: 524, startPoint y: 508, endPoint x: 441, endPoint y: 502, distance: 83.3
click at [441, 502] on div "Ingredient * Amount * Unit * Waste * .a-a{fill:#347362;}.b-a{fill:#fff;} Grams …" at bounding box center [706, 378] width 1139 height 502
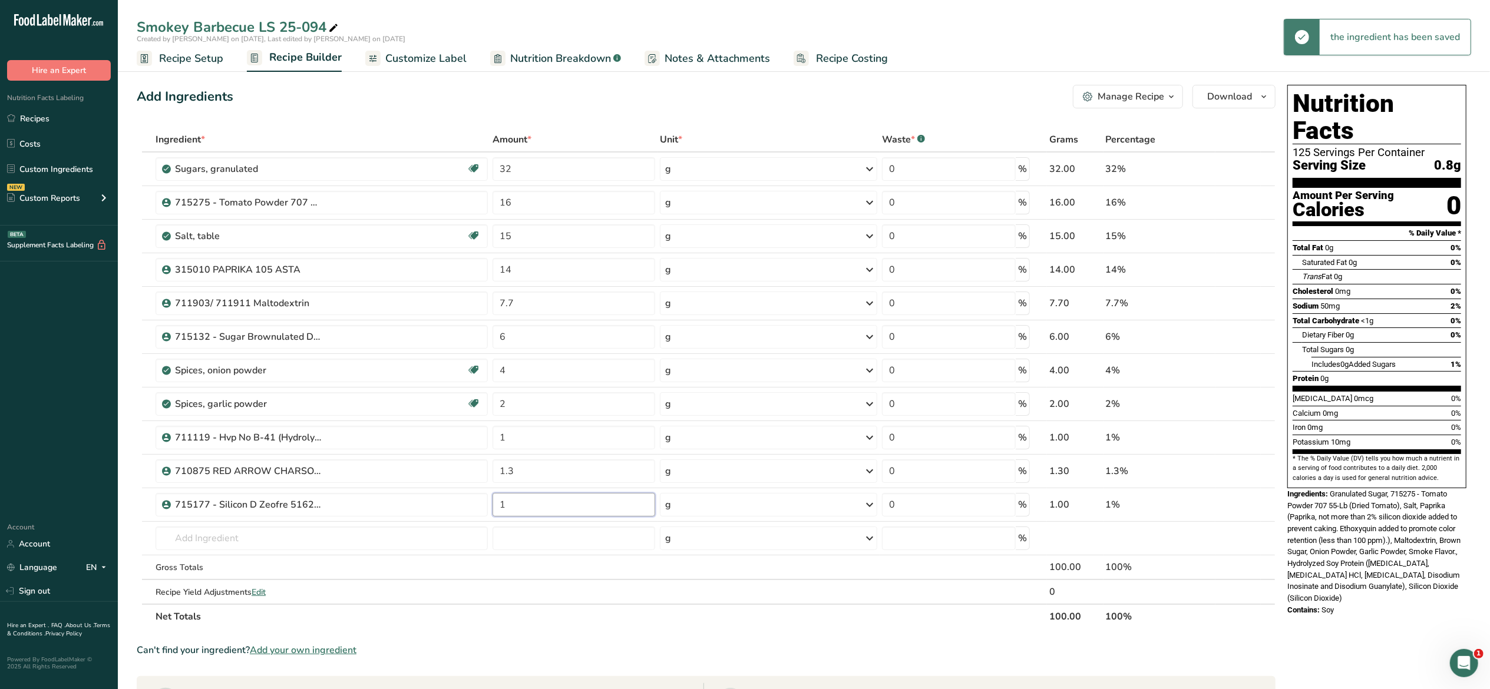
type input "1"
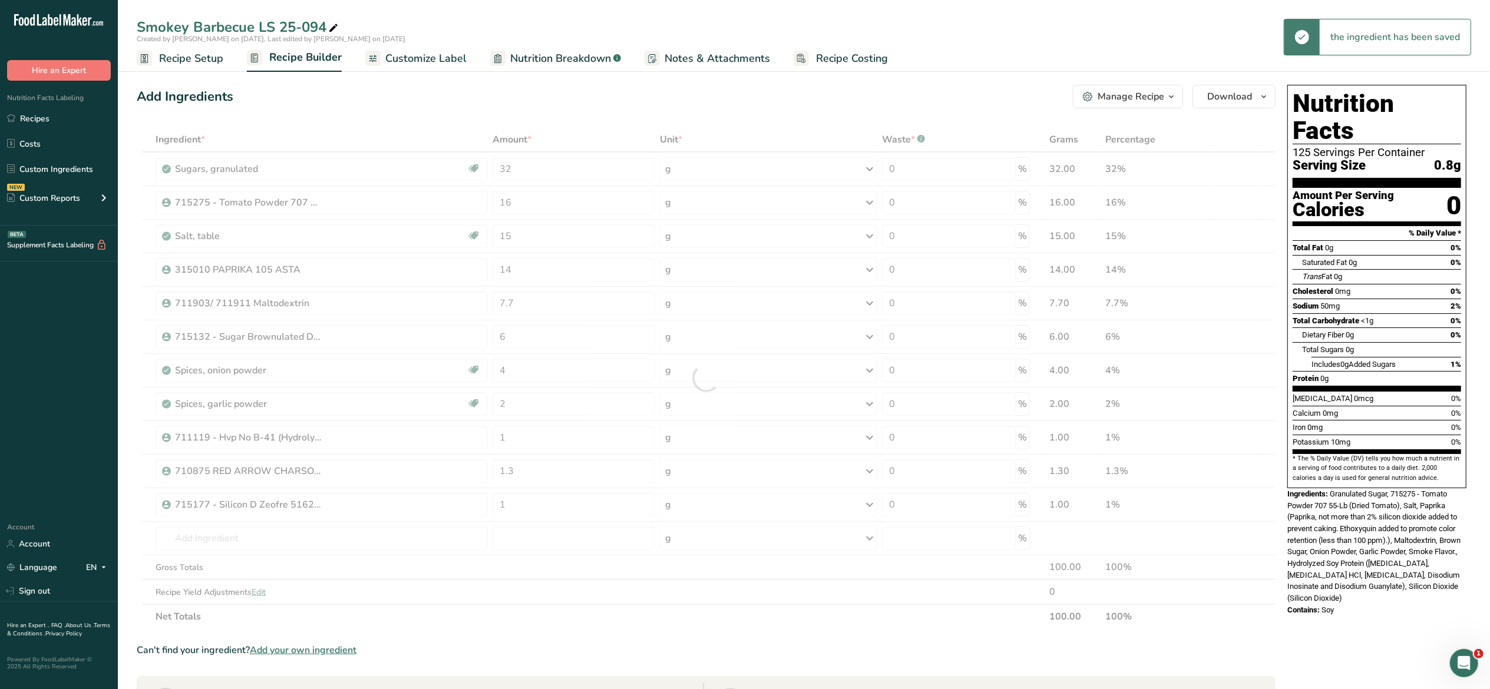
click at [893, 617] on div "Ingredient * Amount * Unit * Waste * .a-a{fill:#347362;}.b-a{fill:#fff;} Grams …" at bounding box center [706, 378] width 1139 height 502
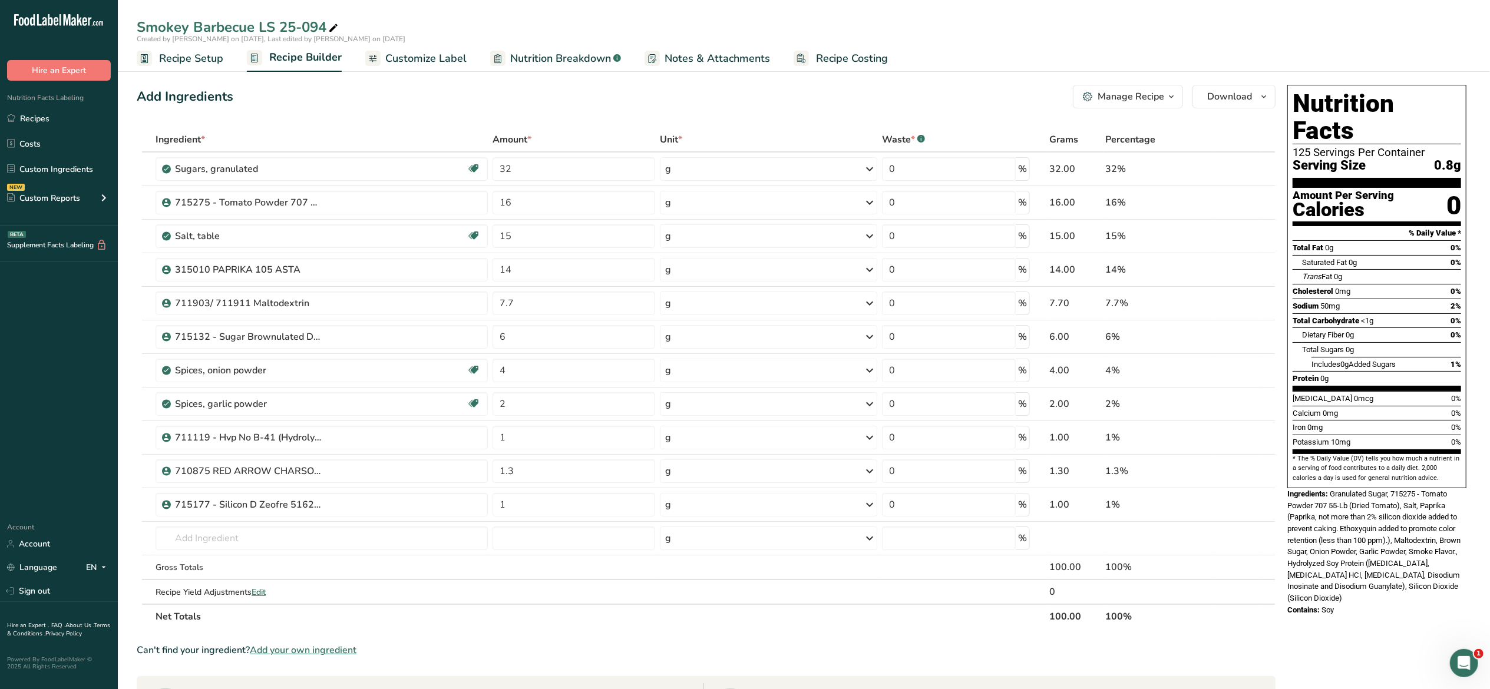
click at [447, 58] on span "Customize Label" at bounding box center [425, 59] width 81 height 16
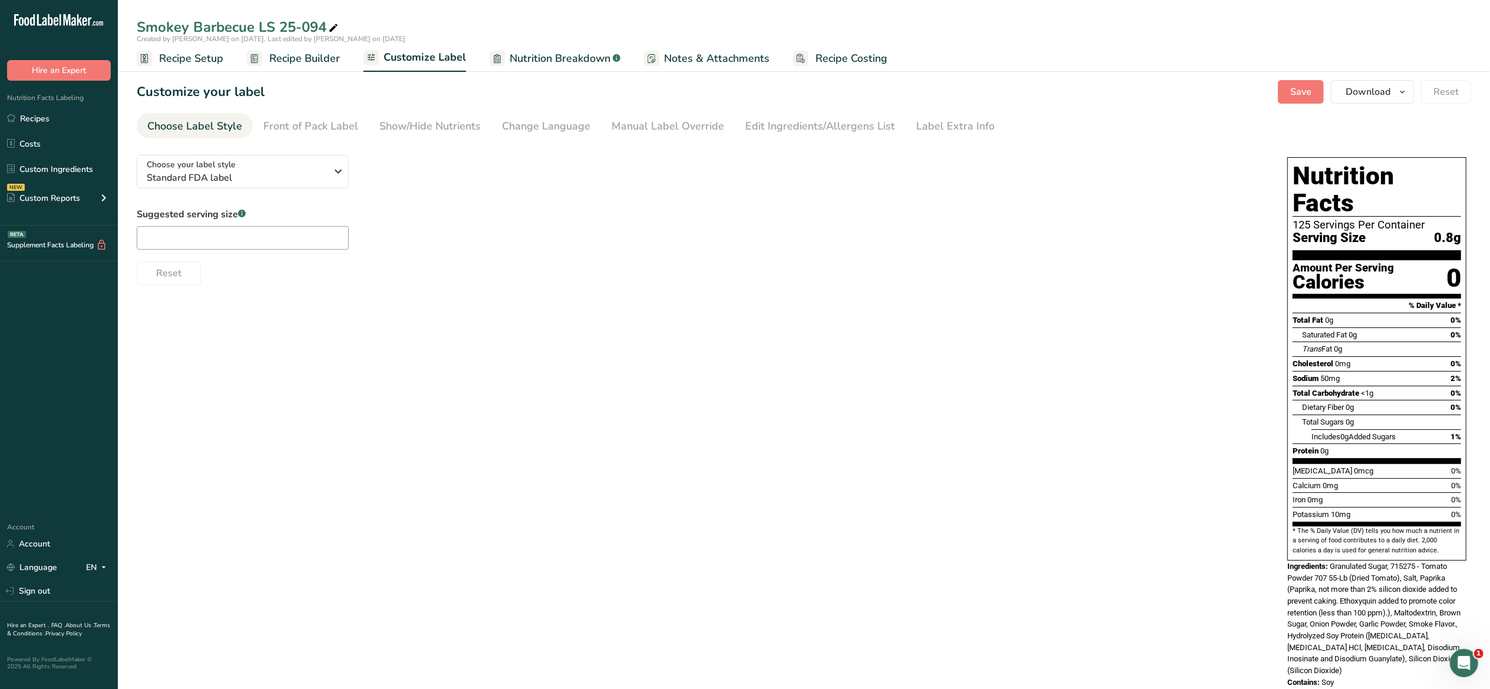
click at [283, 67] on link "Recipe Builder" at bounding box center [293, 58] width 93 height 27
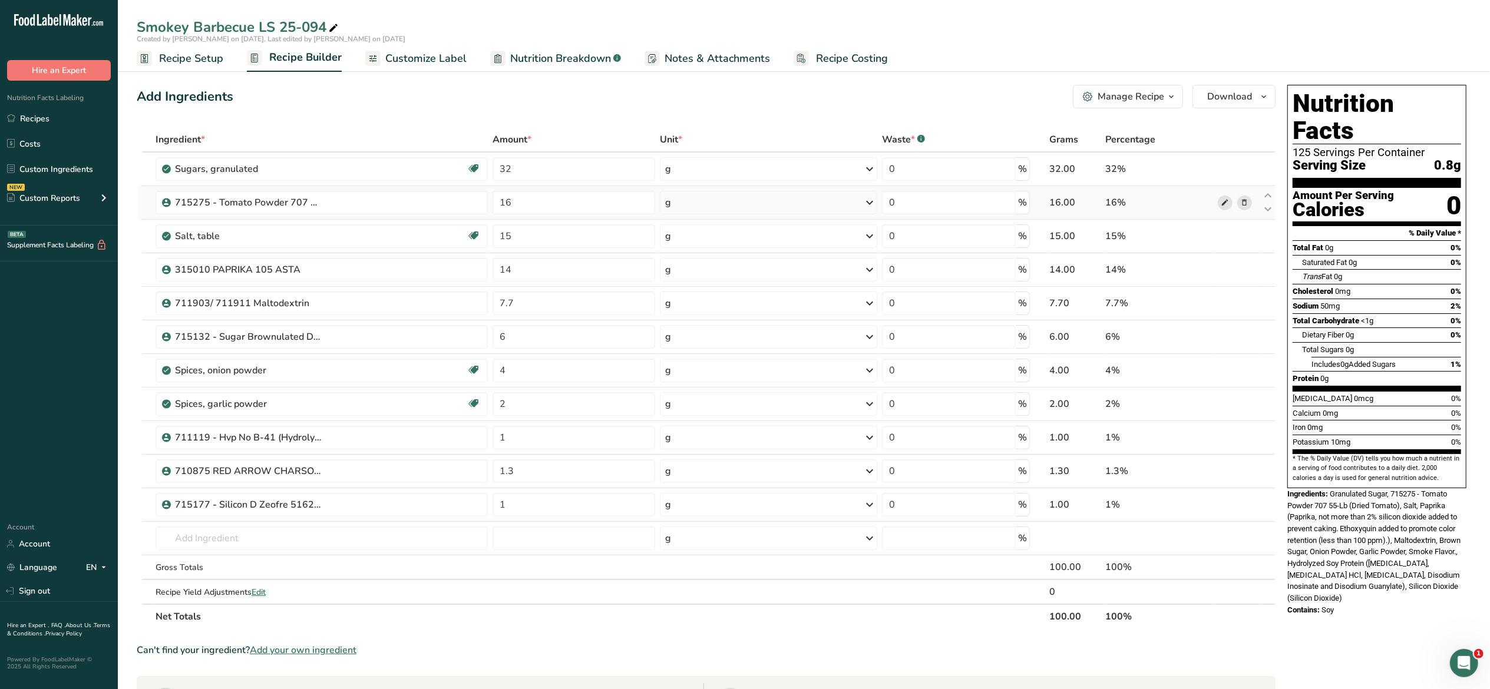
click at [1223, 200] on icon at bounding box center [1225, 203] width 8 height 12
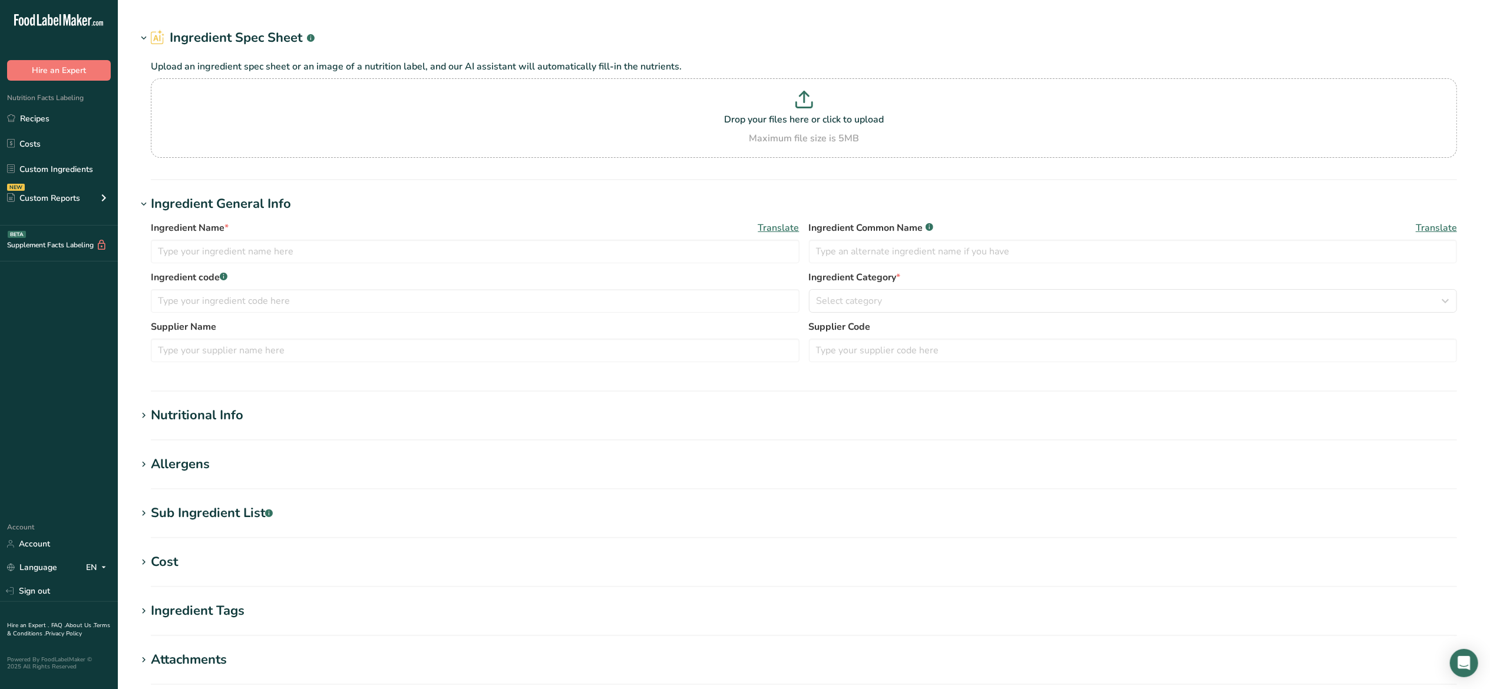
type input "715275 - Tomato Powder 707 55-Lb"
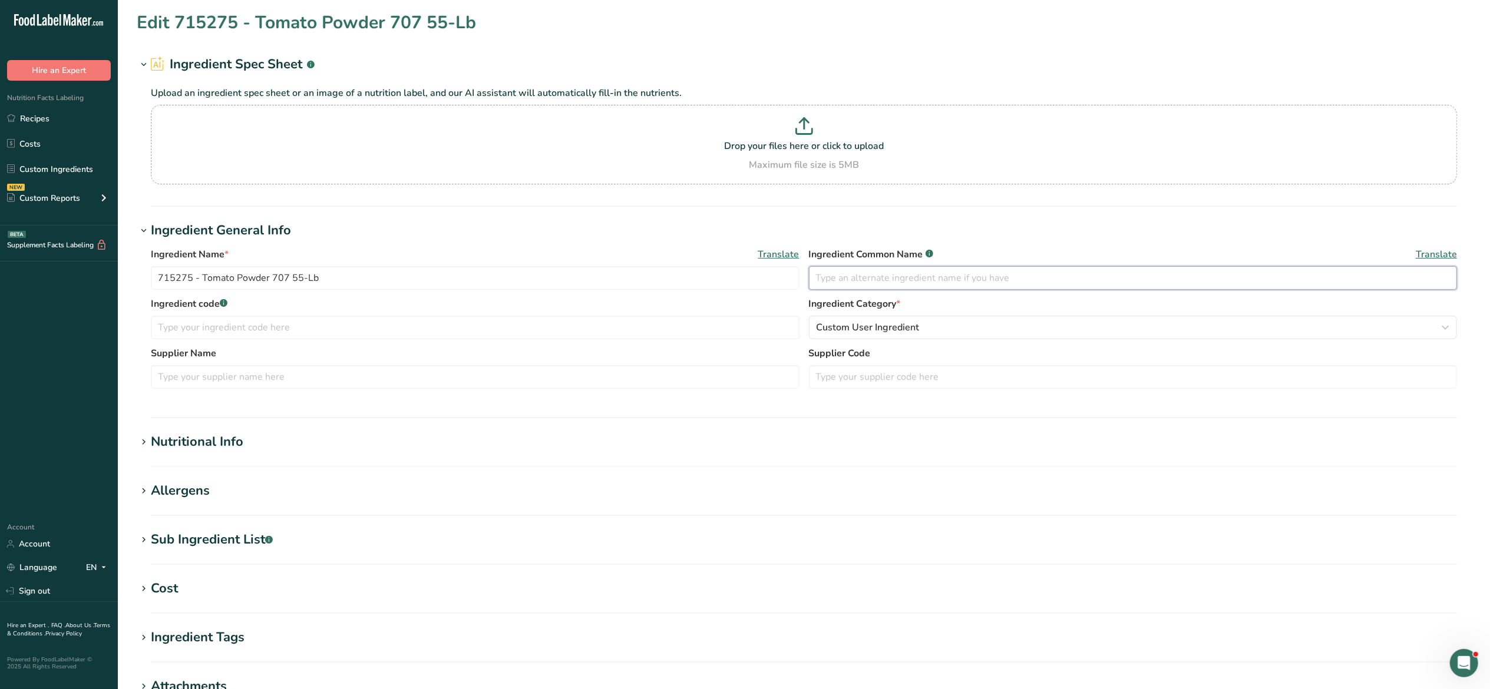
click at [1032, 280] on input "text" at bounding box center [1133, 278] width 649 height 24
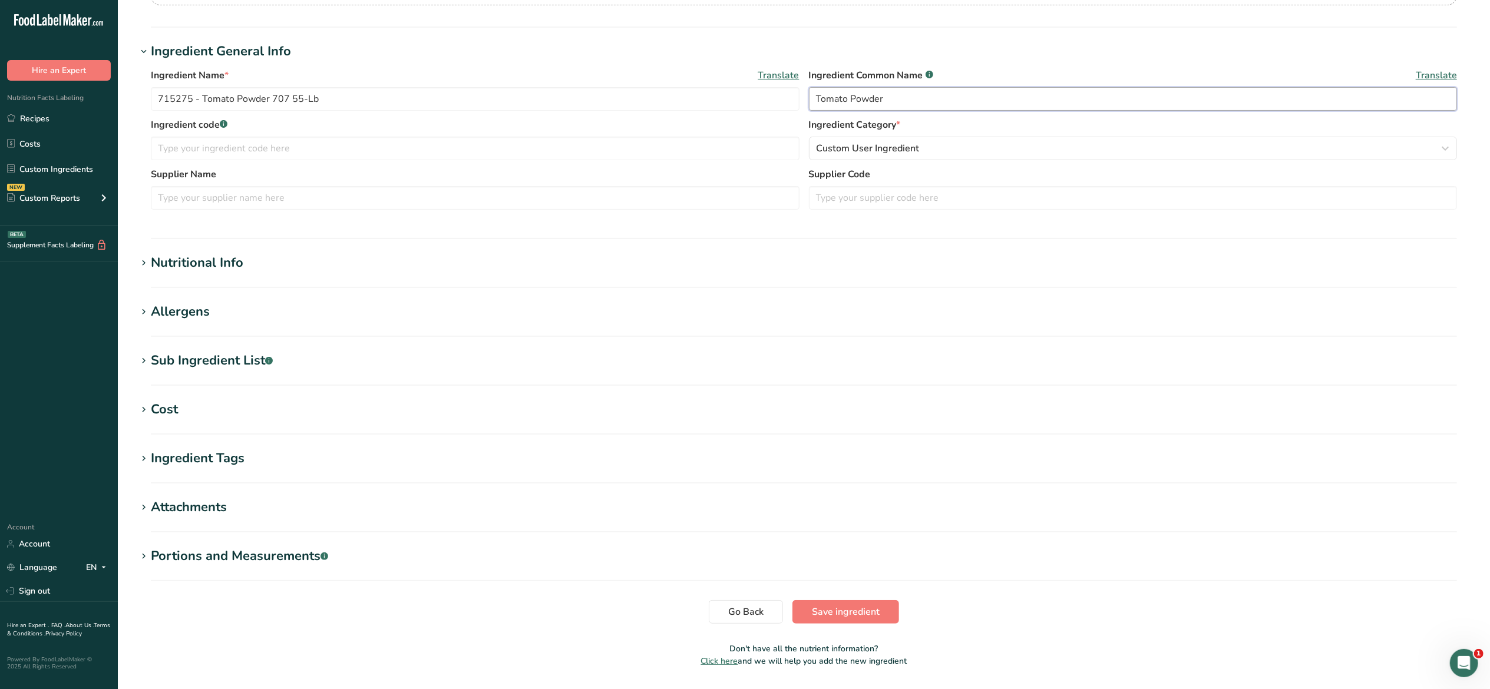
scroll to position [213, 0]
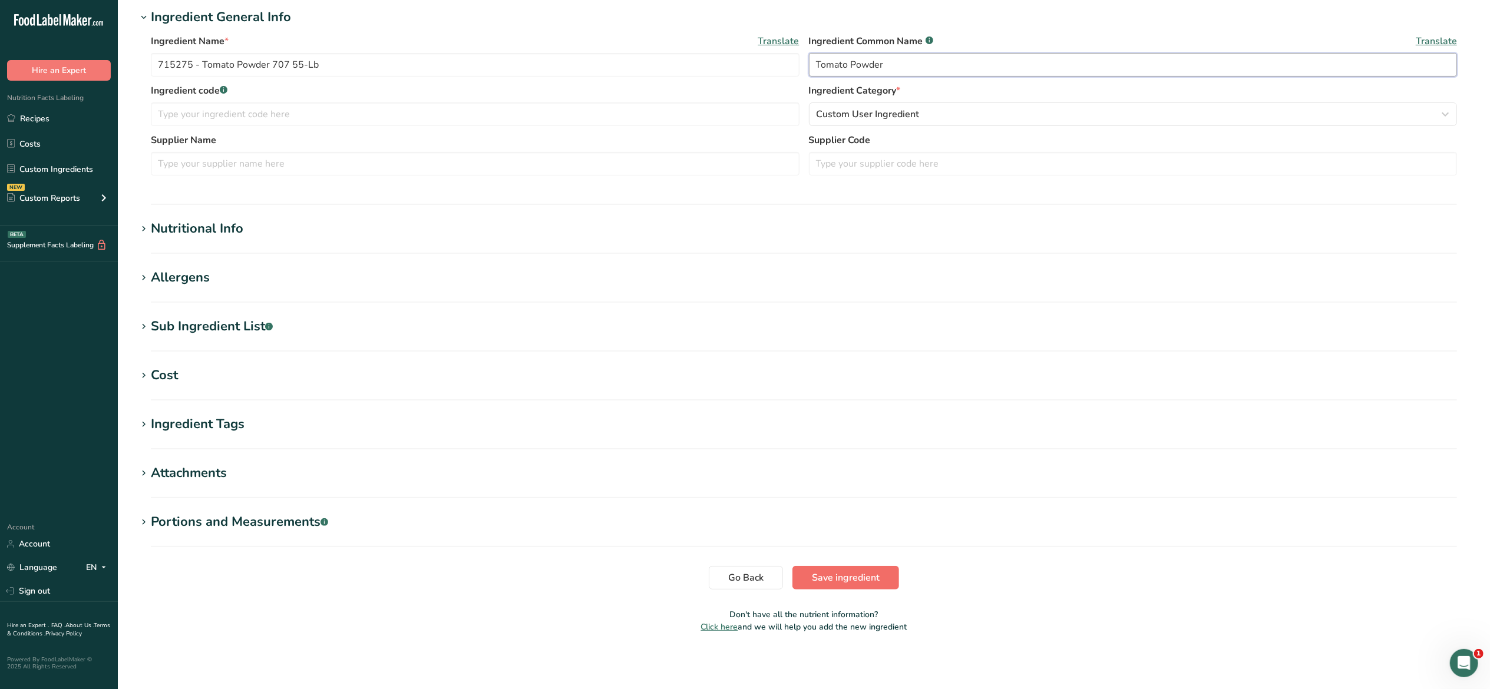
type input "Tomato Powder"
click at [879, 570] on button "Save ingredient" at bounding box center [845, 578] width 107 height 24
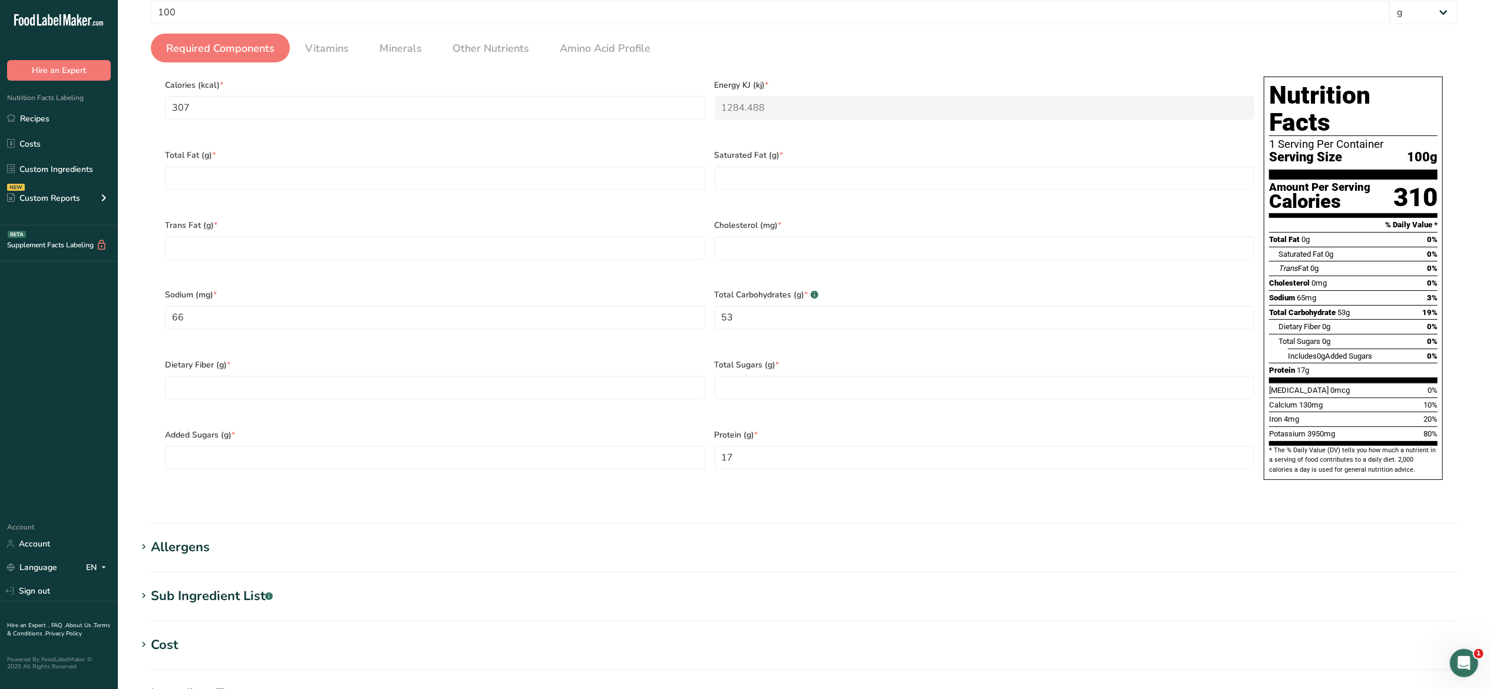
scroll to position [95, 0]
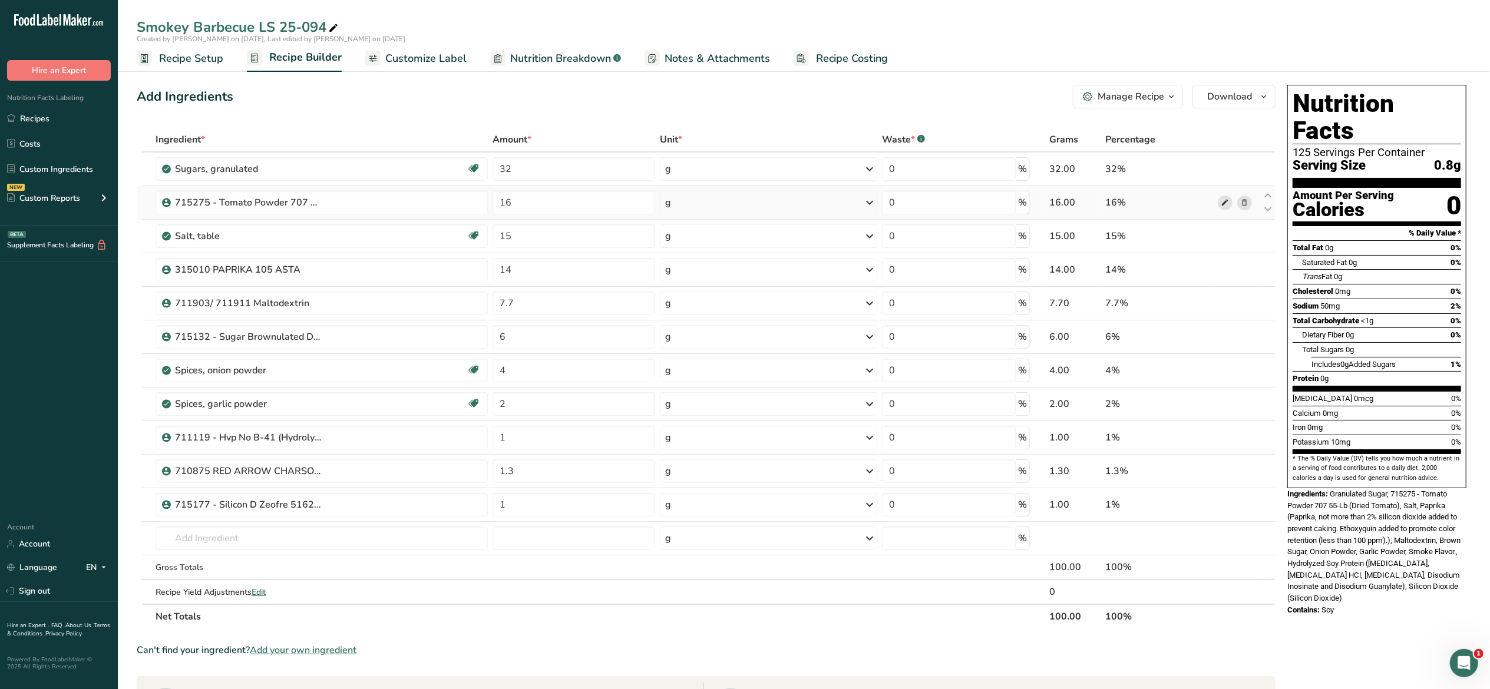
click at [1219, 204] on span at bounding box center [1225, 203] width 14 height 14
click at [1226, 508] on icon at bounding box center [1225, 505] width 8 height 12
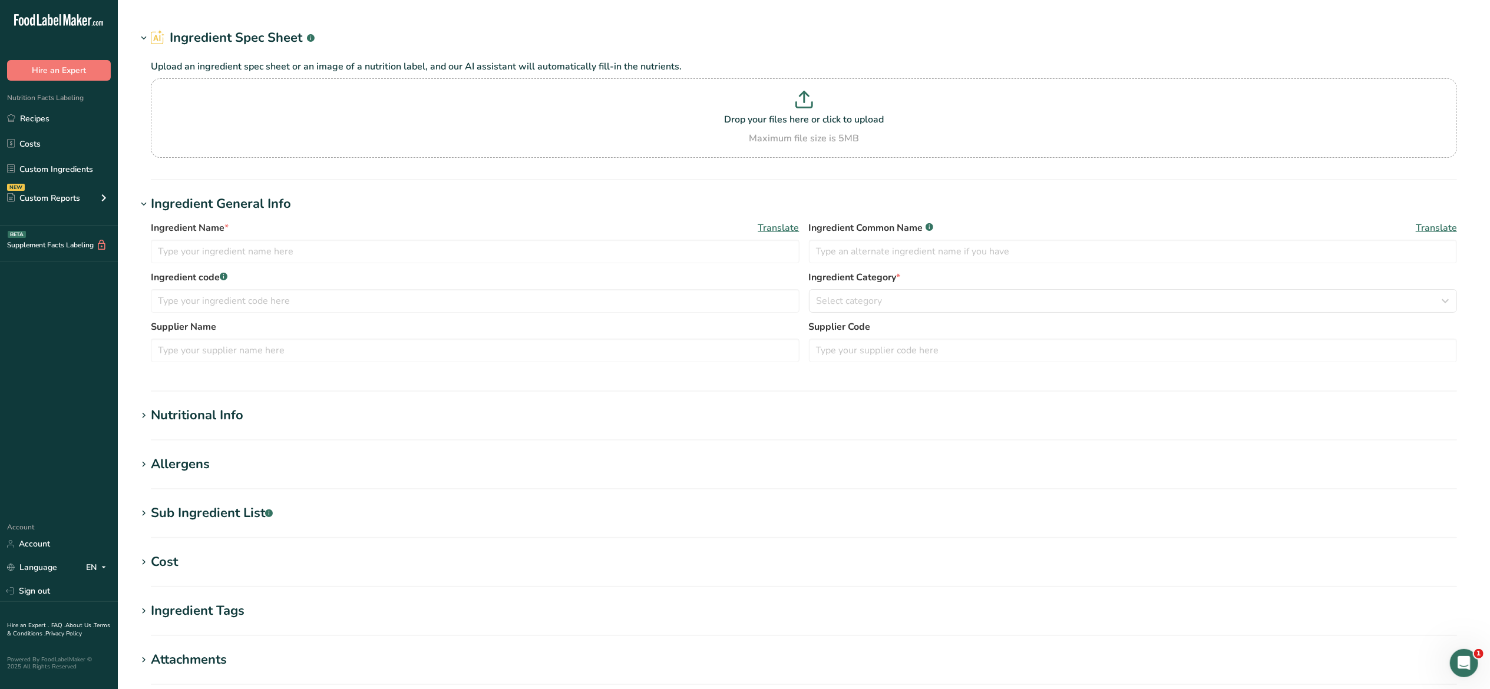
type input "715275 - Tomato Powder 707 55-Lb"
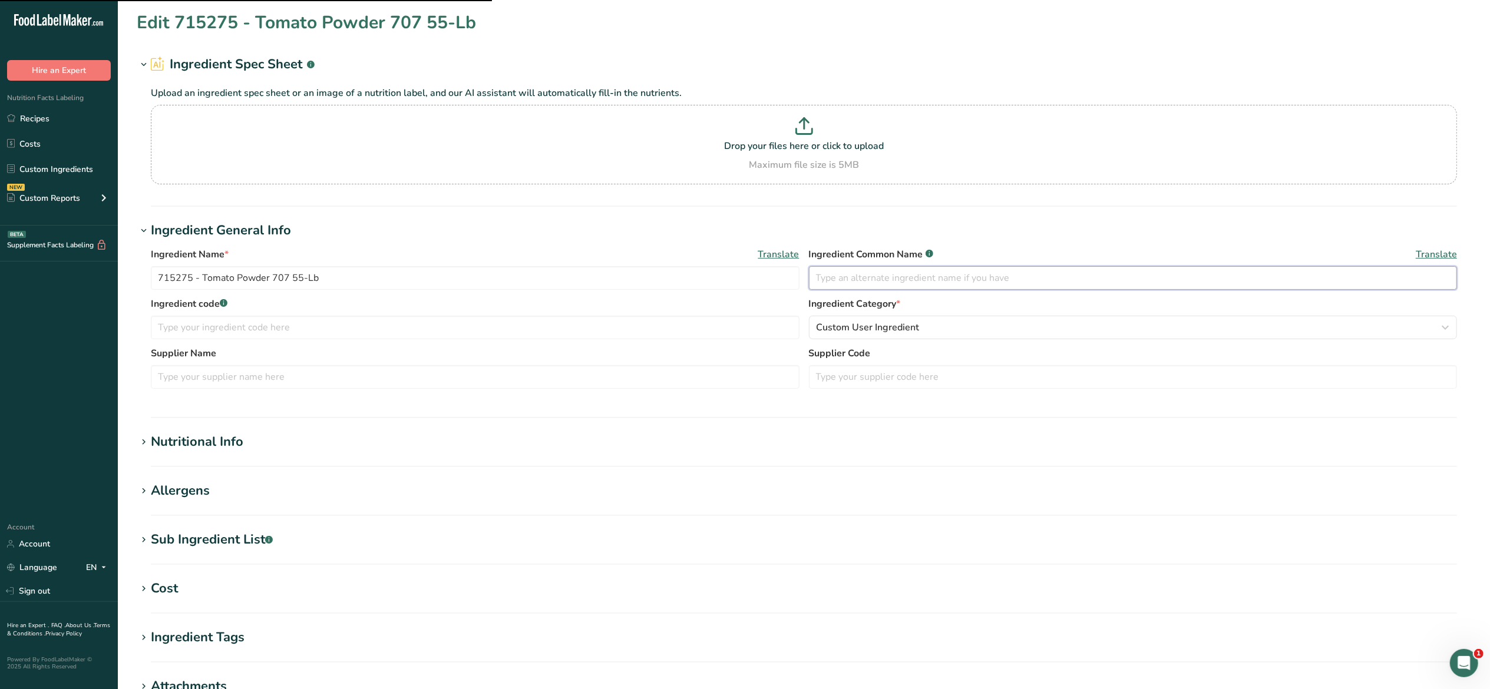
click at [920, 284] on input "text" at bounding box center [1133, 278] width 649 height 24
type input "Tomato Powder"
click at [1008, 239] on h1 "Ingredient General Info" at bounding box center [804, 230] width 1334 height 19
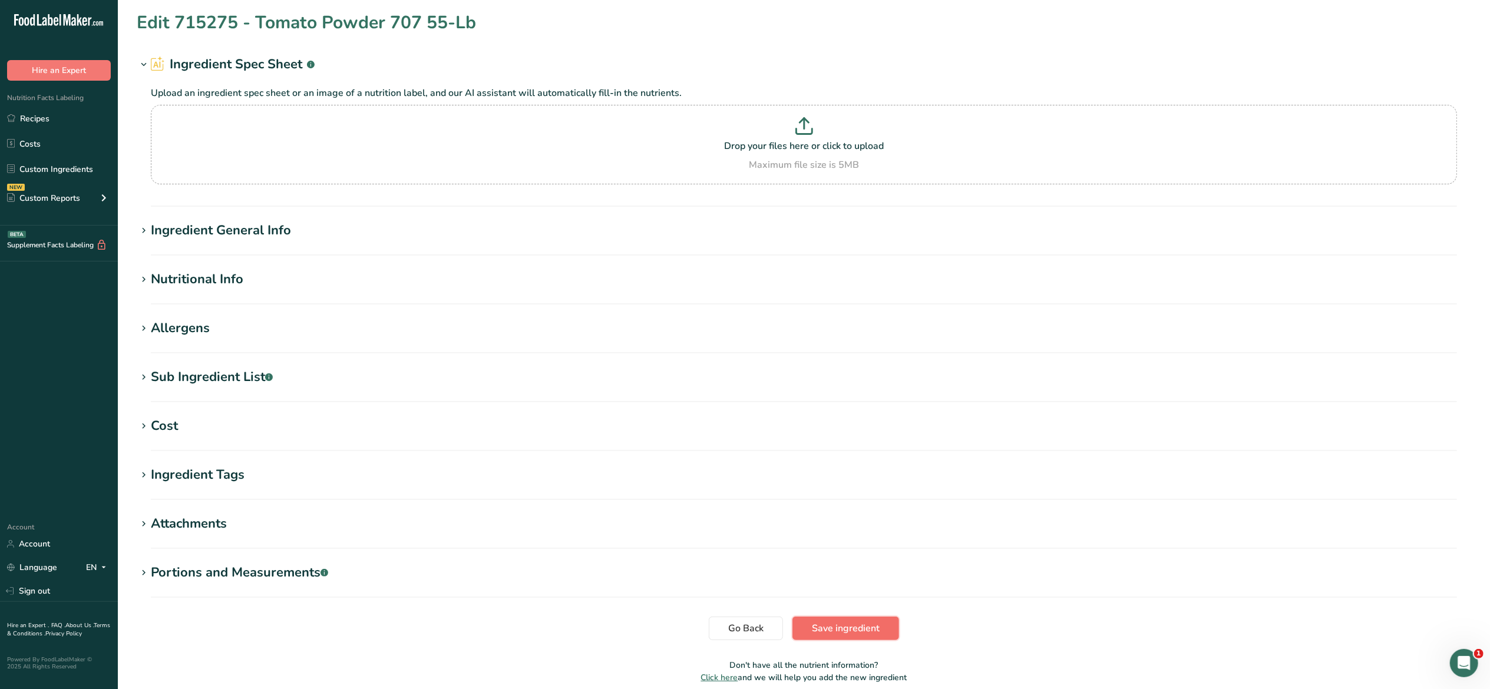
click at [879, 629] on button "Save ingredient" at bounding box center [845, 629] width 107 height 24
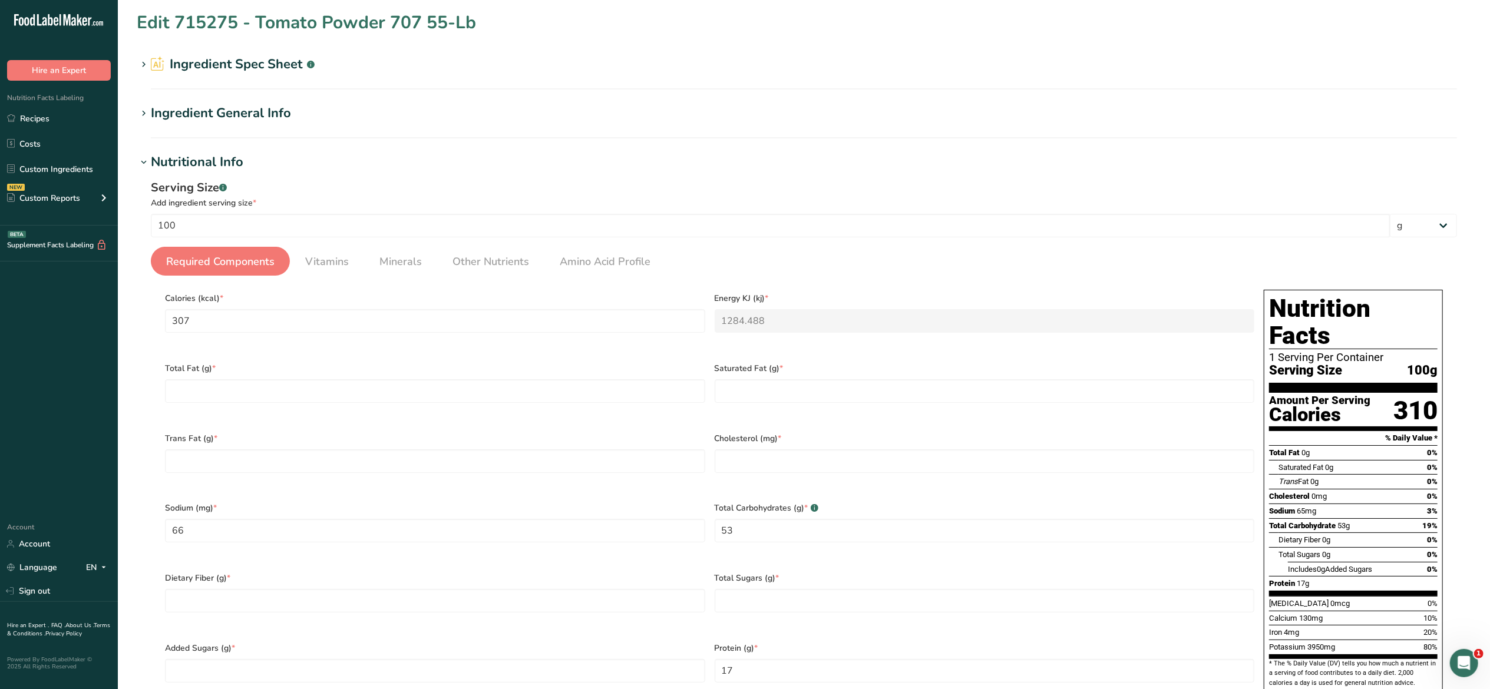
click at [617, 99] on section "Edit 715275 - Tomato Powder 707 55-Lb Ingredient Spec Sheet .a-a{fill:#347362;}…" at bounding box center [804, 567] width 1372 height 1135
click at [234, 58] on h2 "Ingredient Spec Sheet .a-a{fill:#347362;}.b-a{fill:#fff;}" at bounding box center [233, 64] width 164 height 19
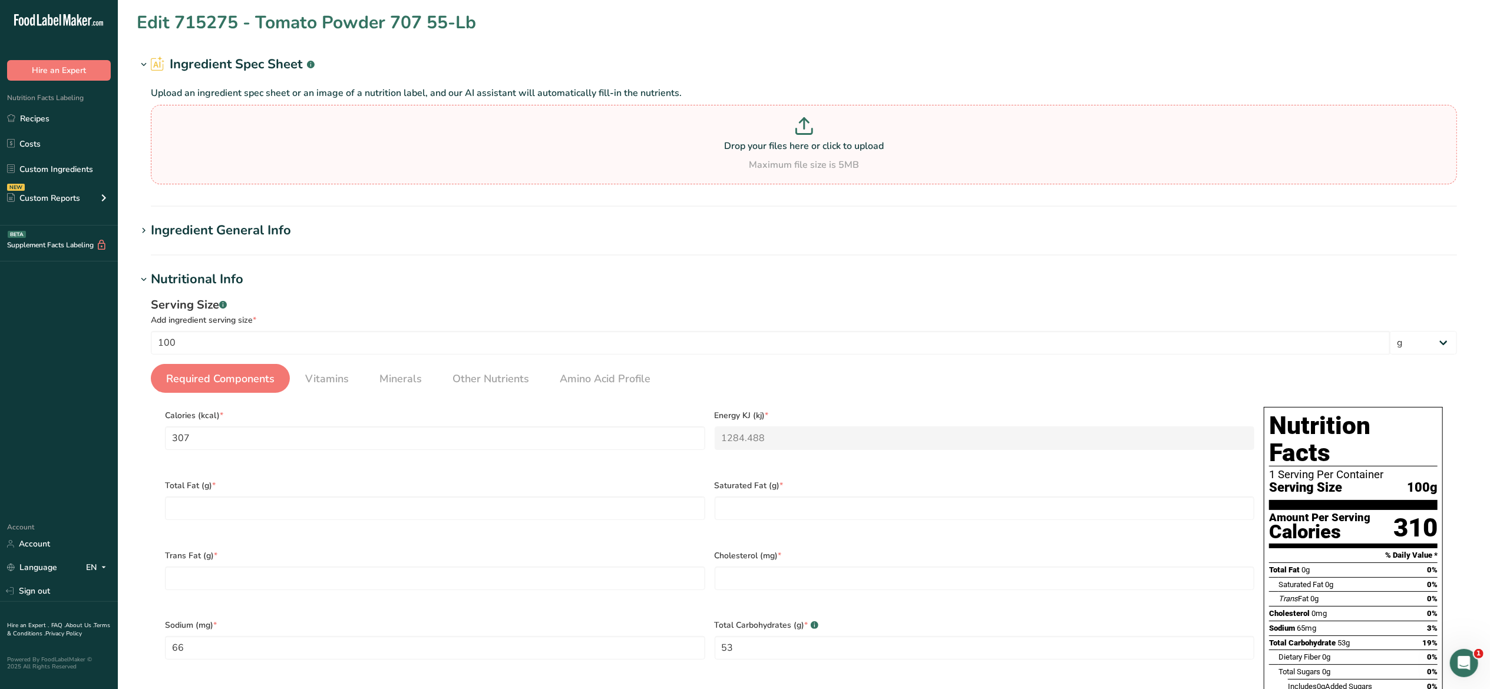
click at [748, 163] on div "Maximum file size is 5MB" at bounding box center [804, 165] width 1300 height 14
click at [748, 163] on input "Drop your files here or click to upload Maximum file size is 5MB" at bounding box center [804, 145] width 1306 height 80
type input "C:\fakepath\Nutritional tomato powder Oct. 2021.pdf"
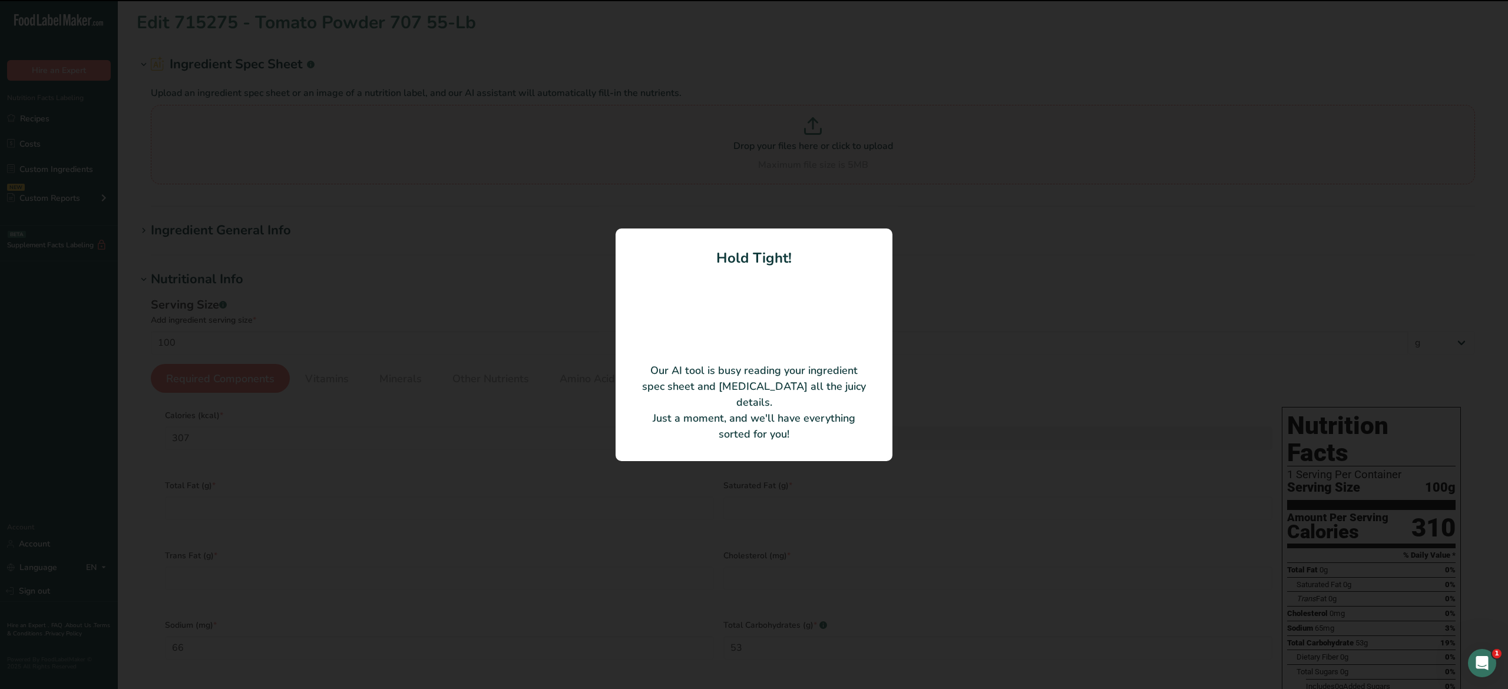
type input "295"
type KJ "1247"
type input "0"
type Carbohydrates "52.5"
type input "14.1"
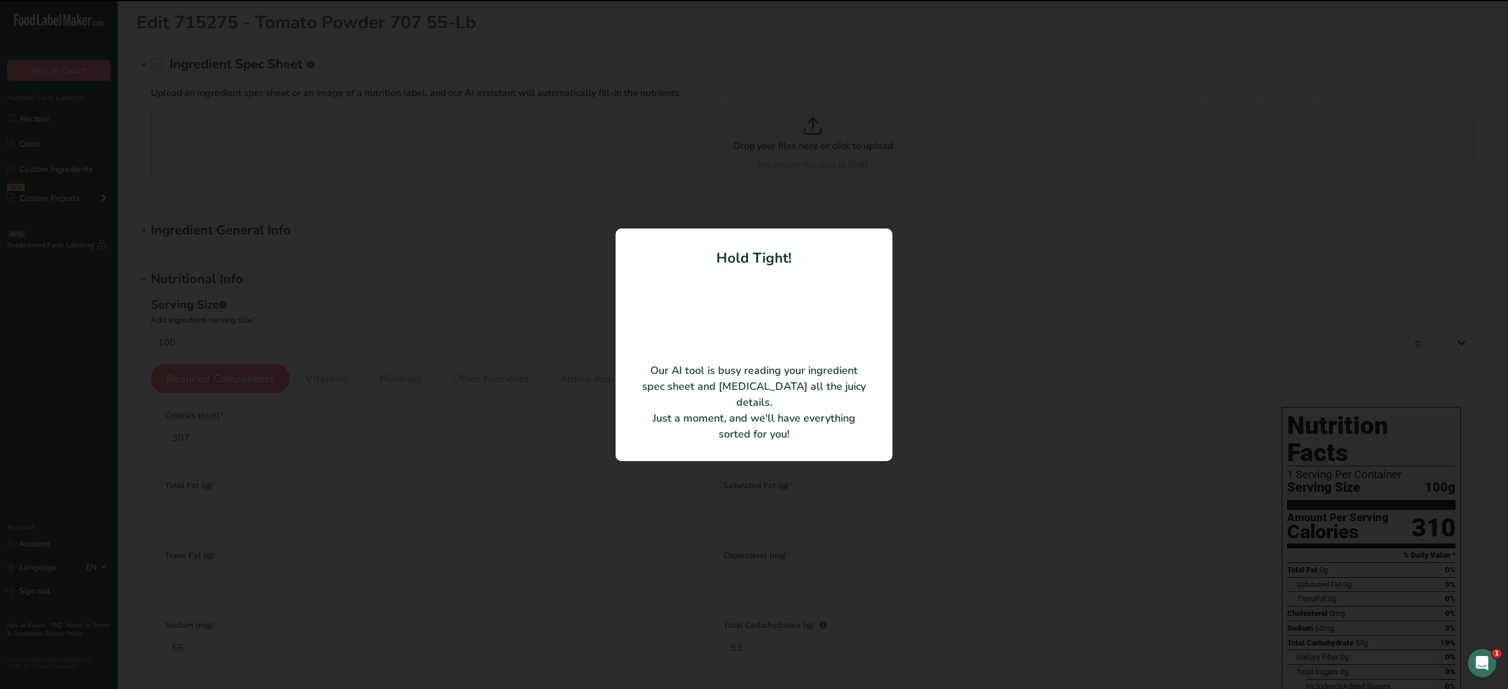
type Fat "0.86"
type Fat "0.34"
type Fat "0.01"
type input "0"
type Fiber "10.5"
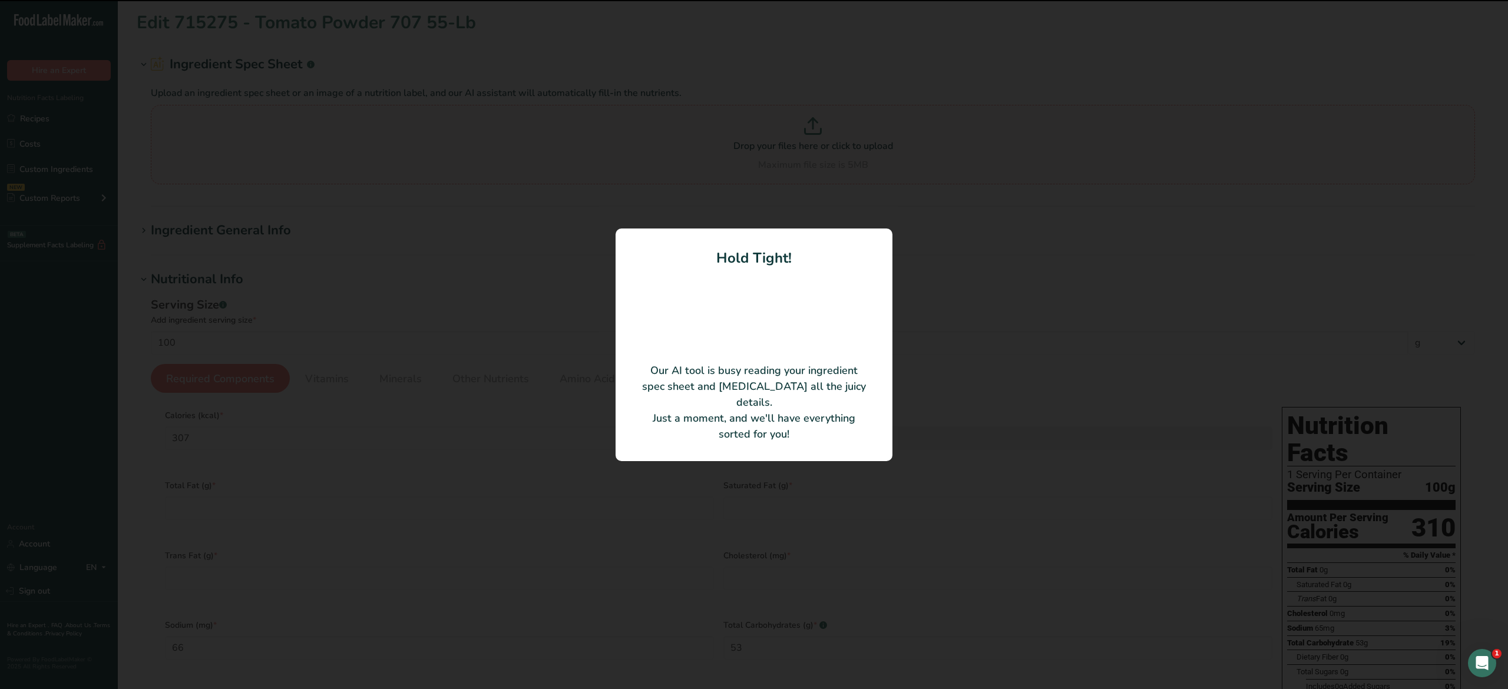
type Sugars "0"
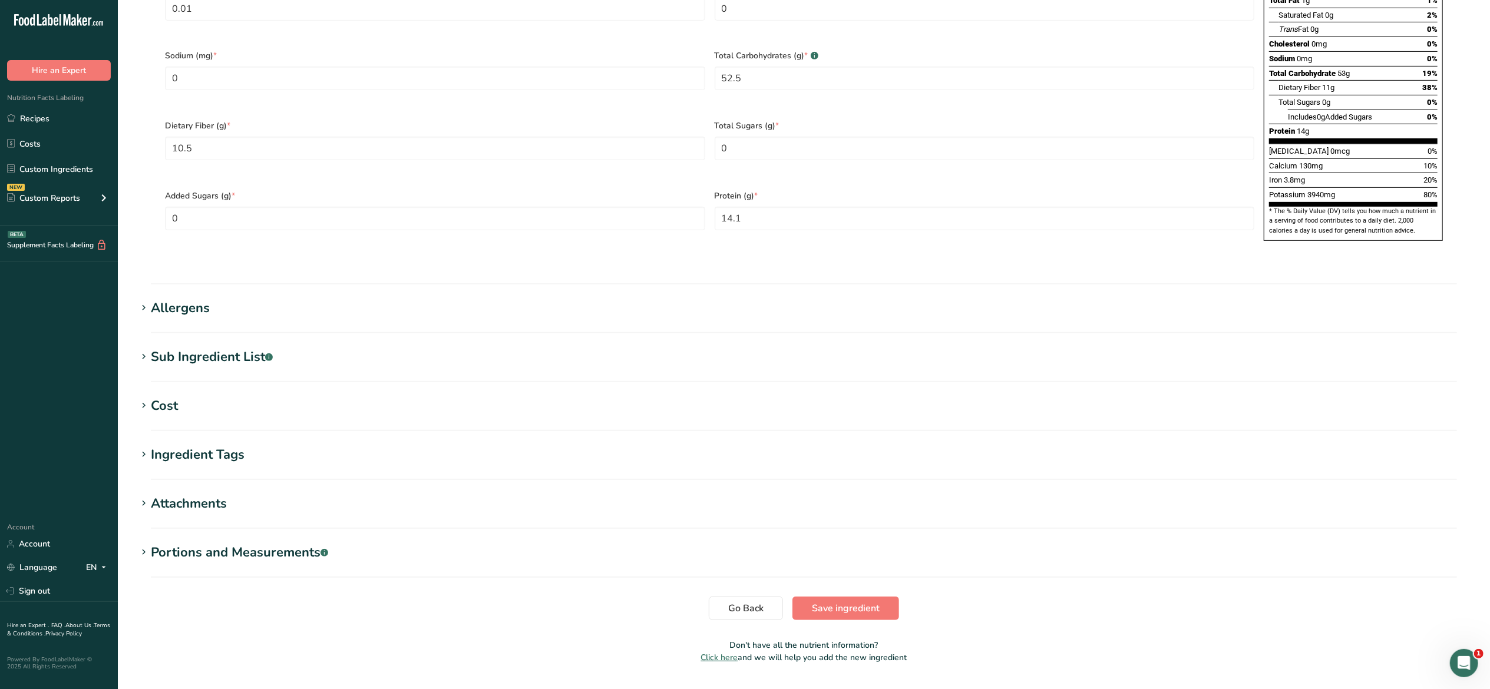
scroll to position [521, 0]
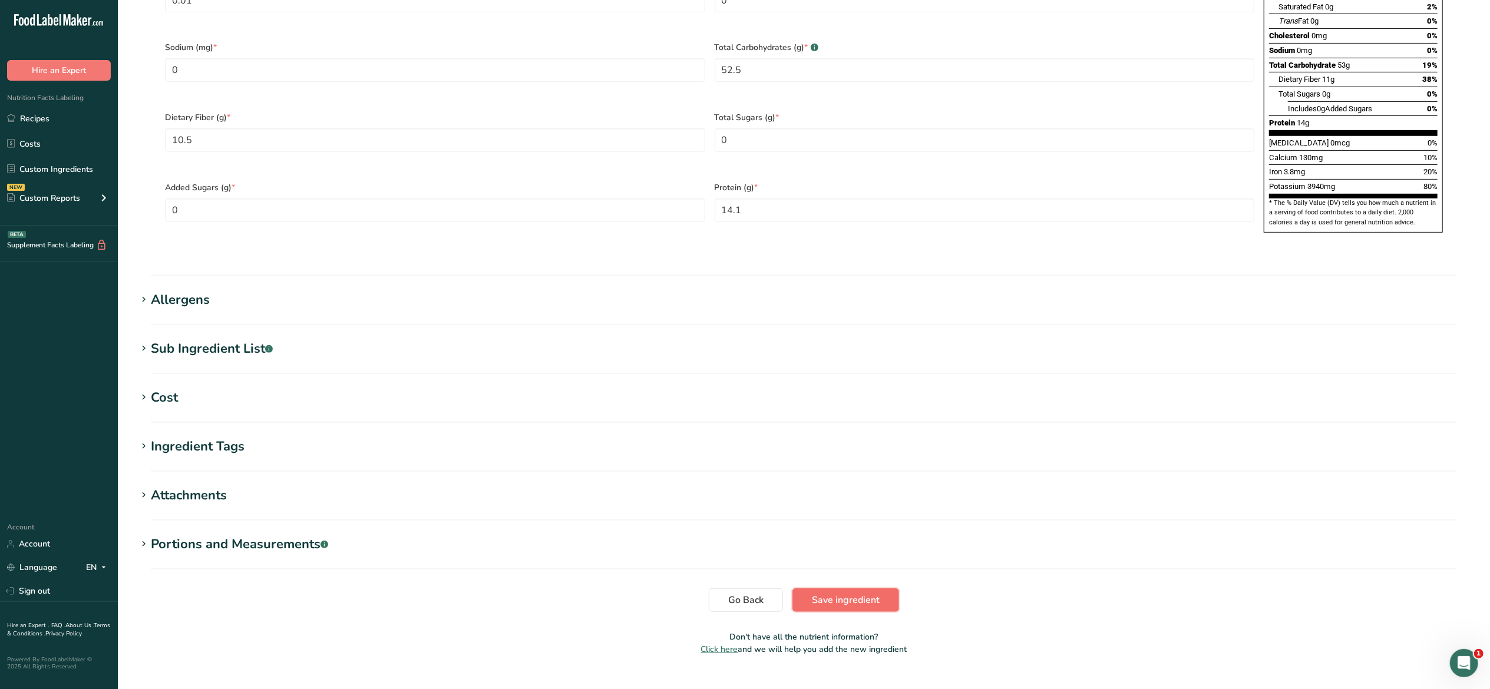
click at [889, 588] on button "Save ingredient" at bounding box center [845, 600] width 107 height 24
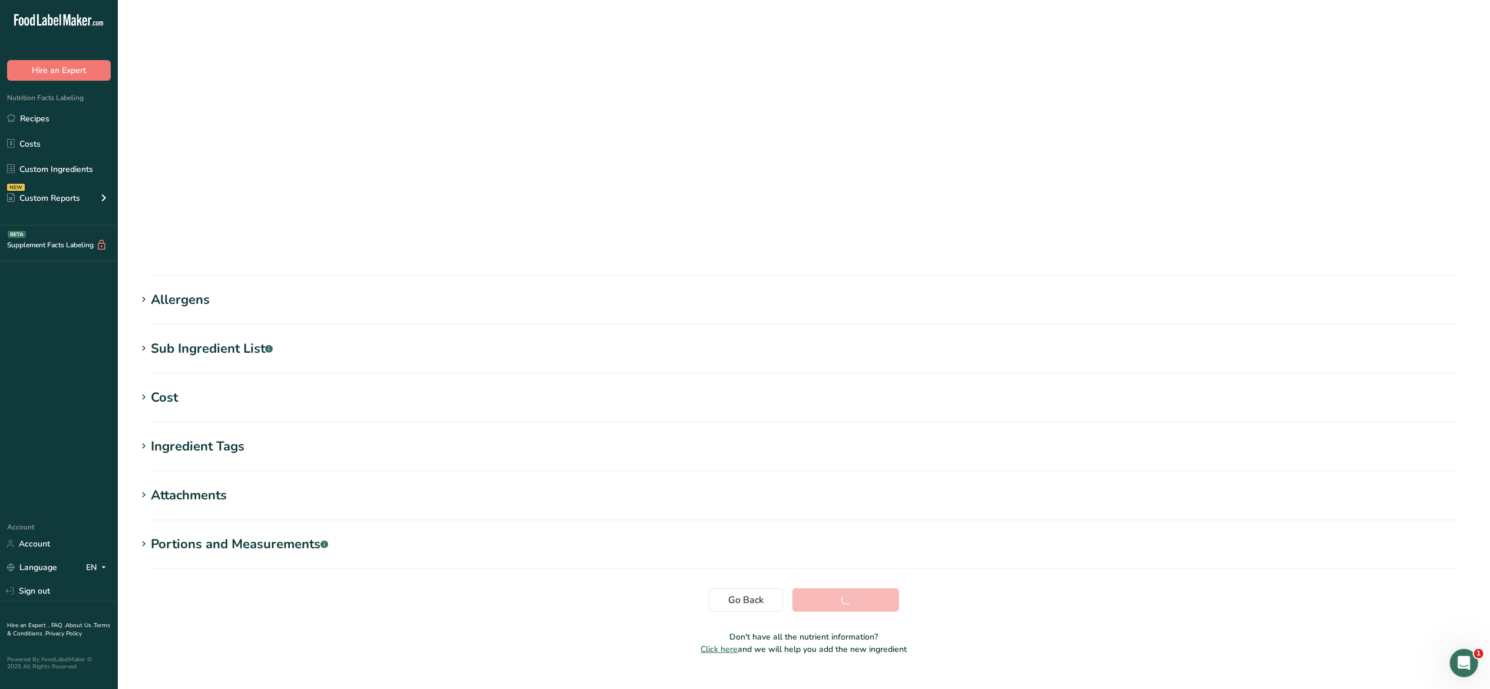
scroll to position [0, 0]
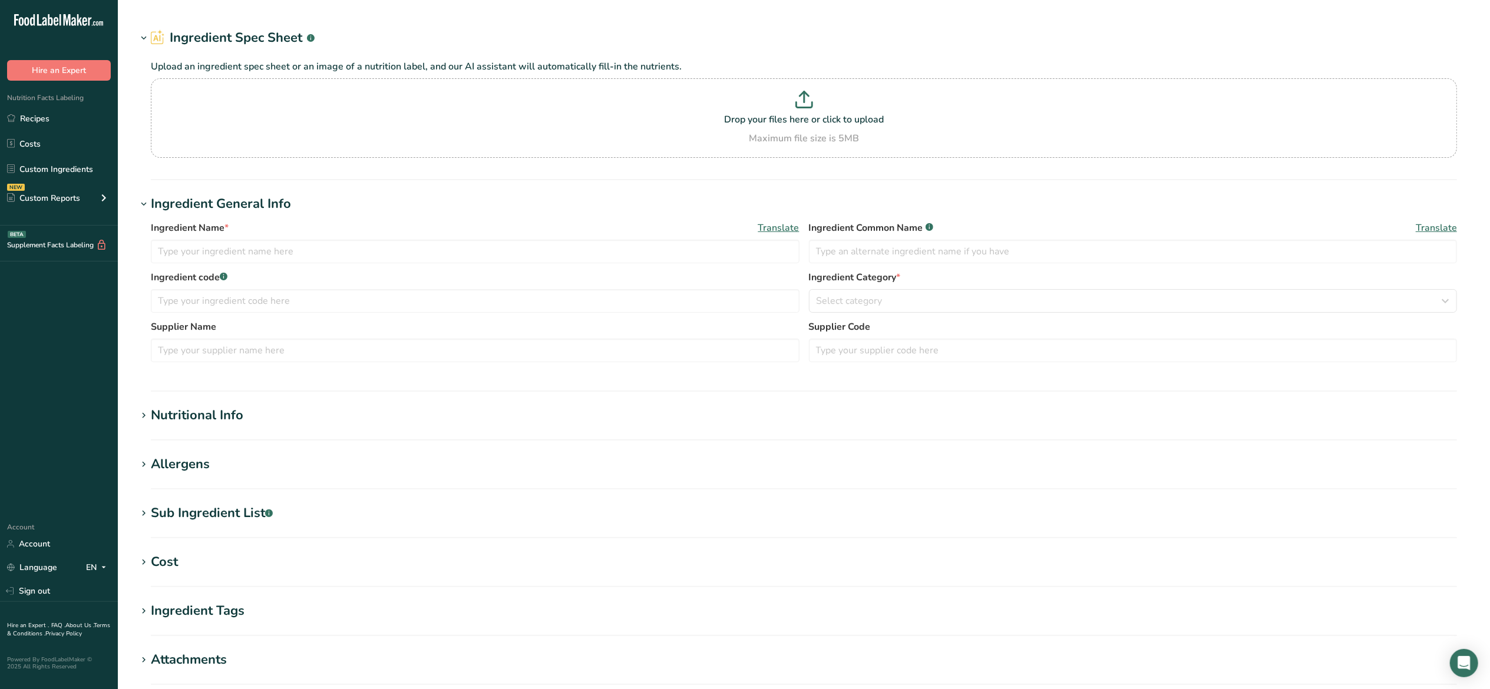
type input "715177 - Silicon D Zeofre 5162 20-Lb"
type input "Silicon Dioxide"
type textarea "Silicon Dioxide"
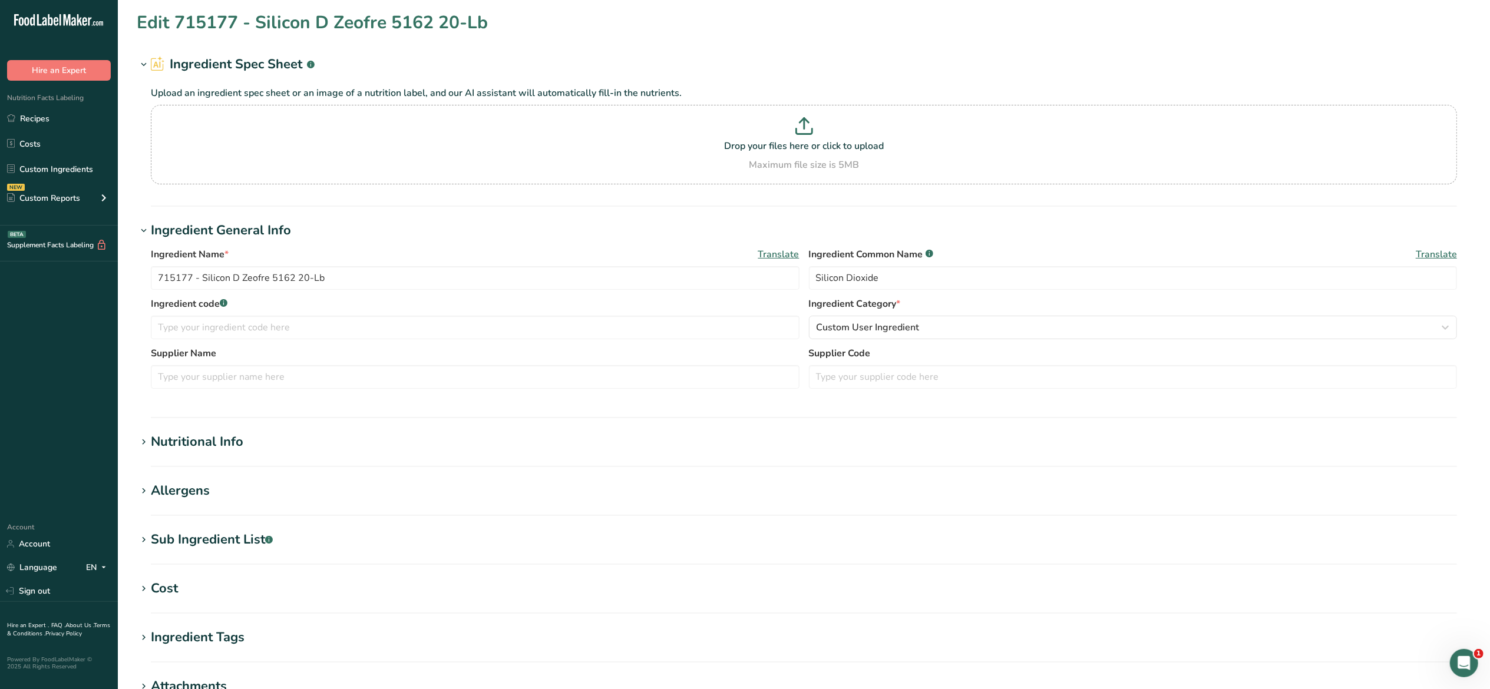
click at [154, 541] on div "Sub Ingredient List .a-a{fill:#347362;}.b-a{fill:#fff;}" at bounding box center [212, 539] width 122 height 19
drag, startPoint x: 218, startPoint y: 593, endPoint x: 151, endPoint y: 591, distance: 67.2
click at [151, 591] on textarea "Silicon Dioxide" at bounding box center [804, 599] width 1306 height 57
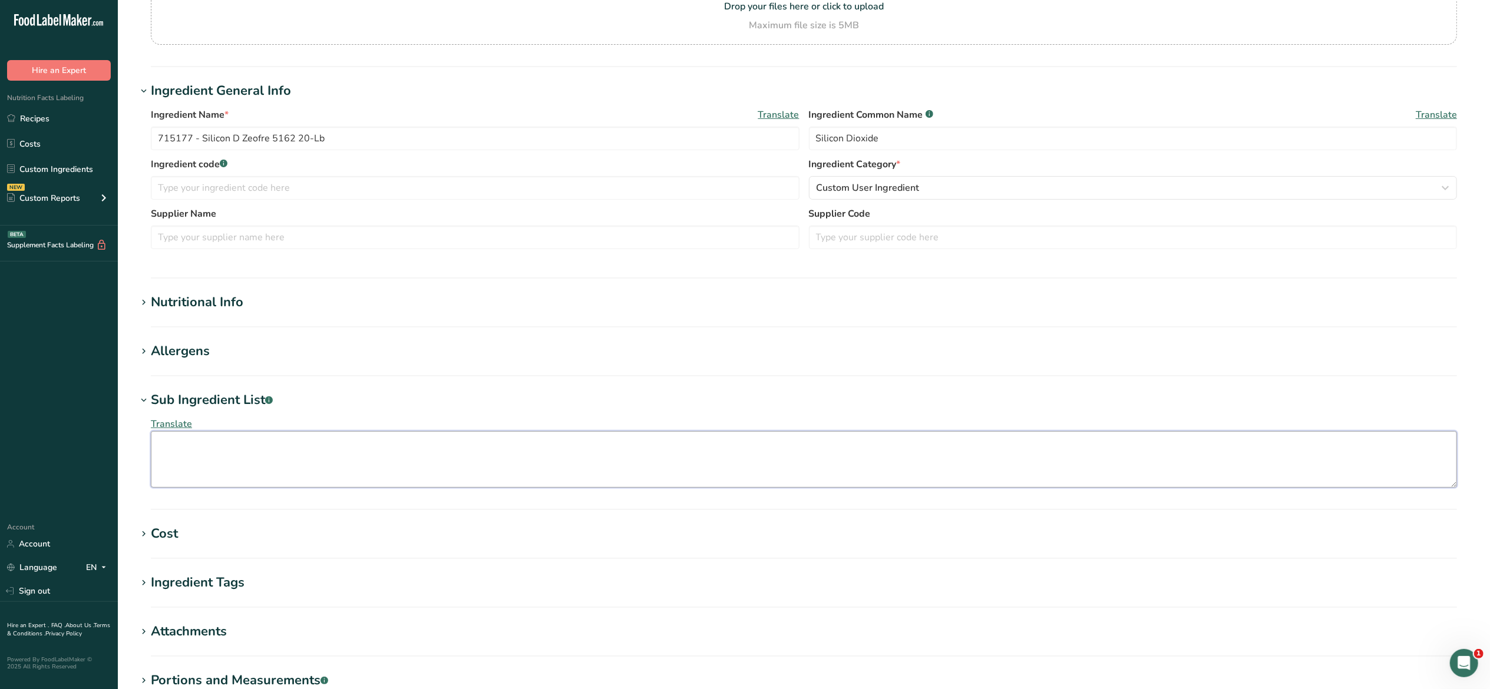
scroll to position [299, 0]
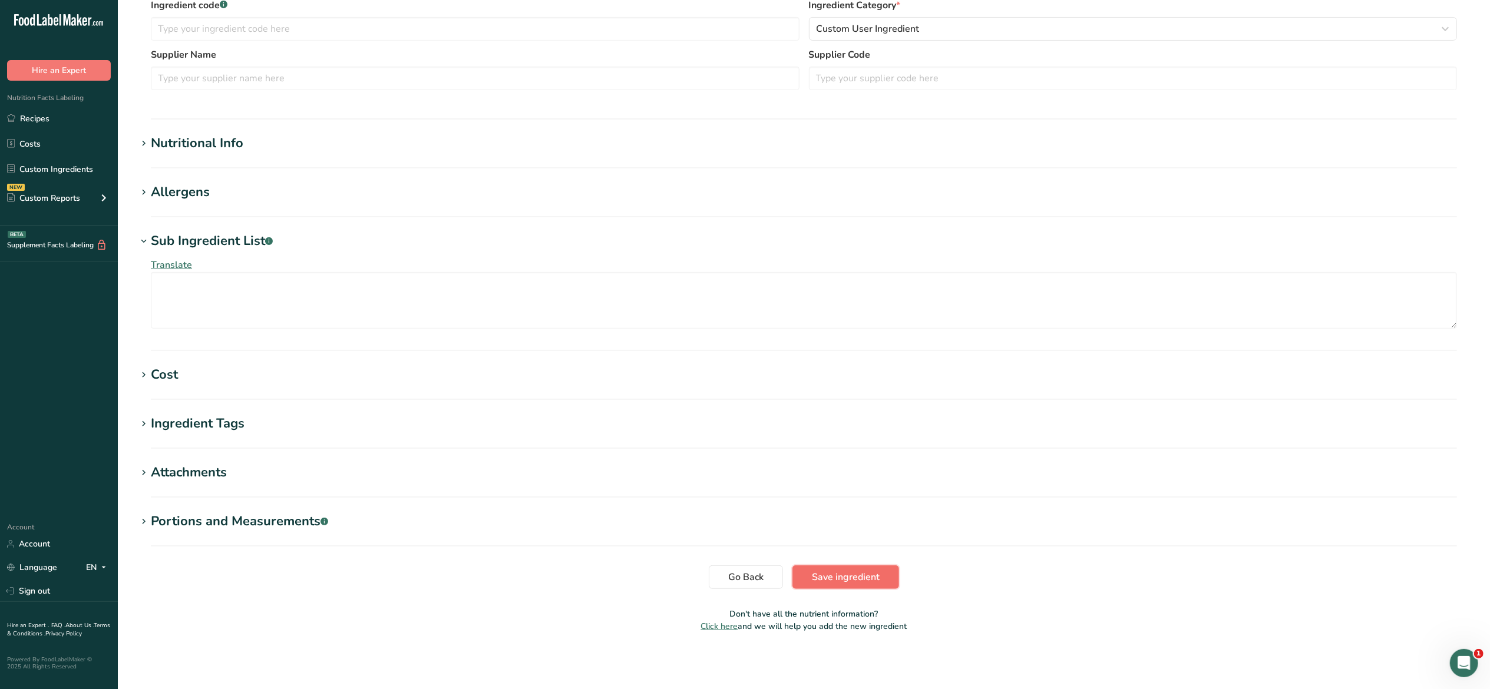
click at [871, 573] on span "Save ingredient" at bounding box center [846, 577] width 68 height 14
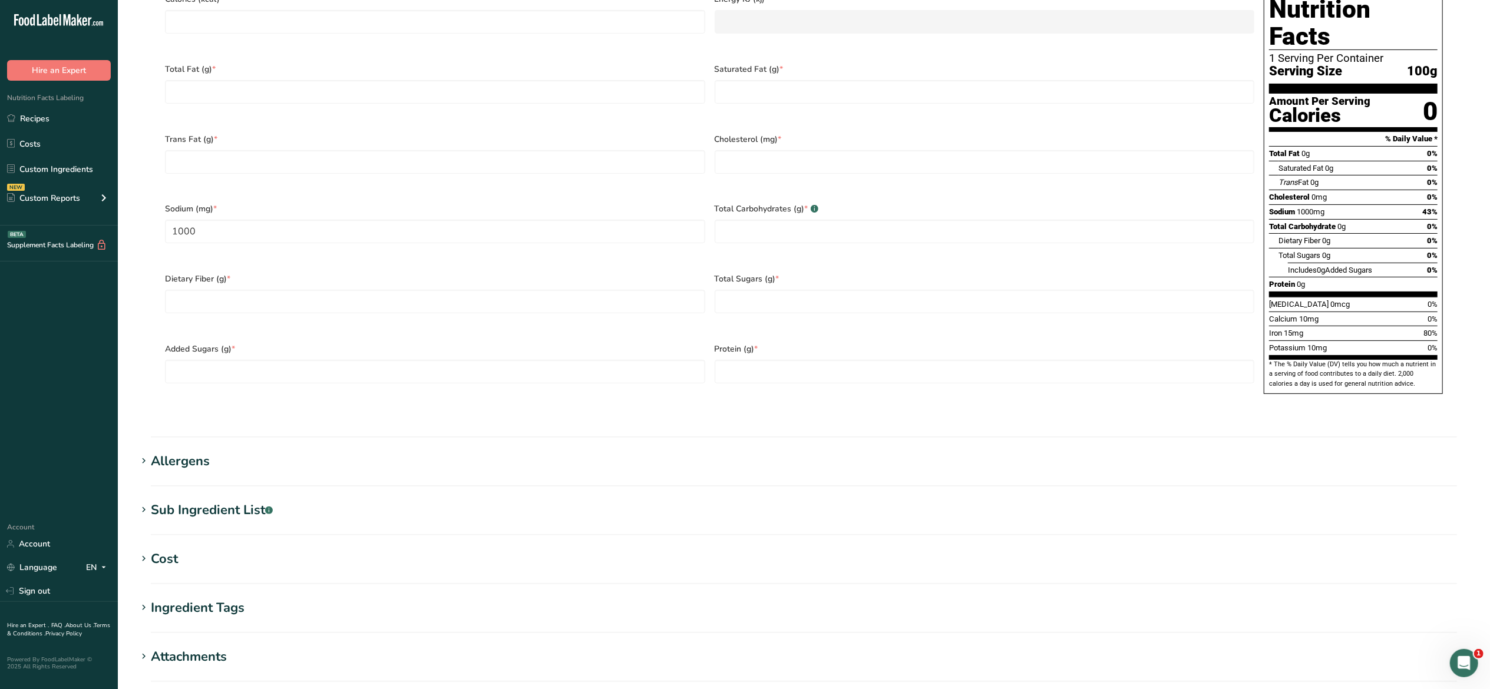
scroll to position [181, 0]
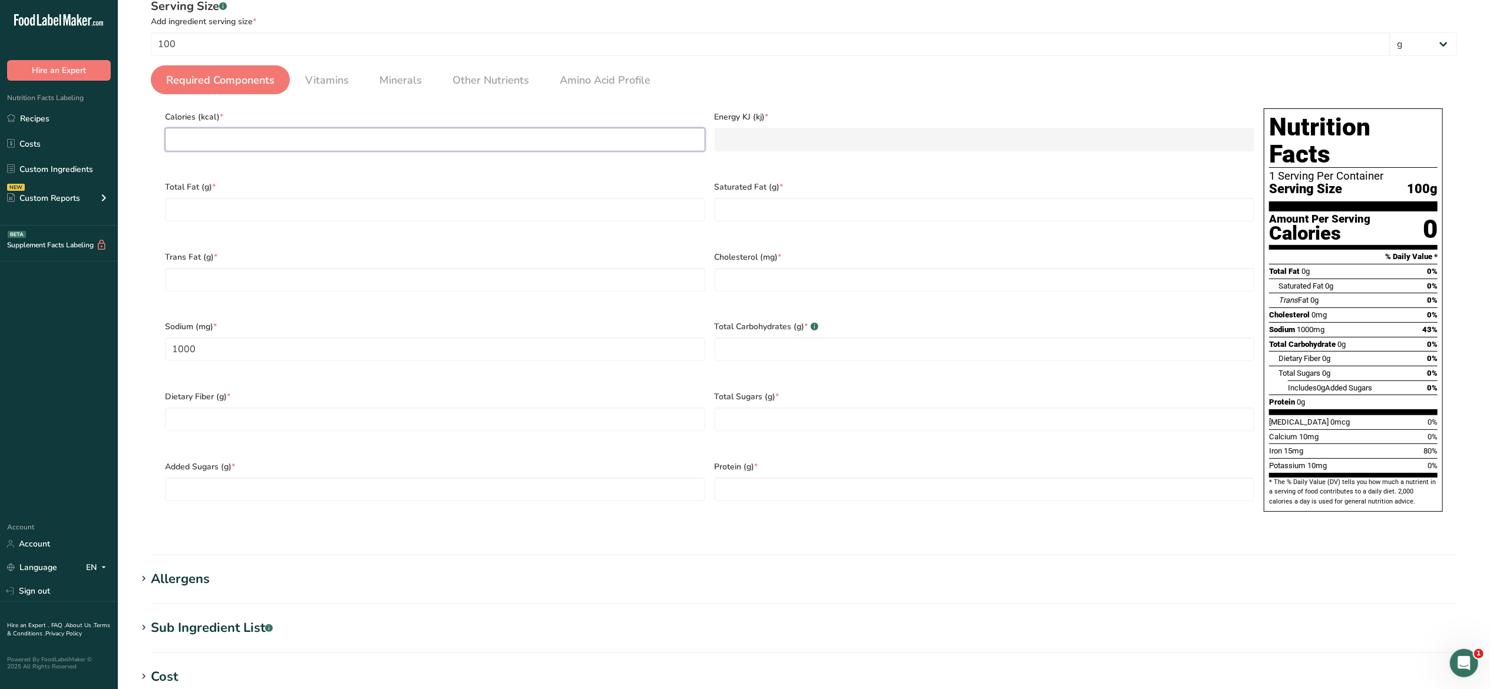
click at [554, 140] on input "number" at bounding box center [435, 140] width 540 height 24
type input "0"
type KJ "0"
type input "0"
click at [535, 205] on Fat "number" at bounding box center [435, 210] width 540 height 24
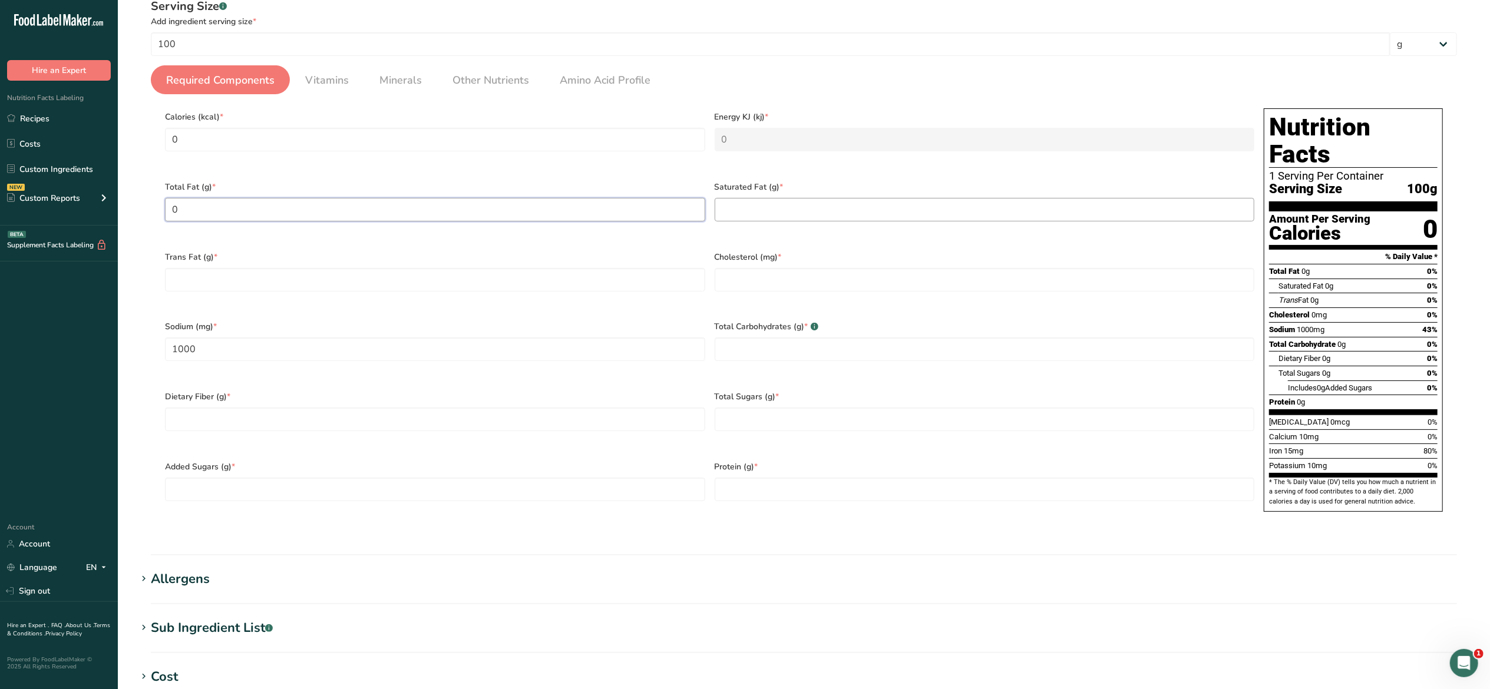
type Fat "0"
click at [762, 211] on Fat "number" at bounding box center [985, 210] width 540 height 24
type Fat "0"
click at [538, 269] on Fat "number" at bounding box center [435, 280] width 540 height 24
type Fat "0"
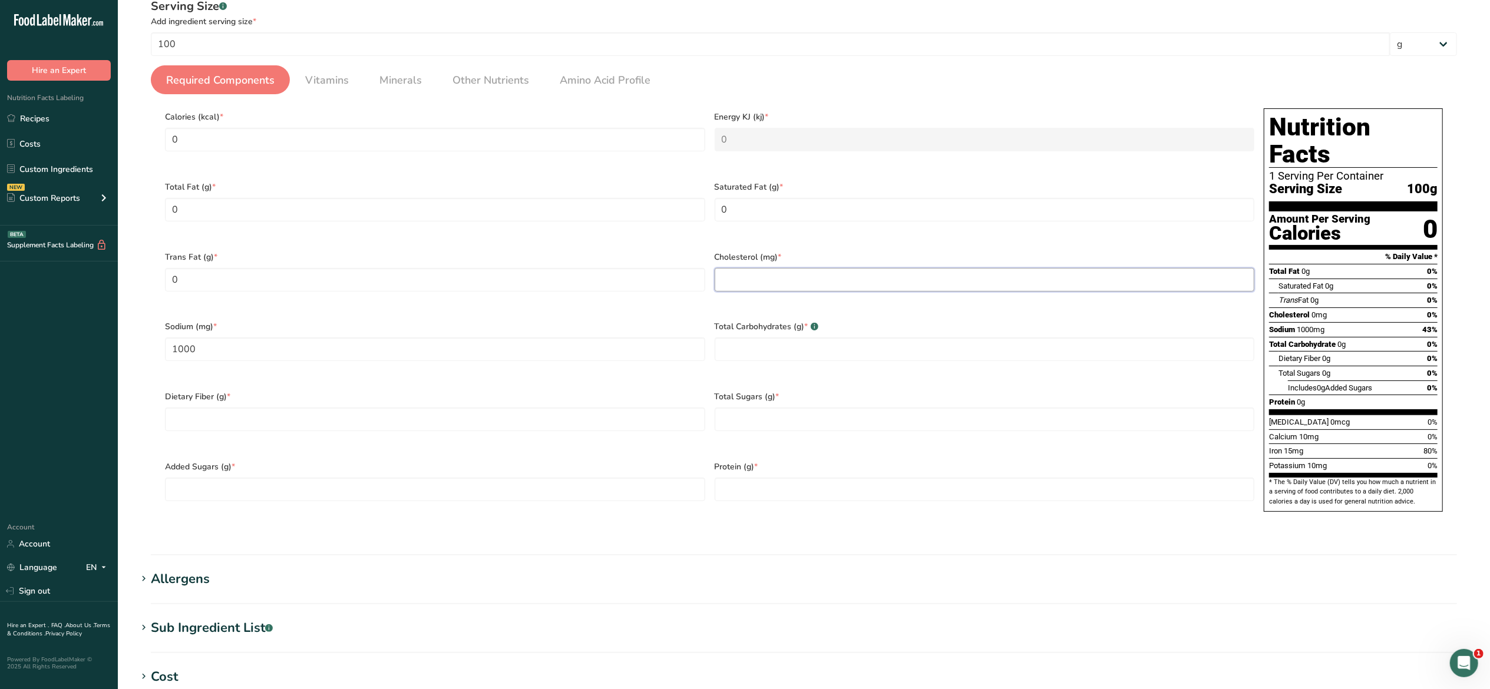
click at [775, 280] on input "number" at bounding box center [985, 280] width 540 height 24
type input "0"
click at [779, 341] on Carbohydrates "number" at bounding box center [985, 350] width 540 height 24
type Carbohydrates "0"
click at [776, 408] on Sugars "number" at bounding box center [985, 420] width 540 height 24
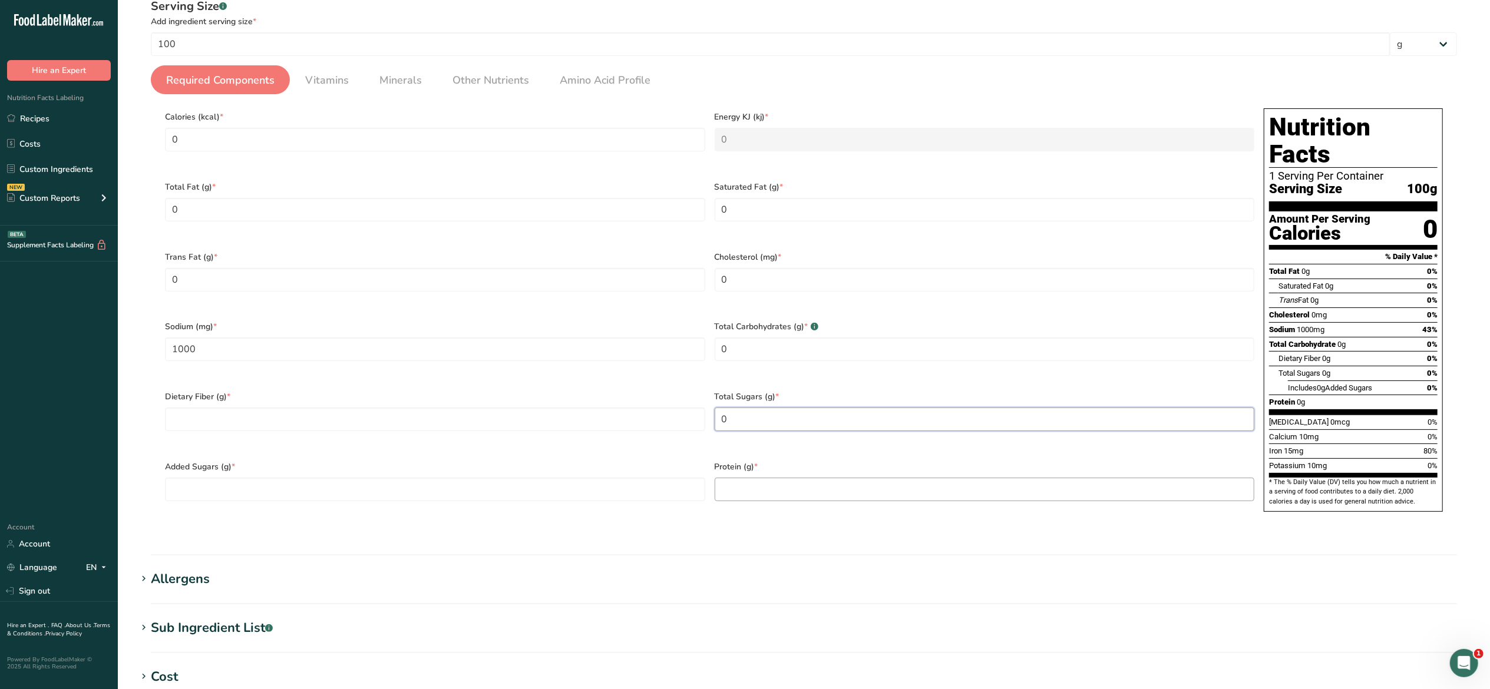
type Sugars "0"
click at [755, 478] on input "number" at bounding box center [985, 490] width 540 height 24
type input "0"
click at [503, 478] on Sugars "number" at bounding box center [435, 490] width 540 height 24
type Sugars "0"
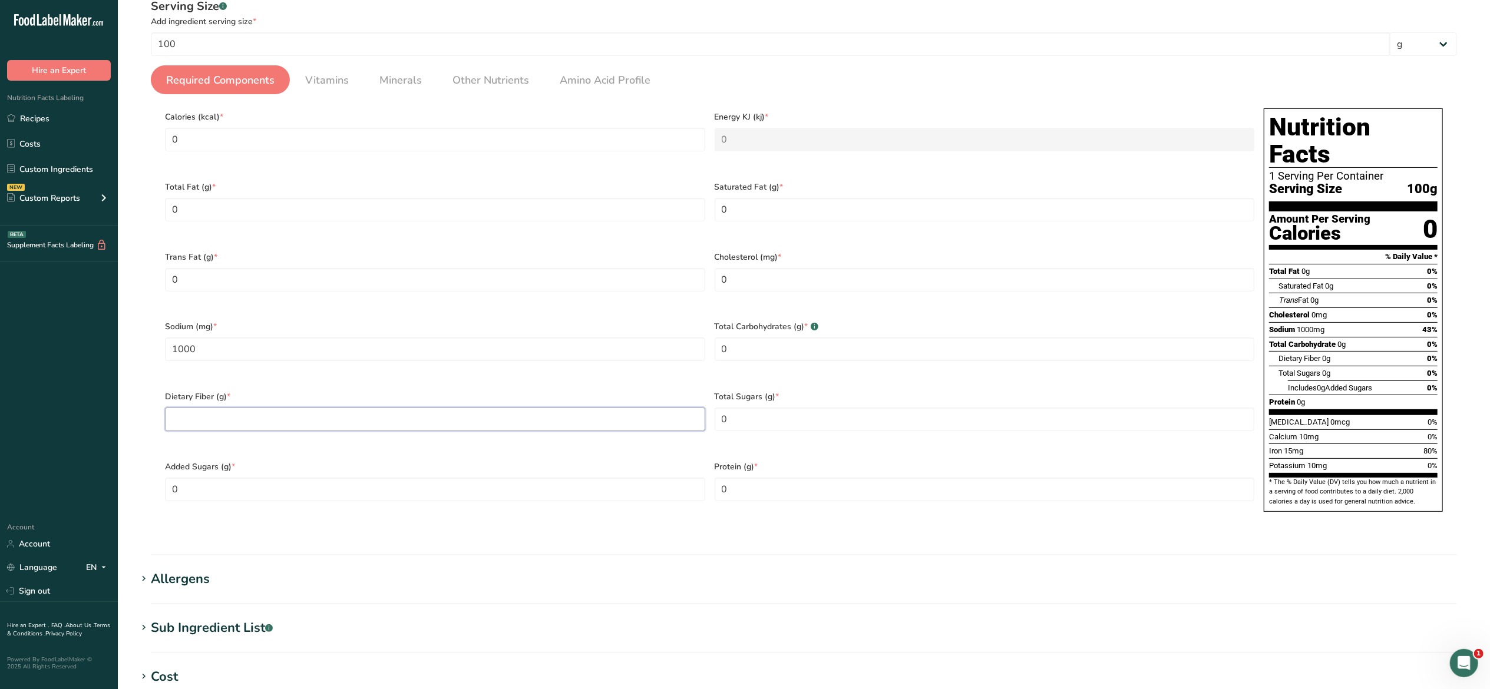
click at [517, 408] on Fiber "number" at bounding box center [435, 420] width 540 height 24
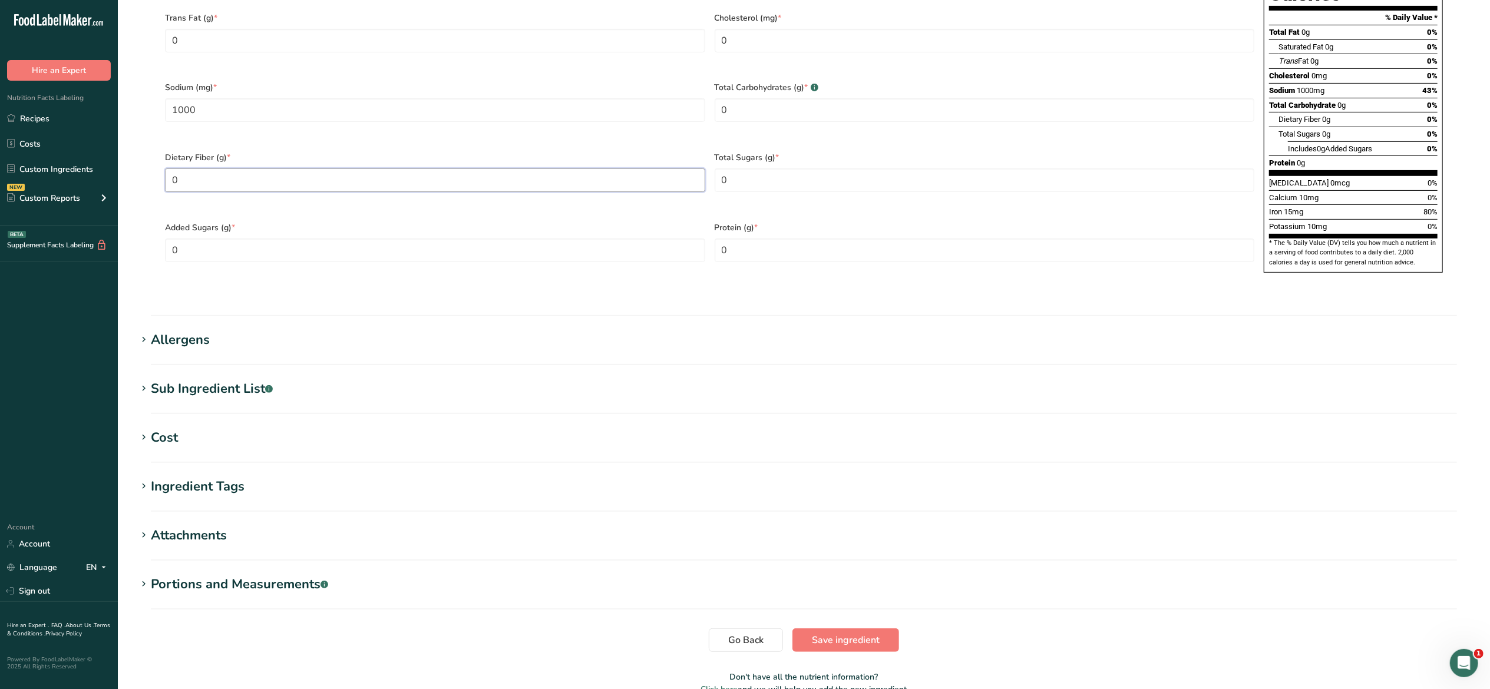
scroll to position [434, 0]
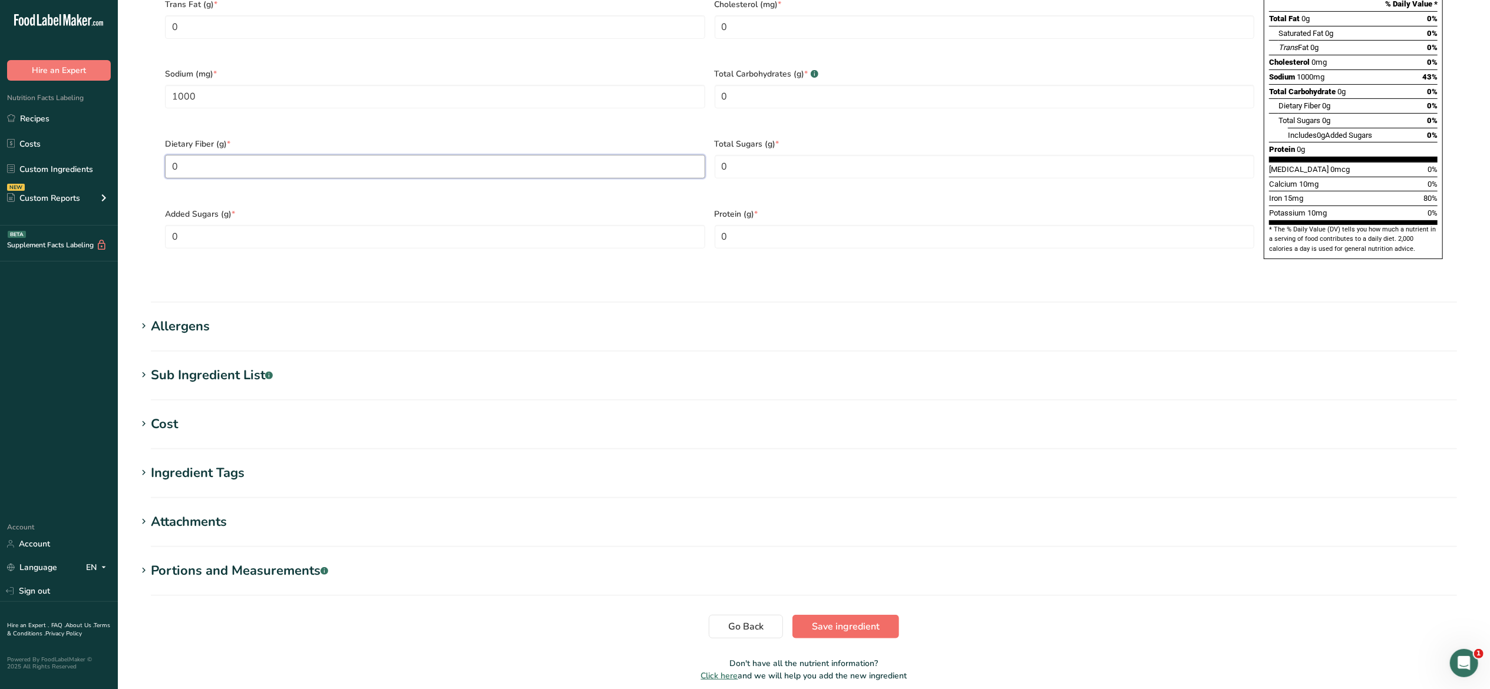
type Fiber "0"
click at [862, 620] on span "Save ingredient" at bounding box center [846, 627] width 68 height 14
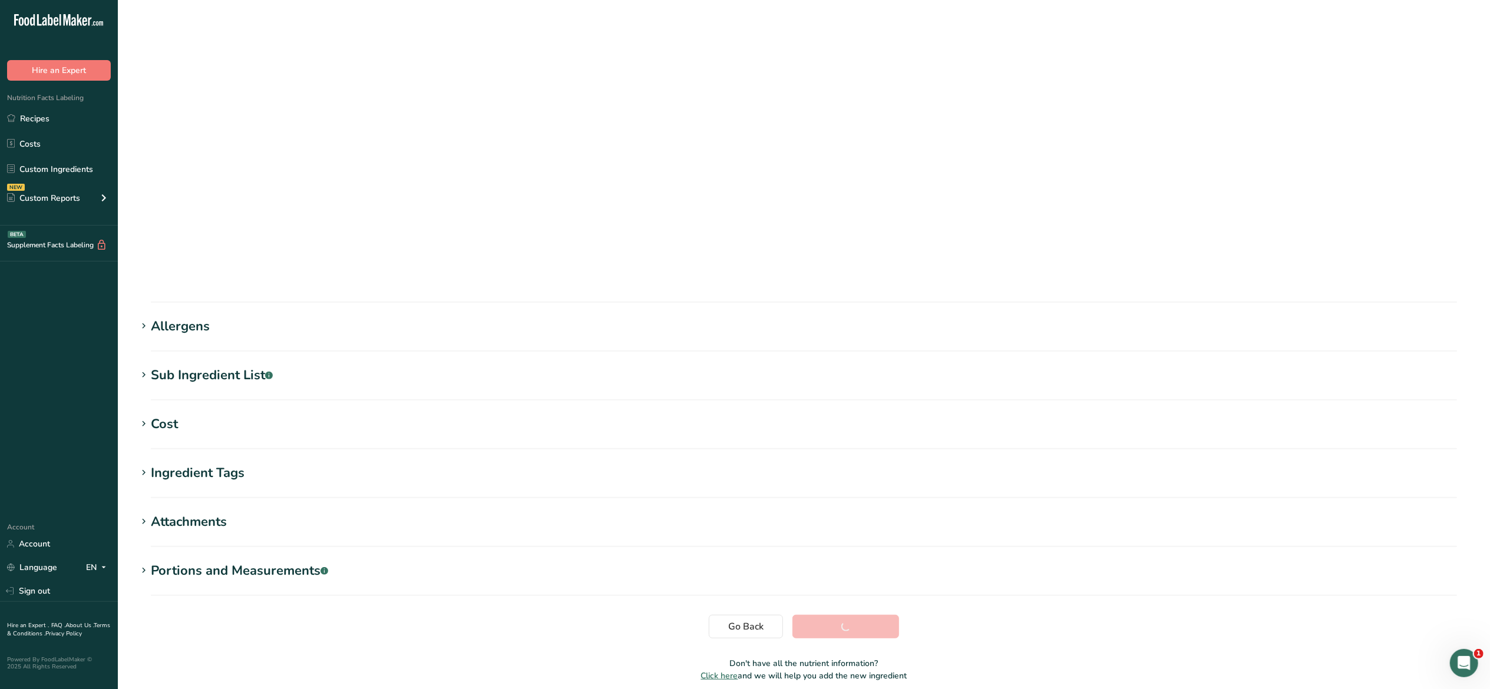
scroll to position [0, 0]
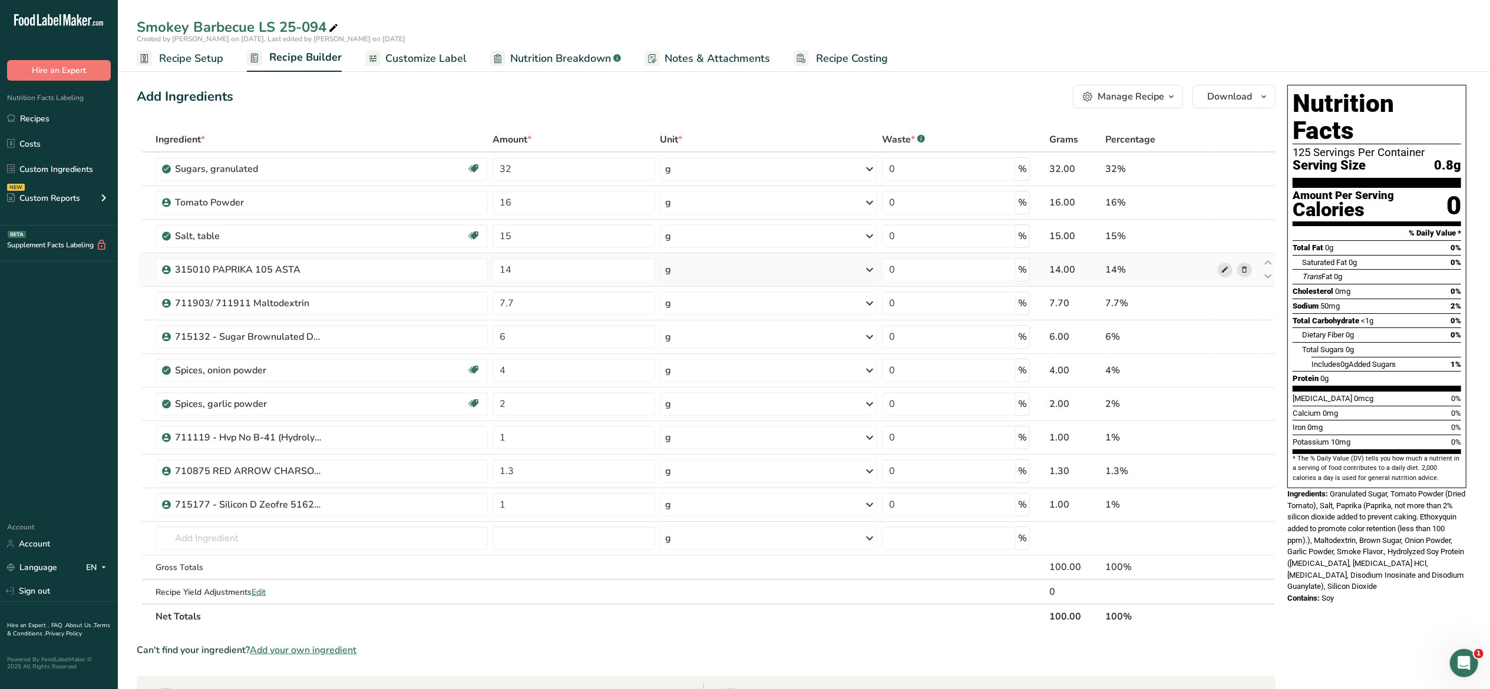
click at [1219, 271] on span at bounding box center [1225, 270] width 14 height 14
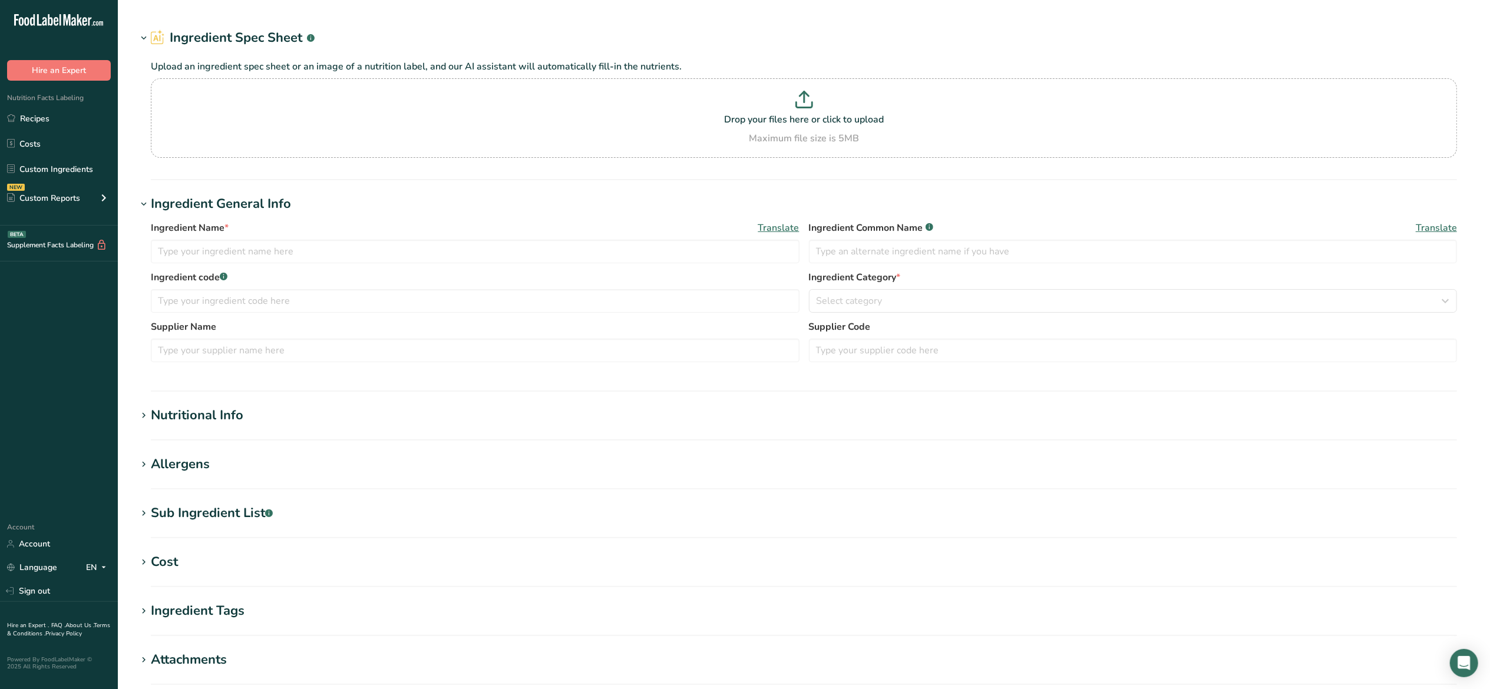
type input "315010 PAPRIKA 105 ASTA"
type input "Paprika"
type input "315010"
type input "Newly weds foods"
type input "C20162 / 315010"
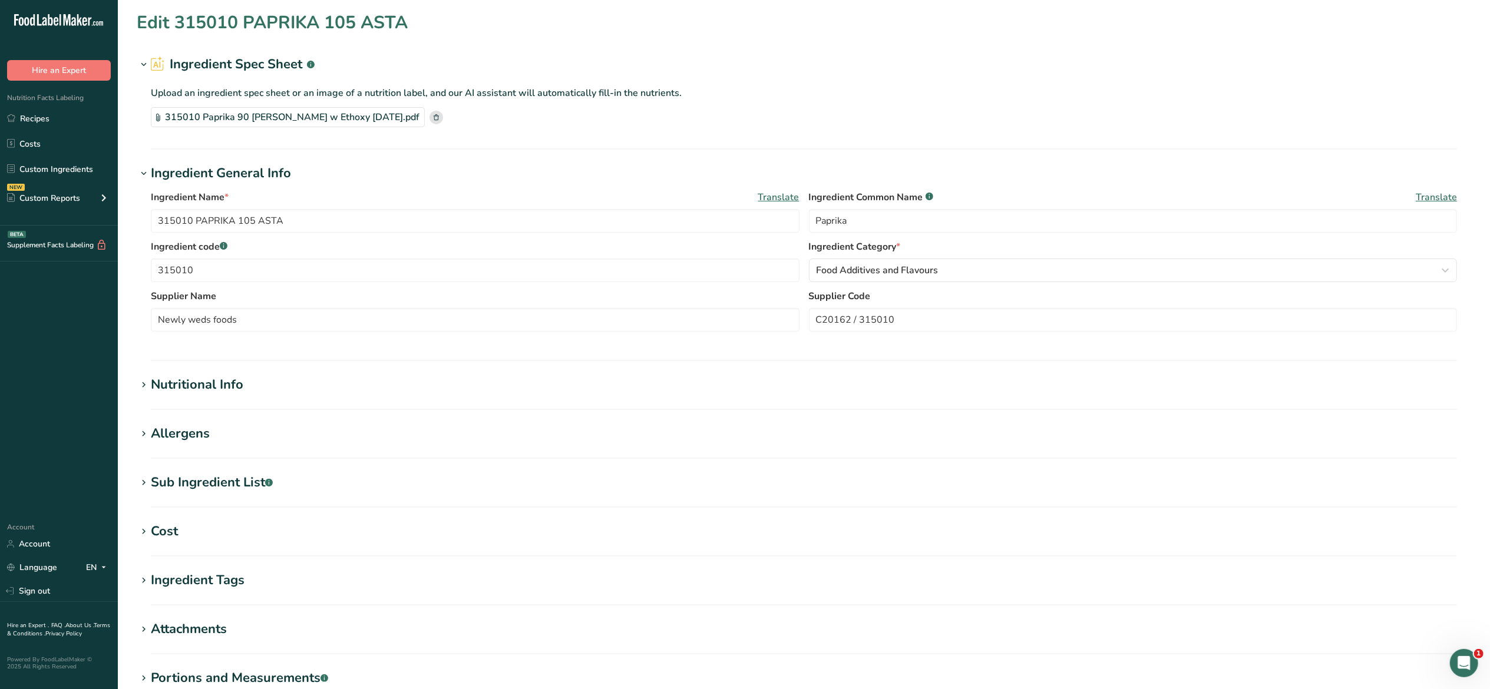
click at [257, 490] on div "Sub Ingredient List .a-a{fill:#347362;}.b-a{fill:#fff;}" at bounding box center [212, 482] width 122 height 19
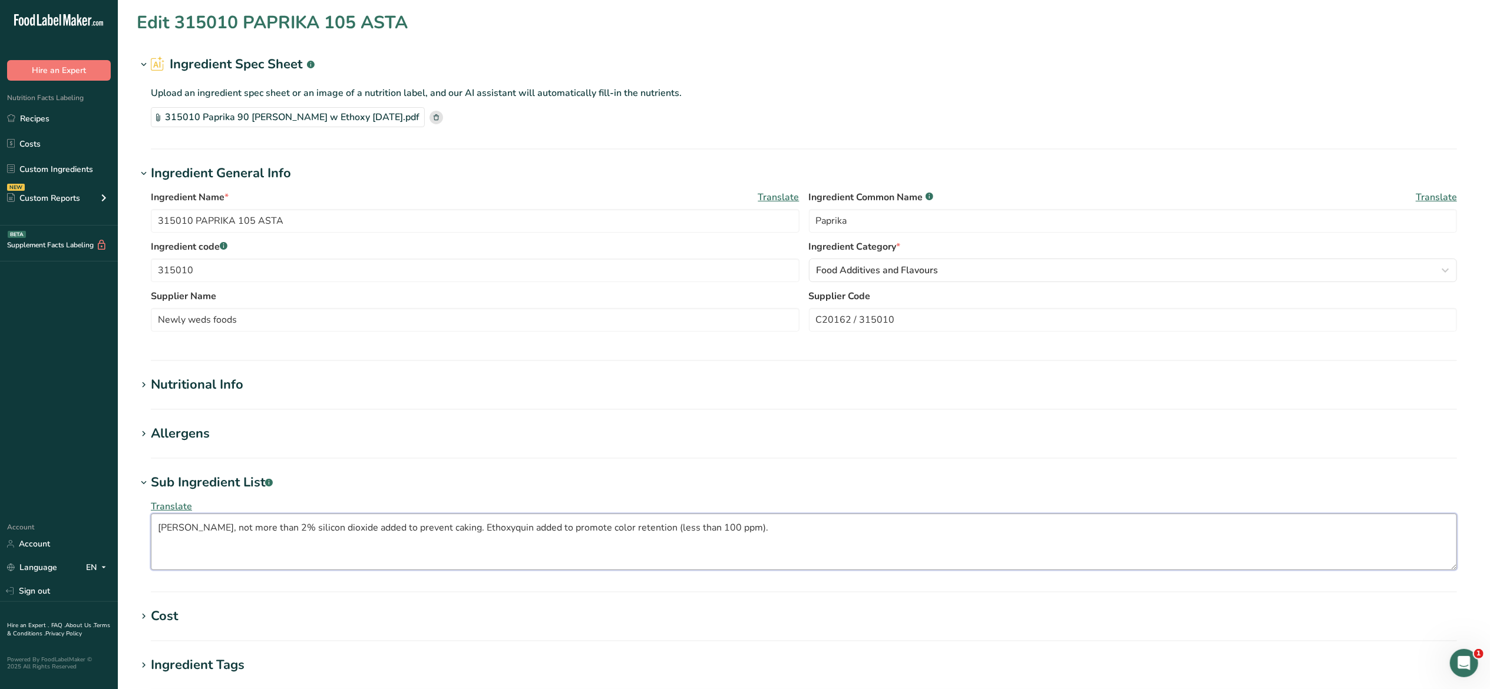
click at [773, 531] on textarea "Paprika, not more than 2% silicon dioxide added to prevent caking. Ethoxyquin a…" at bounding box center [804, 542] width 1306 height 57
drag, startPoint x: 773, startPoint y: 531, endPoint x: 130, endPoint y: 545, distance: 643.4
click at [130, 545] on section "Edit 315010 PAPRIKA 105 ASTA Ingredient Spec Sheet .a-a{fill:#347362;}.b-a{fill…" at bounding box center [804, 446] width 1372 height 893
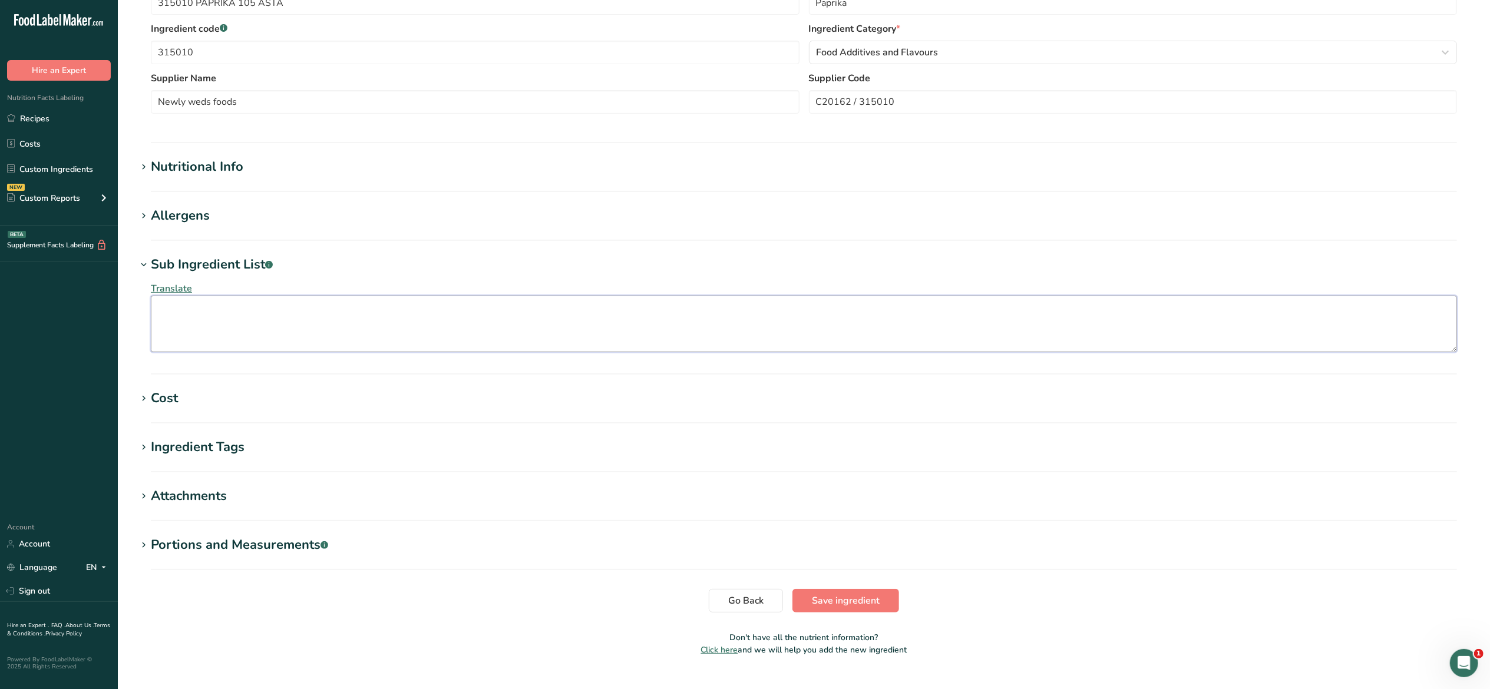
scroll to position [242, 0]
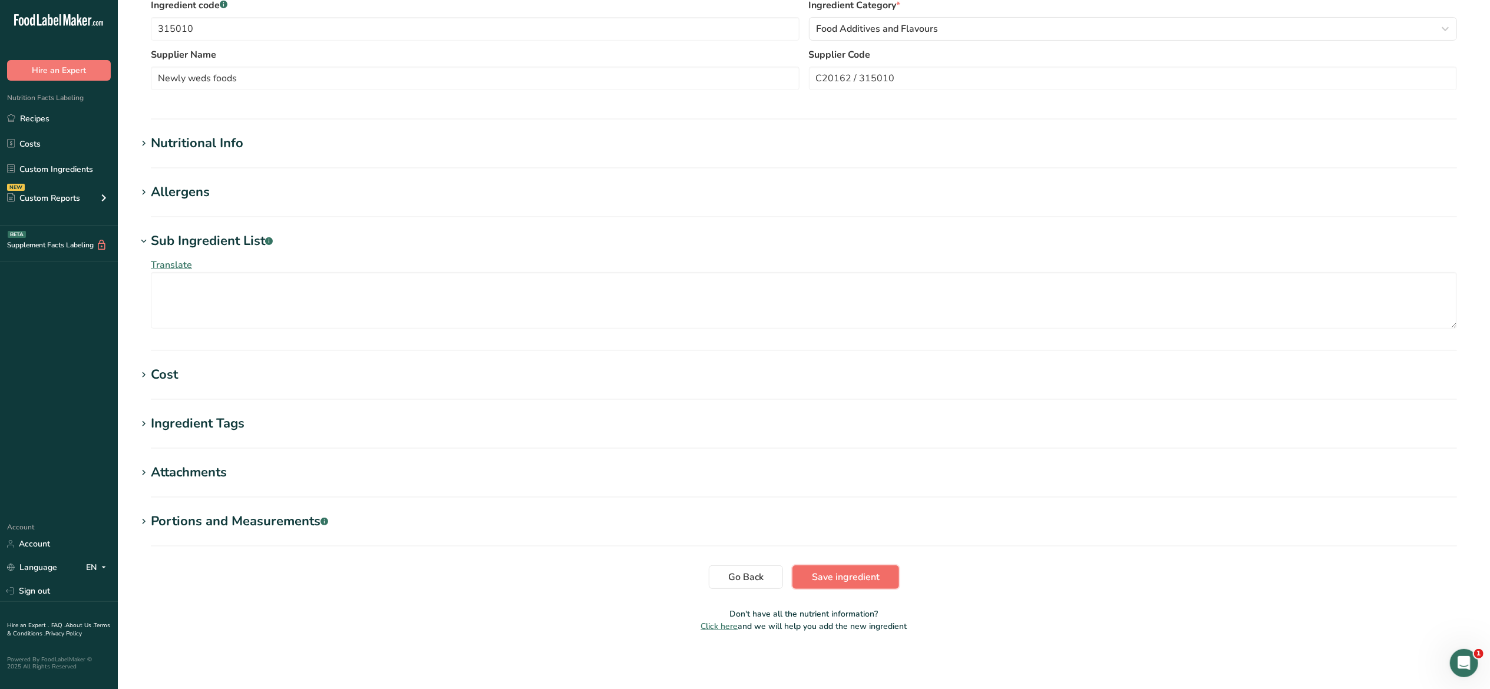
click at [857, 571] on span "Save ingredient" at bounding box center [846, 577] width 68 height 14
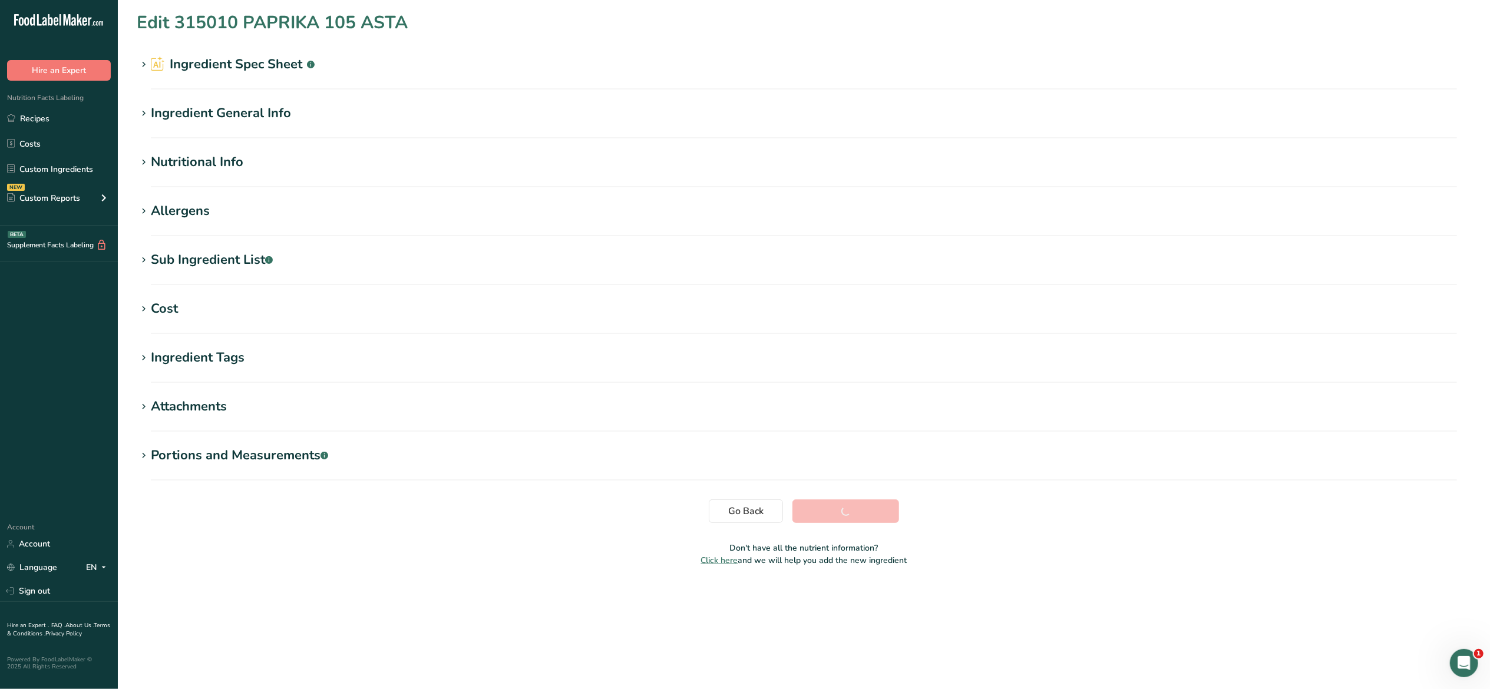
scroll to position [0, 0]
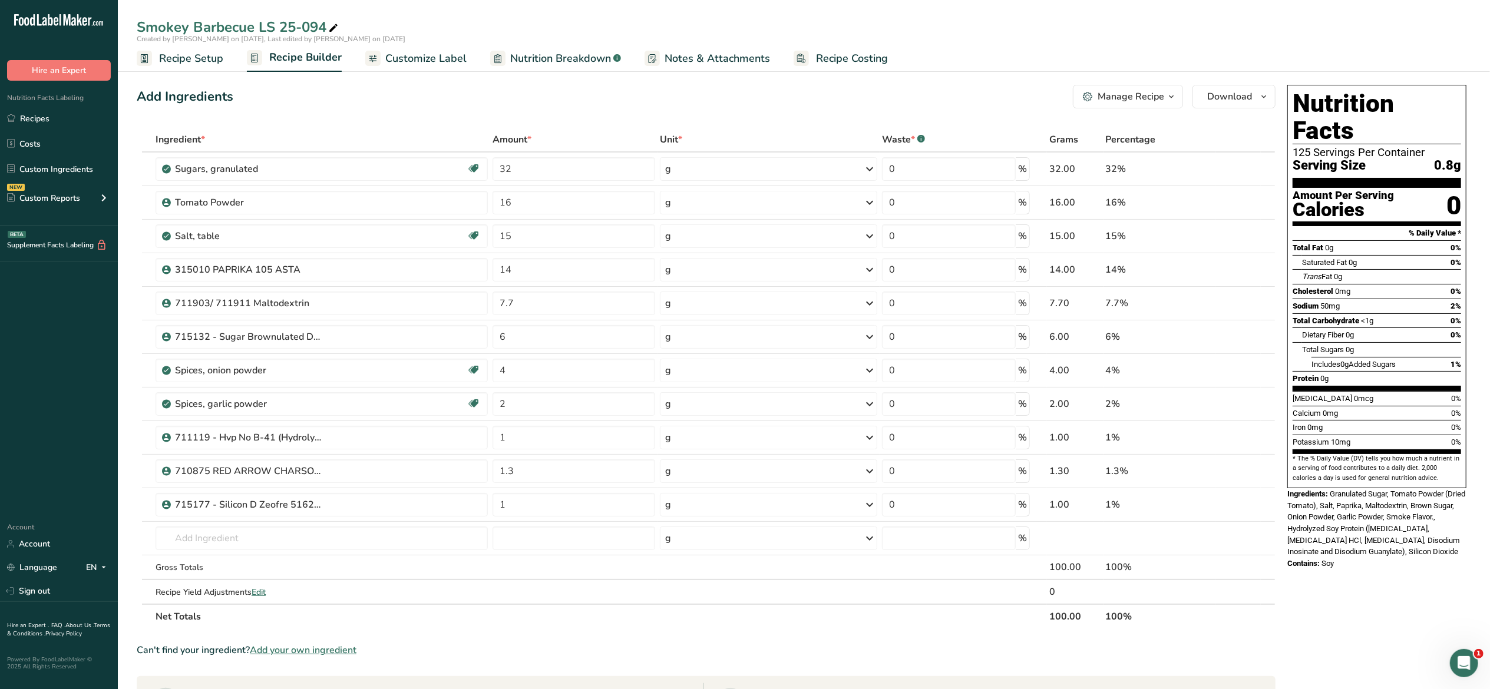
click at [428, 60] on span "Customize Label" at bounding box center [425, 59] width 81 height 16
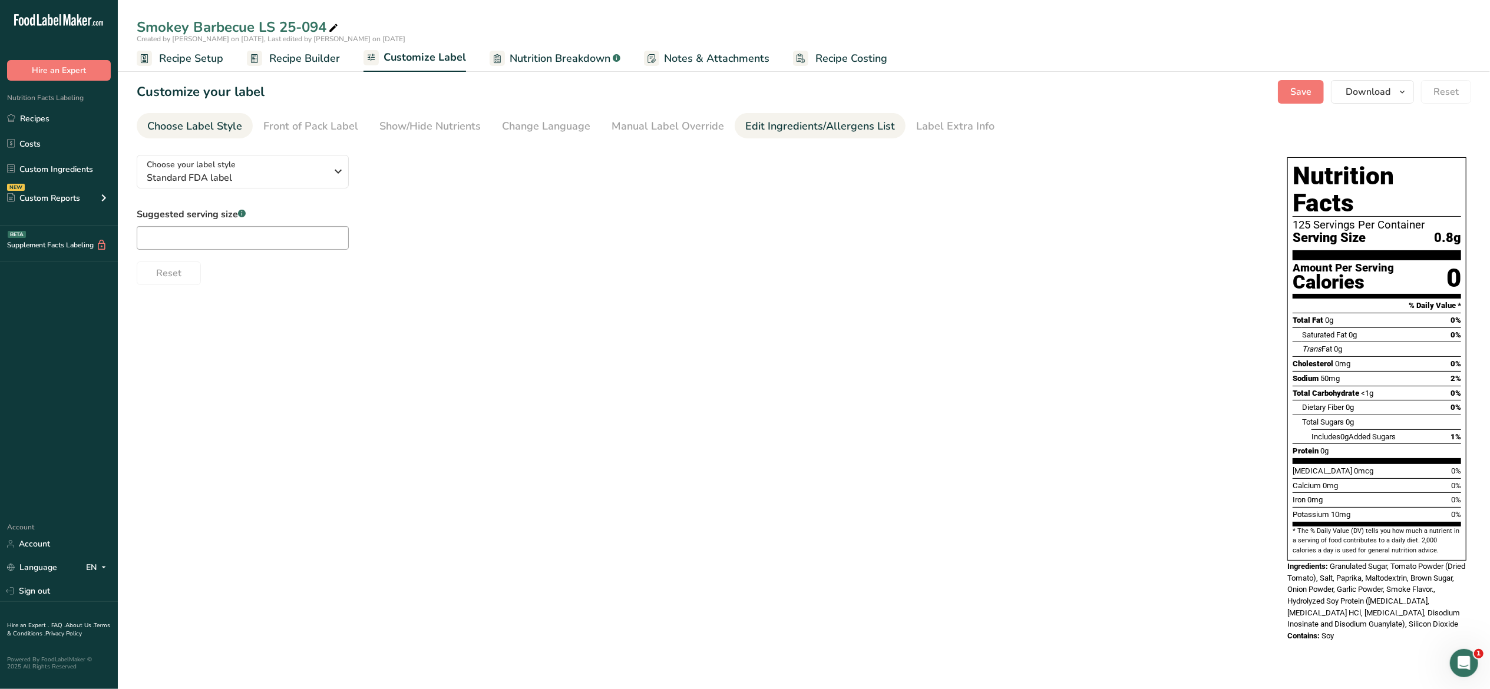
click at [788, 127] on div "Edit Ingredients/Allergens List" at bounding box center [820, 126] width 150 height 16
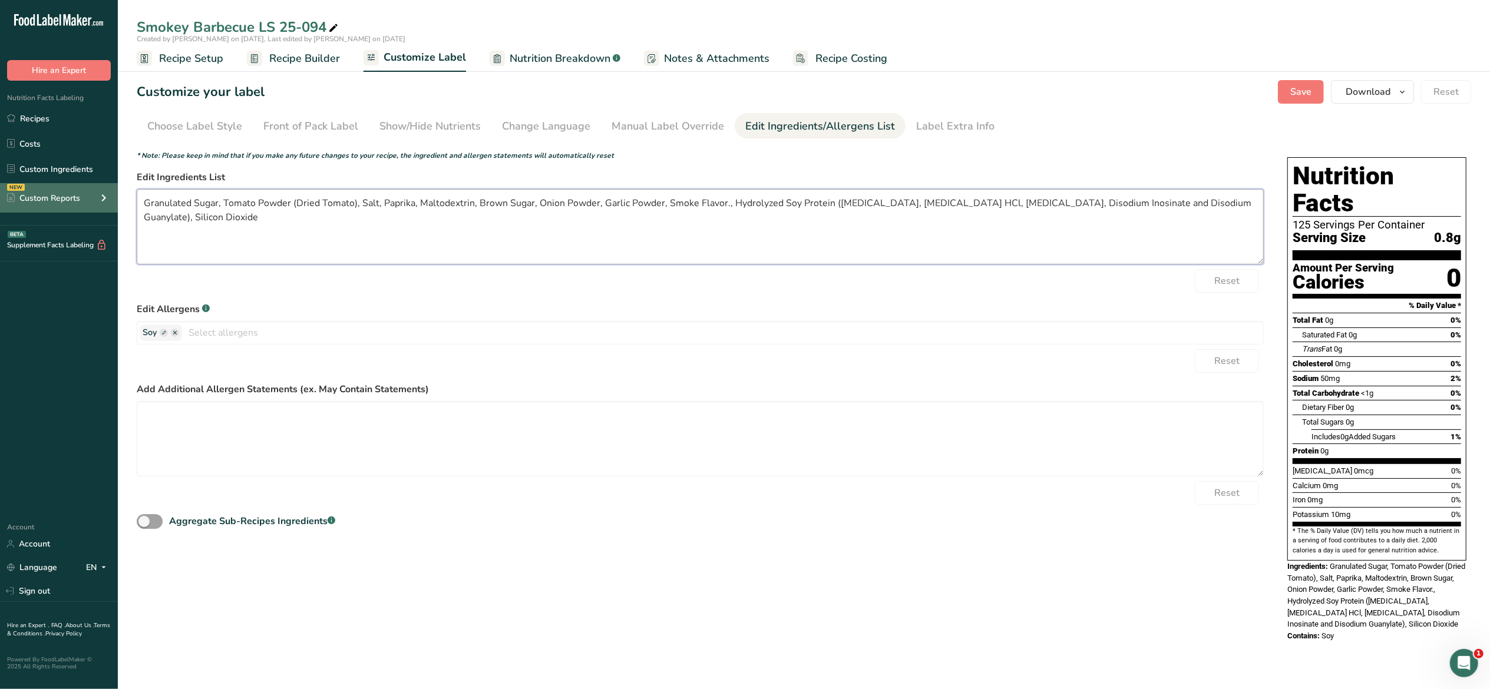
drag, startPoint x: 194, startPoint y: 200, endPoint x: 83, endPoint y: 193, distance: 111.6
click at [83, 193] on div ".a-20{fill:#fff;} Hire an Expert Nutrition Facts Labeling Recipes Costs Custom …" at bounding box center [745, 344] width 1490 height 689
drag, startPoint x: 242, startPoint y: 203, endPoint x: 306, endPoint y: 202, distance: 64.8
click at [306, 202] on textarea "Sugar, Tomato Powder (Dried Tomato), Salt, Paprika, Maltodextrin, Brown Sugar, …" at bounding box center [700, 226] width 1127 height 75
drag, startPoint x: 444, startPoint y: 205, endPoint x: 484, endPoint y: 204, distance: 40.1
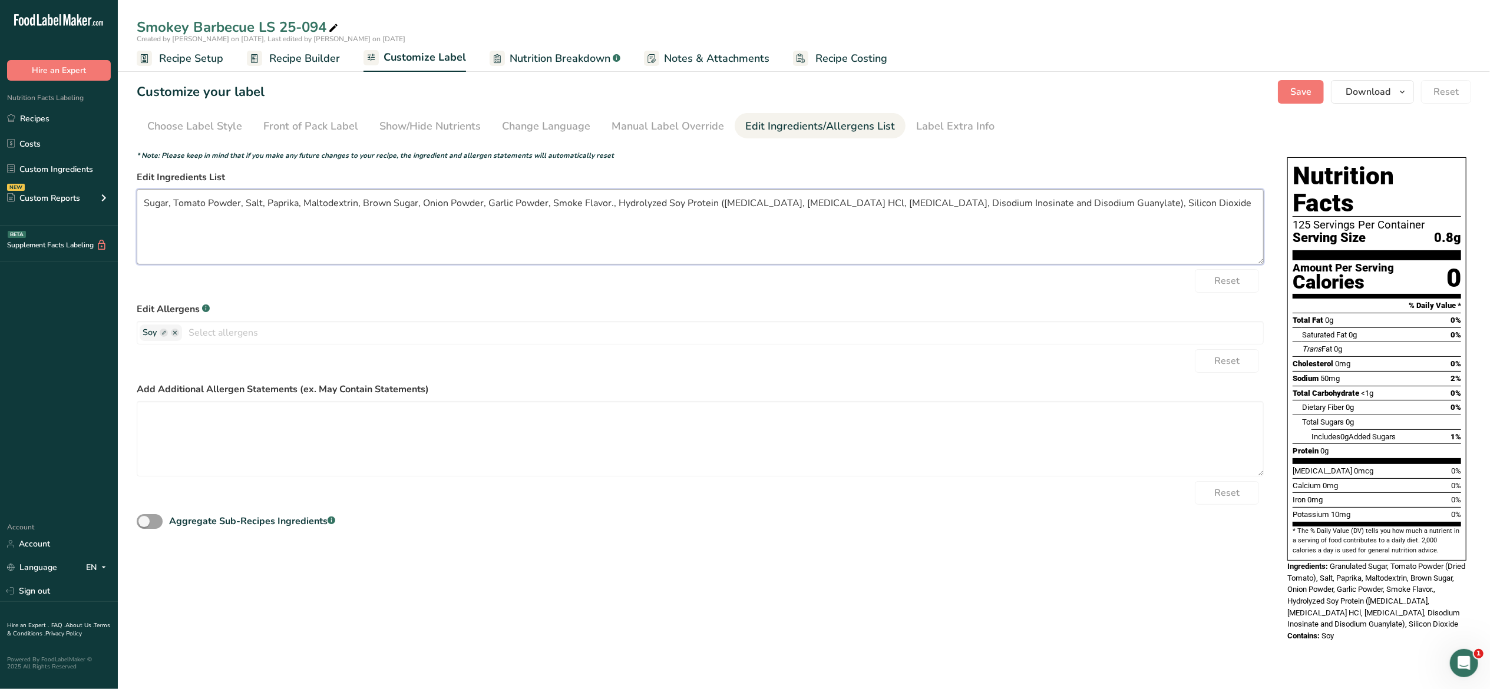
click at [484, 204] on textarea "Sugar, Tomato Powder, Salt, Paprika, Maltodextrin, Brown Sugar, Onion Powder, G…" at bounding box center [700, 226] width 1127 height 75
drag, startPoint x: 477, startPoint y: 199, endPoint x: 508, endPoint y: 203, distance: 31.4
click at [508, 203] on textarea "Sugar, Tomato Powder, Salt, Paprika, Maltodextrin, Brown Sugar, Onion, Garlic P…" at bounding box center [700, 226] width 1127 height 75
drag, startPoint x: 482, startPoint y: 200, endPoint x: 510, endPoint y: 203, distance: 27.8
click at [510, 203] on textarea "Sugar, Tomato Powder, Salt, Paprika, Maltodextrin, Brown Sugar, Onion, Garlic, …" at bounding box center [700, 226] width 1127 height 75
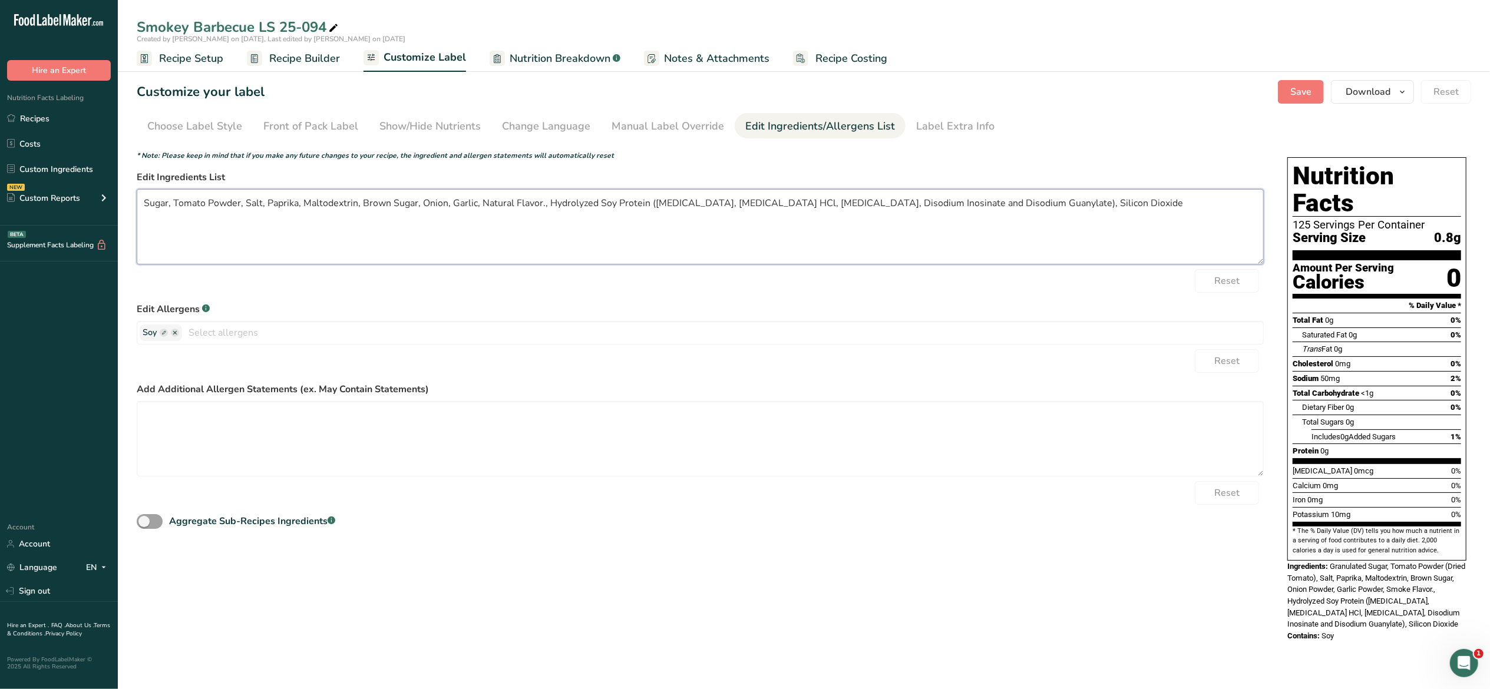
click at [537, 201] on textarea "Sugar, Tomato Powder, Salt, Paprika, Maltodextrin, Brown Sugar, Onion, Garlic, …" at bounding box center [700, 226] width 1127 height 75
type textarea "Sugar, Tomato Powder, Salt, Paprika, Maltodextrin, Brown Sugar, Onion, Garlic, …"
click at [1226, 113] on ul "Choose Label Style Front of Pack Label Show/Hide Nutrients Change Language Manu…" at bounding box center [804, 125] width 1334 height 25
click at [1295, 94] on span "Save" at bounding box center [1300, 92] width 21 height 14
drag, startPoint x: 1089, startPoint y: 200, endPoint x: 144, endPoint y: 207, distance: 944.9
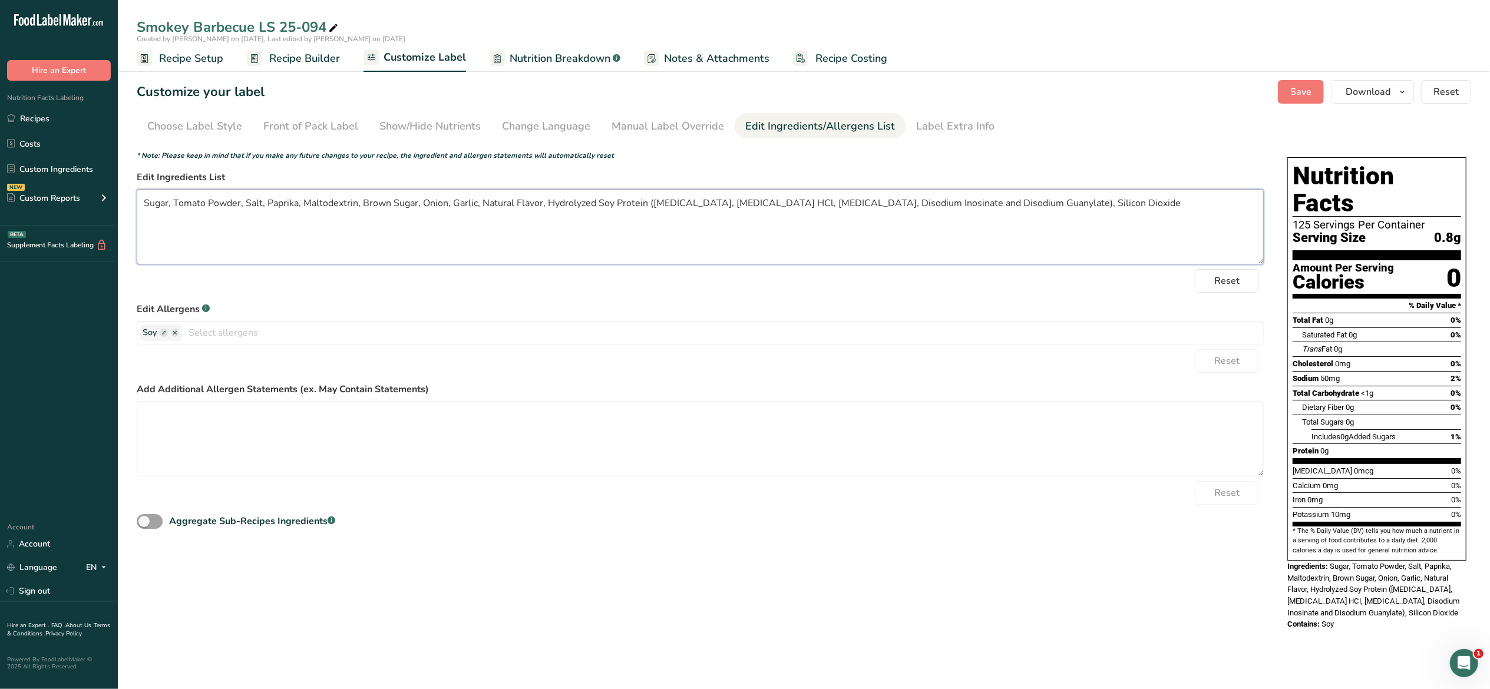
click at [144, 207] on textarea "Sugar, Tomato Powder, Salt, Paprika, Maltodextrin, Brown Sugar, Onion, Garlic, …" at bounding box center [700, 226] width 1127 height 75
click at [1150, 148] on div "Choose your label style Standard FDA label USA (FDA) Standard FDA label Tabular…" at bounding box center [700, 338] width 1127 height 386
click at [1295, 89] on span "Save" at bounding box center [1300, 92] width 21 height 14
drag, startPoint x: 697, startPoint y: 399, endPoint x: -135, endPoint y: 408, distance: 833.0
click at [0, 408] on html ".a-20{fill:#fff;} Hire an Expert Nutrition Facts Labeling Recipes Costs Custom …" at bounding box center [745, 344] width 1490 height 689
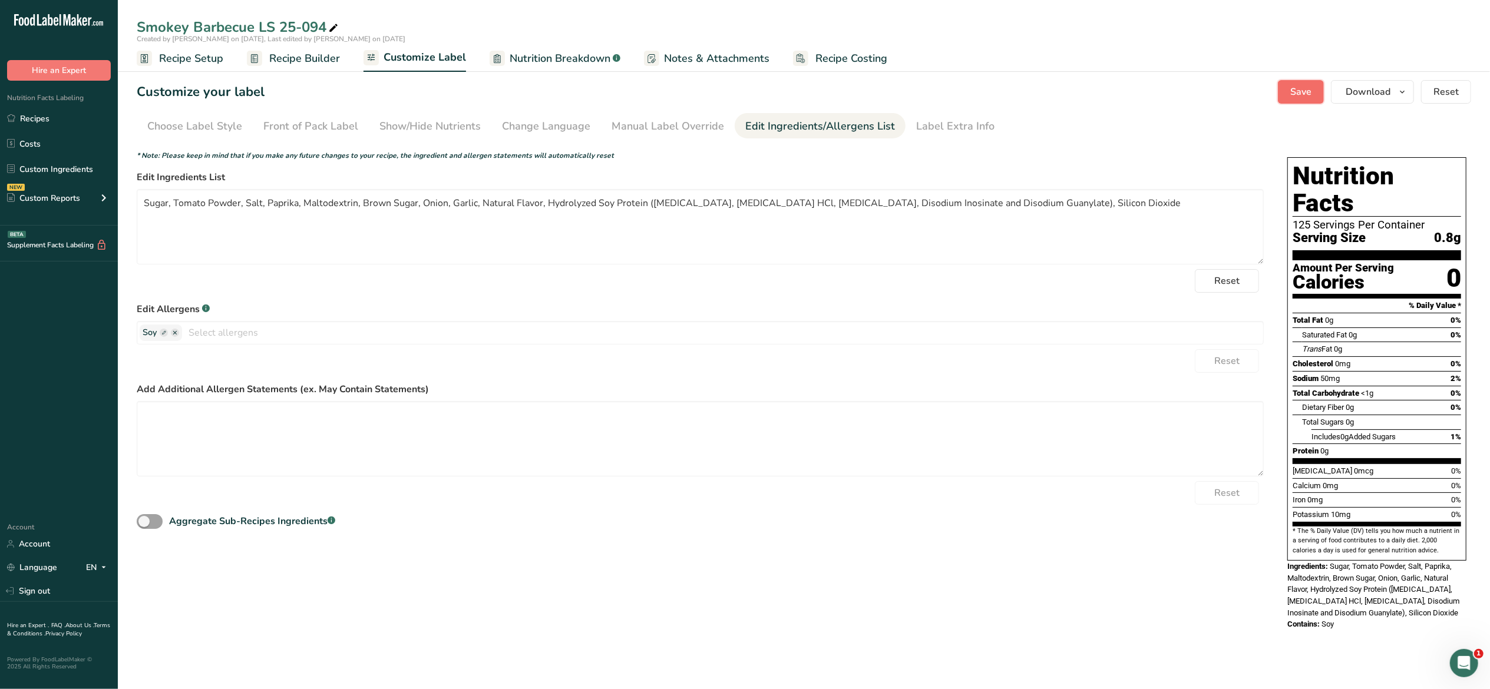
click at [1291, 99] on button "Save" at bounding box center [1301, 92] width 46 height 24
click at [647, 452] on textarea at bounding box center [700, 438] width 1127 height 75
click at [48, 123] on link "Recipes" at bounding box center [59, 118] width 118 height 22
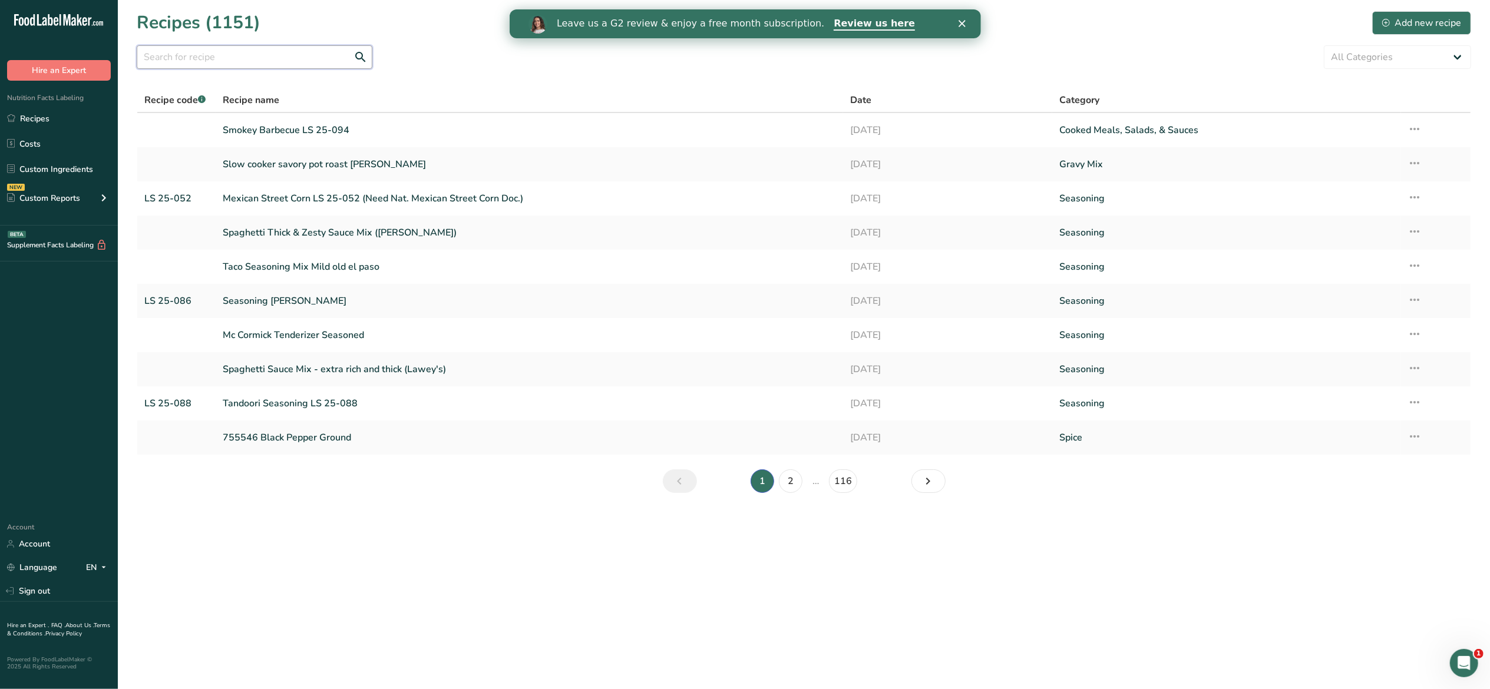
click at [316, 60] on input "text" at bounding box center [255, 57] width 236 height 24
type input "s"
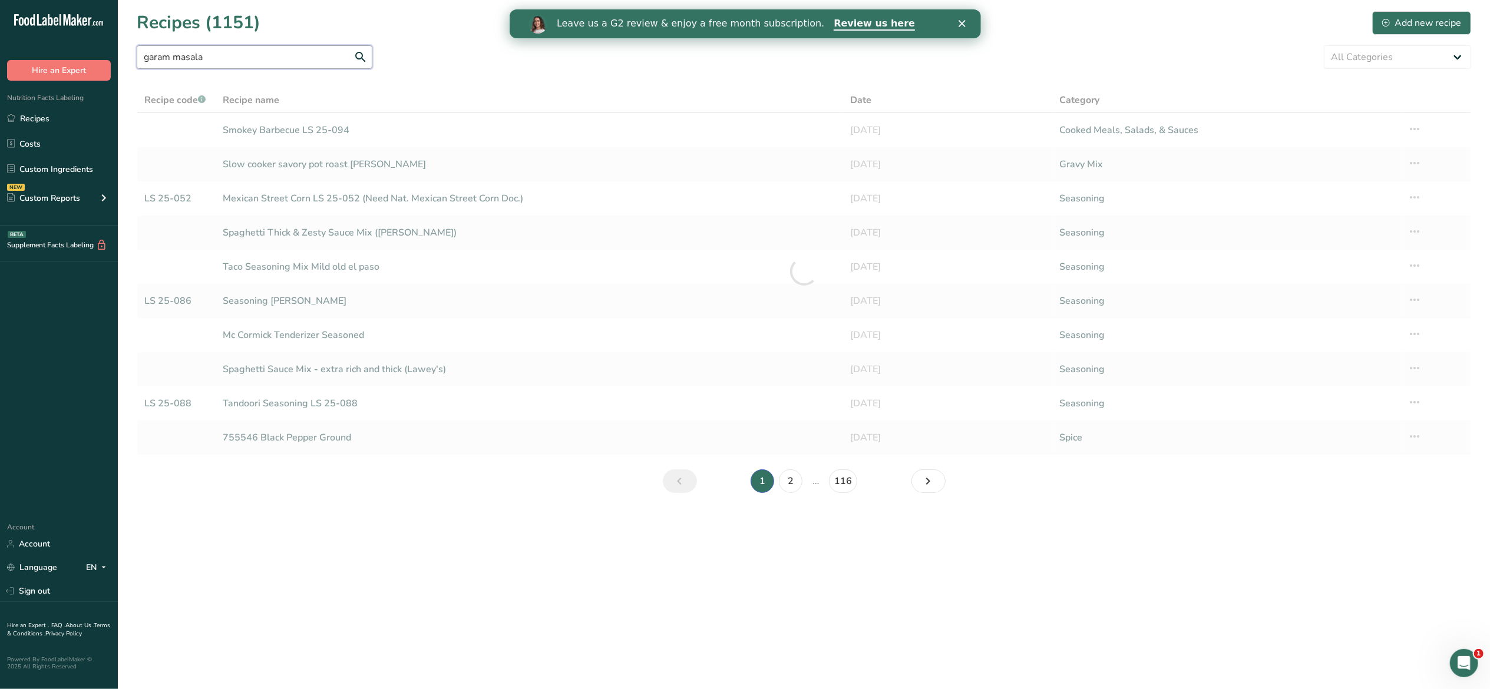
type input "garam masala"
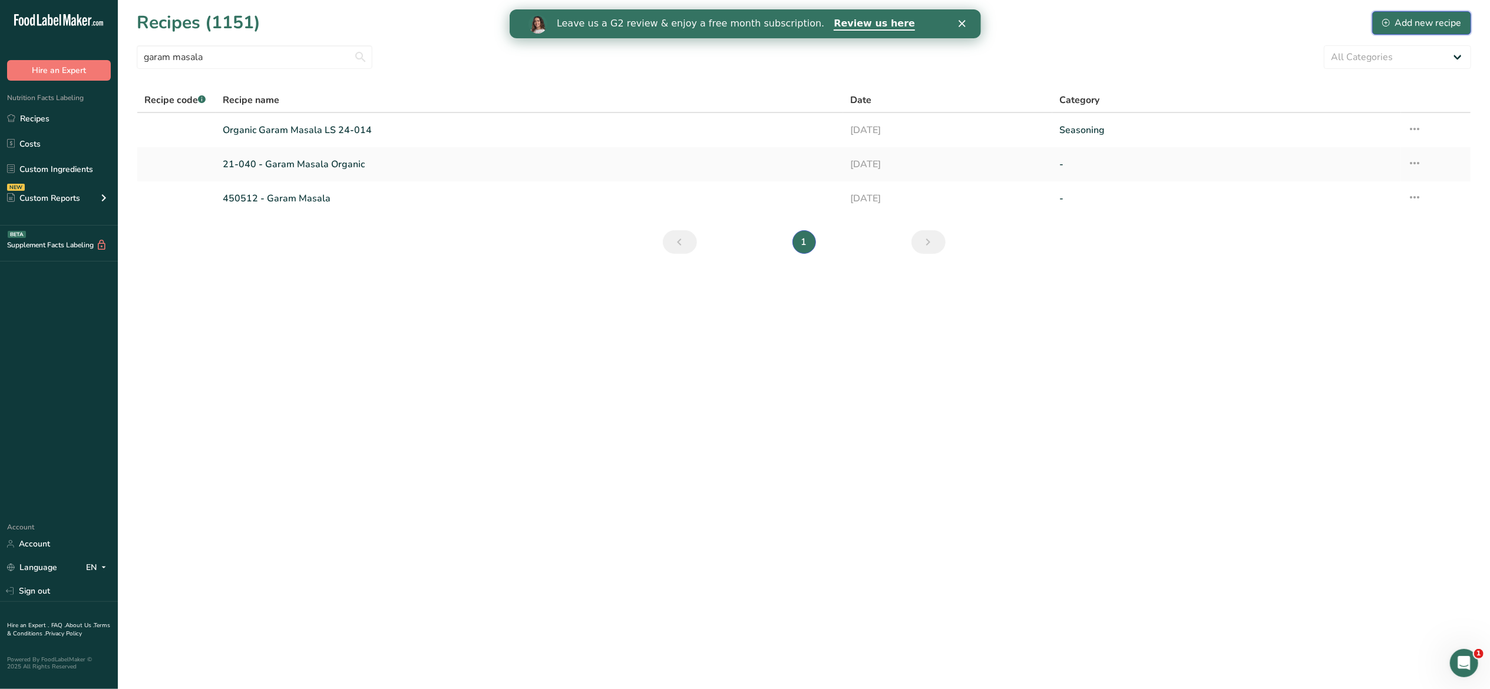
click at [1402, 25] on div "Add new recipe" at bounding box center [1421, 23] width 79 height 14
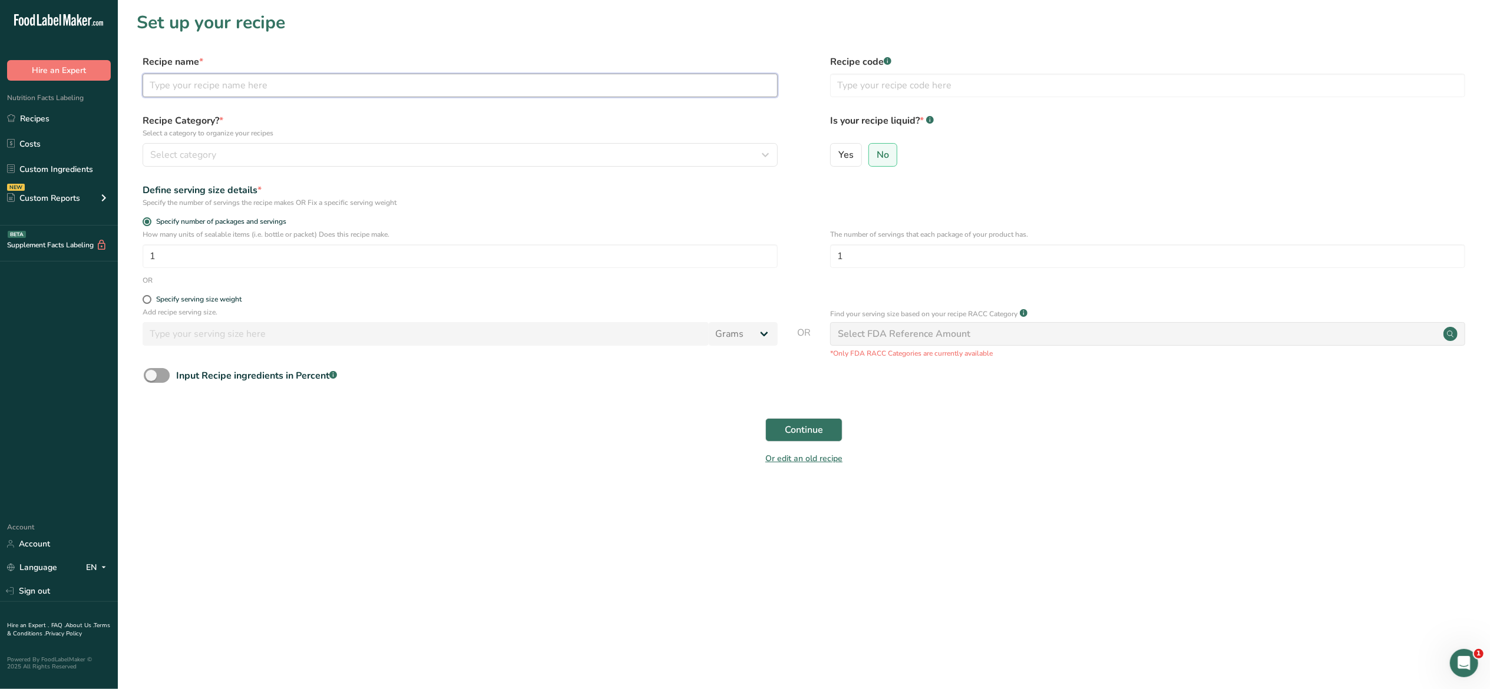
click at [509, 90] on input "text" at bounding box center [460, 86] width 635 height 24
type input "Garam Masala LS 25-001"
click at [1017, 92] on input "text" at bounding box center [1147, 86] width 635 height 24
type input "LS 25-001"
click at [495, 151] on div "Select category" at bounding box center [456, 155] width 613 height 14
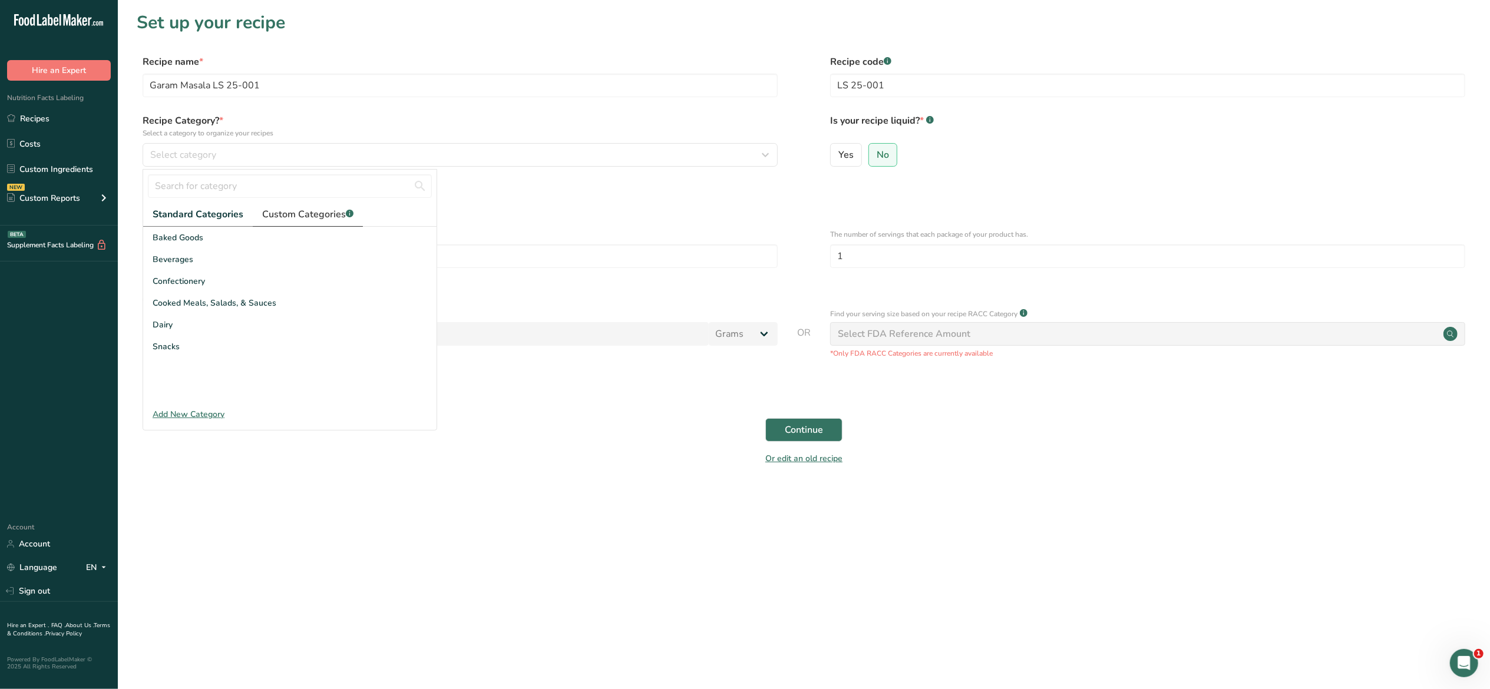
click at [300, 221] on span "Custom Categories .a-a{fill:#347362;}.b-a{fill:#fff;}" at bounding box center [307, 214] width 91 height 14
click at [189, 299] on span "Seasoning" at bounding box center [172, 303] width 39 height 12
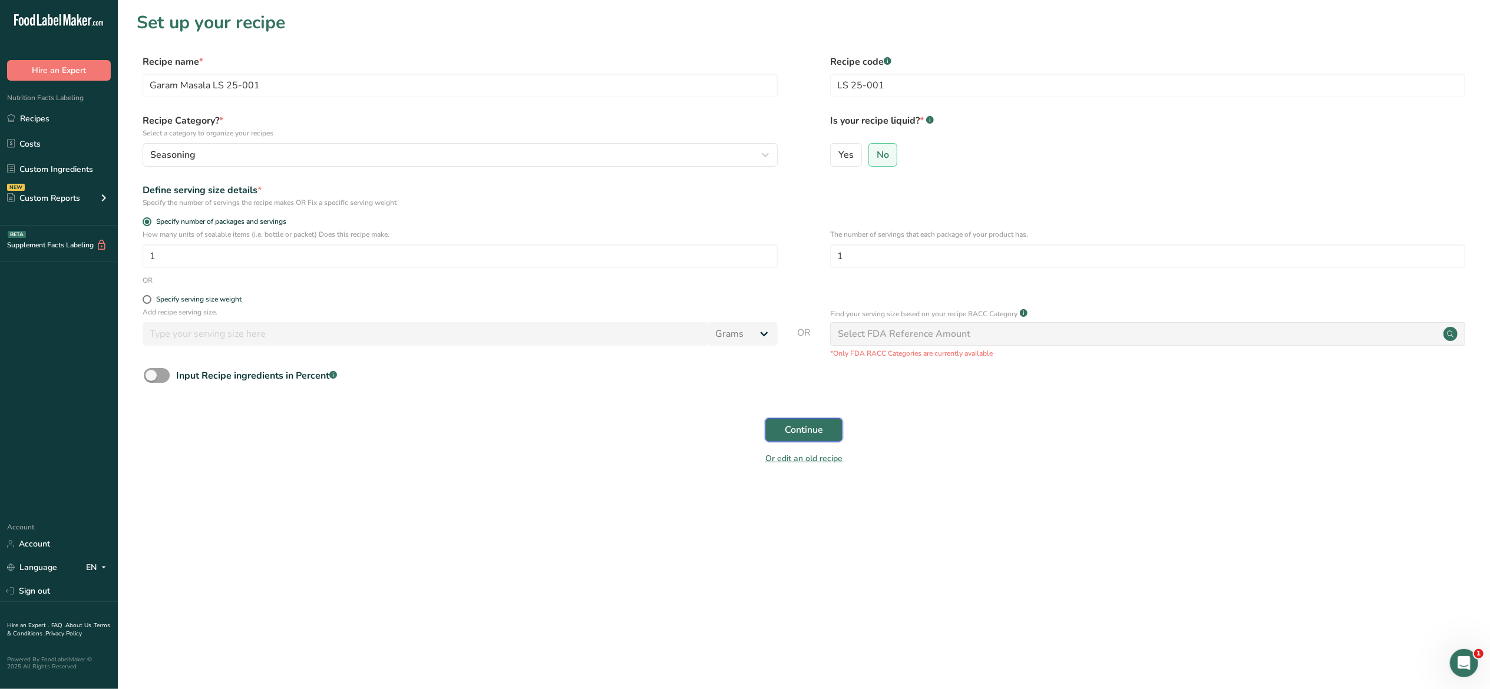
click at [821, 425] on span "Continue" at bounding box center [804, 430] width 38 height 14
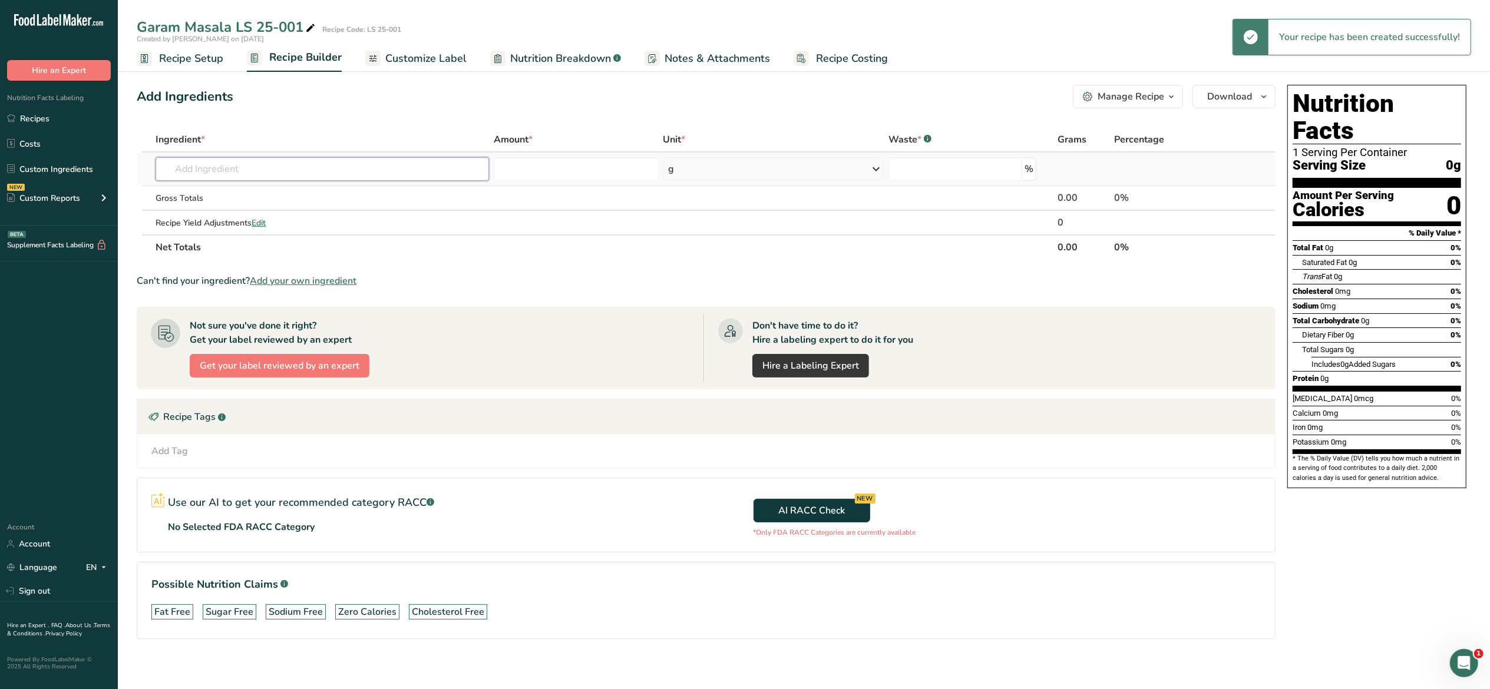
click at [387, 160] on input "text" at bounding box center [322, 169] width 333 height 24
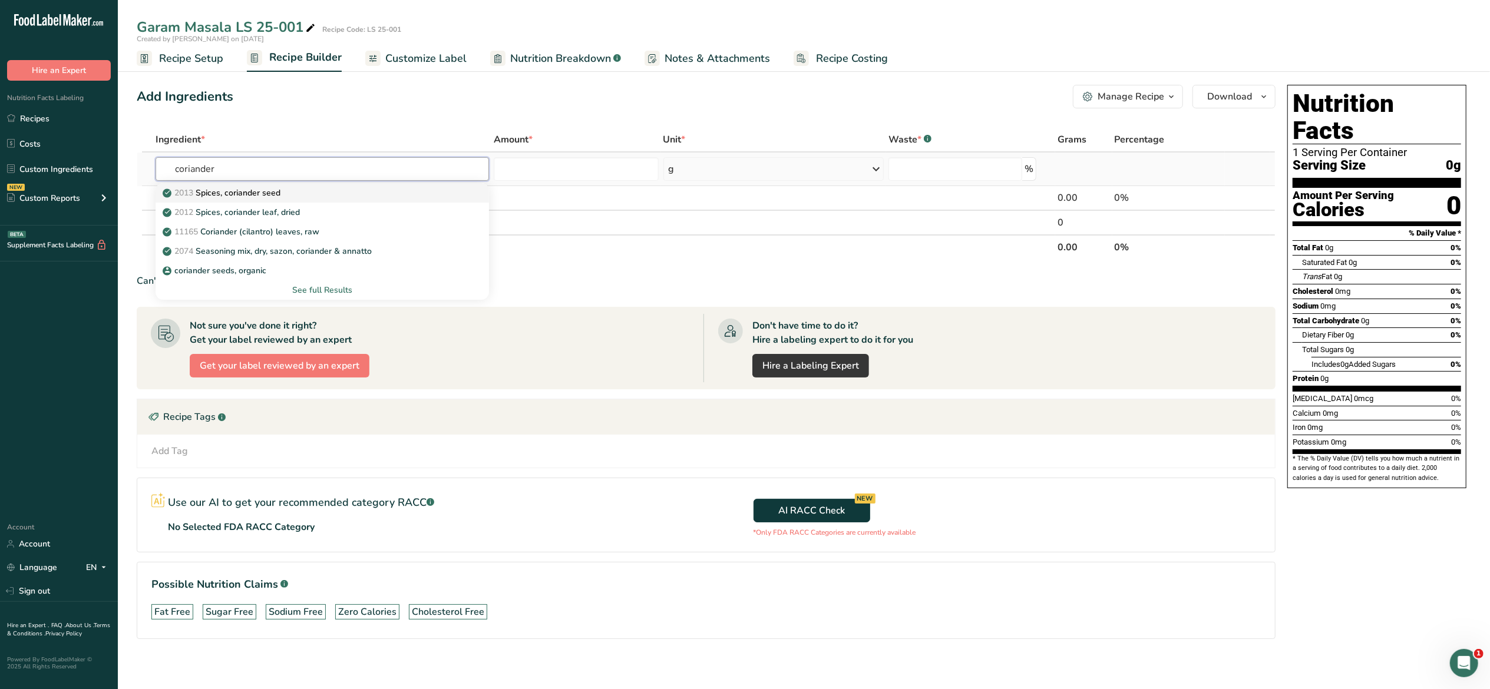
type input "coriander"
click at [383, 184] on link "2013 Spices, coriander seed" at bounding box center [322, 192] width 333 height 19
type input "Spices, coriander seed"
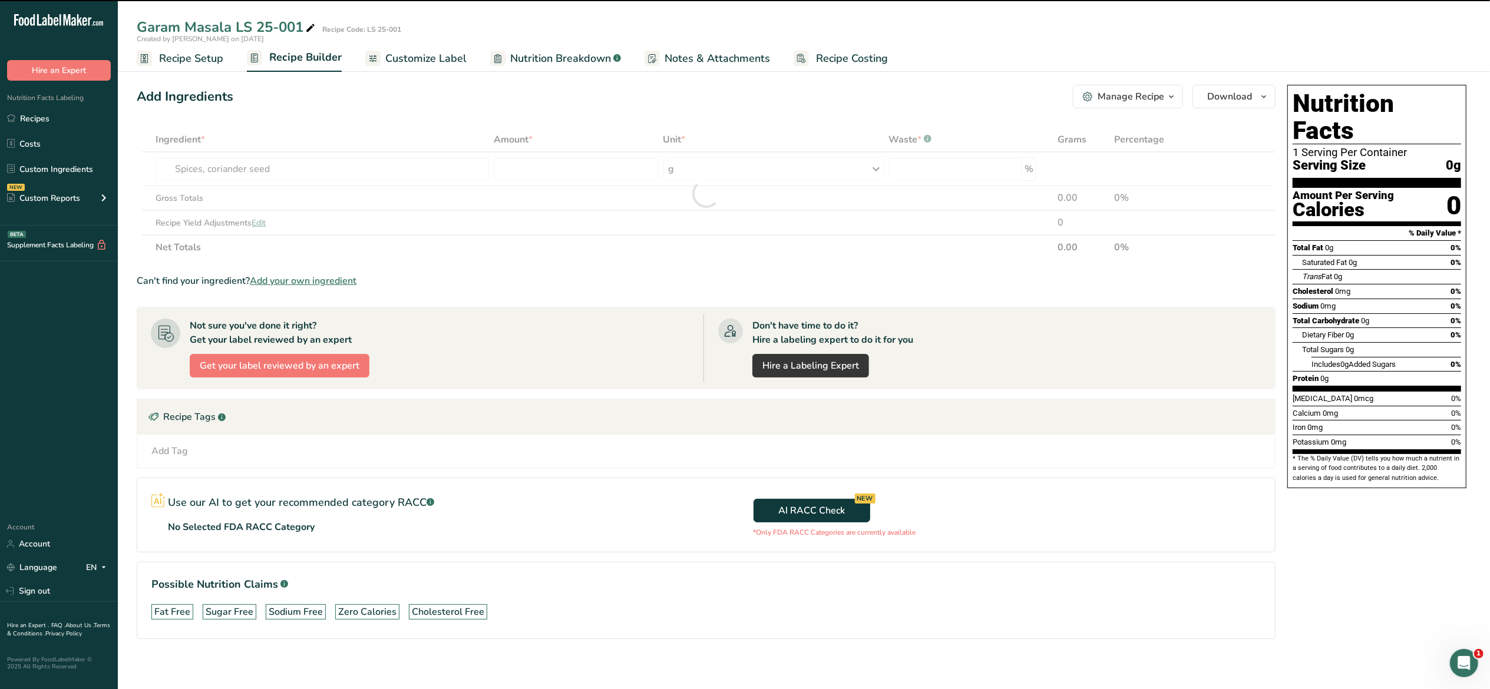
type input "0"
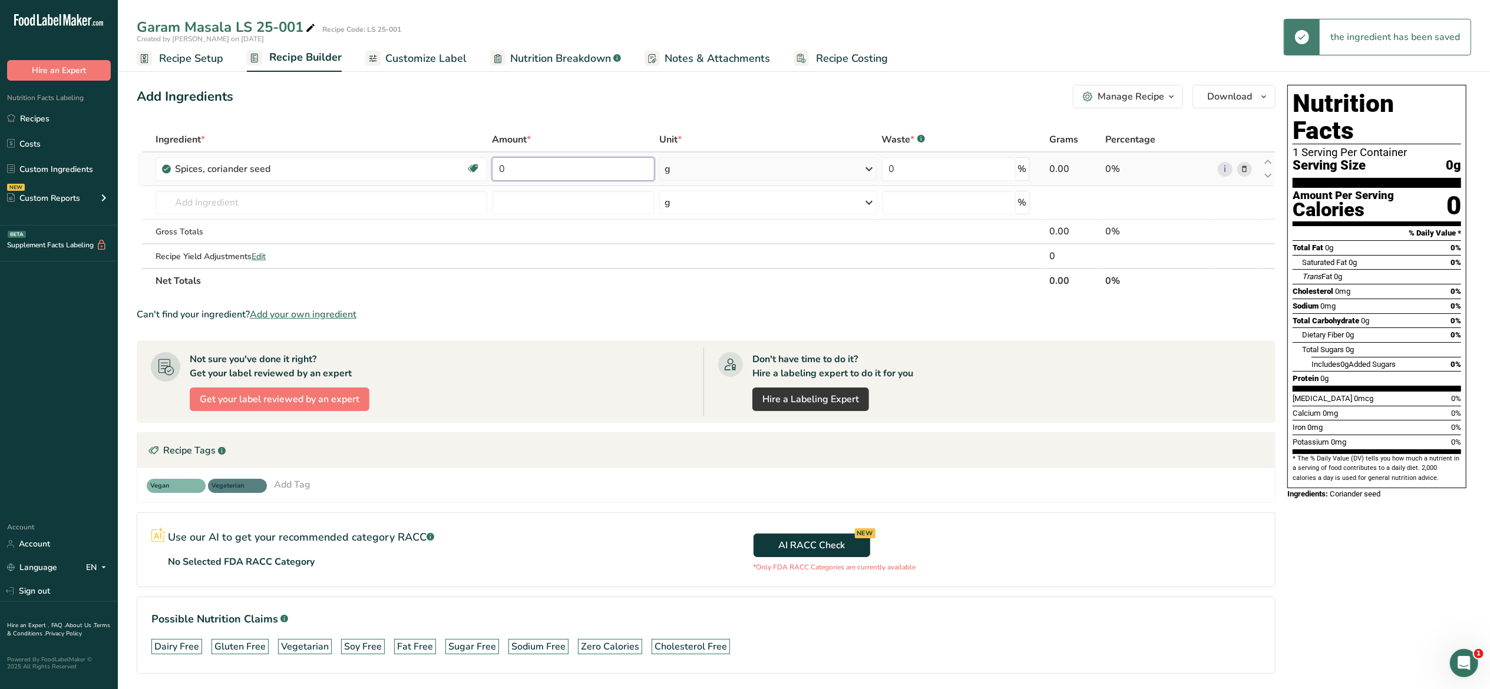
click at [531, 178] on input "0" at bounding box center [573, 169] width 163 height 24
type input "61"
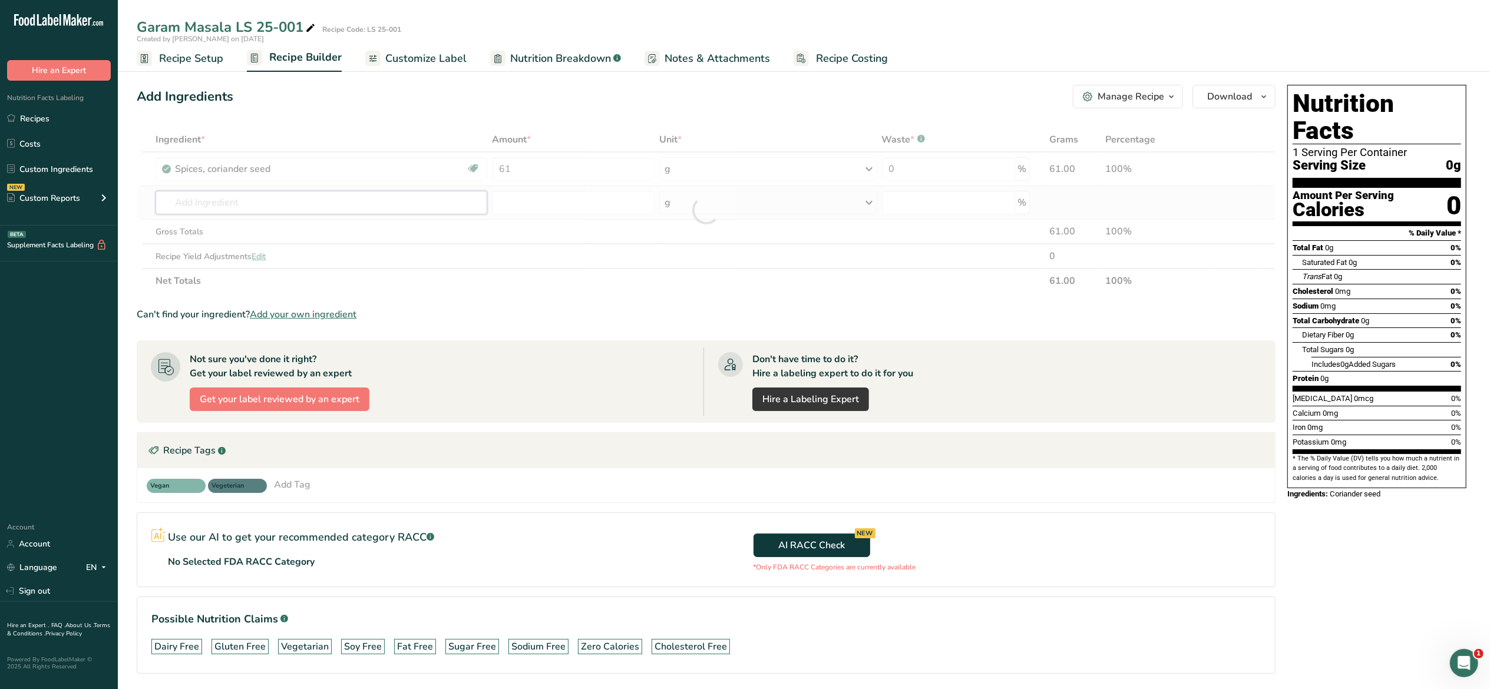
click at [451, 207] on div "Ingredient * Amount * Unit * Waste * .a-a{fill:#347362;}.b-a{fill:#fff;} Grams …" at bounding box center [706, 210] width 1139 height 166
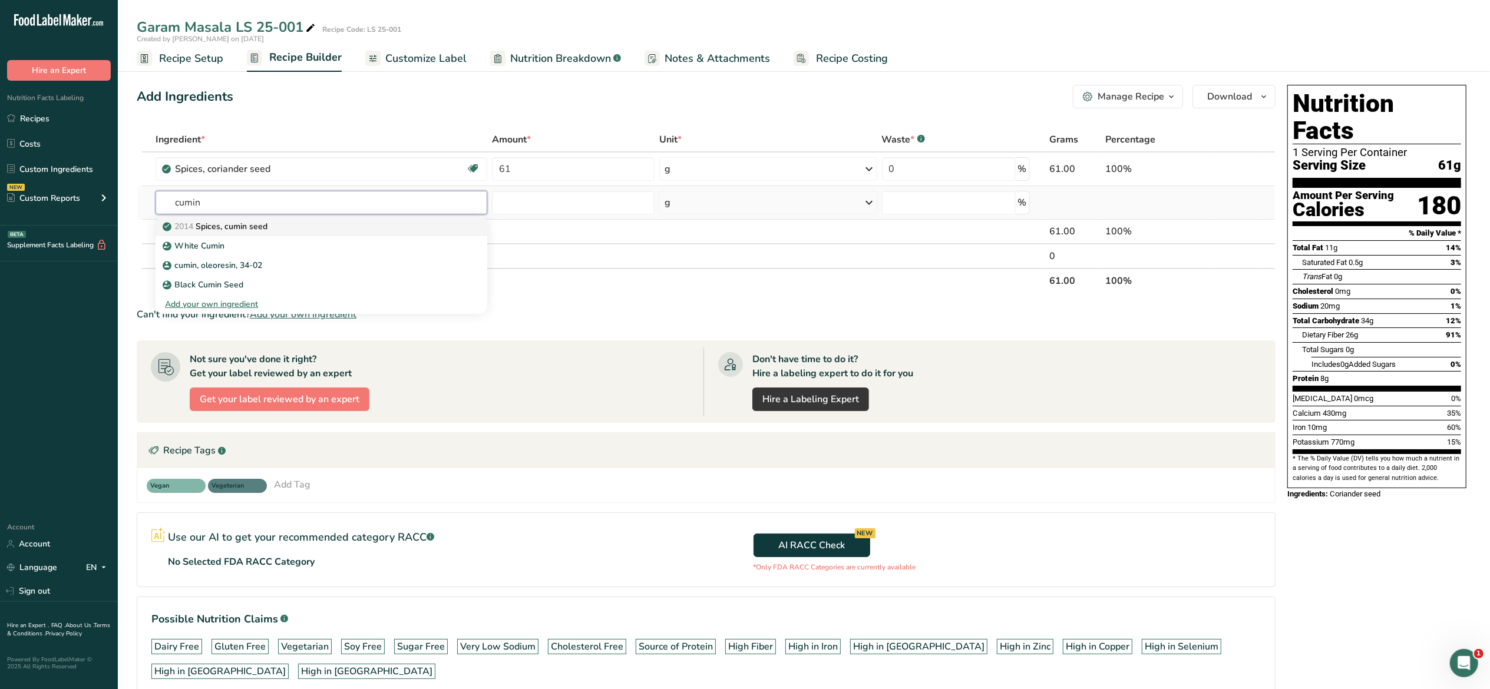
type input "cumin"
click at [437, 228] on div "2014 Spices, cumin seed" at bounding box center [312, 226] width 294 height 12
type input "Spices, cumin seed"
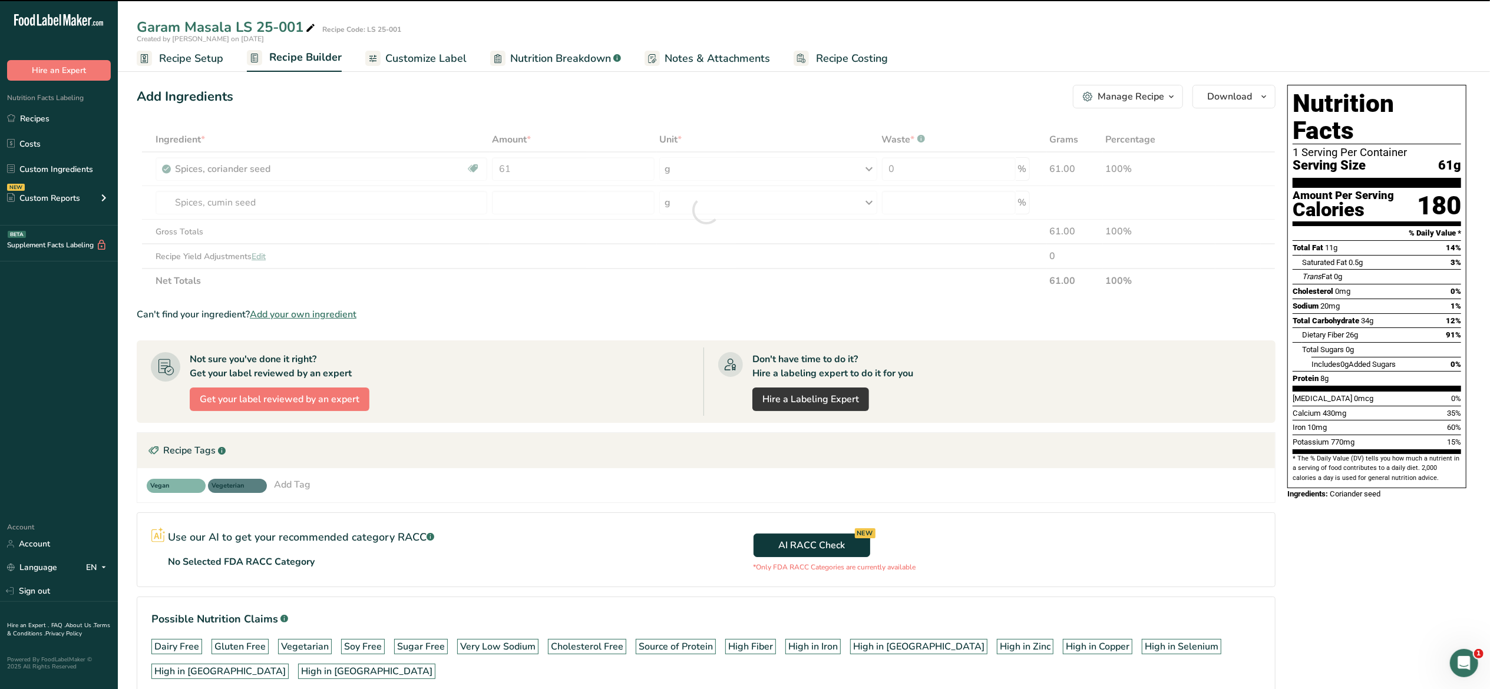
type input "0"
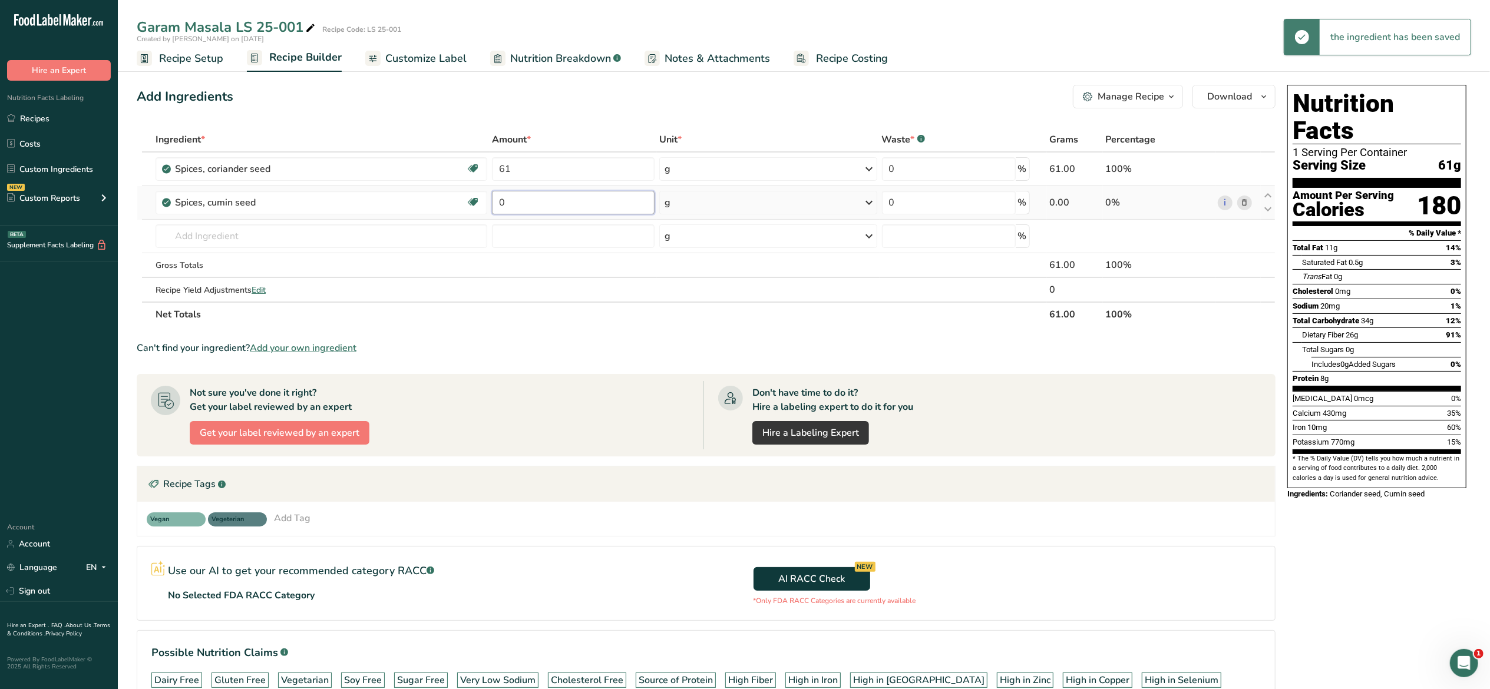
click at [515, 198] on input "0" at bounding box center [573, 203] width 163 height 24
type input "12.5"
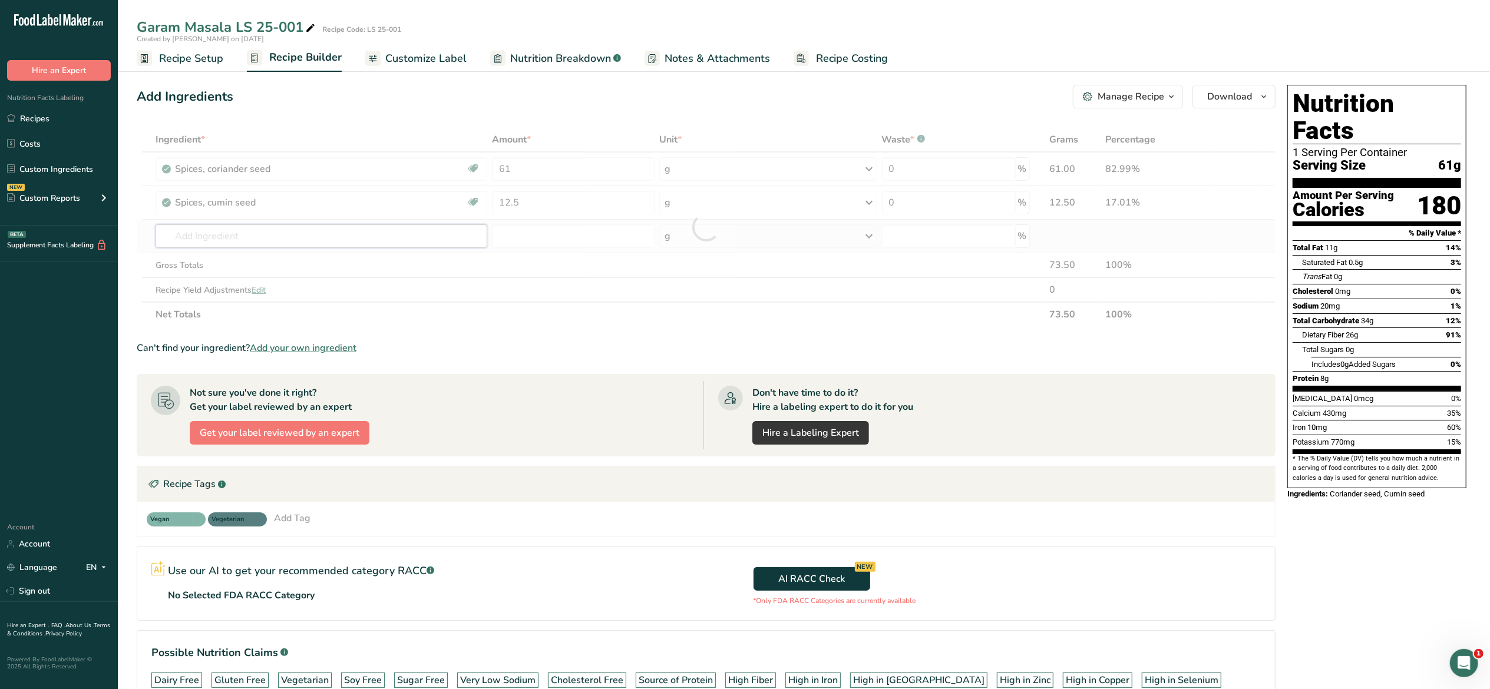
click at [408, 240] on div "Ingredient * Amount * Unit * Waste * .a-a{fill:#347362;}.b-a{fill:#fff;} Grams …" at bounding box center [706, 227] width 1139 height 200
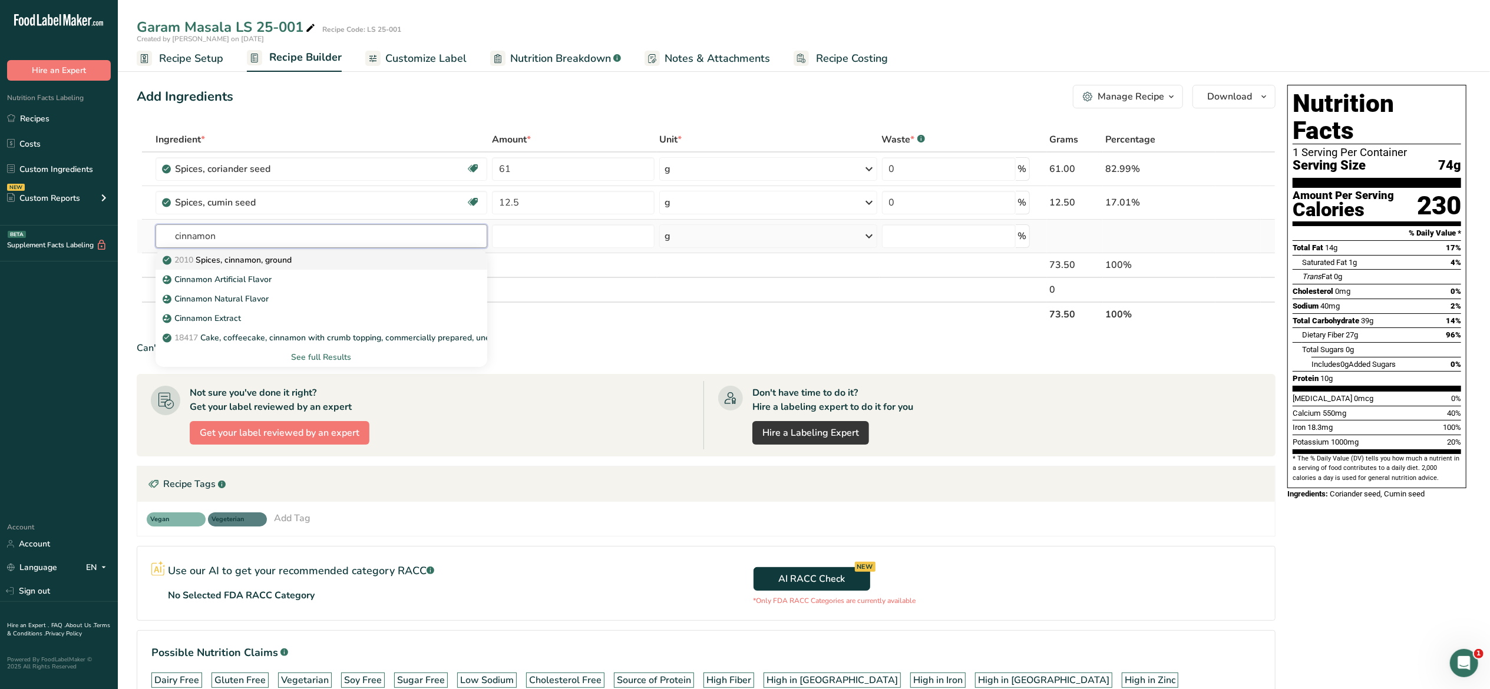
type input "cinnamon"
click at [402, 259] on div "2010 Spices, cinnamon, ground" at bounding box center [312, 260] width 294 height 12
type input "Spices, cinnamon, ground"
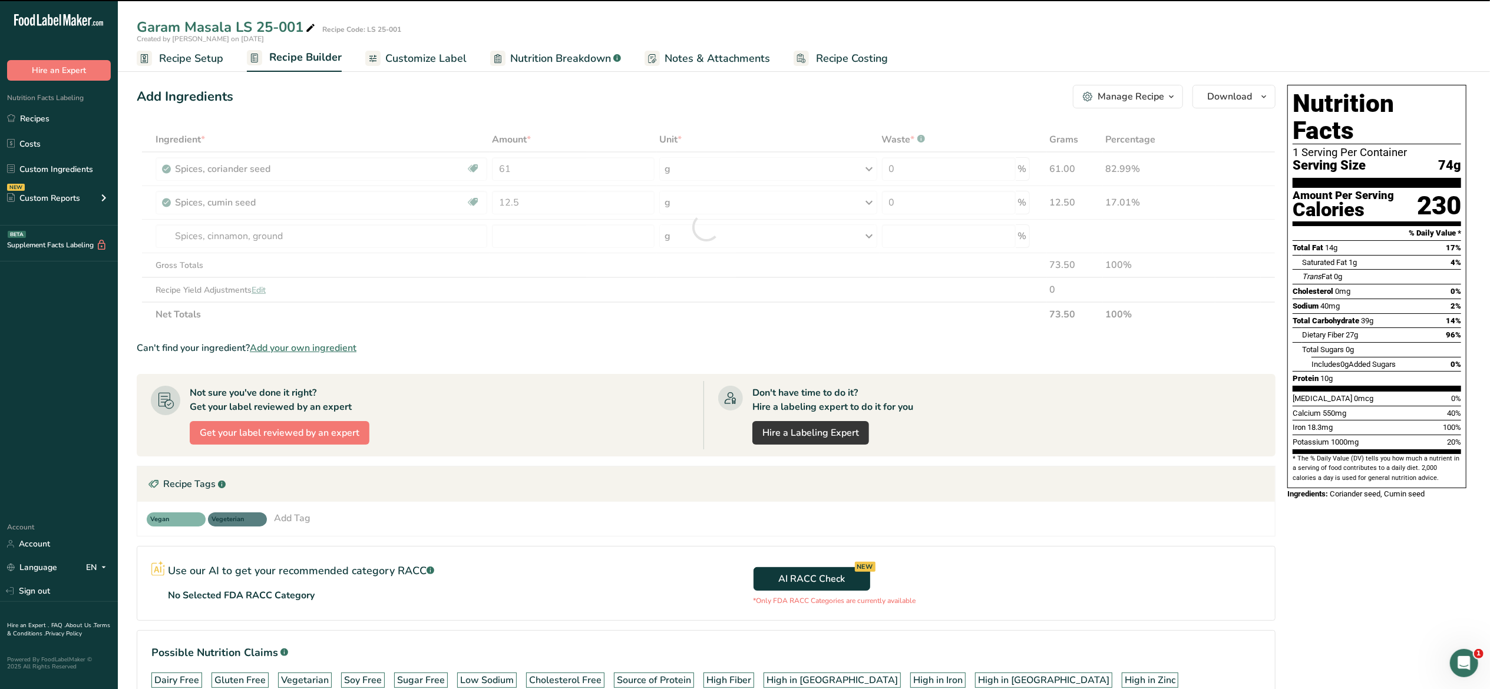
type input "0"
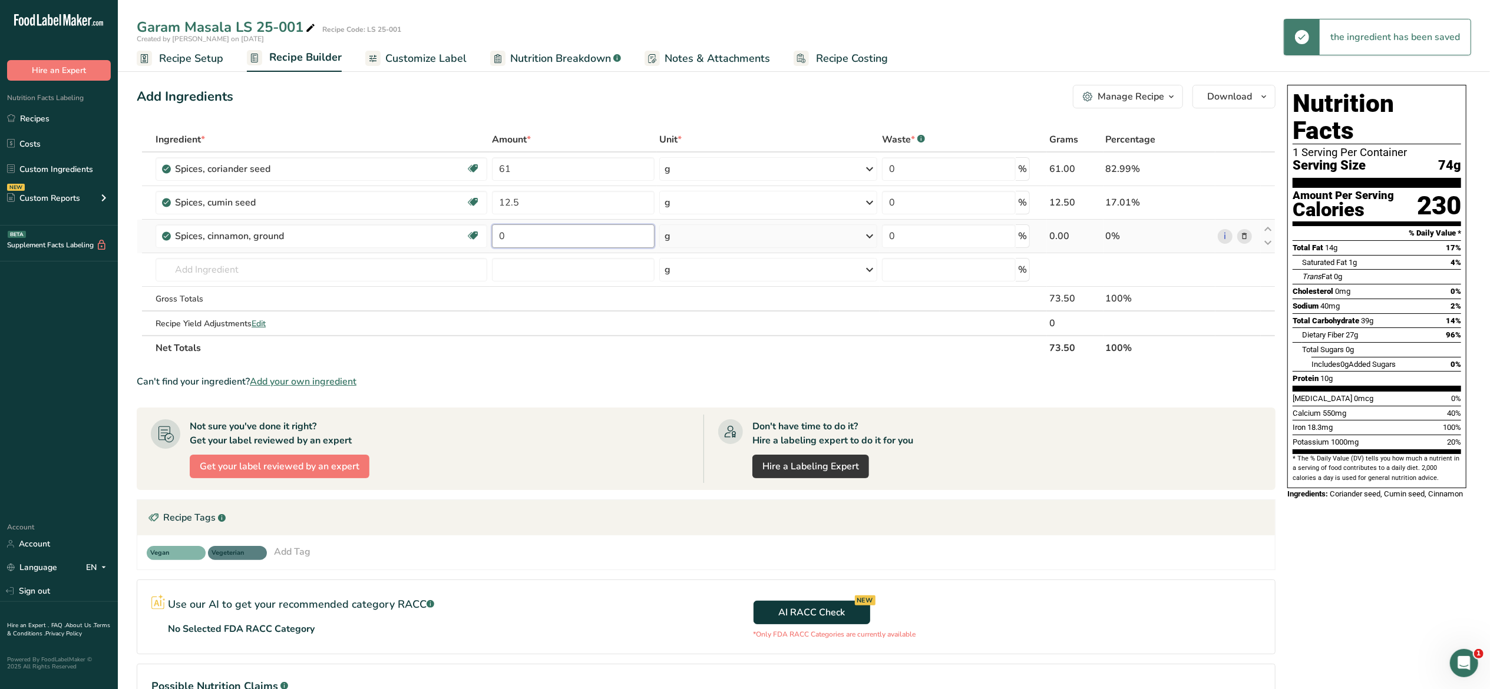
click at [502, 233] on input "0" at bounding box center [573, 236] width 163 height 24
type input "10.5"
click at [373, 277] on div "Ingredient * Amount * Unit * Waste * .a-a{fill:#347362;}.b-a{fill:#fff;} Grams …" at bounding box center [706, 243] width 1139 height 233
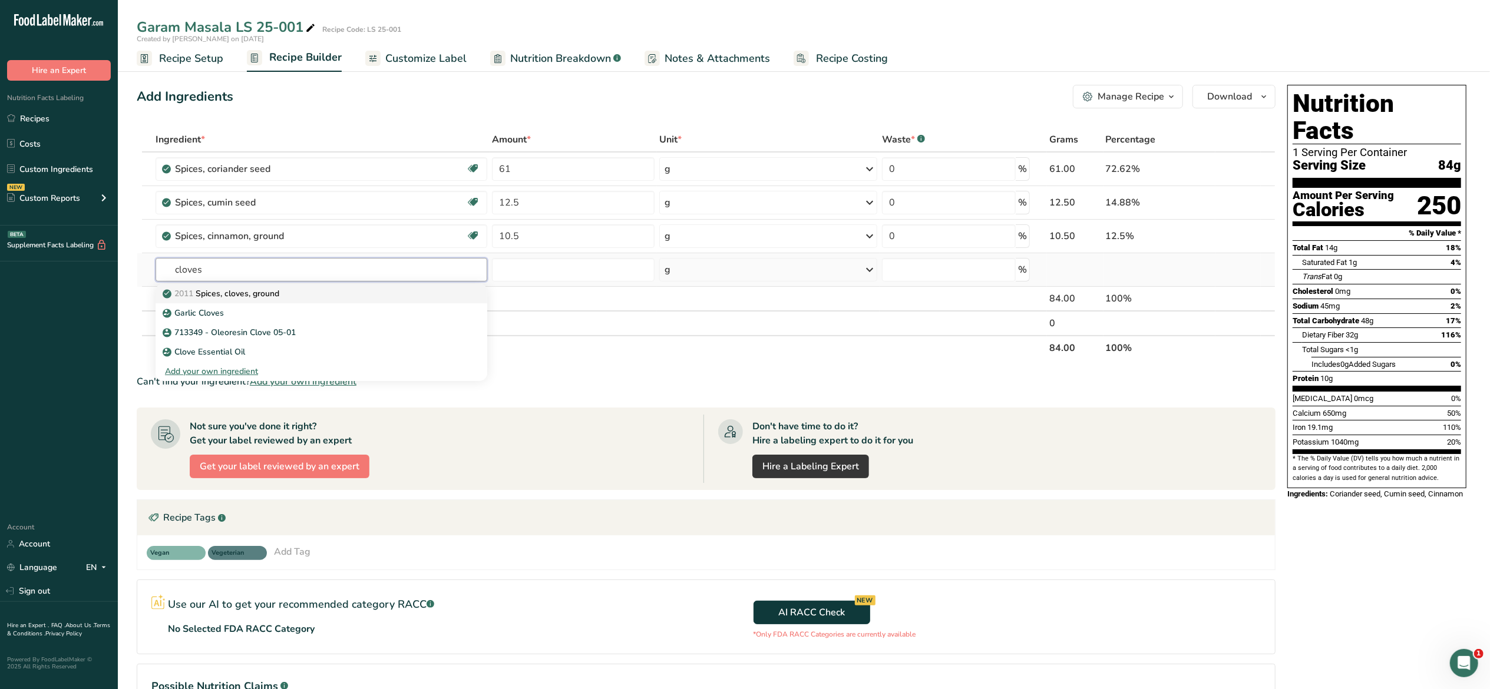
type input "cloves"
click at [368, 292] on div "2011 Spices, cloves, ground" at bounding box center [312, 293] width 294 height 12
type input "Spices, cloves, ground"
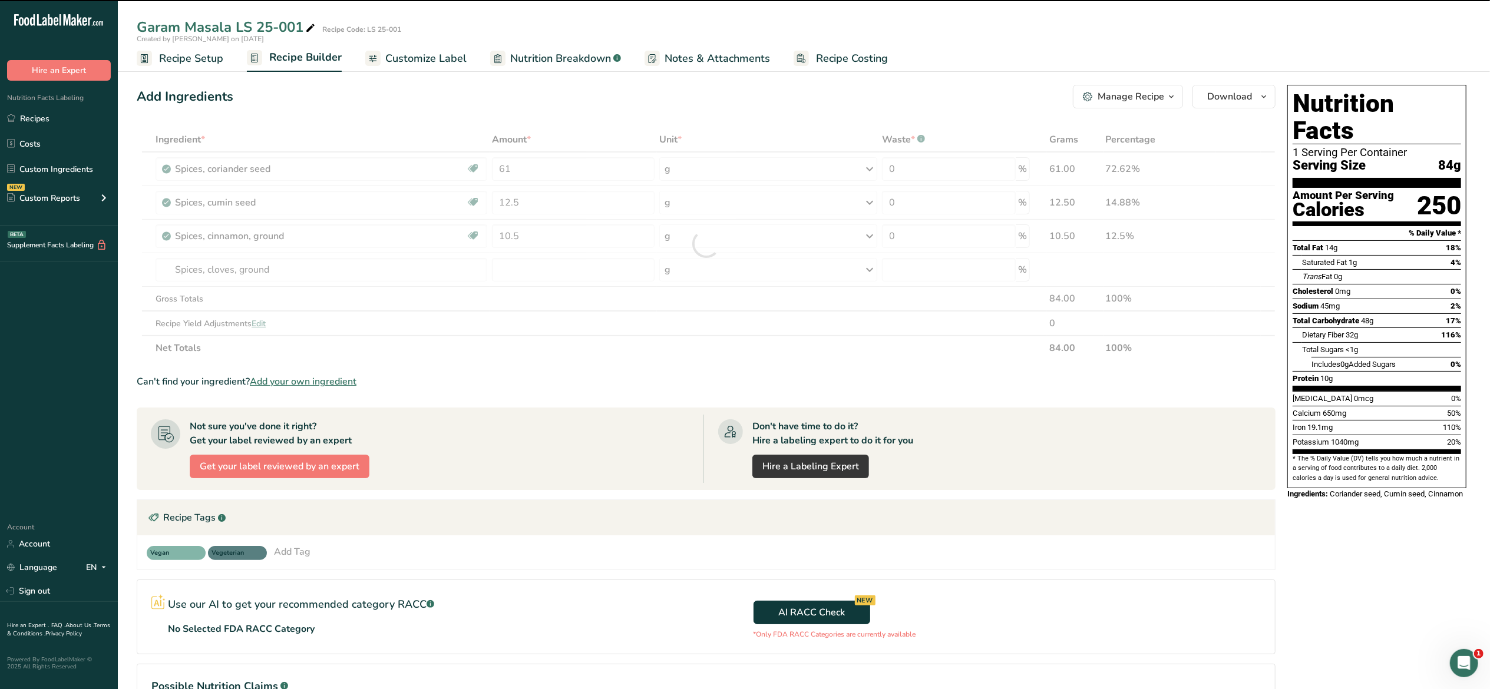
type input "0"
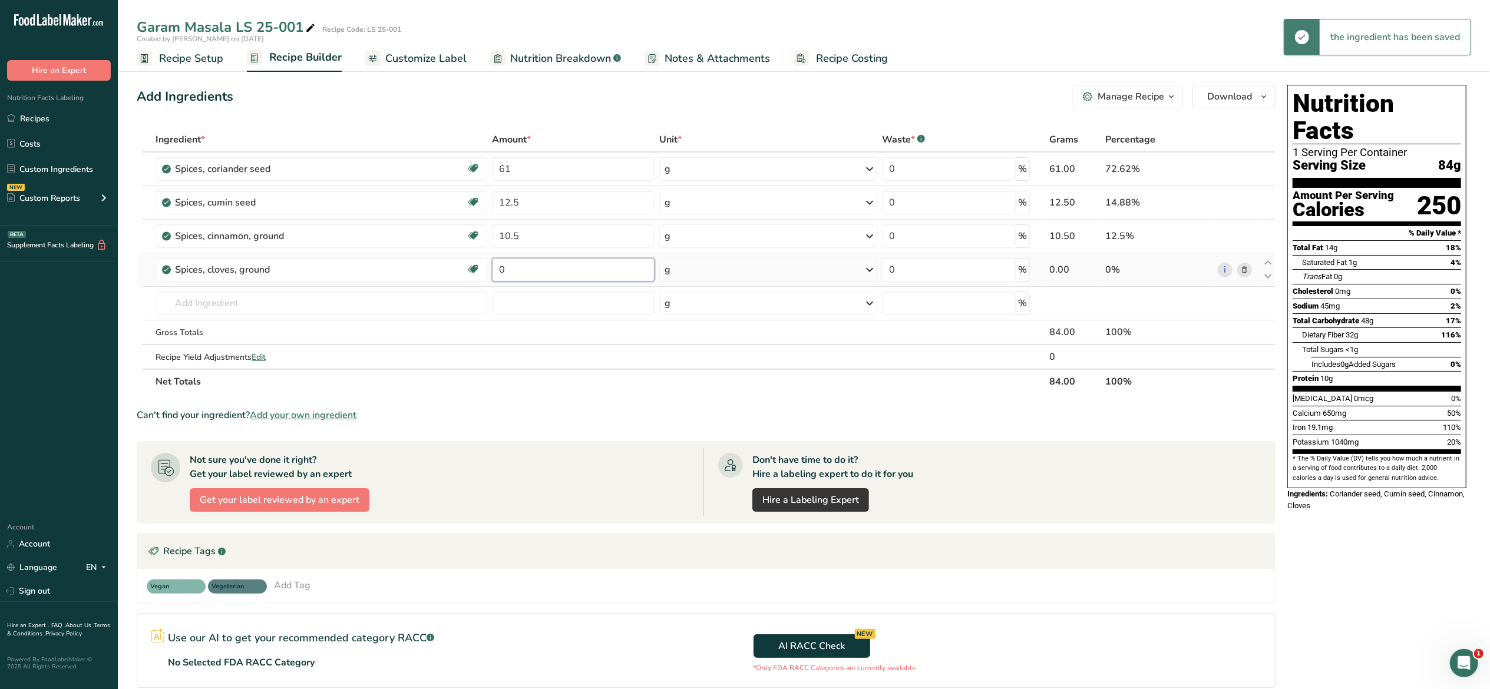
click at [530, 269] on input "0" at bounding box center [573, 270] width 163 height 24
type input "8.5"
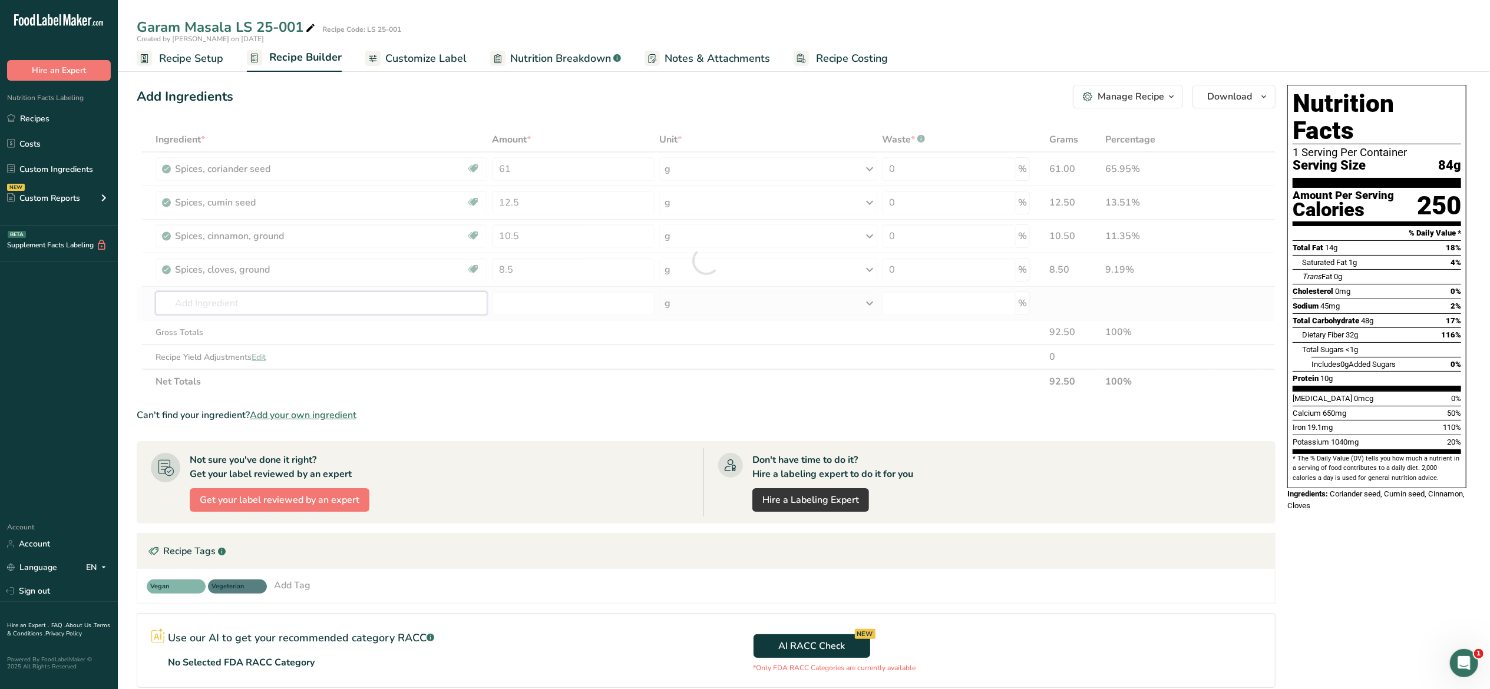
click at [409, 310] on div "Ingredient * Amount * Unit * Waste * .a-a{fill:#347362;}.b-a{fill:#fff;} Grams …" at bounding box center [706, 260] width 1139 height 267
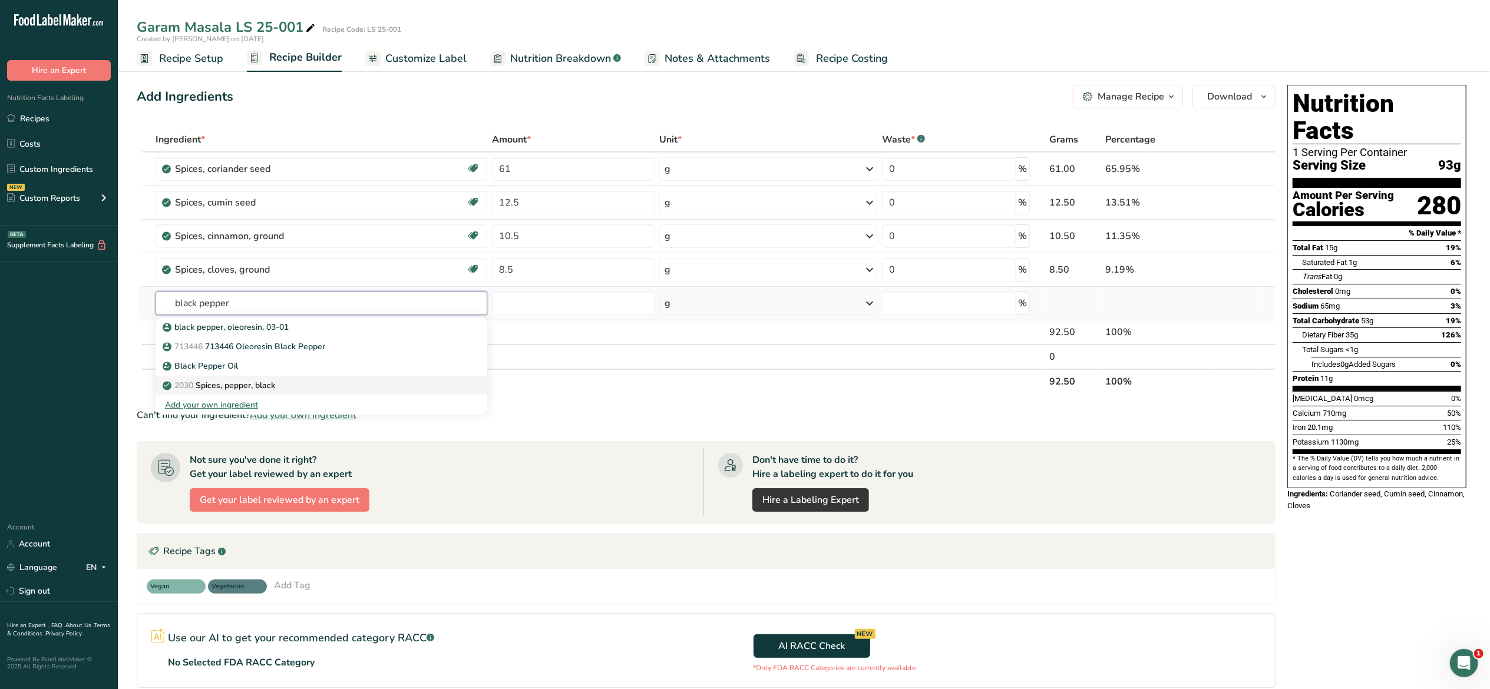
type input "black pepper"
click at [395, 393] on link "2030 Spices, pepper, black" at bounding box center [322, 385] width 332 height 19
type input "Spices, pepper, black"
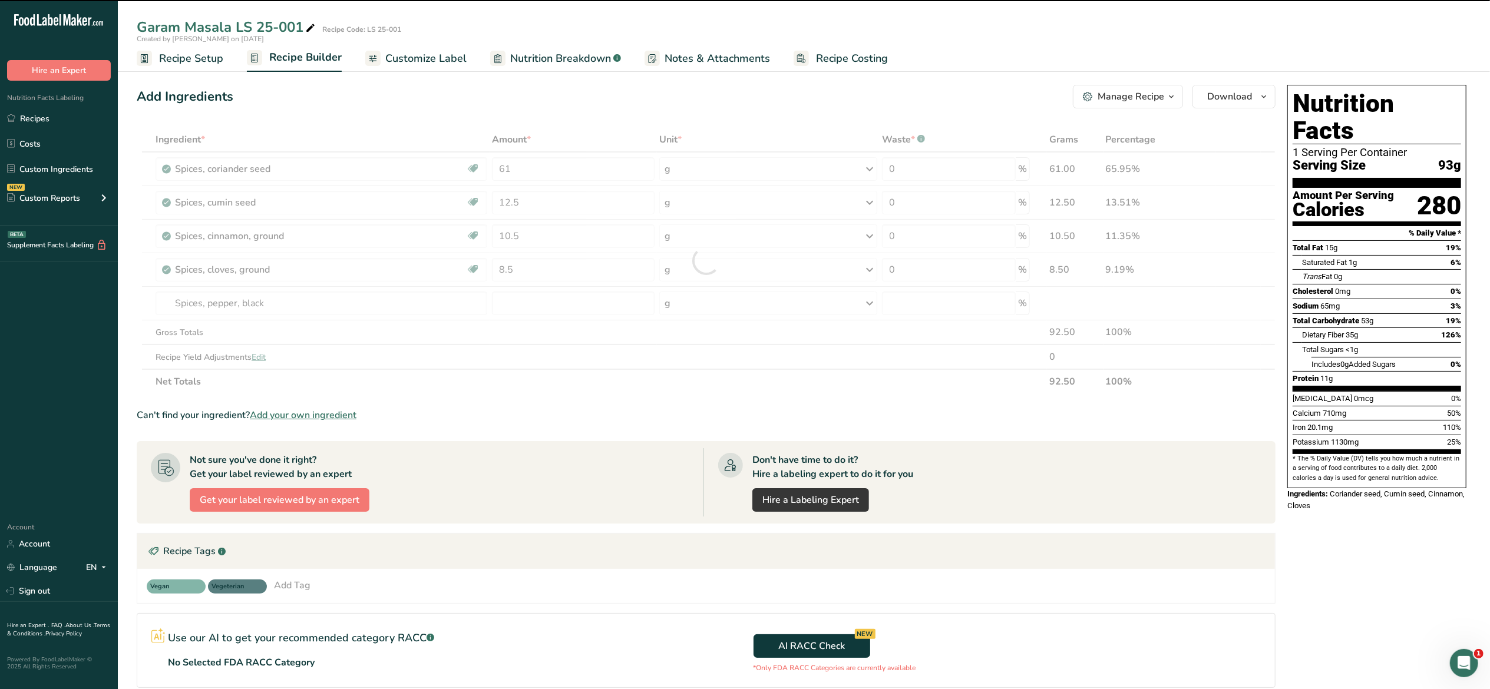
type input "0"
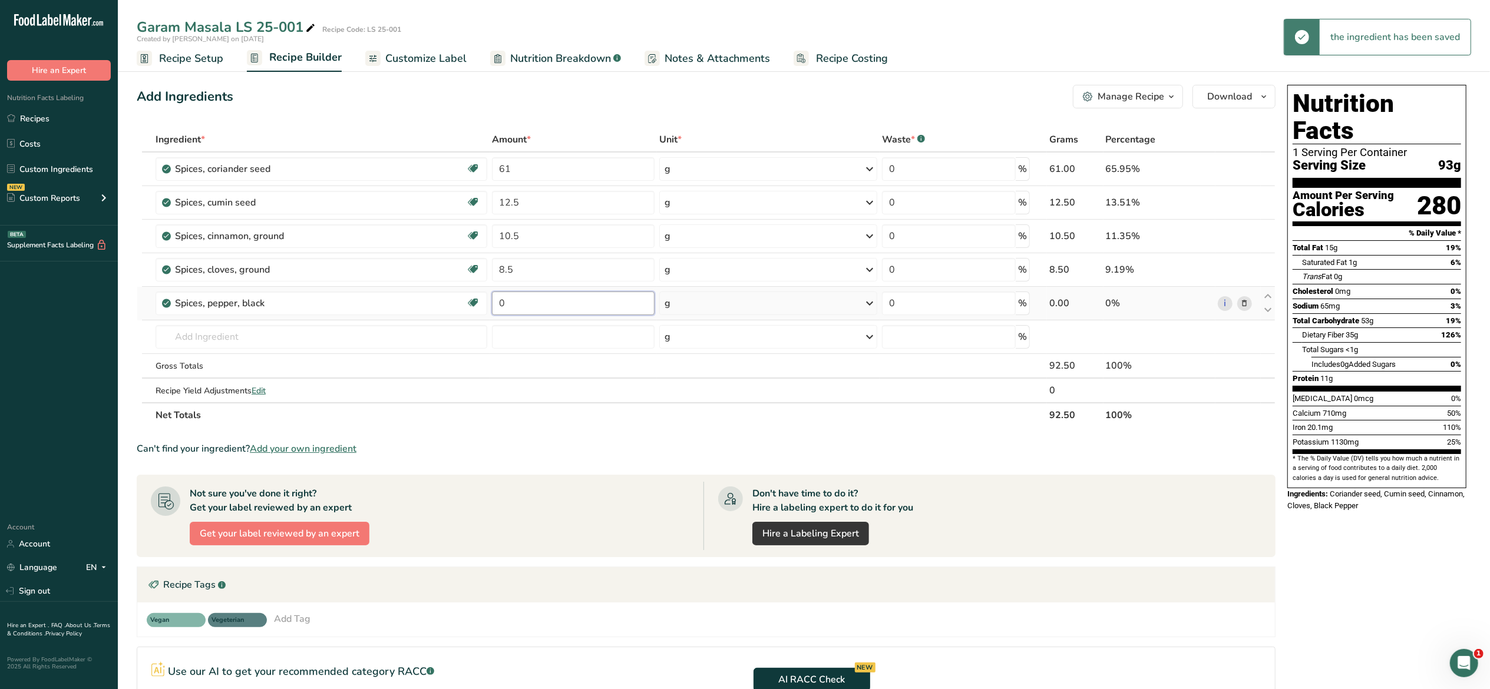
click at [512, 306] on input "0" at bounding box center [573, 304] width 163 height 24
type input "5"
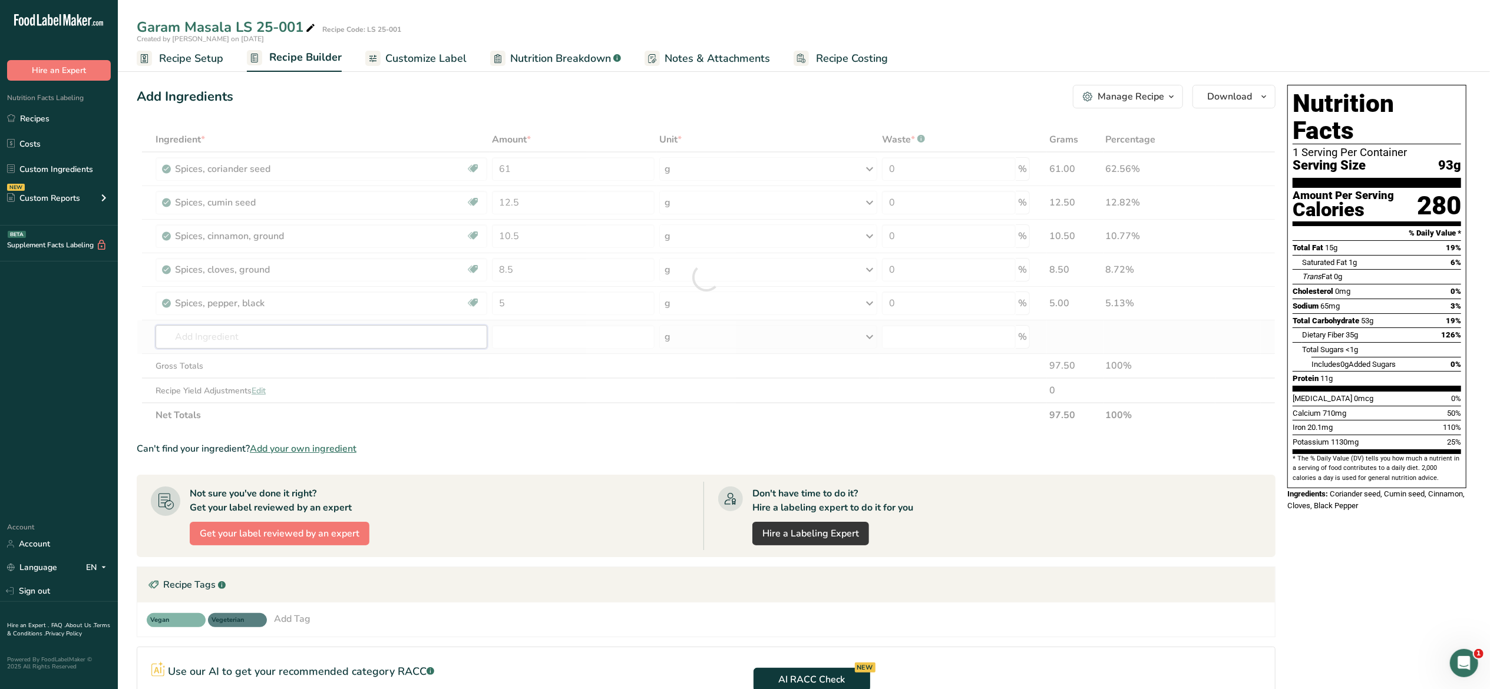
click at [436, 344] on div "Ingredient * Amount * Unit * Waste * .a-a{fill:#347362;}.b-a{fill:#fff;} Grams …" at bounding box center [706, 277] width 1139 height 300
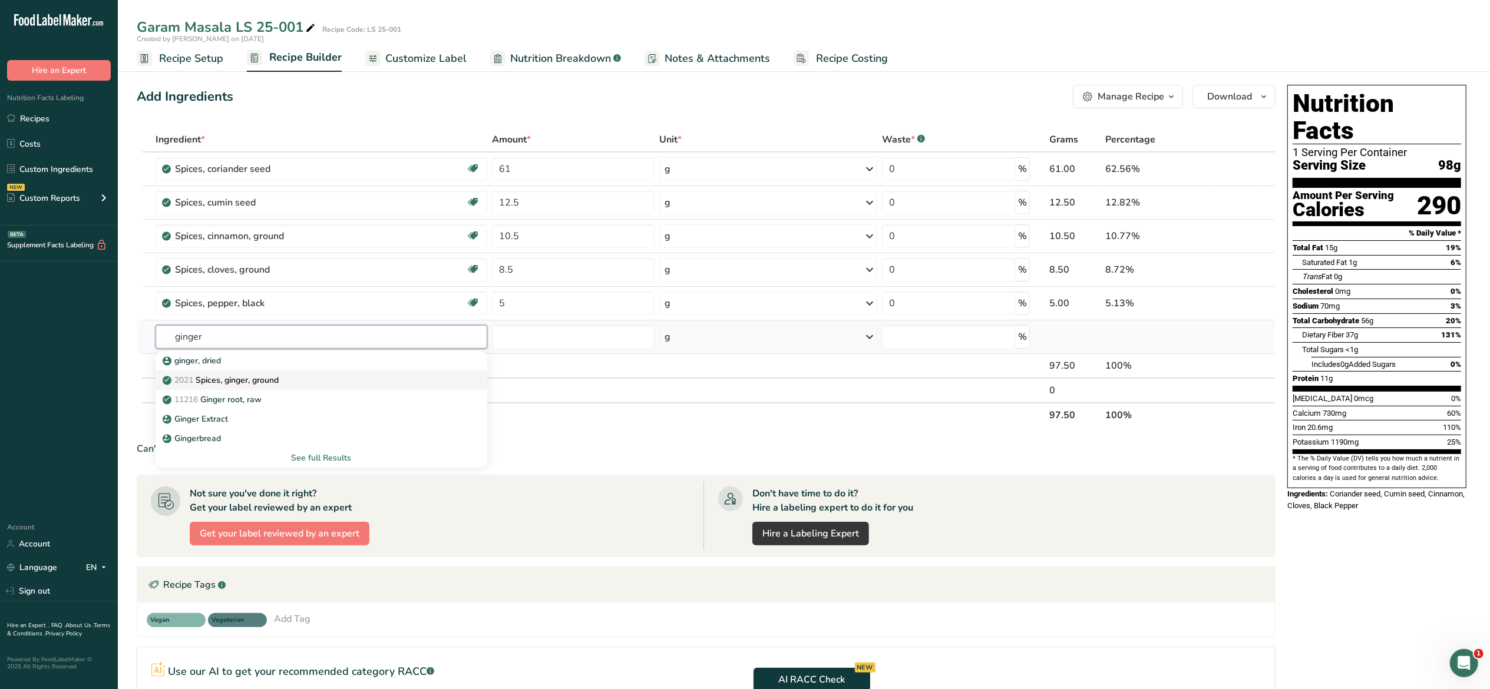
type input "ginger"
click at [410, 373] on link "2021 Spices, ginger, ground" at bounding box center [322, 380] width 332 height 19
type input "Spices, ginger, ground"
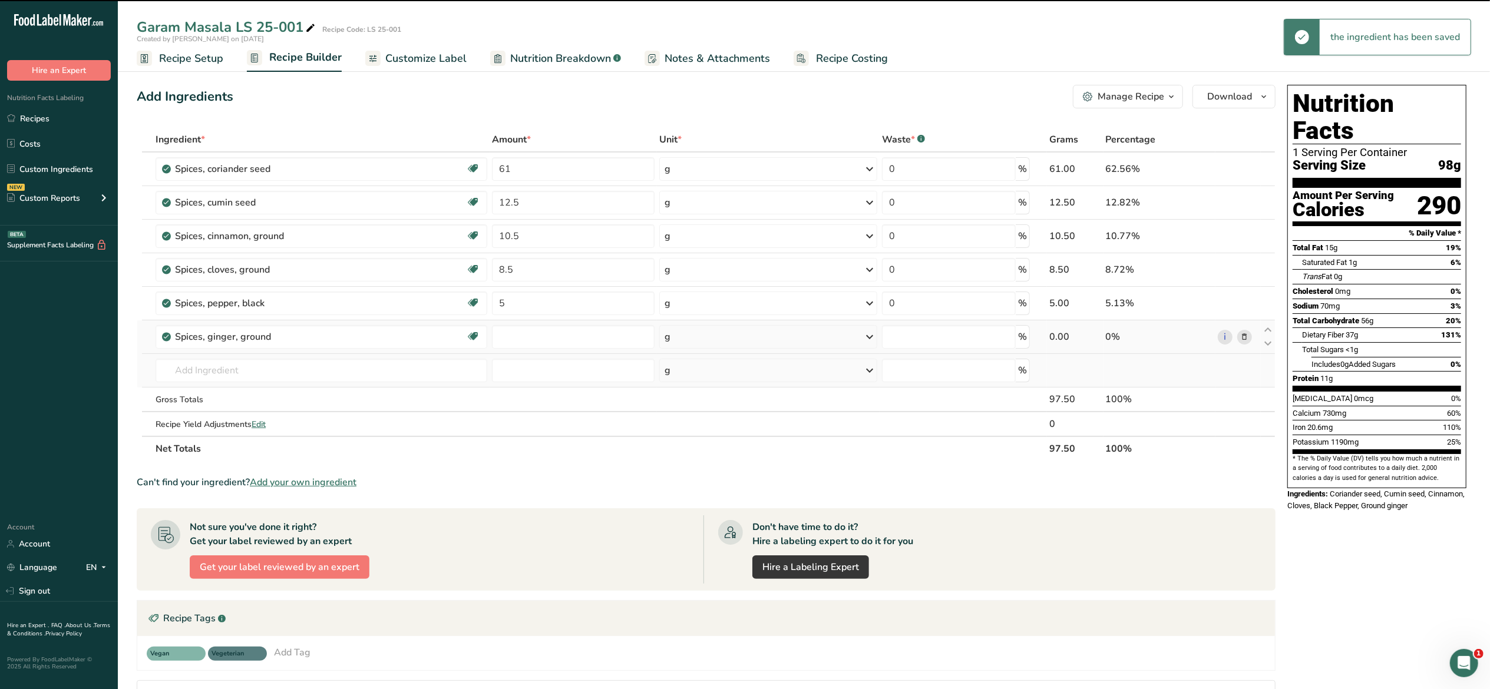
type input "0"
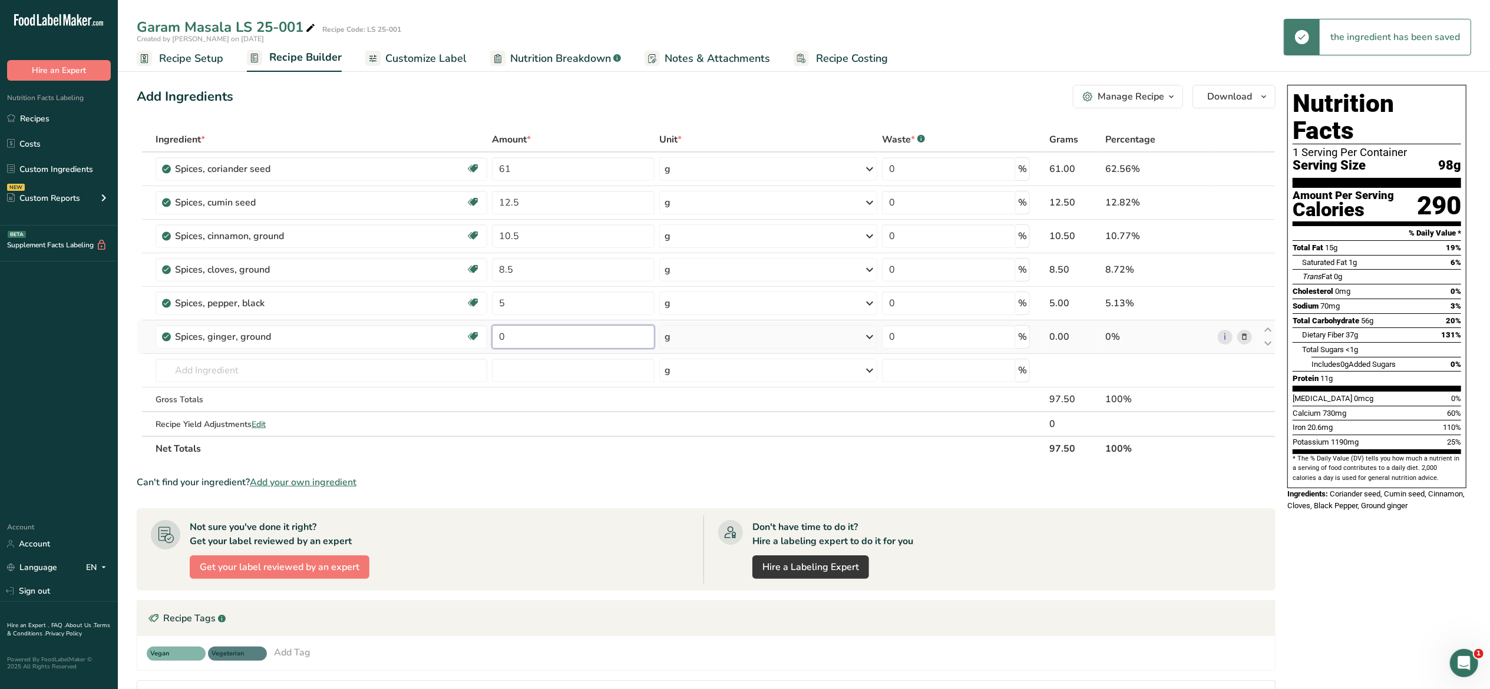
click at [511, 342] on input "0" at bounding box center [573, 337] width 163 height 24
type input "1.5"
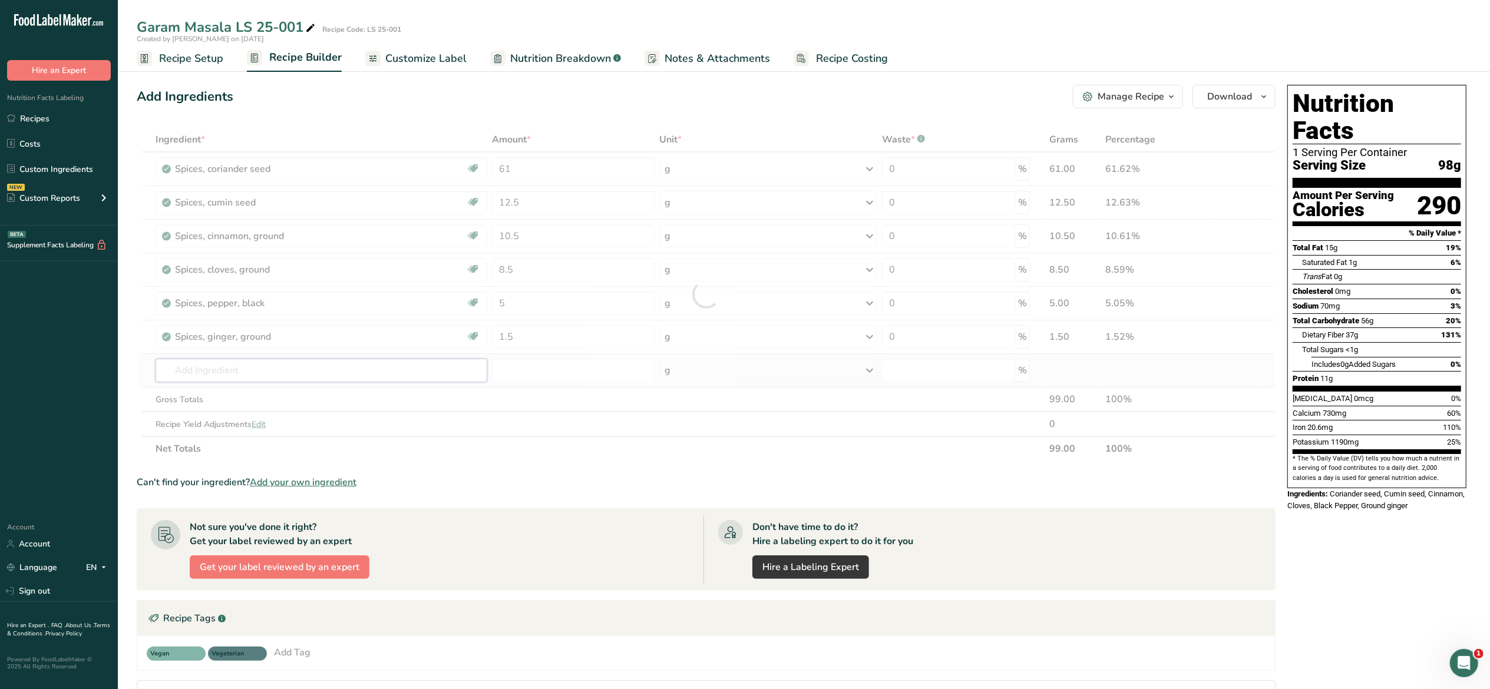
click at [425, 362] on div "Ingredient * Amount * Unit * Waste * .a-a{fill:#347362;}.b-a{fill:#fff;} Grams …" at bounding box center [706, 294] width 1139 height 334
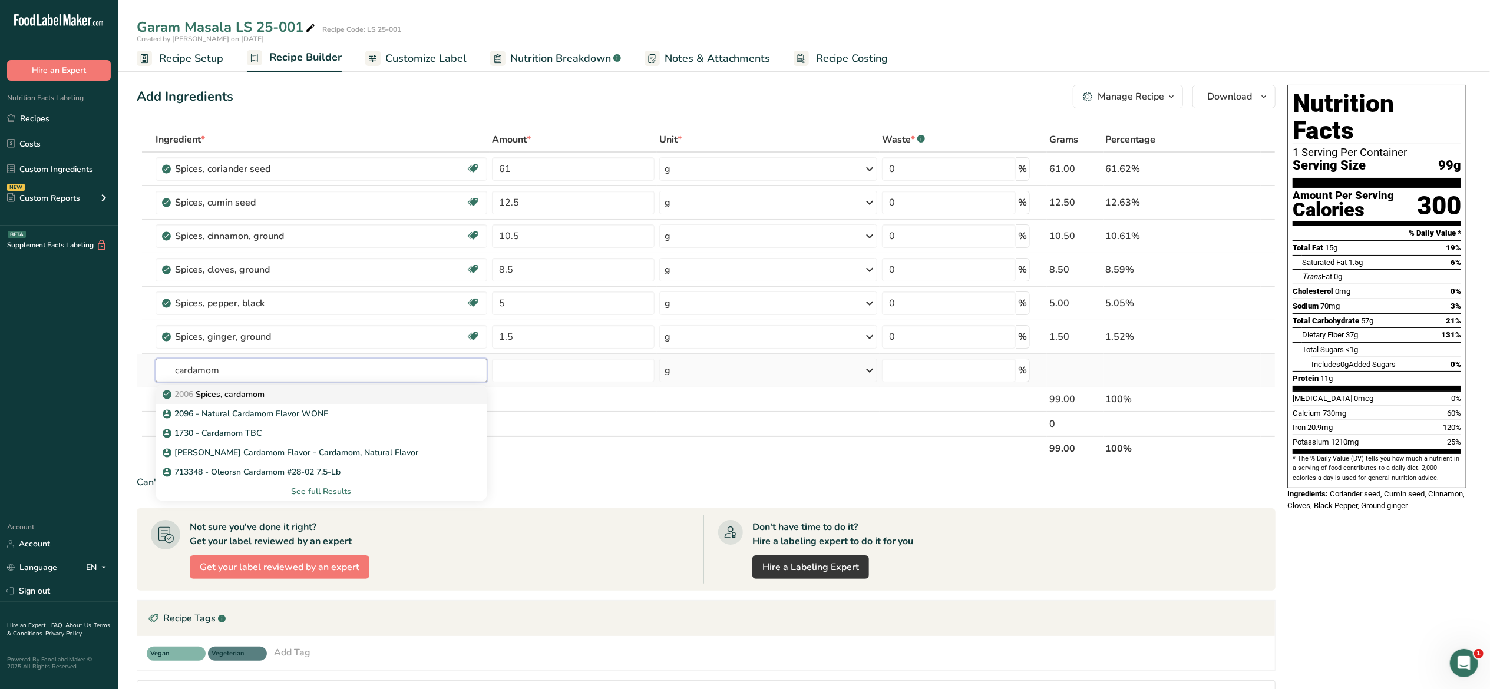
type input "cardamom"
click at [417, 399] on div "2006 Spices, cardamom" at bounding box center [312, 394] width 294 height 12
type input "Spices, cardamom"
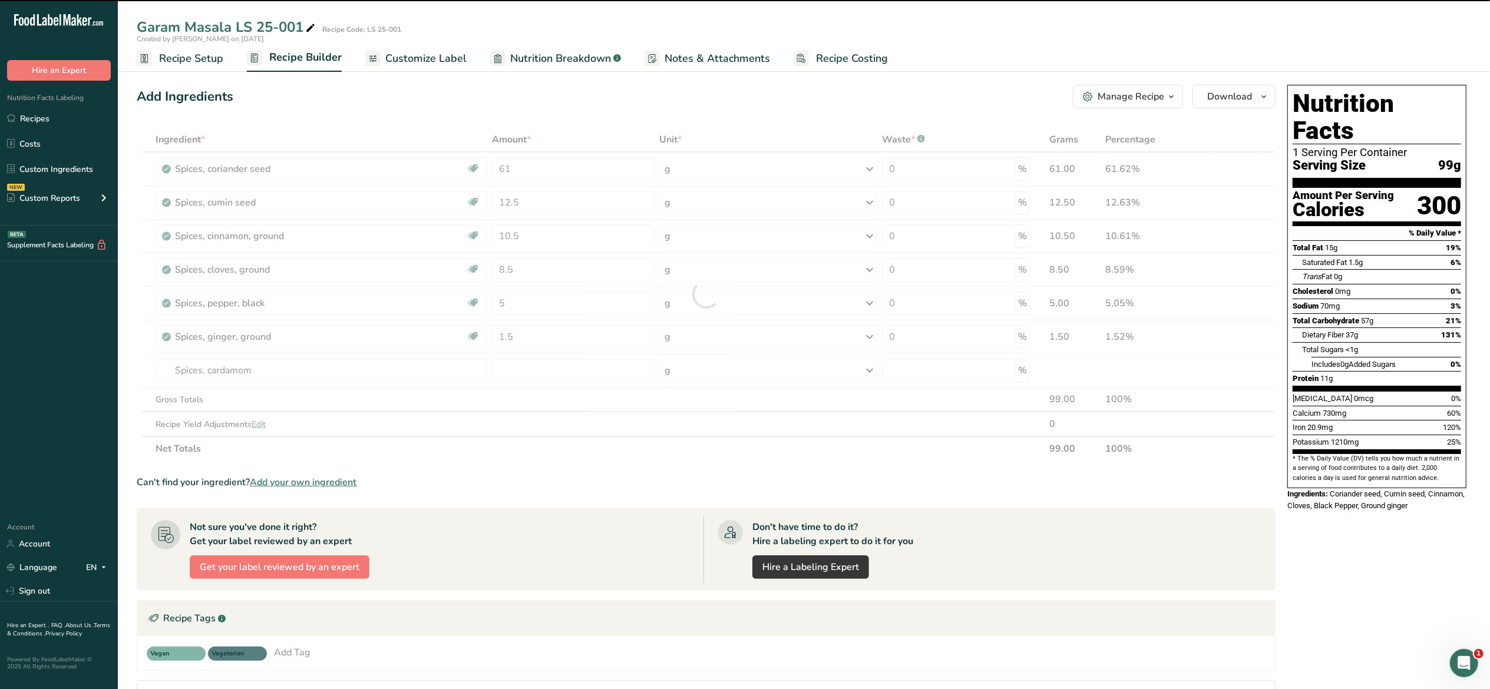
type input "0"
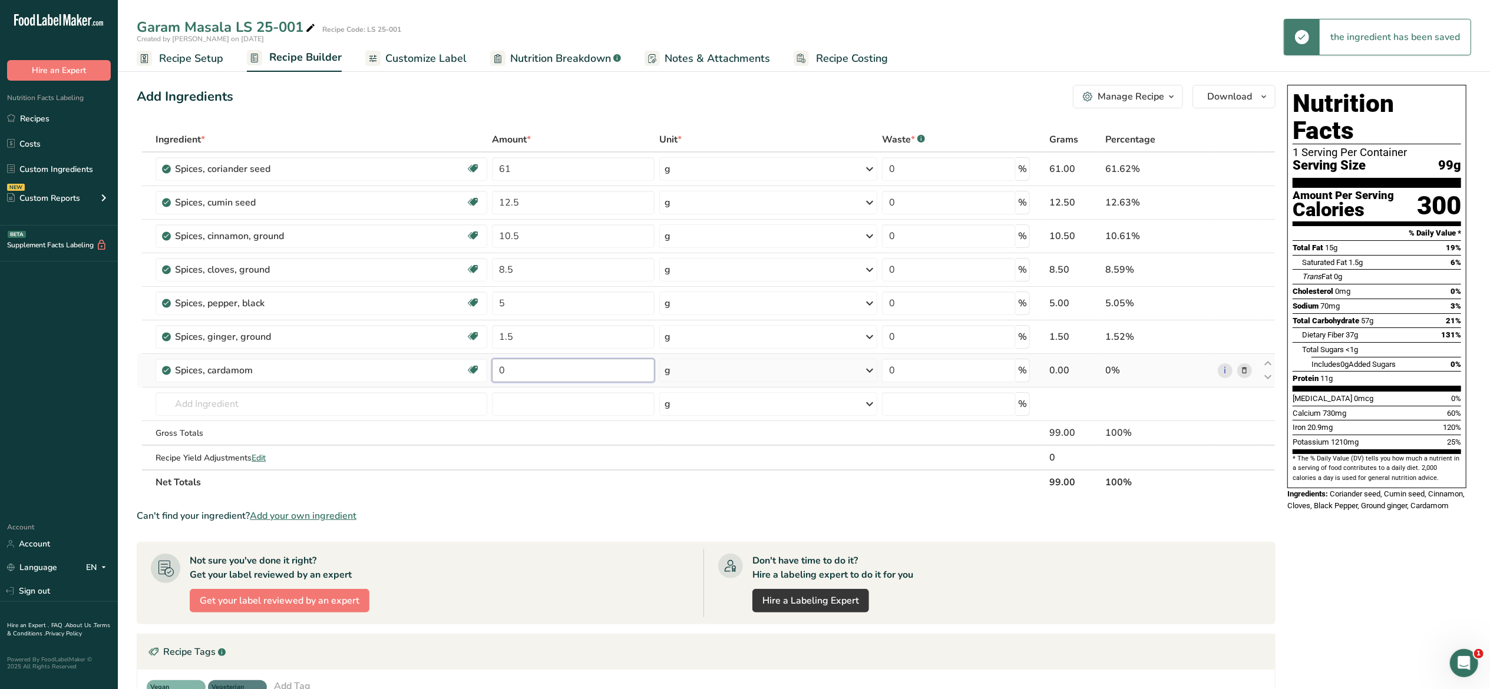
click at [507, 377] on input "0" at bounding box center [573, 371] width 163 height 24
type input "1"
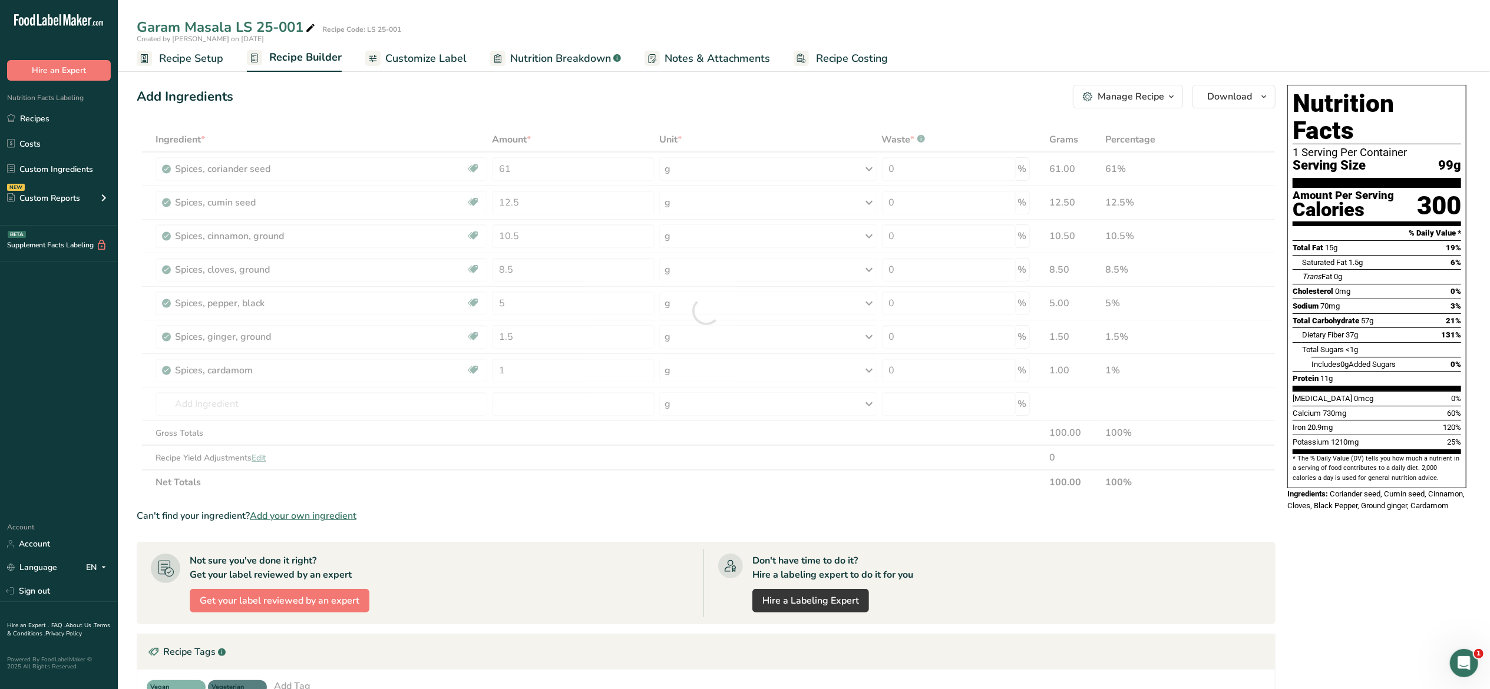
click at [847, 107] on div "Add Ingredients Manage Recipe Delete Recipe Duplicate Recipe Scale Recipe Save …" at bounding box center [706, 97] width 1139 height 24
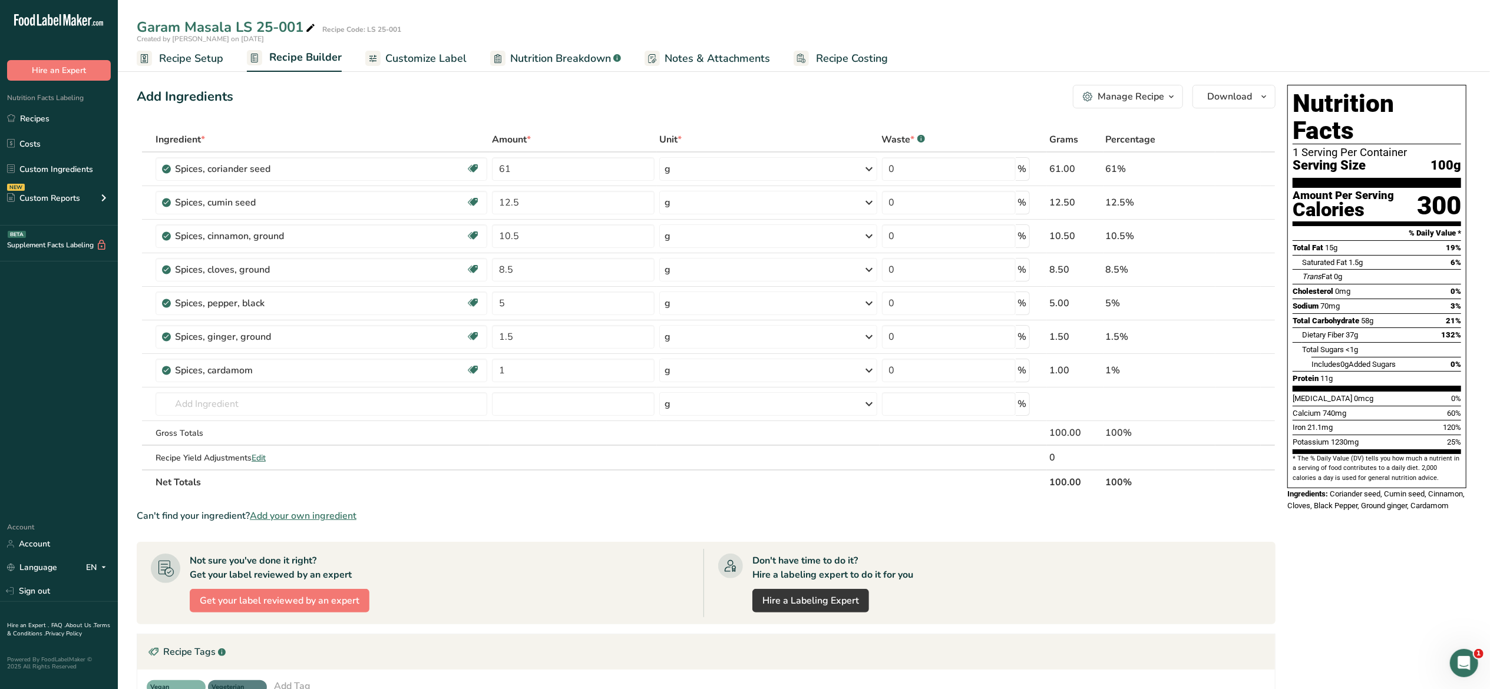
click at [417, 59] on span "Customize Label" at bounding box center [425, 59] width 81 height 16
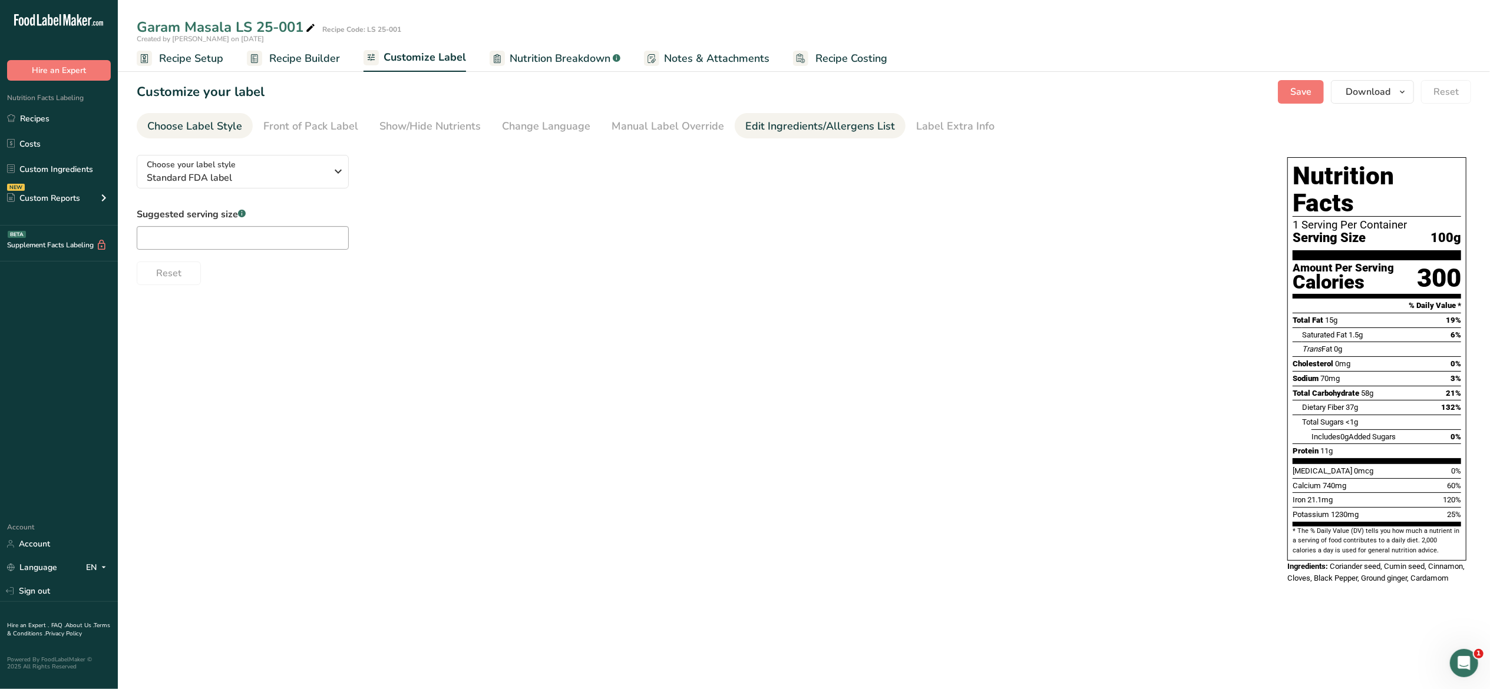
click at [765, 125] on div "Edit Ingredients/Allergens List" at bounding box center [820, 126] width 150 height 16
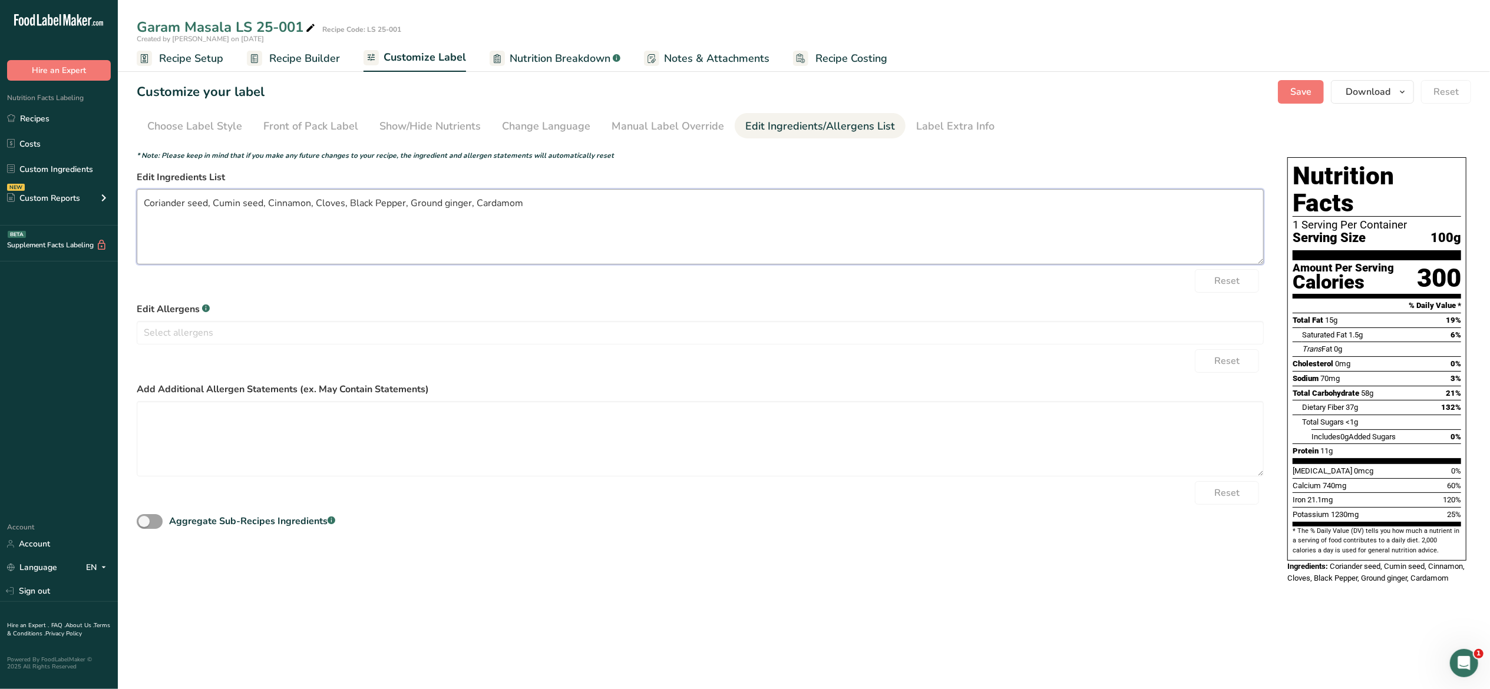
drag, startPoint x: 467, startPoint y: 205, endPoint x: 410, endPoint y: 207, distance: 56.6
click at [410, 207] on textarea "Coriander seed, Cumin seed, Cinnamon, Cloves, Black Pepper, Ground ginger, Card…" at bounding box center [700, 226] width 1127 height 75
drag, startPoint x: 205, startPoint y: 202, endPoint x: 186, endPoint y: 202, distance: 18.9
click at [186, 202] on textarea "Coriander seed, Cumin seed, Cinnamon, Cloves, Black Pepper, Ginger, Cardamom" at bounding box center [700, 226] width 1127 height 75
click at [193, 204] on textarea "Coriander seed, Cumin seed, Cinnamon, Cloves, Black Pepper, Ginger, Cardamom" at bounding box center [700, 226] width 1127 height 75
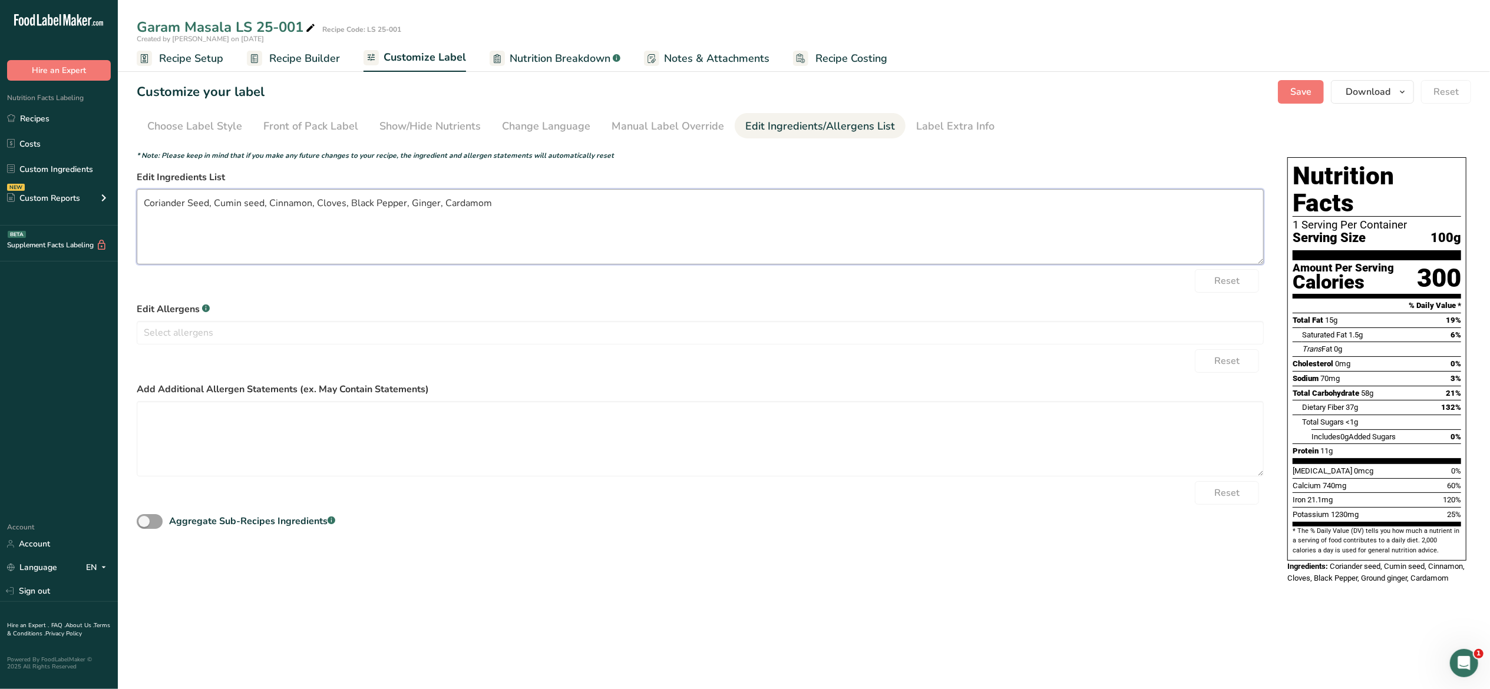
click at [260, 206] on textarea "Coriander Seed, Cumin seed, Cinnamon, Cloves, Black Pepper, Ginger, Cardamom" at bounding box center [700, 226] width 1127 height 75
drag, startPoint x: 259, startPoint y: 206, endPoint x: 239, endPoint y: 209, distance: 20.8
click at [239, 209] on textarea "Coriander Seed, Cumin seed, Cinnamon, Cloves, Black Pepper, Ginger, Cardamom" at bounding box center [700, 226] width 1127 height 75
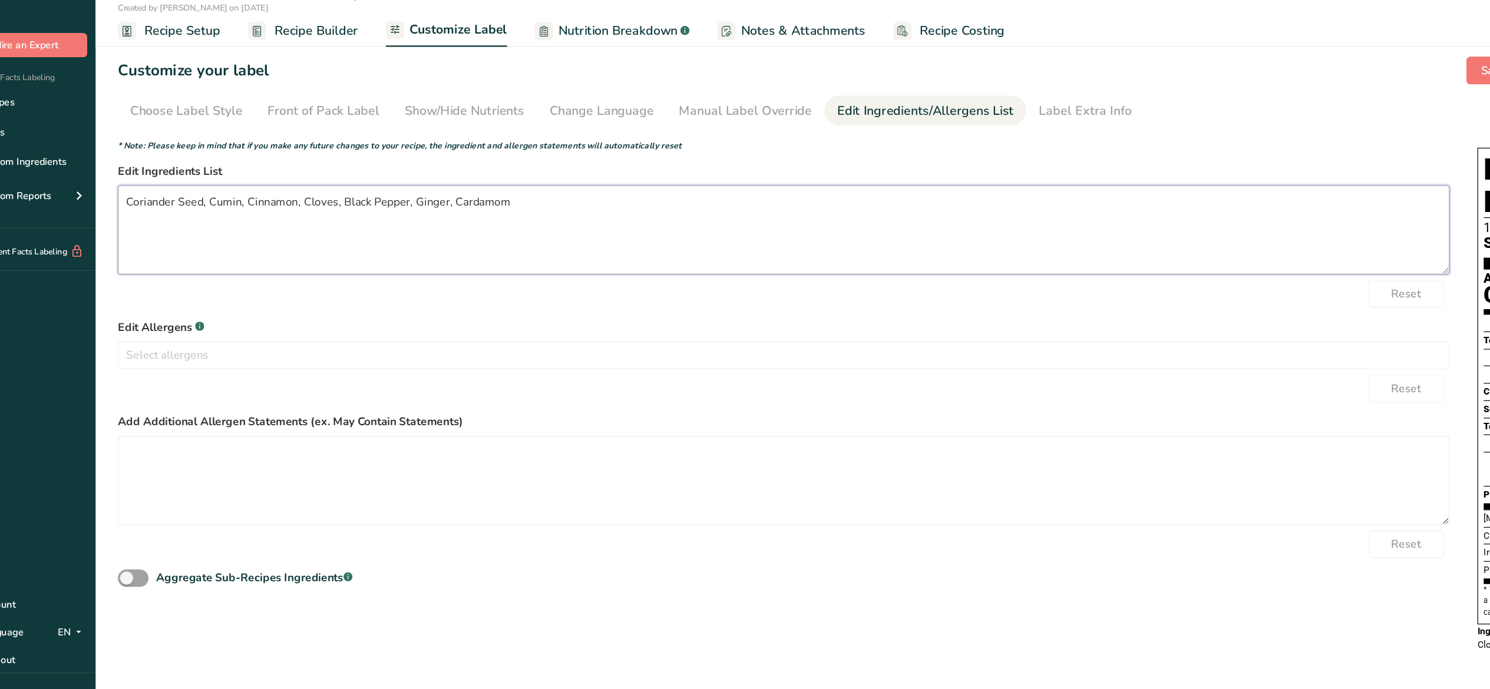
click at [534, 227] on textarea "Coriander Seed, Cumin, Cinnamon, Cloves, Black Pepper, Ginger, Cardamom" at bounding box center [700, 226] width 1127 height 75
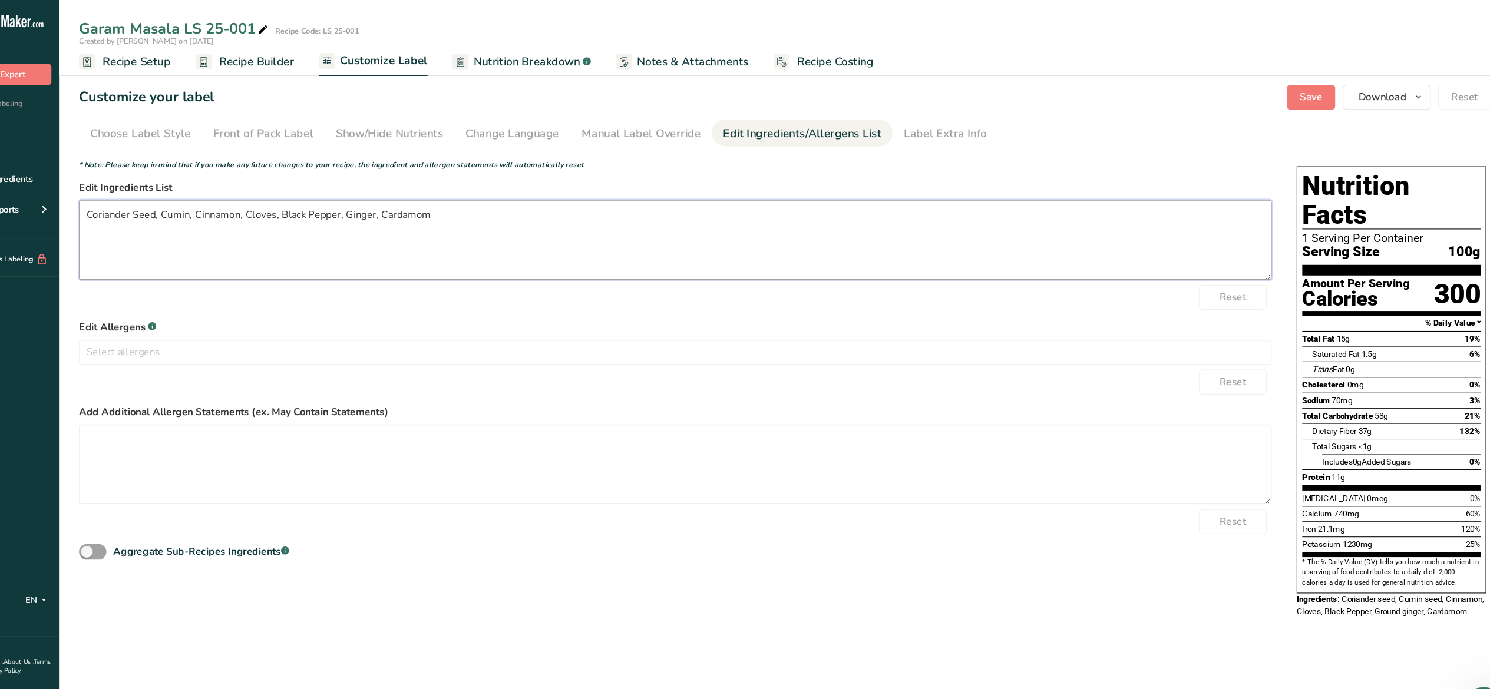
click at [207, 206] on textarea "Coriander Seed, Cumin, Cinnamon, Cloves, Black Pepper, Ginger, Cardamom" at bounding box center [700, 226] width 1127 height 75
type textarea "Coriander, Cumin, Cinnamon, Cloves, Black Pepper, Ginger, Cardamom"
click at [1317, 92] on button "Save" at bounding box center [1301, 92] width 46 height 24
drag, startPoint x: 441, startPoint y: 205, endPoint x: 145, endPoint y: 209, distance: 295.7
click at [145, 209] on textarea "Coriander, Cumin, Cinnamon, Cloves, Black Pepper, Ginger, Cardamom" at bounding box center [700, 226] width 1127 height 75
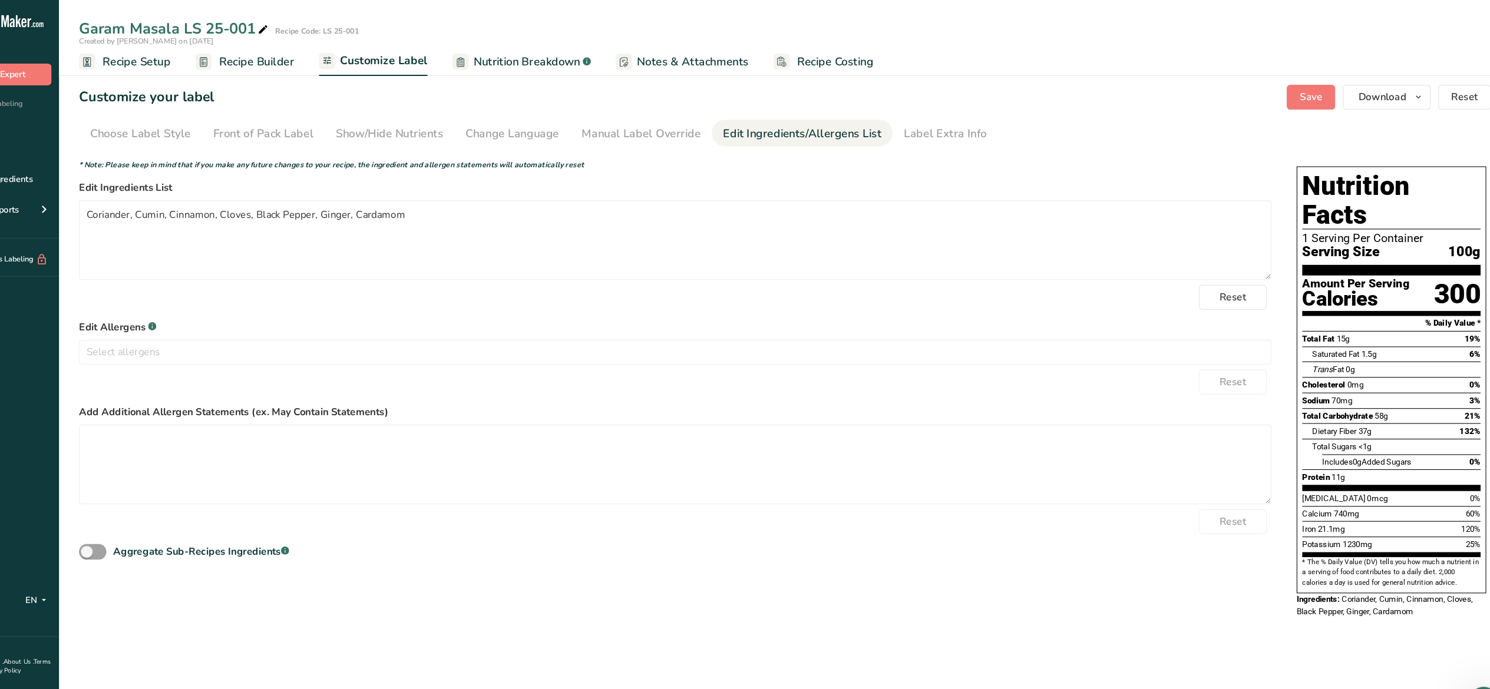
click at [1056, 386] on label "Add Additional Allergen Statements (ex. May Contain Statements)" at bounding box center [700, 389] width 1127 height 14
click at [1300, 91] on span "Save" at bounding box center [1300, 92] width 21 height 14
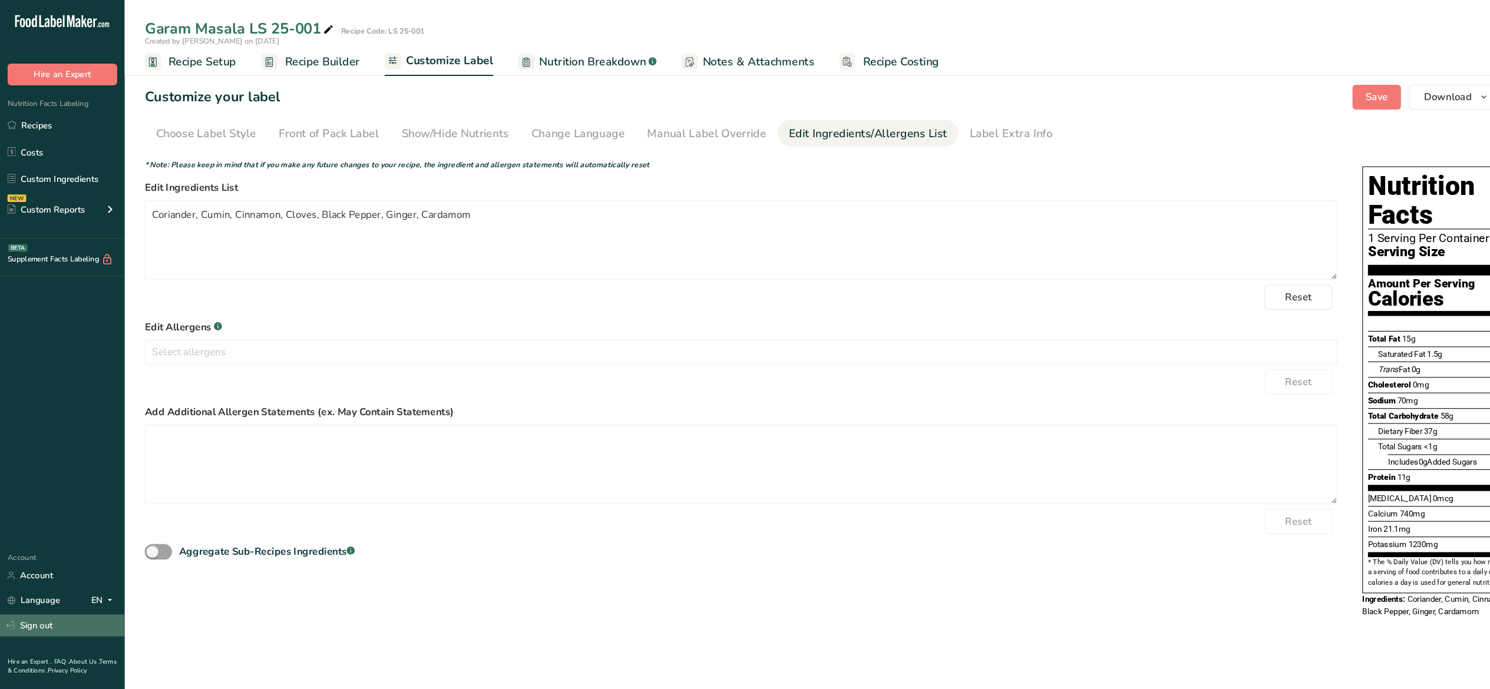
click at [40, 589] on link "Sign out" at bounding box center [59, 591] width 118 height 21
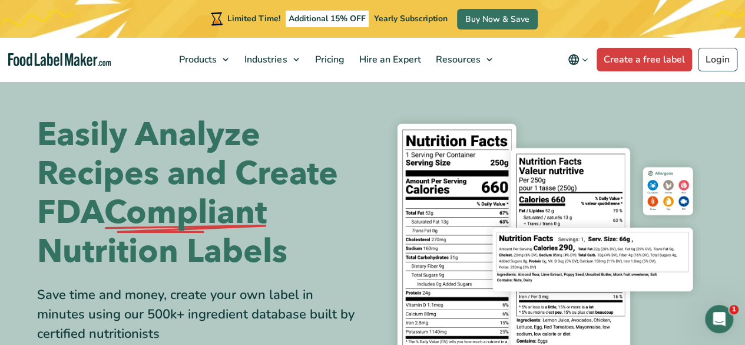
click at [68, 138] on h1 "Easily Analyze Recipes and Create FDA Compliant Nutrition Labels" at bounding box center [200, 193] width 327 height 156
